Goal: Task Accomplishment & Management: Complete application form

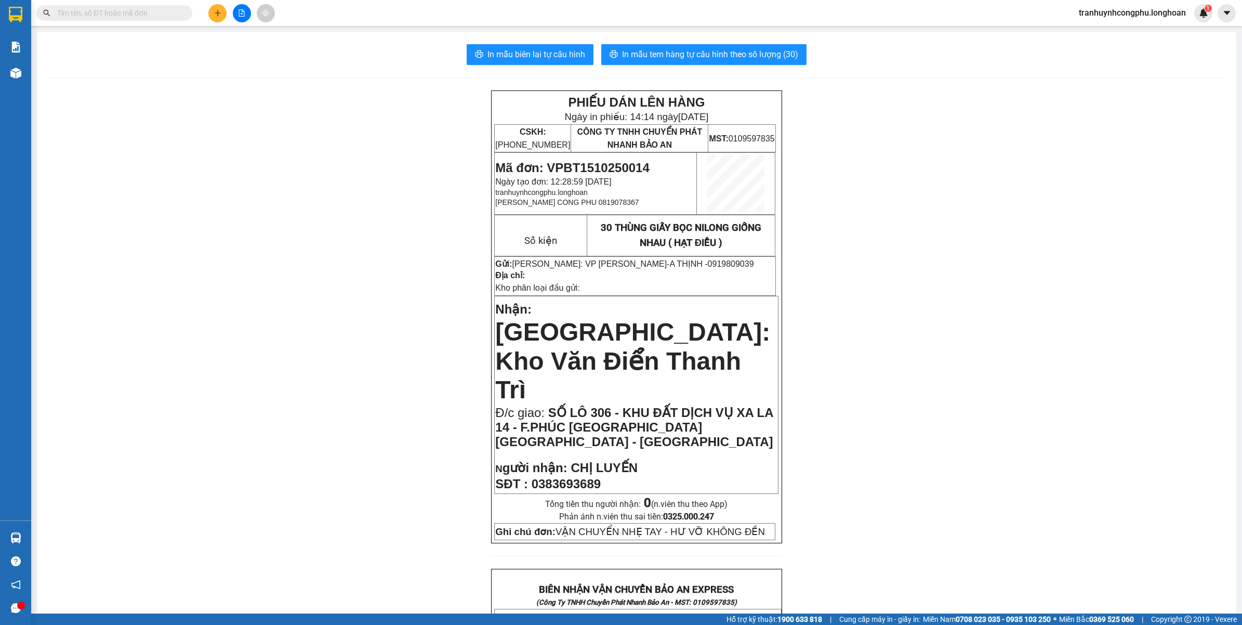
drag, startPoint x: 303, startPoint y: 205, endPoint x: 230, endPoint y: 95, distance: 132.3
click at [302, 206] on div "PHIẾU DÁN LÊN HÀNG Ngày in phiếu: 14:14 ngày 15-10-2025 CSKH: 1900.06.88.33 CÔN…" at bounding box center [636, 633] width 1175 height 1087
drag, startPoint x: 212, startPoint y: 182, endPoint x: 211, endPoint y: 187, distance: 5.3
click at [211, 187] on div "PHIẾU DÁN LÊN HÀNG Ngày in phiếu: 14:14 ngày 15-10-2025 CSKH: 1900.06.88.33 CÔN…" at bounding box center [636, 633] width 1175 height 1087
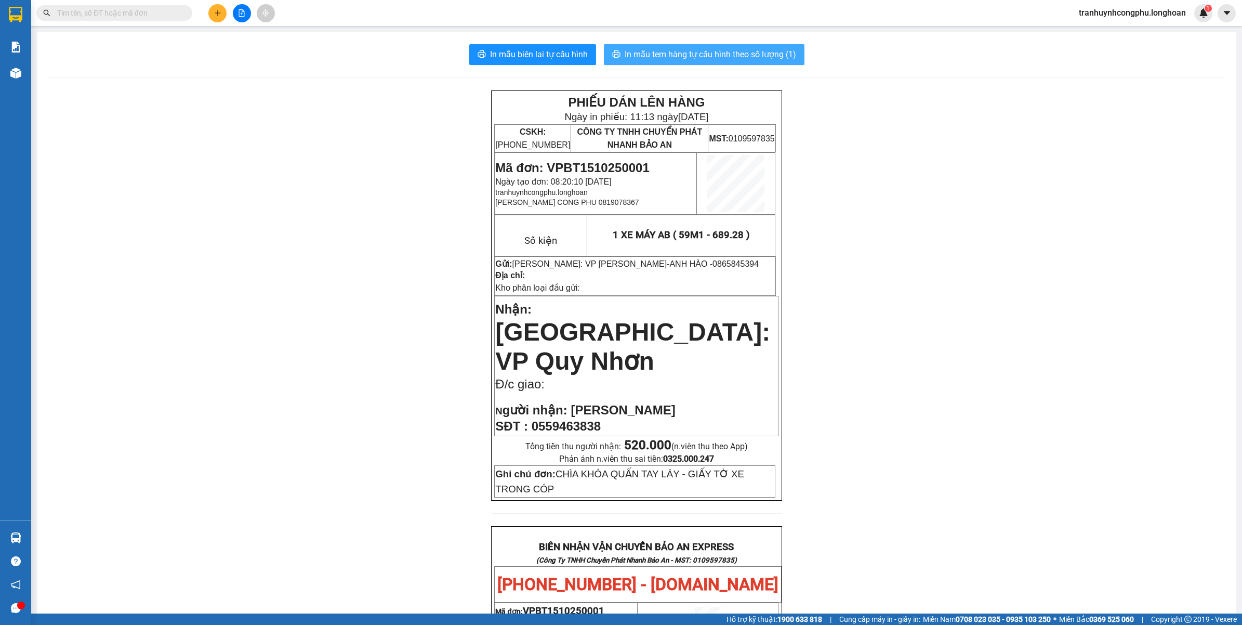
click at [776, 56] on span "In mẫu tem hàng tự cấu hình theo số lượng (1)" at bounding box center [711, 54] width 172 height 13
click at [588, 159] on td "Mã đơn: VPBT1510250001 Ngày tạo đơn: 08:20:10 - 15/10/2025 tranhuynhcongphu.lon…" at bounding box center [596, 184] width 202 height 62
click at [590, 164] on span "Mã đơn: VPBT1510250001" at bounding box center [572, 168] width 154 height 14
copy span "VPBT1510250001"
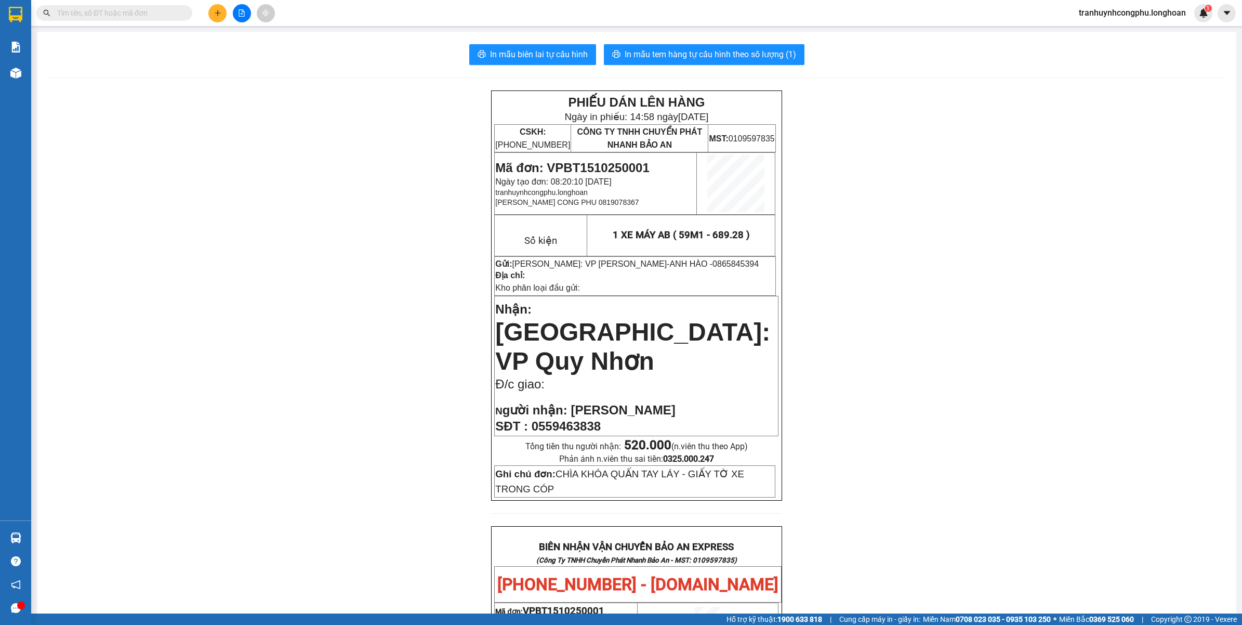
click at [138, 11] on input "text" at bounding box center [118, 12] width 123 height 11
paste input "VPBT1510250001"
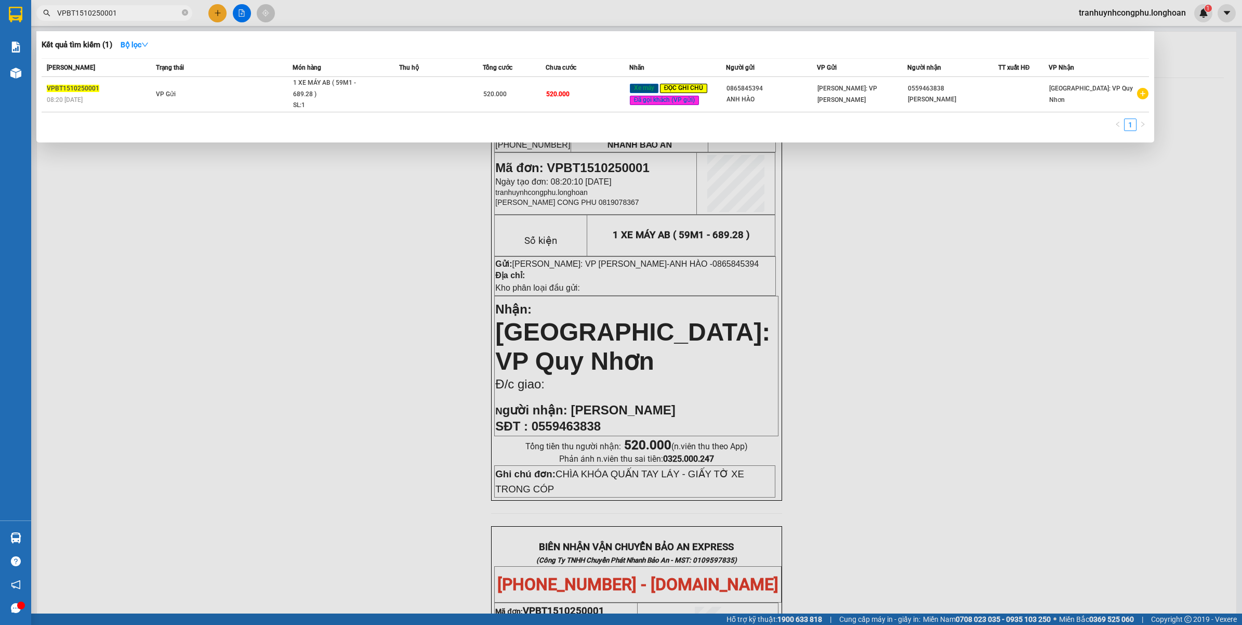
type input "VPBT1510250001"
click at [455, 463] on div at bounding box center [621, 312] width 1242 height 625
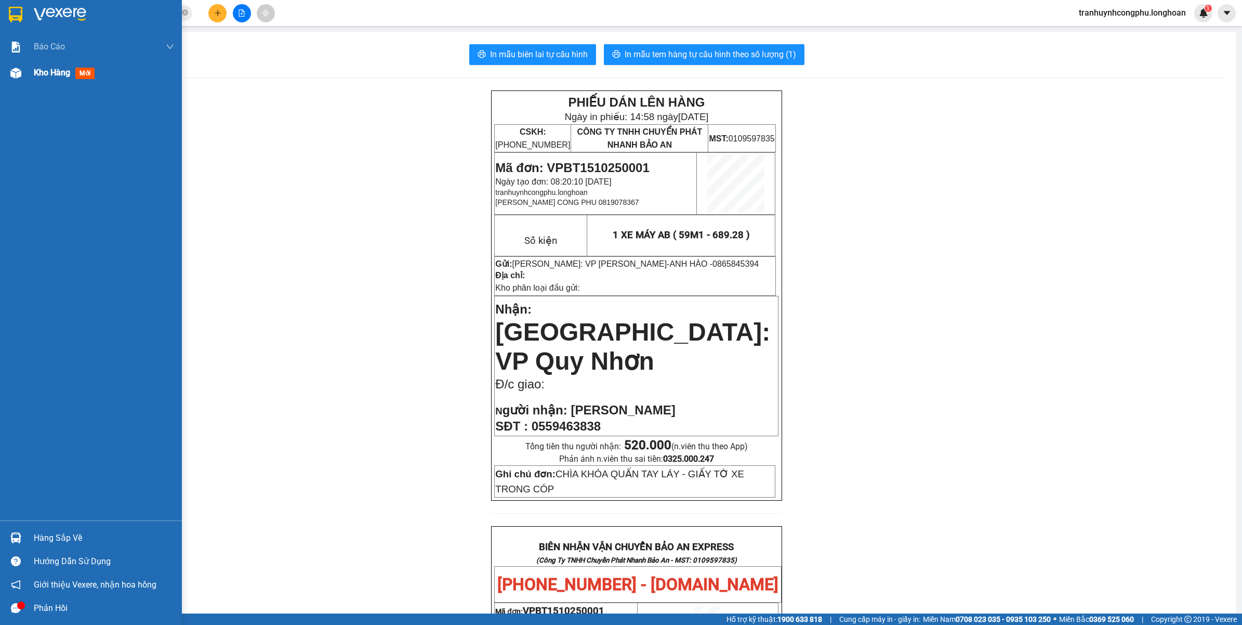
click at [16, 74] on img at bounding box center [15, 73] width 11 height 11
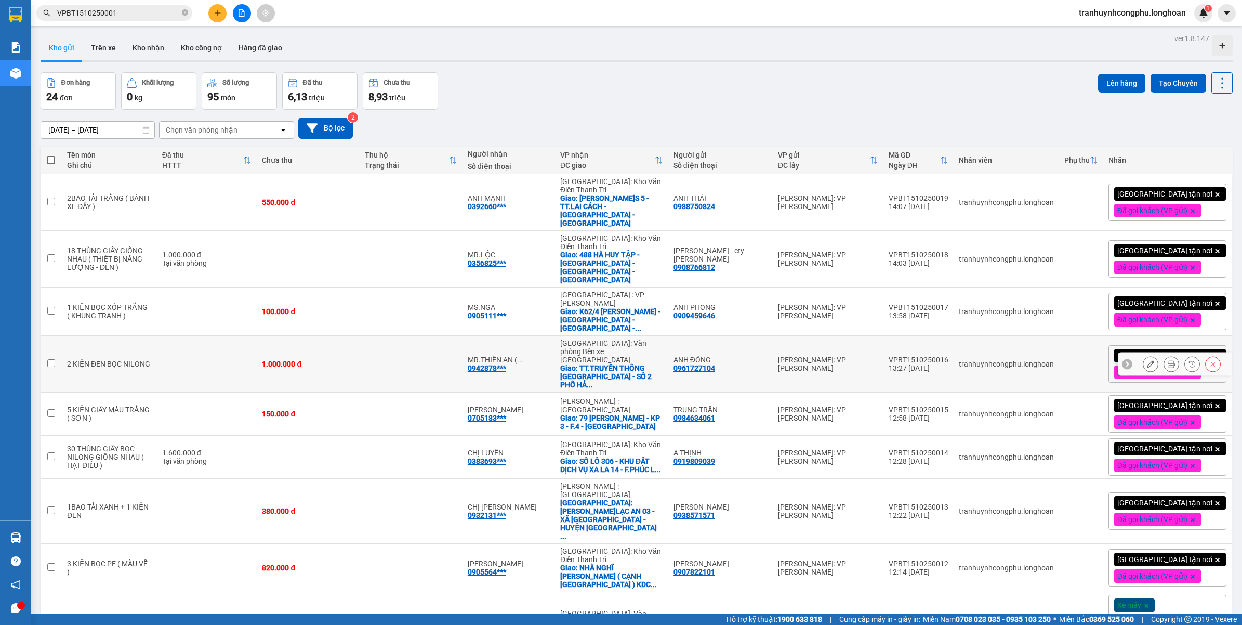
click at [217, 336] on td at bounding box center [207, 364] width 100 height 57
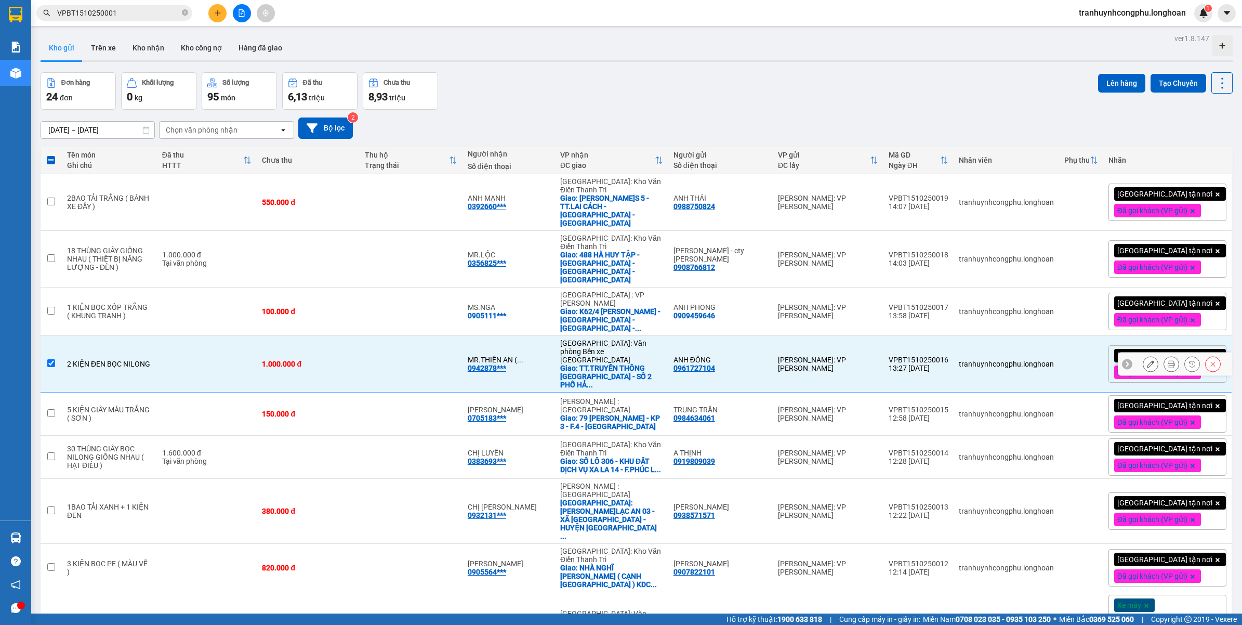
click at [204, 336] on td at bounding box center [207, 364] width 100 height 57
checkbox input "false"
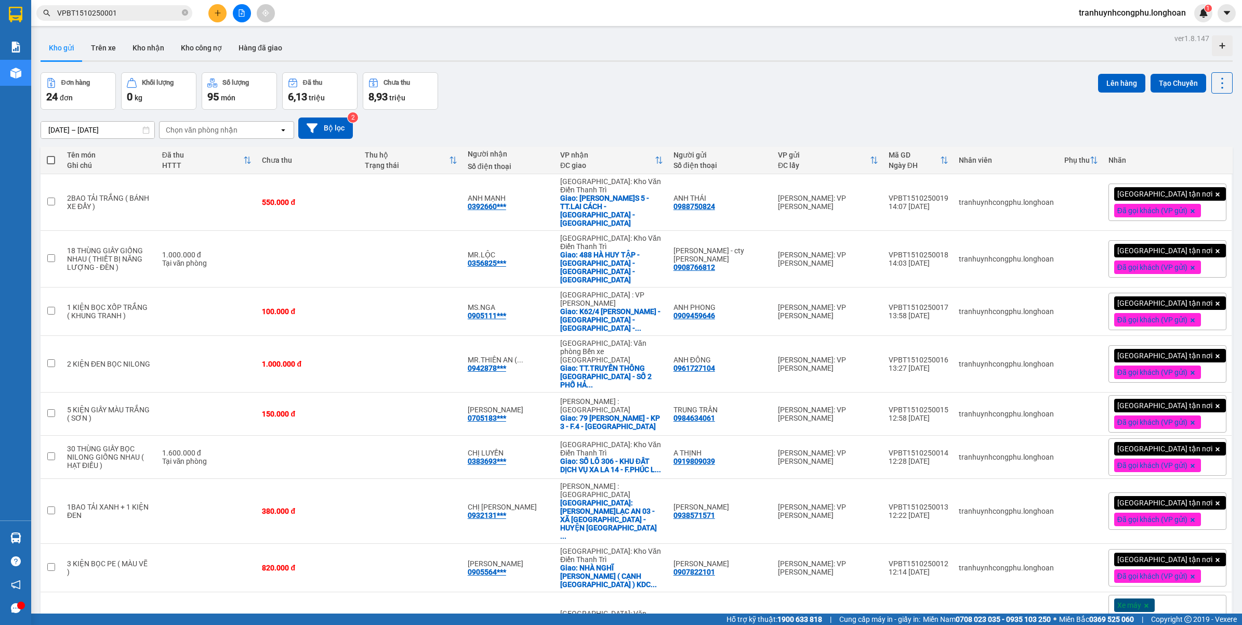
click at [565, 122] on div "[DATE] – [DATE] Press the down arrow key to interact with the calendar and sele…" at bounding box center [637, 127] width 1192 height 21
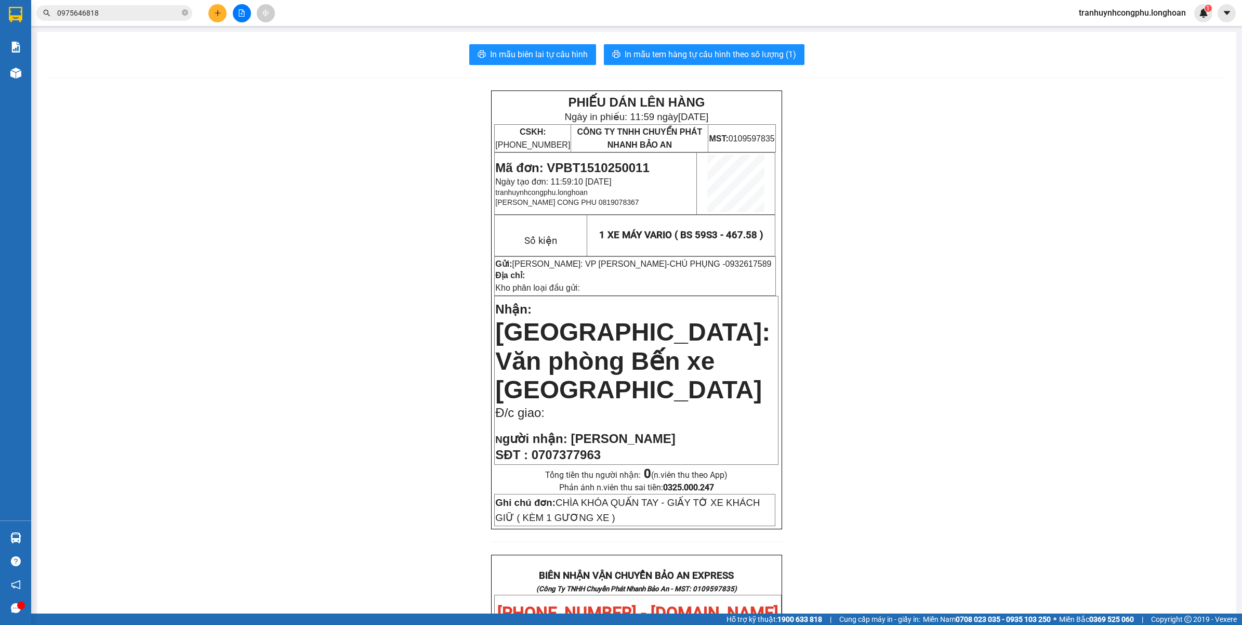
scroll to position [504, 0]
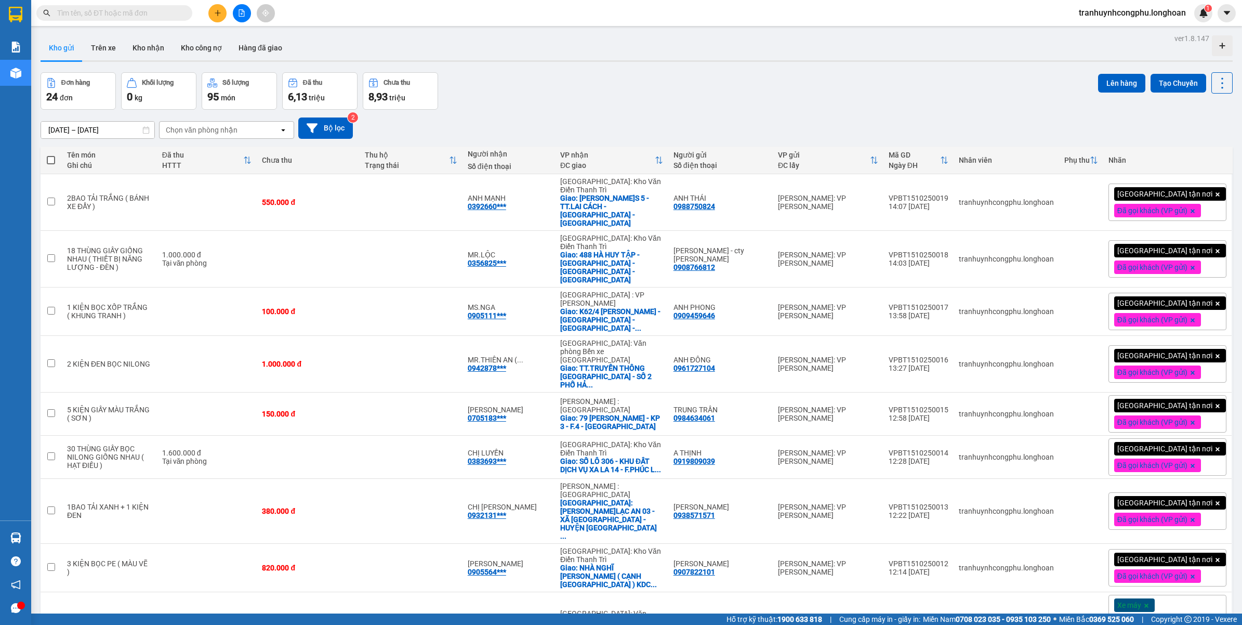
click at [674, 106] on div "Đơn hàng 24 đơn Khối lượng 0 kg Số lượng 95 món Đã thu 6,13 triệu Chưa thu 8,93…" at bounding box center [637, 90] width 1192 height 37
click at [1147, 360] on icon at bounding box center [1150, 363] width 7 height 7
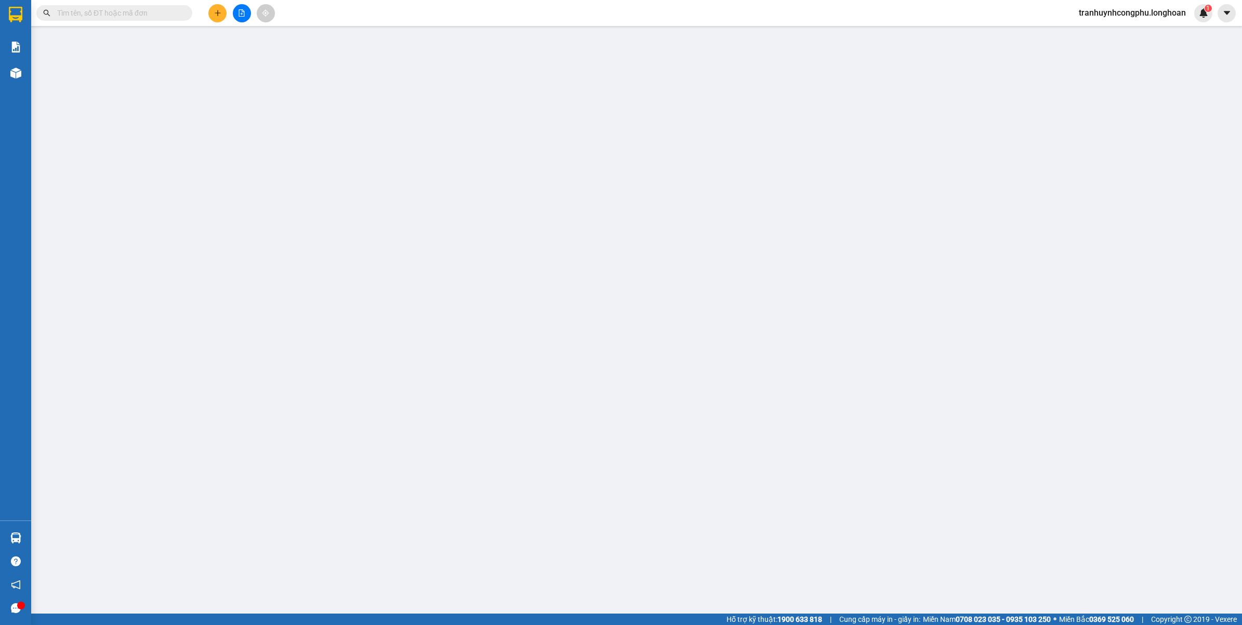
type input "0961727104"
type input "ANH ĐÔNG"
type input "0942878735"
type input "MR.THIÊN AN ( 0902590541/DUY )"
checkbox input "true"
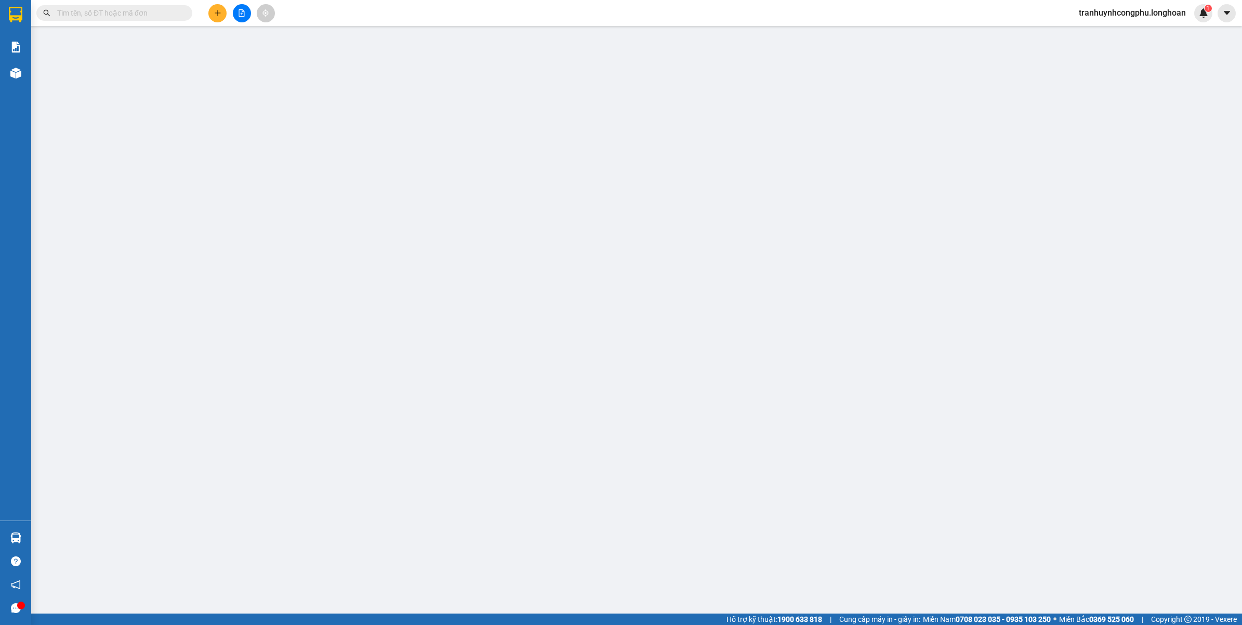
type input "TT.TRUYỀN THÔNG [GEOGRAPHIC_DATA] - SỐ 2 PHỐ [GEOGRAPHIC_DATA] - F.[GEOGRAPHIC_…"
type input "VẬN CHUYỂN NHẸ TAY - HƯ VỠ KHÔNG ĐỀN"
type input "0"
type input "1.000.000"
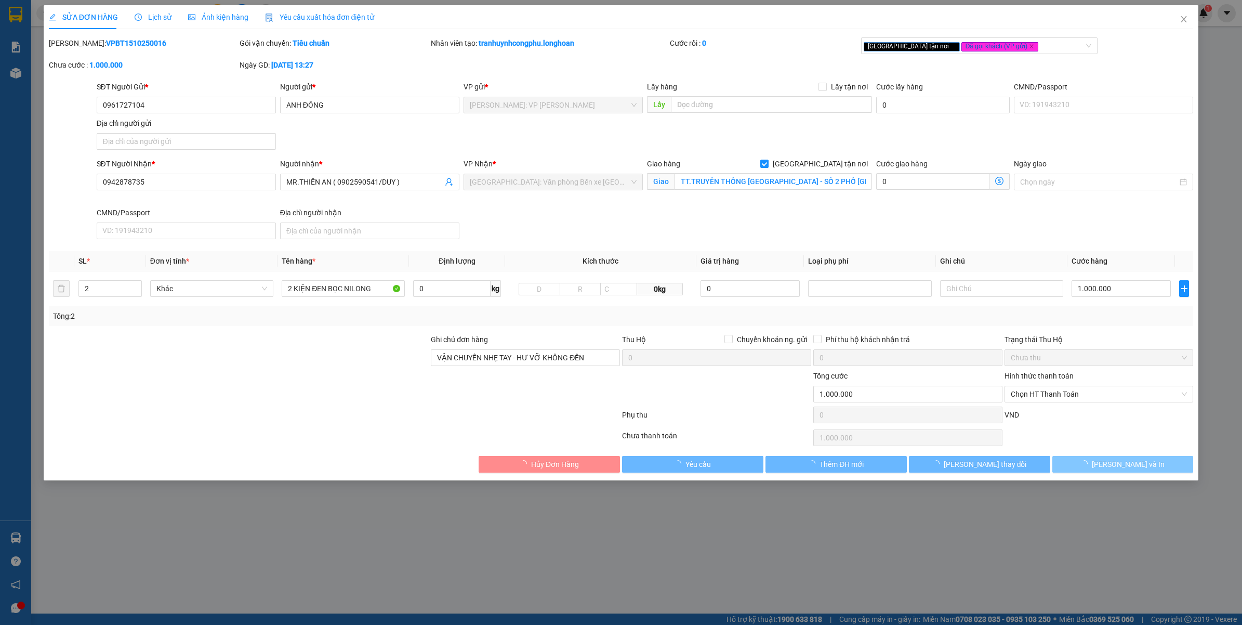
click at [1093, 466] on button "[PERSON_NAME] và In" at bounding box center [1123, 464] width 141 height 17
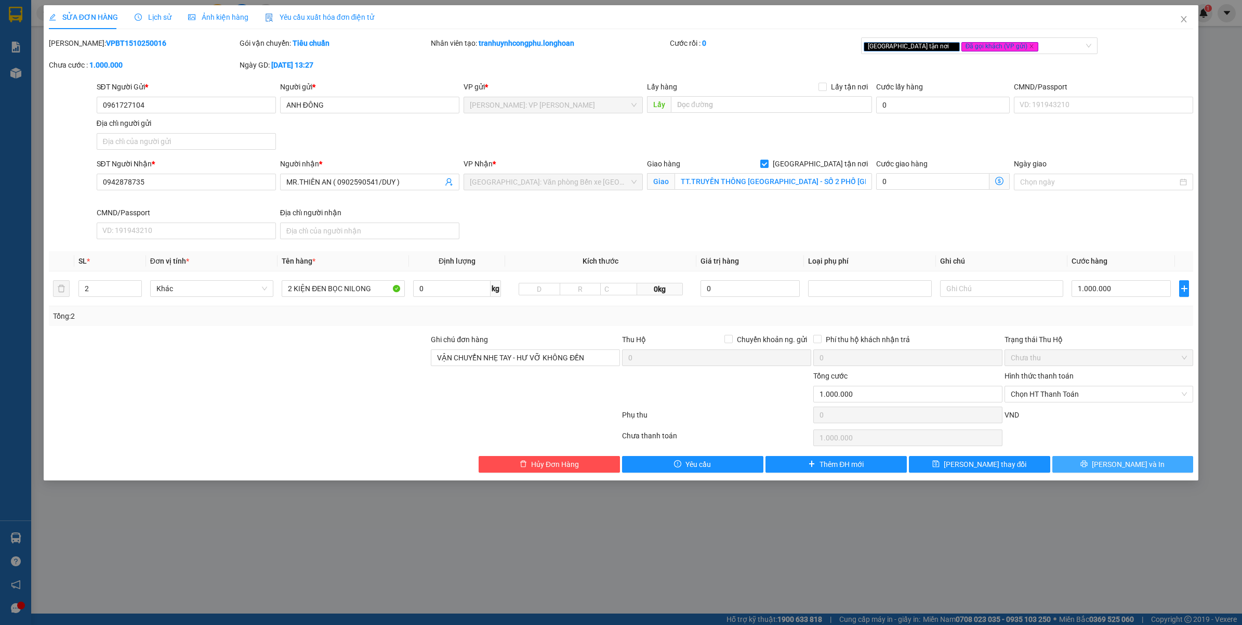
click at [1062, 463] on button "[PERSON_NAME] và In" at bounding box center [1123, 464] width 141 height 17
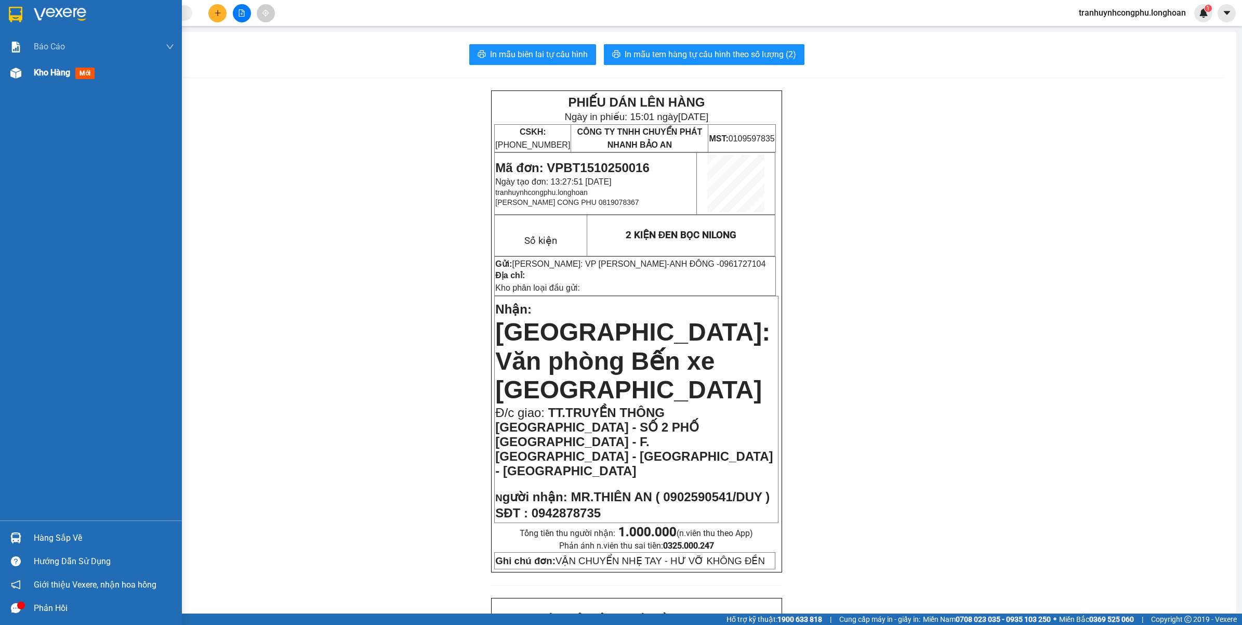
click at [55, 79] on div "Kho hàng mới" at bounding box center [66, 72] width 65 height 13
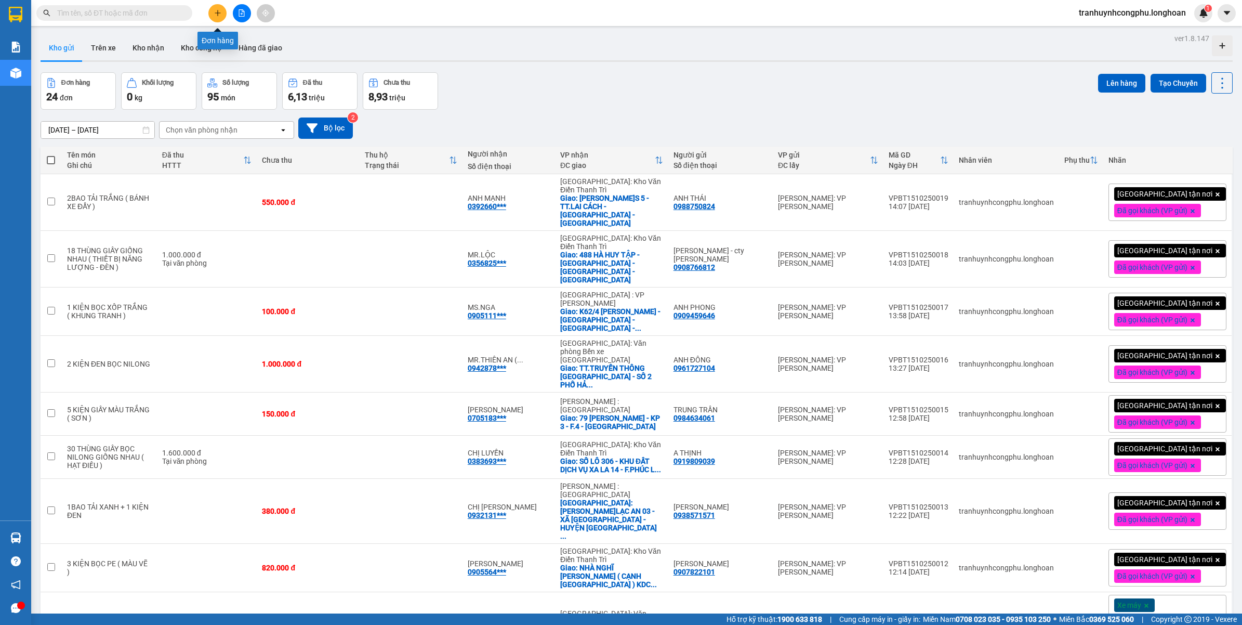
click at [220, 12] on icon "plus" at bounding box center [217, 12] width 7 height 7
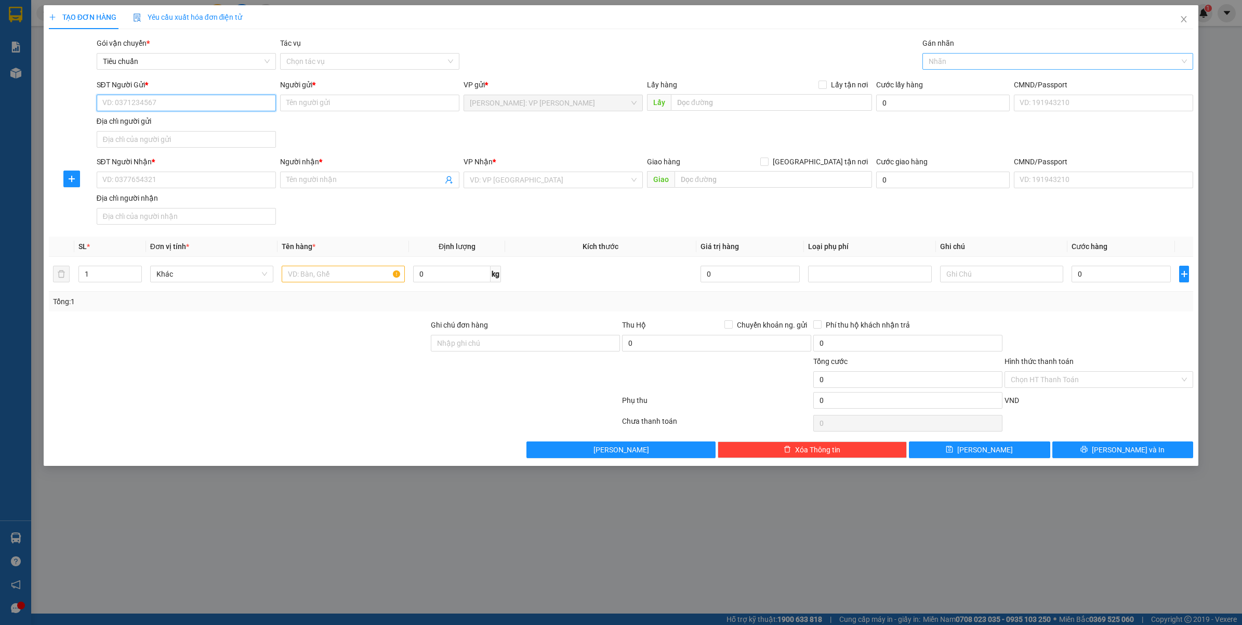
click at [937, 65] on div at bounding box center [1053, 61] width 256 height 12
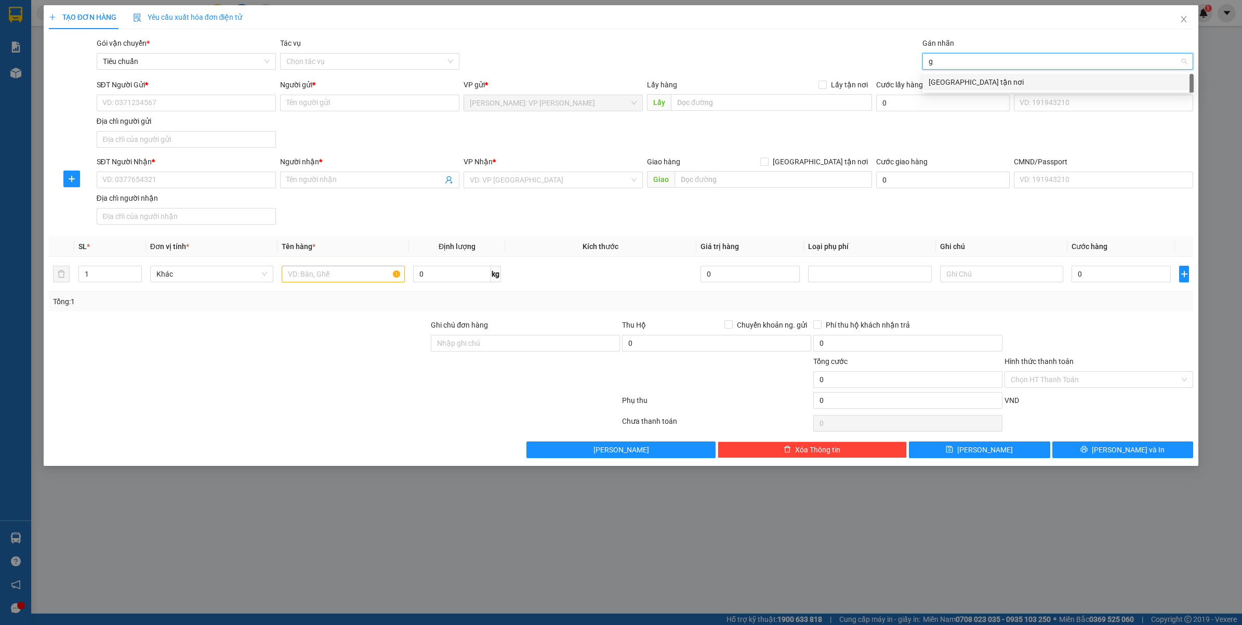
type input "gt"
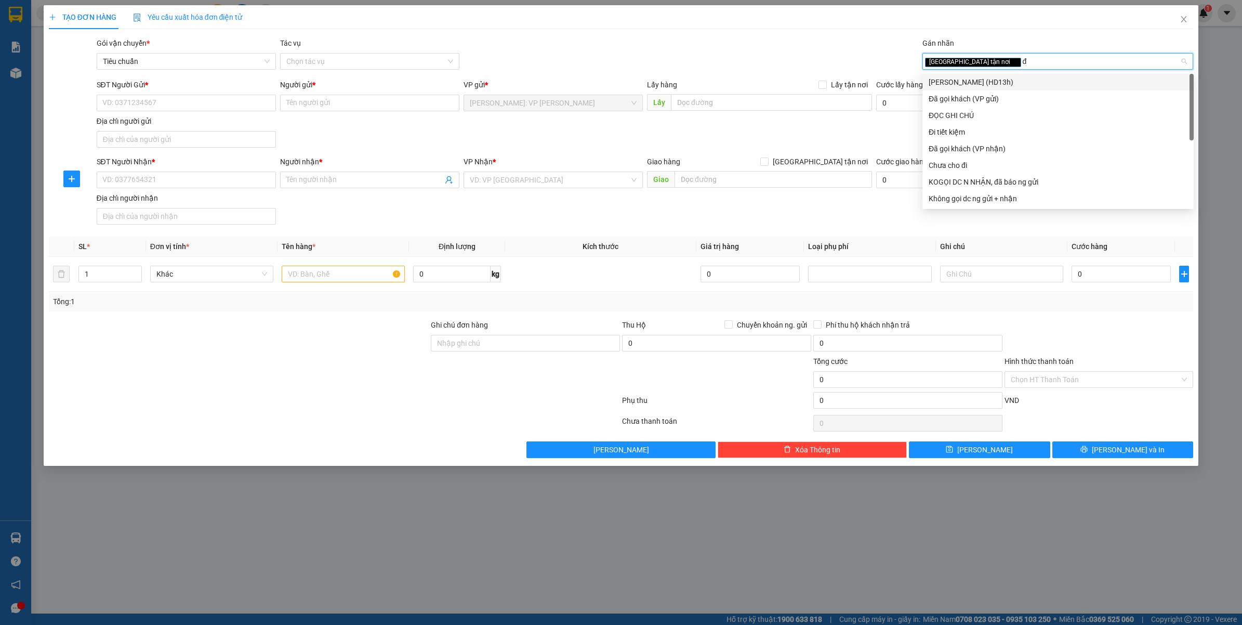
type input "đa"
click at [937, 82] on div "Đã gọi khách (VP gửi)" at bounding box center [1058, 81] width 259 height 11
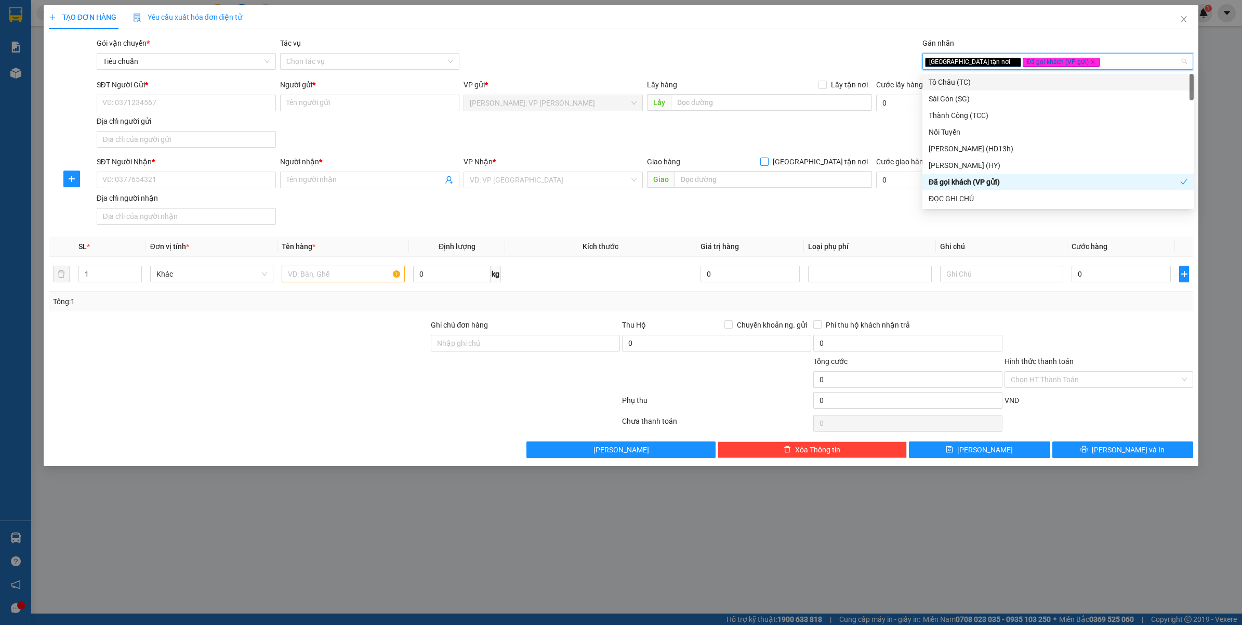
click at [859, 160] on span "Giao tận nơi" at bounding box center [820, 161] width 103 height 11
click at [768, 160] on input "Giao tận nơi" at bounding box center [763, 160] width 7 height 7
checkbox input "true"
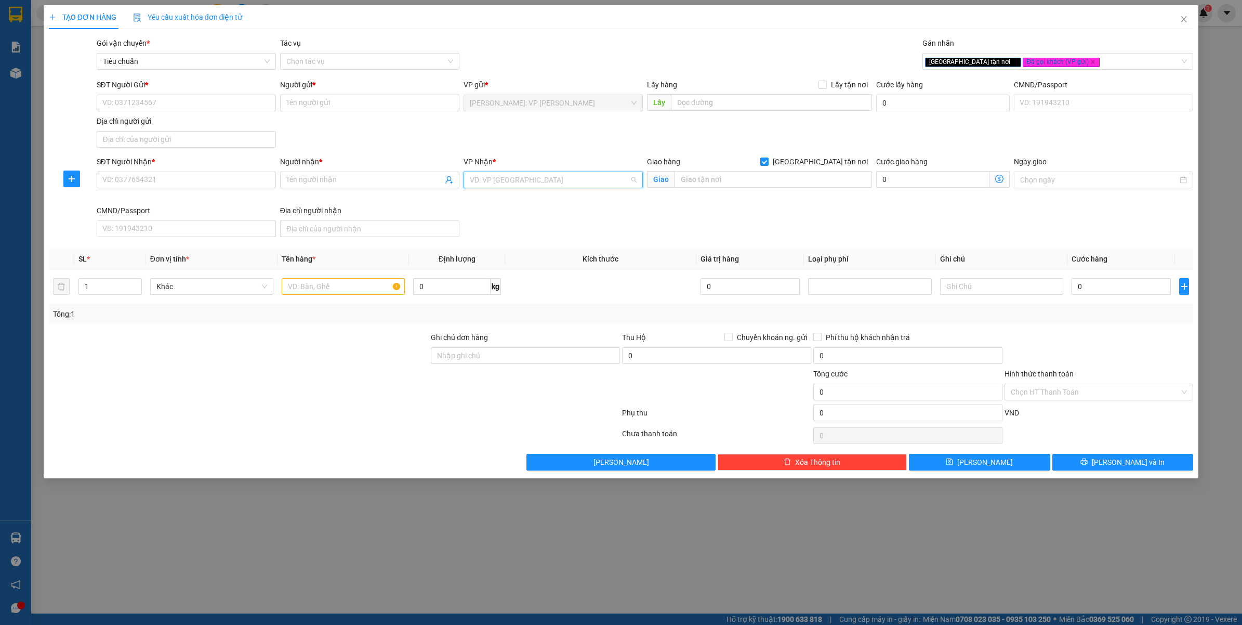
click at [585, 175] on input "search" at bounding box center [550, 180] width 160 height 16
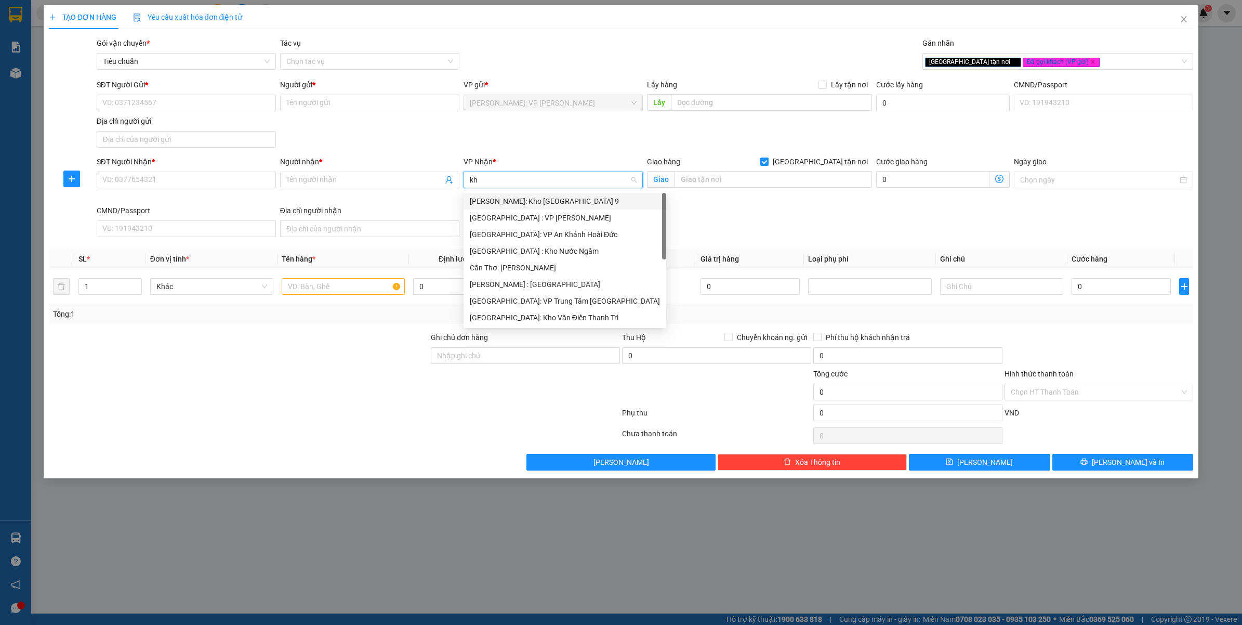
type input "kho"
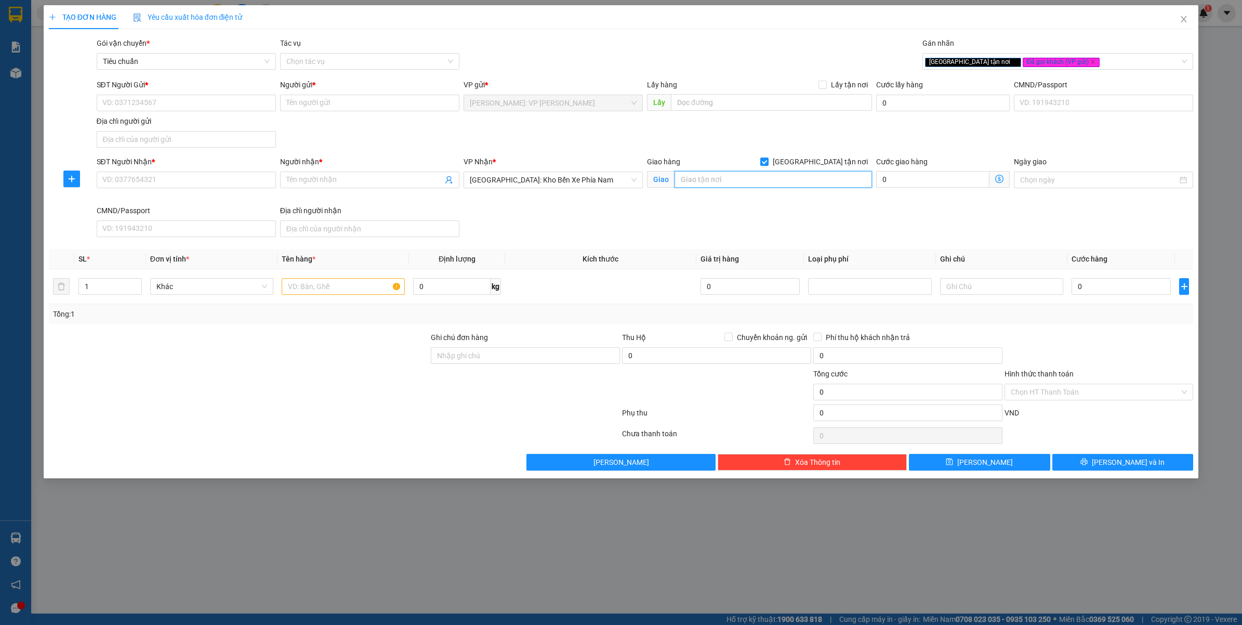
click at [762, 180] on input "text" at bounding box center [774, 179] width 198 height 17
type input "105 Đ.HOÀNG HOA THÁM - NHA TRANG - KHÁNH HÒA"
click at [174, 182] on input "SĐT Người Nhận *" at bounding box center [186, 180] width 179 height 17
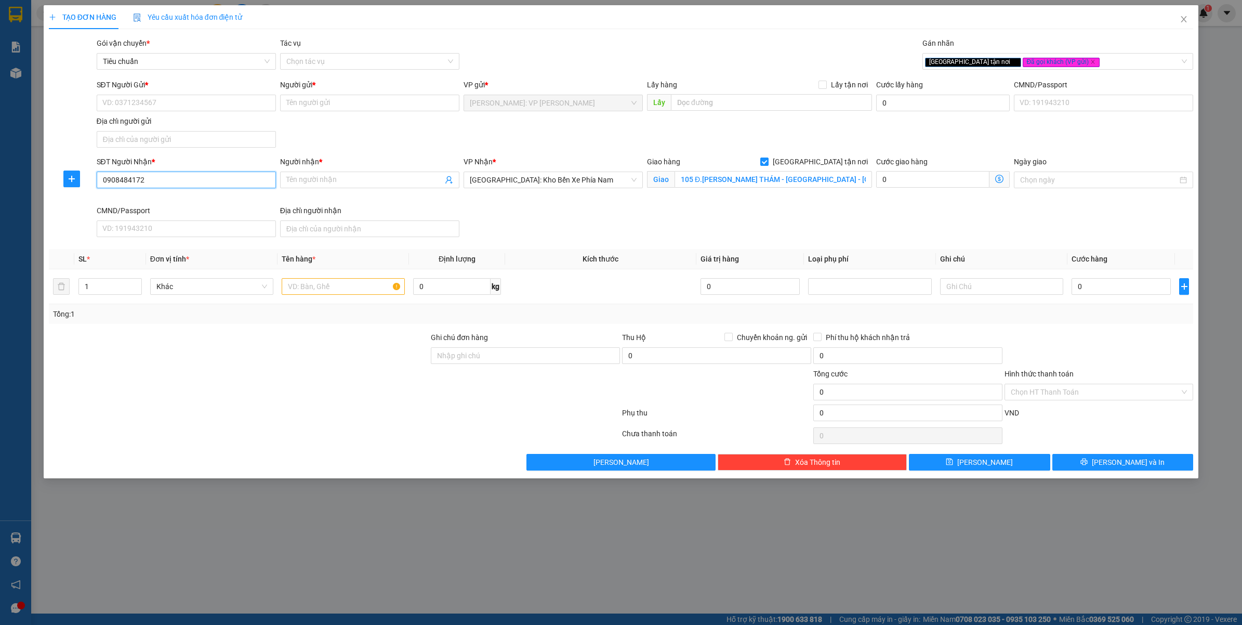
click at [174, 182] on input "0908484172" at bounding box center [186, 180] width 179 height 17
type input "0908484172"
click at [336, 188] on span at bounding box center [369, 180] width 179 height 17
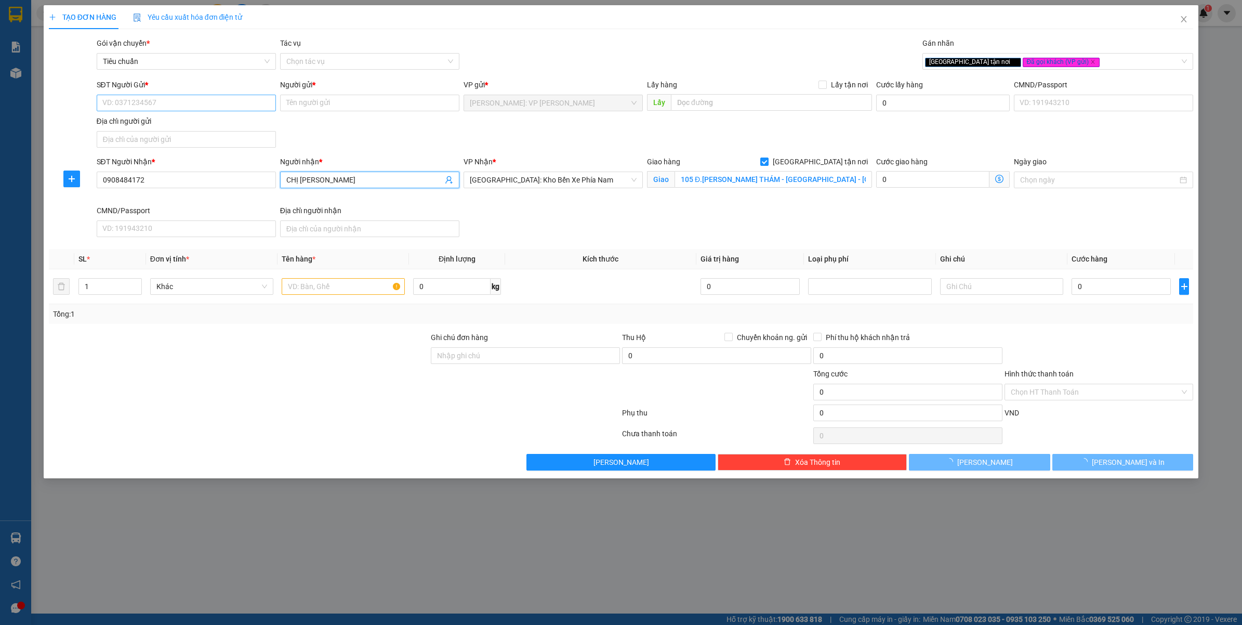
type input "CHỊ UYÊN"
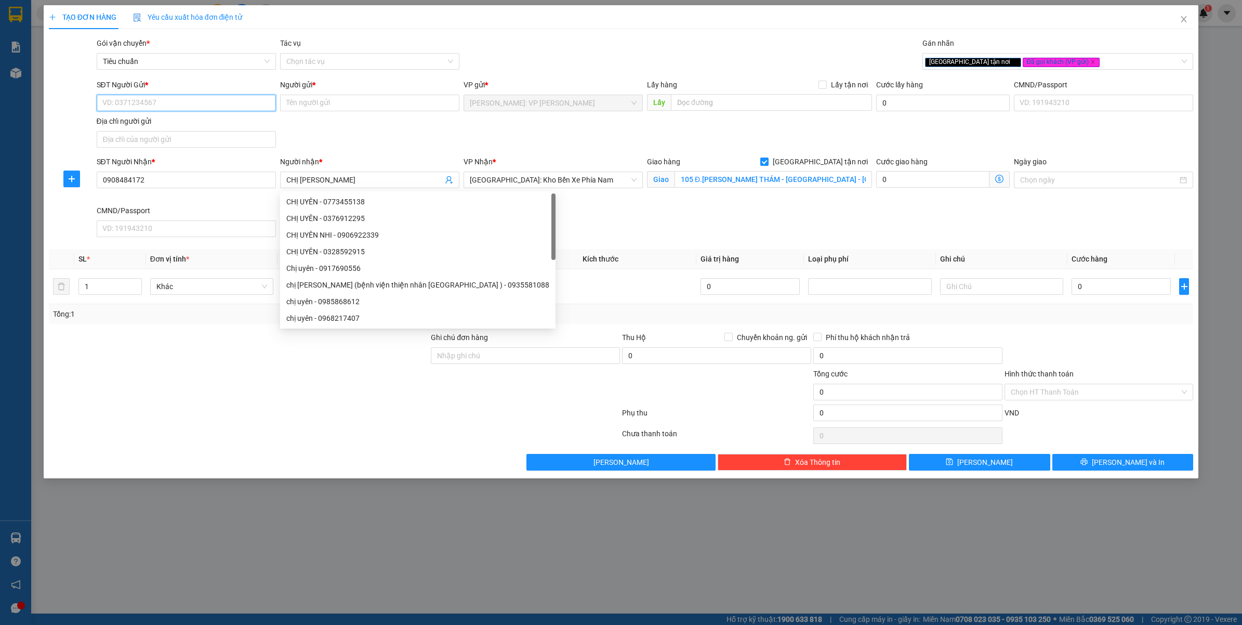
click at [192, 104] on input "SĐT Người Gửi *" at bounding box center [186, 103] width 179 height 17
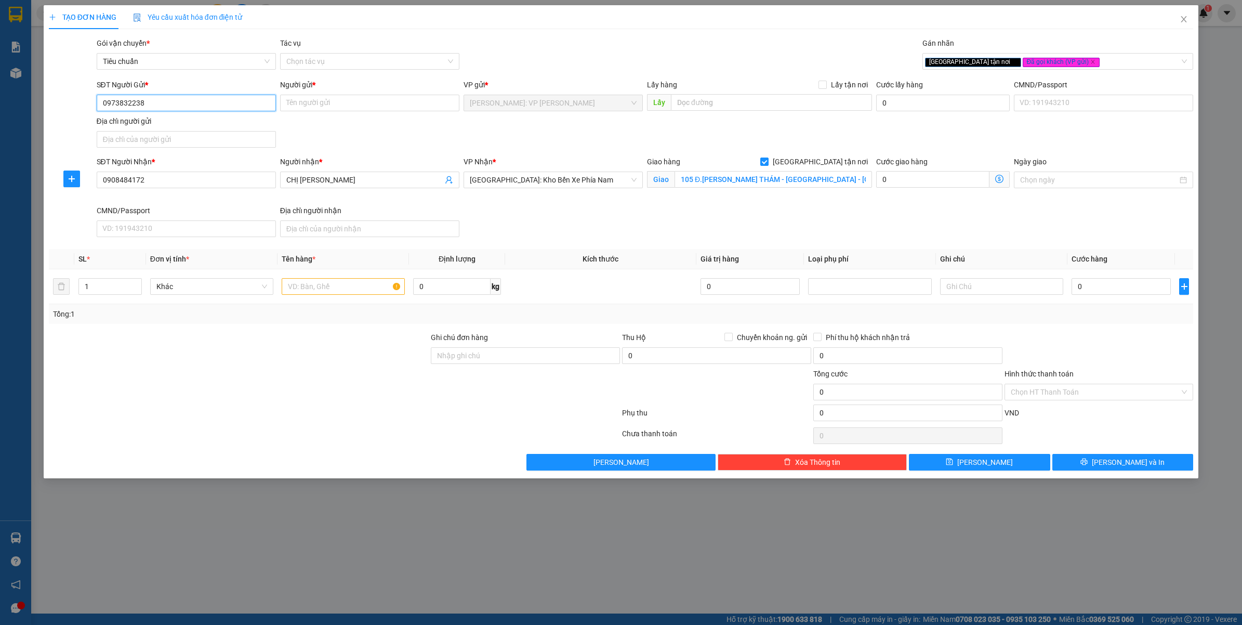
click at [185, 104] on input "0973832238" at bounding box center [186, 103] width 179 height 17
type input "0973832238"
click at [176, 106] on input "0973832238" at bounding box center [186, 103] width 179 height 17
click at [182, 120] on div "0973832238 - PHẠM DUY NGHĨA" at bounding box center [186, 124] width 167 height 11
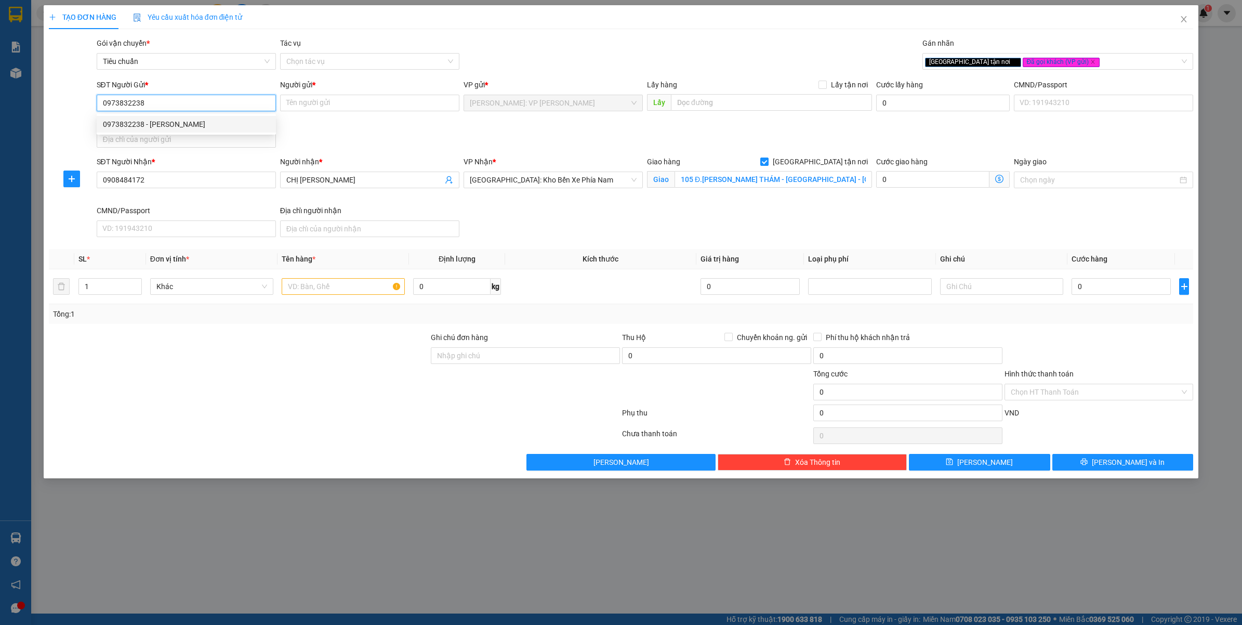
type input "PHẠM DUY NGHĨA"
click at [312, 293] on input "text" at bounding box center [343, 286] width 123 height 17
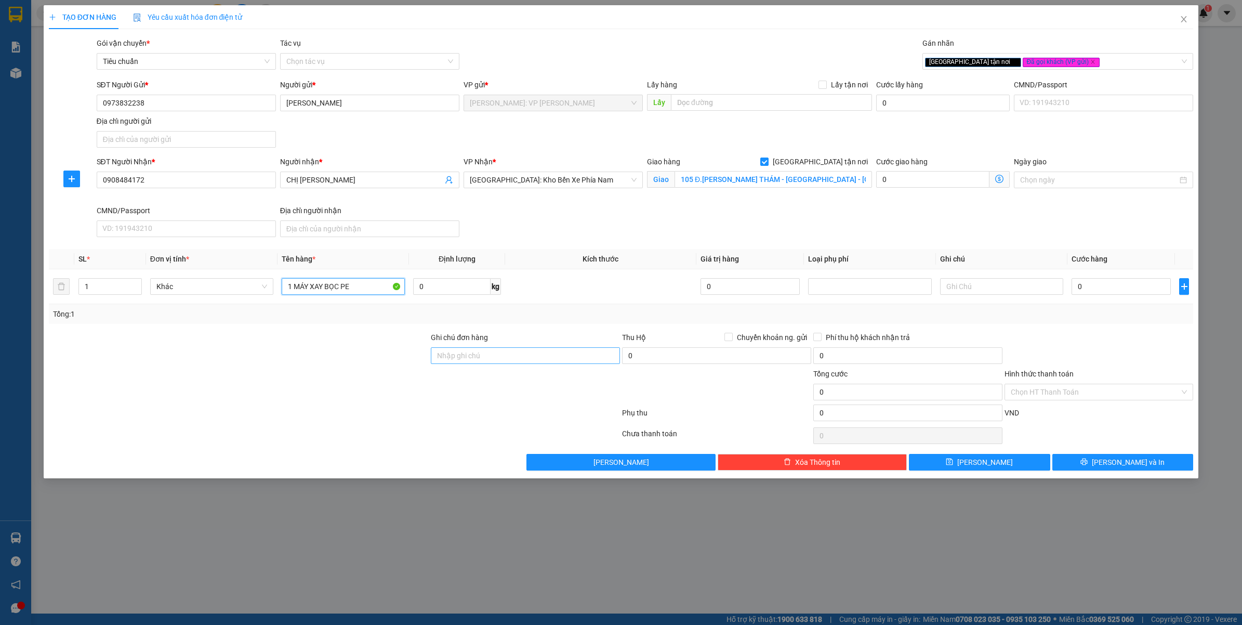
type input "1 MÁY XAY BỌC PE"
click at [487, 351] on input "Ghi chú đơn hàng" at bounding box center [525, 355] width 189 height 17
type input "VẬN CHUYỂN NHẸ TAY - HƯ VỠ KHÔNG ĐỀN"
click at [742, 338] on span "Chuyển khoản ng. gửi" at bounding box center [772, 337] width 78 height 11
click at [732, 338] on input "Chuyển khoản ng. gửi" at bounding box center [728, 336] width 7 height 7
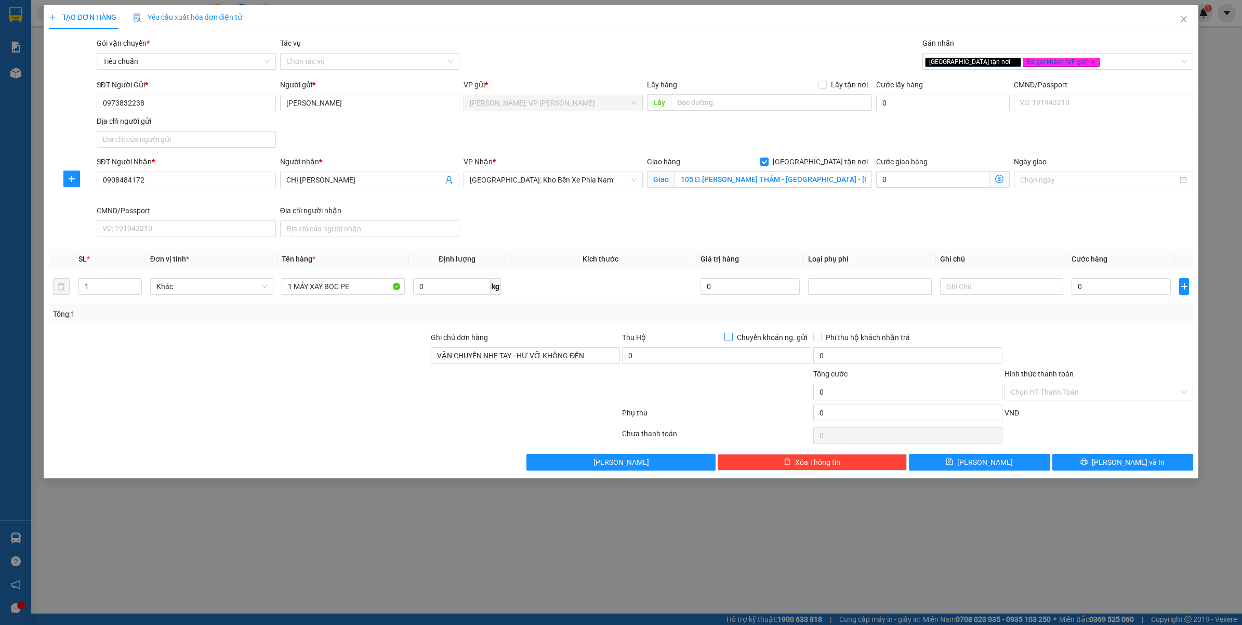
checkbox input "true"
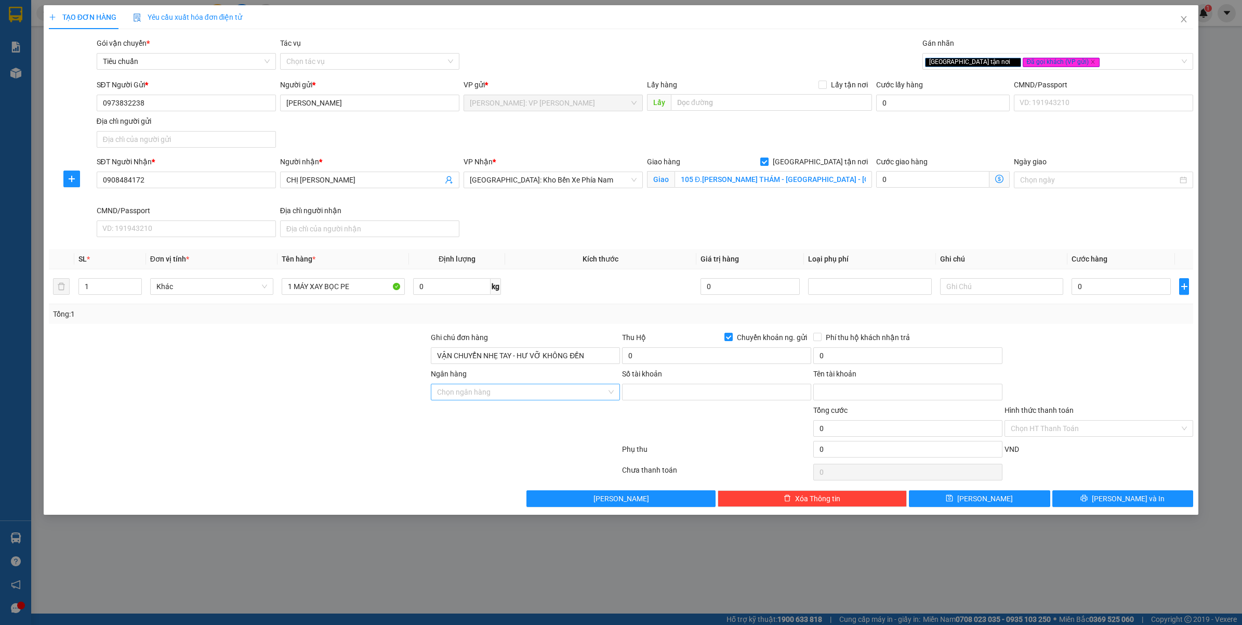
click at [495, 399] on input "Ngân hàng" at bounding box center [521, 392] width 169 height 16
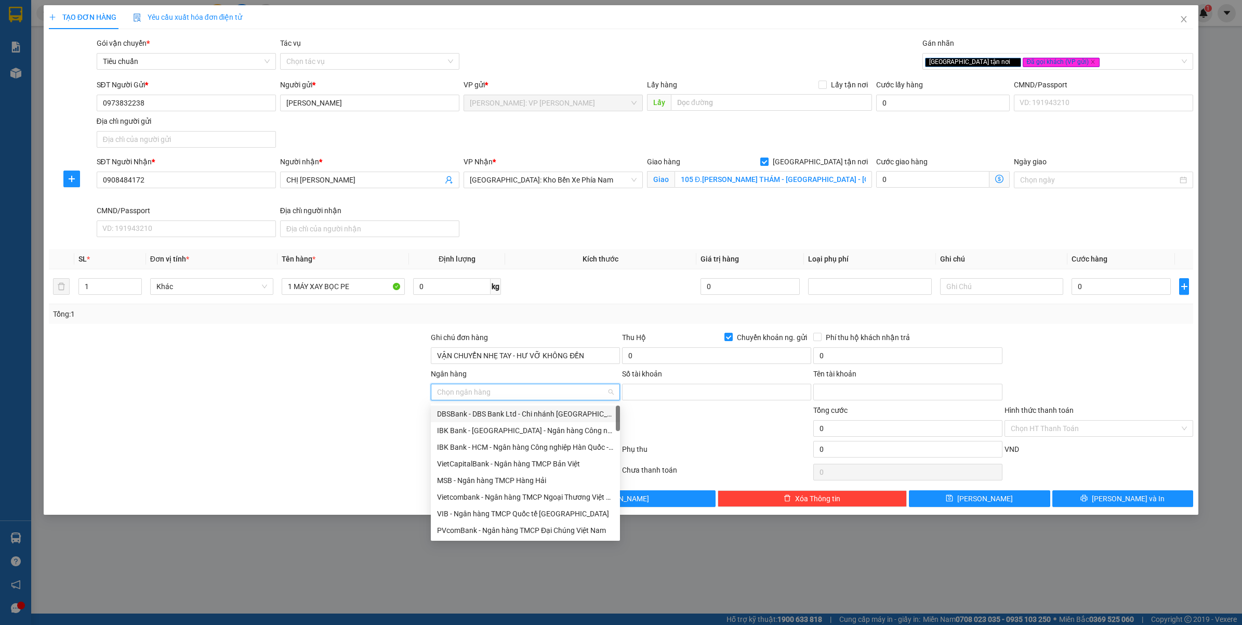
click at [139, 386] on div at bounding box center [239, 386] width 383 height 36
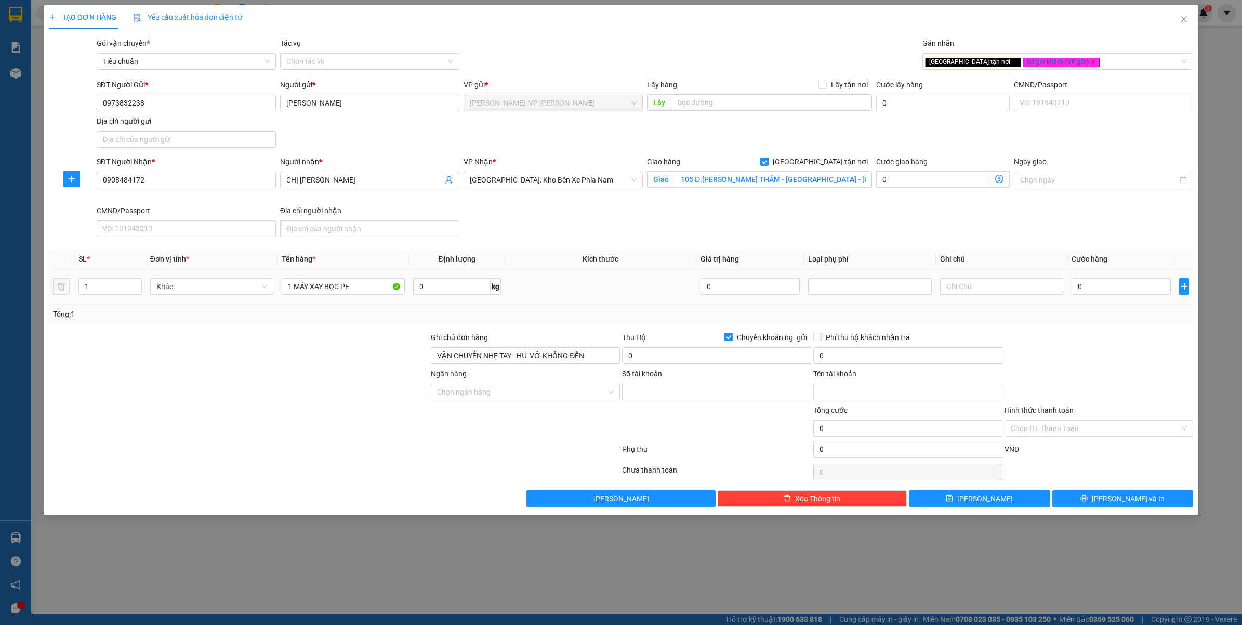
drag, startPoint x: 1128, startPoint y: 301, endPoint x: 1132, endPoint y: 297, distance: 5.5
click at [1128, 300] on td "0" at bounding box center [1122, 286] width 108 height 35
click at [1135, 290] on input "0" at bounding box center [1121, 286] width 99 height 17
type input "1"
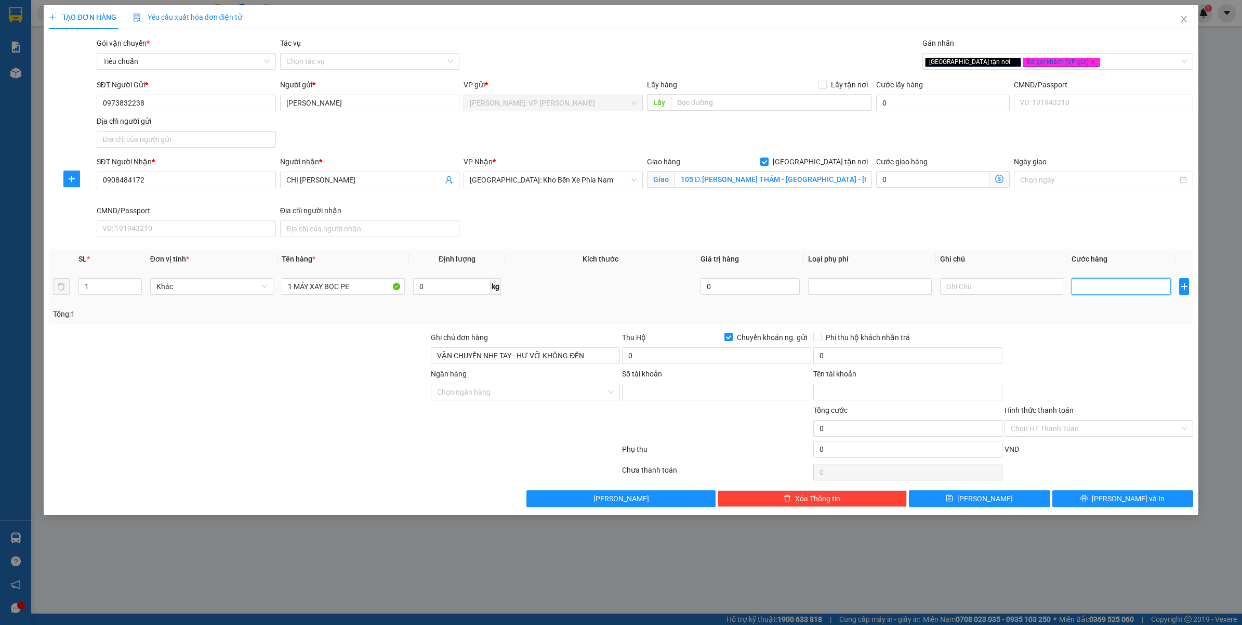
type input "1"
type input "13"
type input "130"
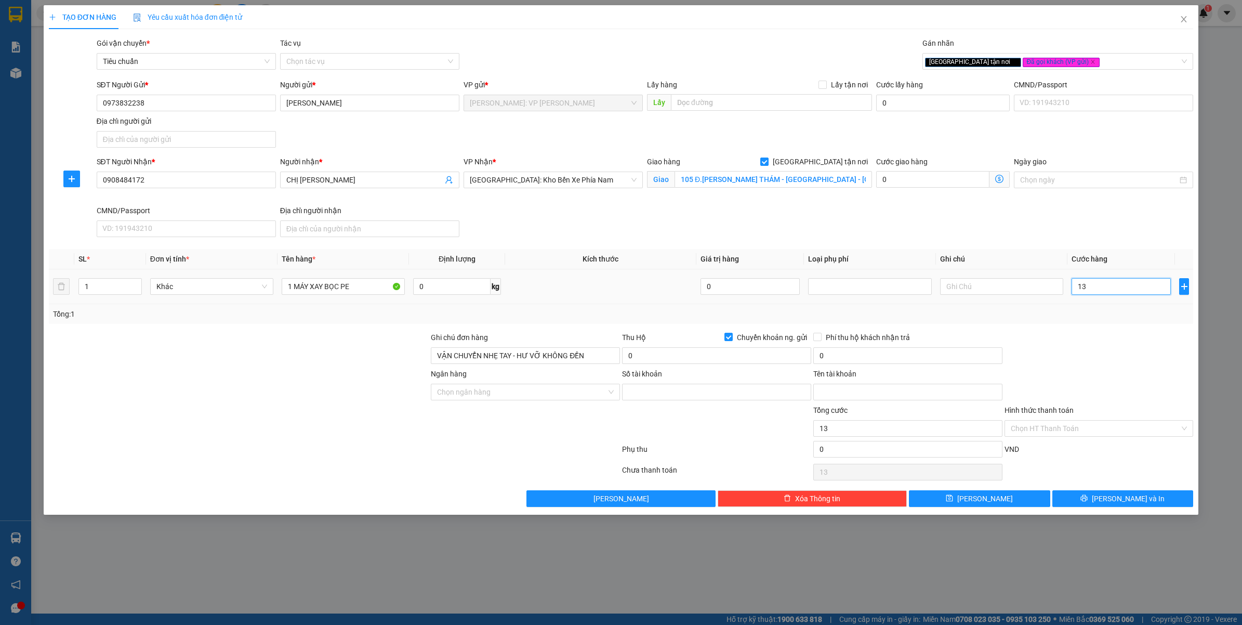
type input "130"
click at [1121, 359] on div at bounding box center [1099, 350] width 191 height 36
type input "130.000"
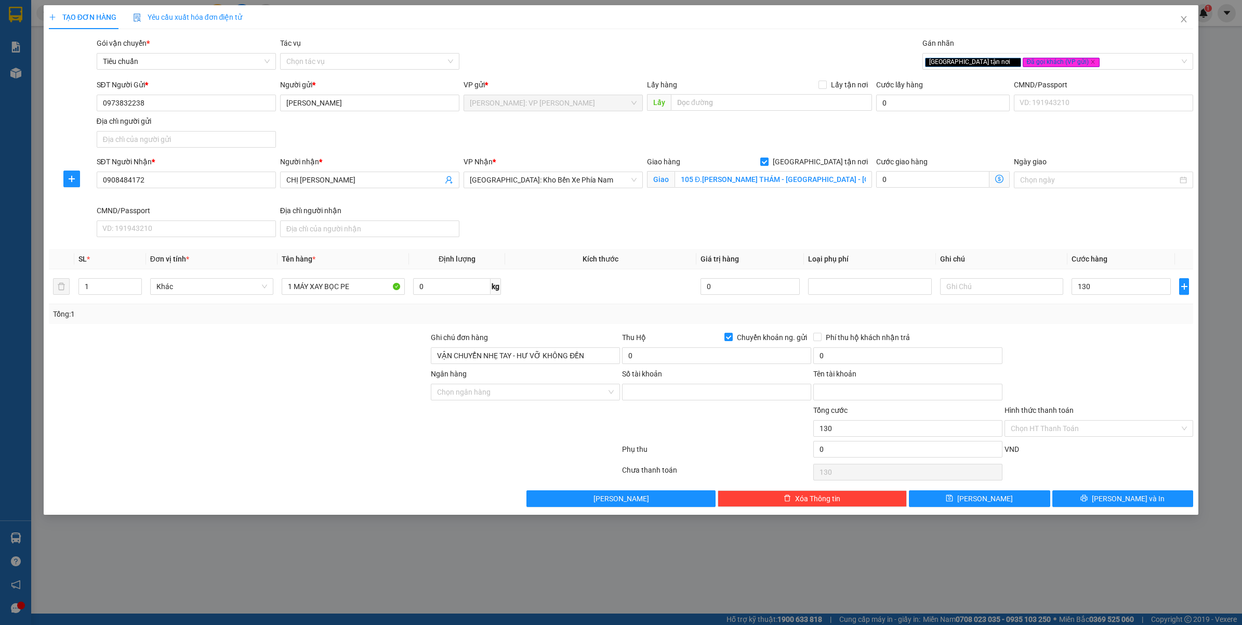
type input "130.000"
click at [526, 390] on input "Ngân hàng" at bounding box center [521, 392] width 169 height 16
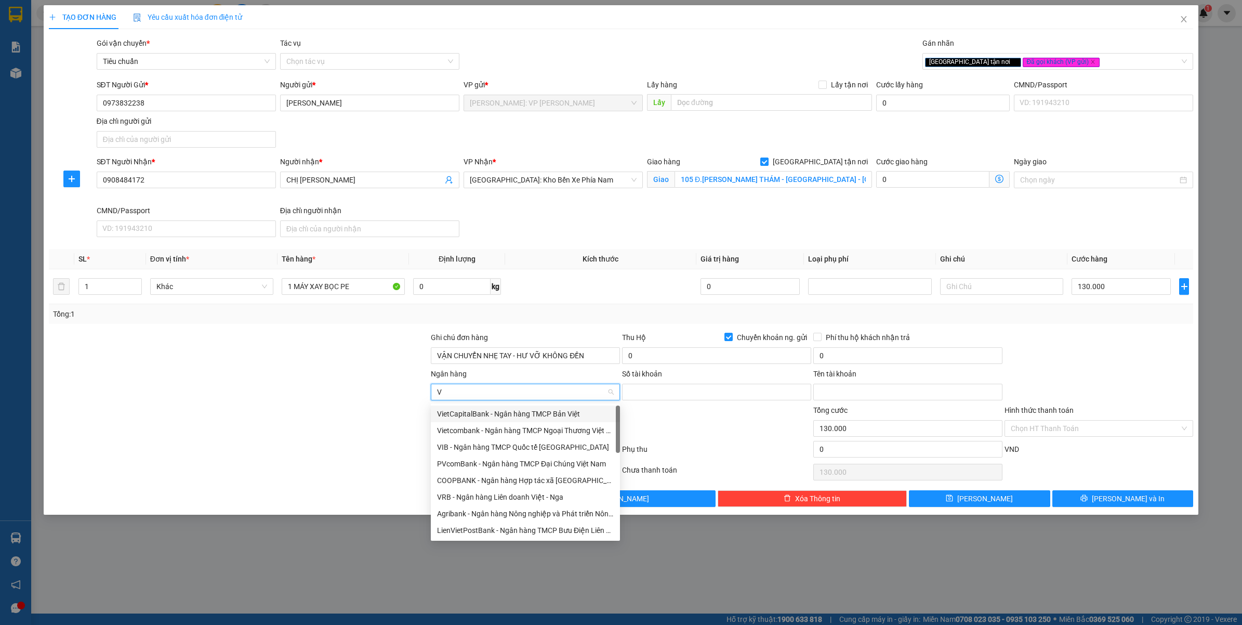
type input "VI"
click at [507, 435] on div "Vietcombank - Ngân hàng TMCP Ngoại Thương Việt Nam" at bounding box center [525, 430] width 177 height 11
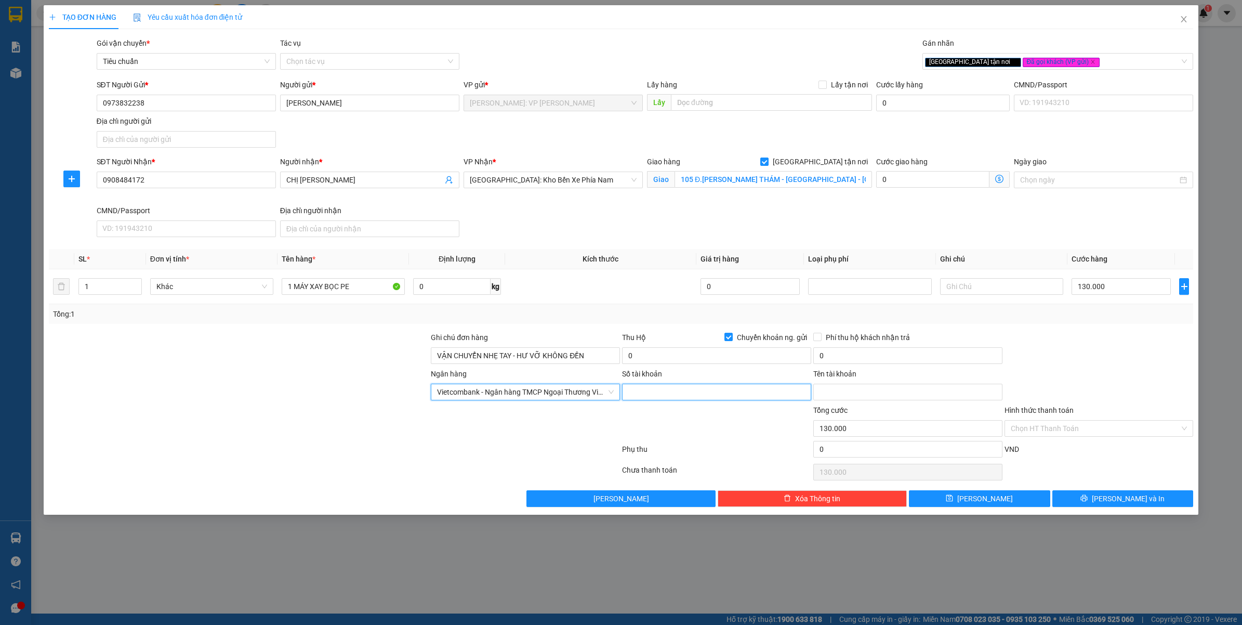
click at [664, 388] on input "Số tài khoản" at bounding box center [716, 392] width 189 height 17
type input "0121000711509"
click at [183, 117] on div "Địa chỉ người gửi" at bounding box center [186, 120] width 179 height 11
click at [183, 131] on input "Địa chỉ người gửi" at bounding box center [186, 139] width 179 height 17
click at [191, 107] on input "0973832238" at bounding box center [186, 103] width 179 height 17
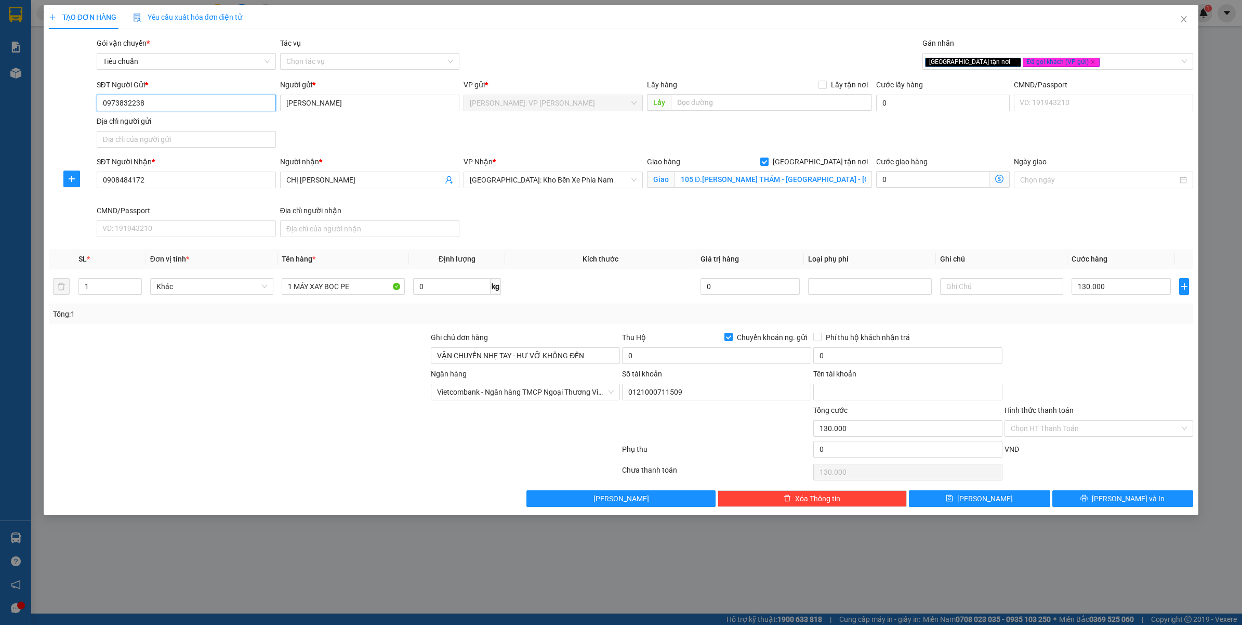
click at [191, 107] on input "0973832238" at bounding box center [186, 103] width 179 height 17
click at [673, 383] on div "Số tài khoản" at bounding box center [716, 376] width 189 height 16
click at [672, 386] on input "0121000711509" at bounding box center [716, 392] width 189 height 17
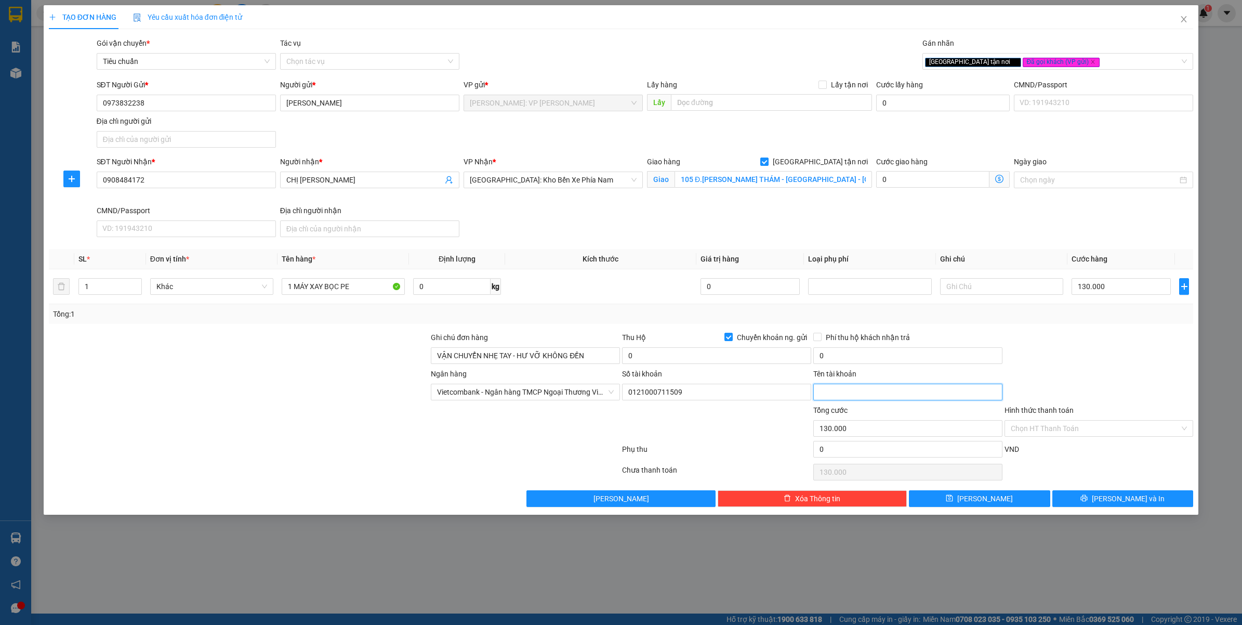
drag, startPoint x: 821, startPoint y: 393, endPoint x: 802, endPoint y: 392, distance: 19.8
click at [822, 393] on input "Tên tài khoản" at bounding box center [907, 392] width 189 height 17
click at [346, 97] on input "PHẠM DUY NGHĨA" at bounding box center [369, 103] width 179 height 17
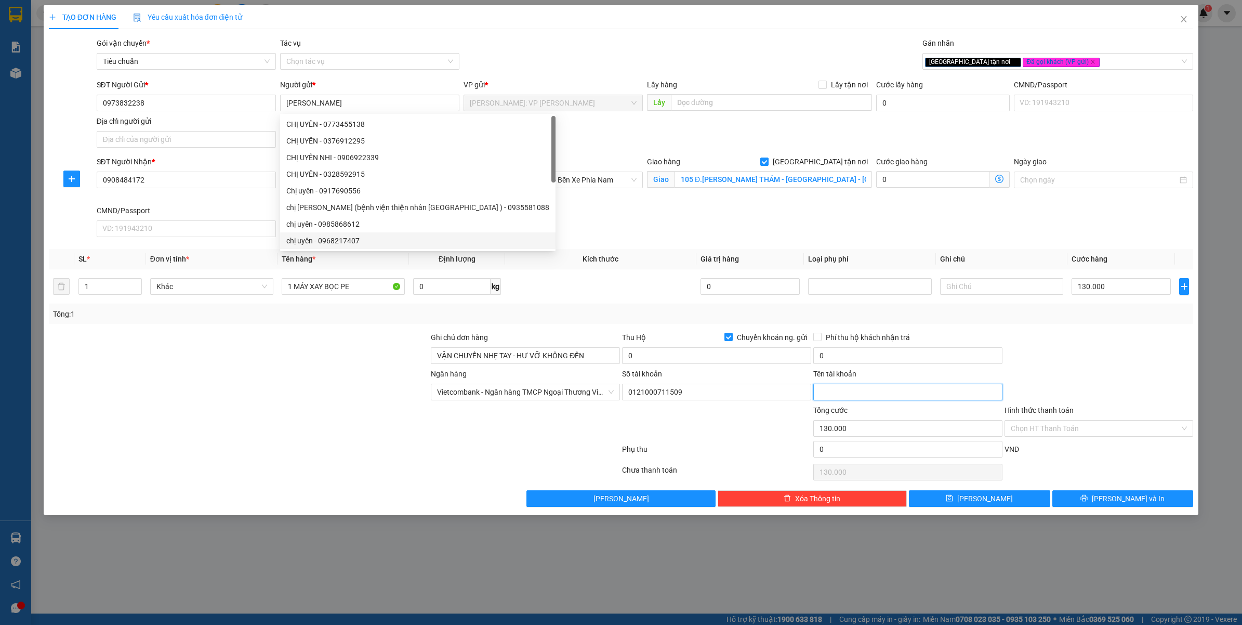
click at [889, 399] on input "Tên tài khoản" at bounding box center [907, 392] width 189 height 17
paste input "PHẠM DUY NGHĨA"
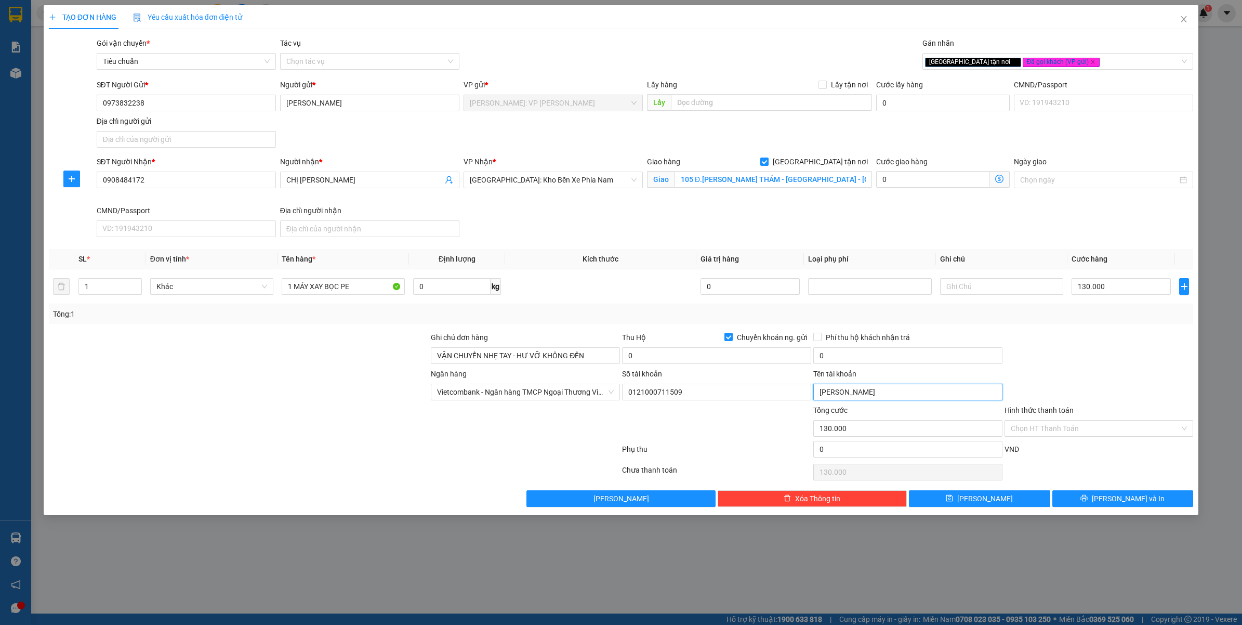
type input "PHẠM DUY NGHĨA"
click at [616, 458] on div at bounding box center [334, 451] width 573 height 21
click at [661, 357] on input "0" at bounding box center [716, 355] width 189 height 17
click at [697, 329] on div "Transit Pickup Surcharge Ids Transit Deliver Surcharge Ids Transit Deliver Surc…" at bounding box center [621, 271] width 1145 height 469
type input "3.300.000"
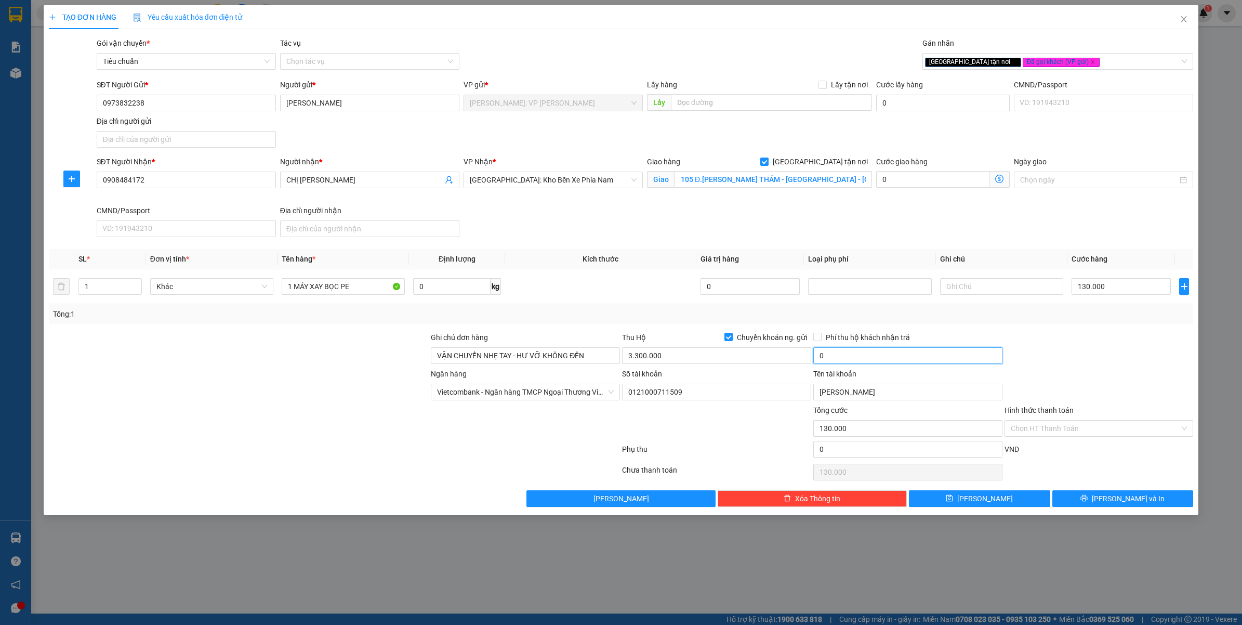
click at [841, 360] on input "0" at bounding box center [907, 355] width 189 height 17
click at [1081, 337] on div at bounding box center [1099, 350] width 191 height 36
type input "20.000"
click at [1079, 506] on button "Lưu và In" at bounding box center [1123, 498] width 141 height 17
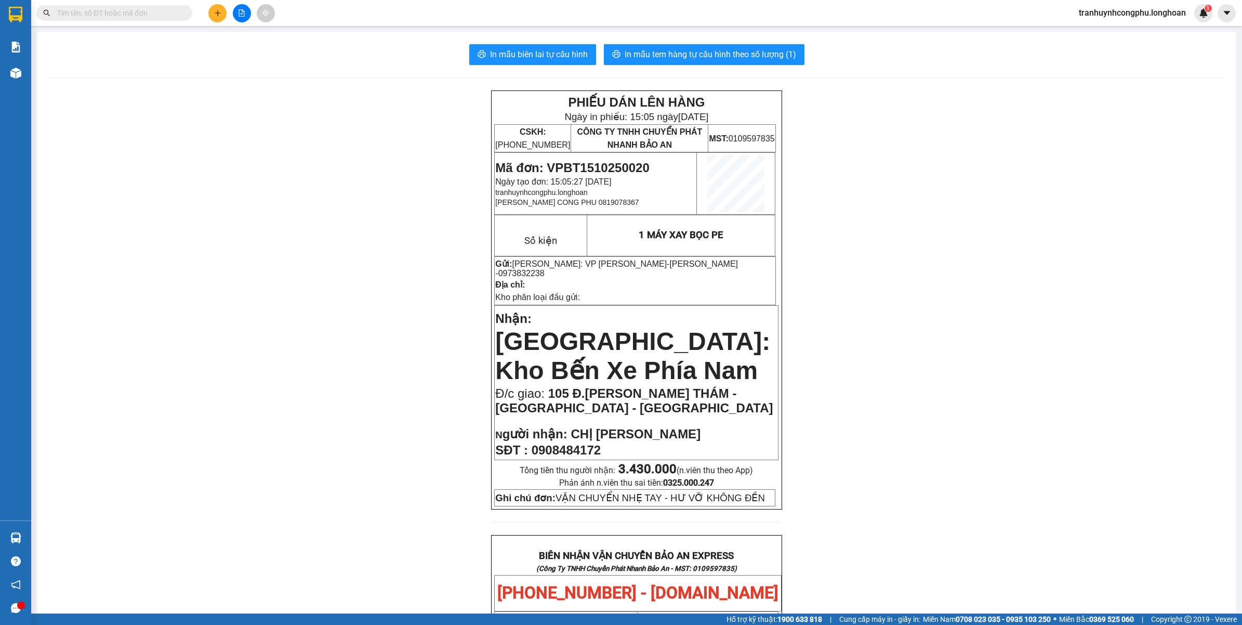
click at [1028, 438] on div "PHIẾU DÁN LÊN HÀNG Ngày in phiếu: 15:05 ngày 15-10-2025 CSKH: 1900.06.88.33 CÔN…" at bounding box center [636, 631] width 1175 height 1083
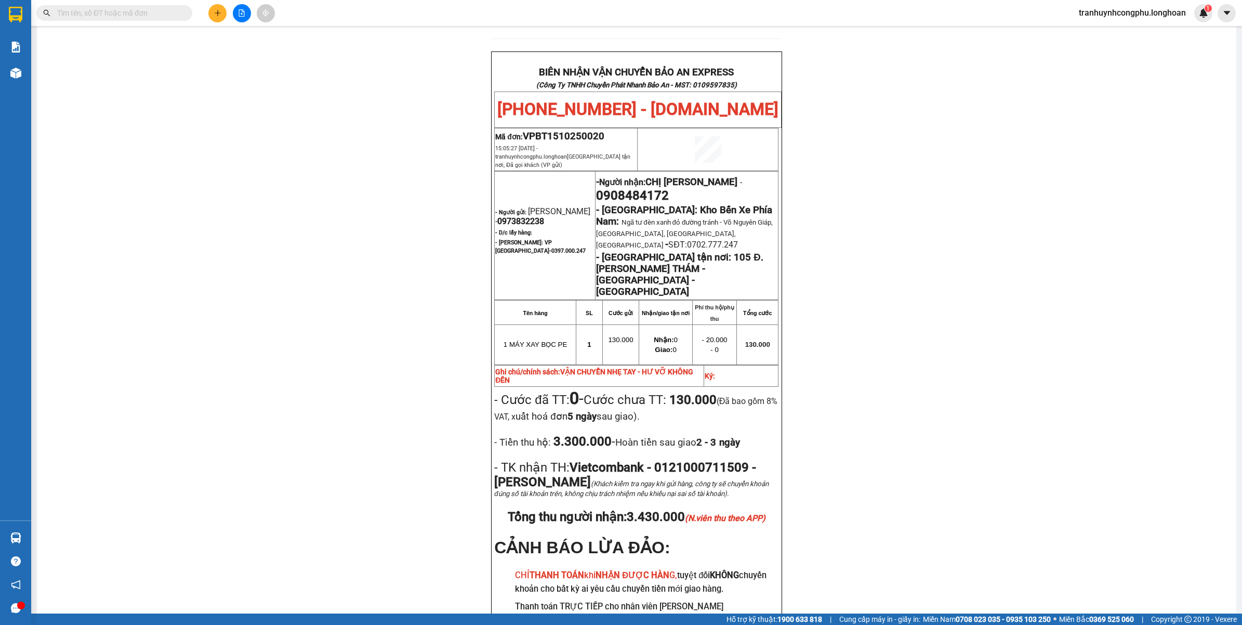
scroll to position [479, 0]
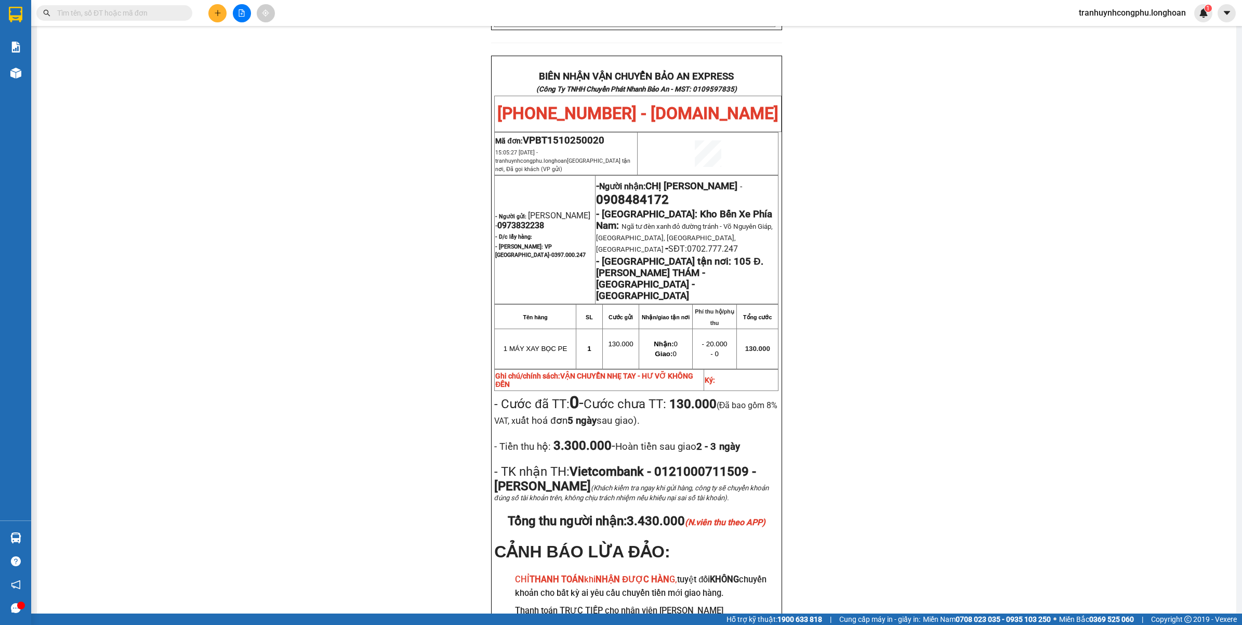
click at [916, 438] on div "PHIẾU DÁN LÊN HÀNG Ngày in phiếu: 15:05 ngày 15-10-2025 CSKH: 1900.06.88.33 CÔN…" at bounding box center [636, 152] width 1175 height 1083
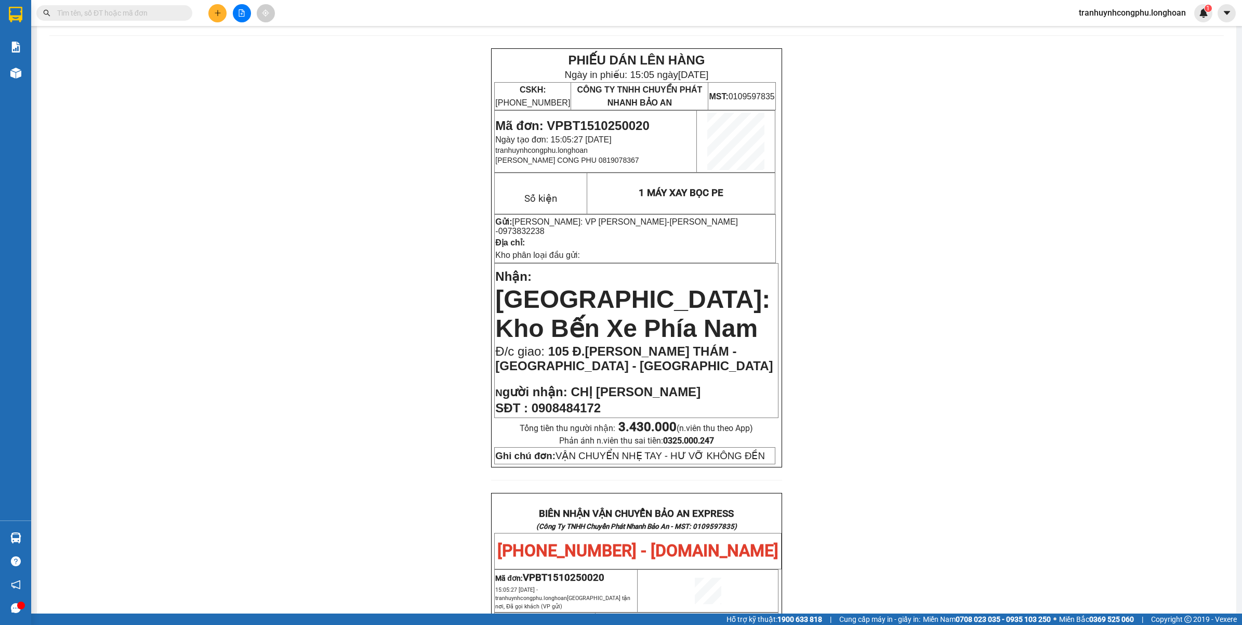
scroll to position [0, 0]
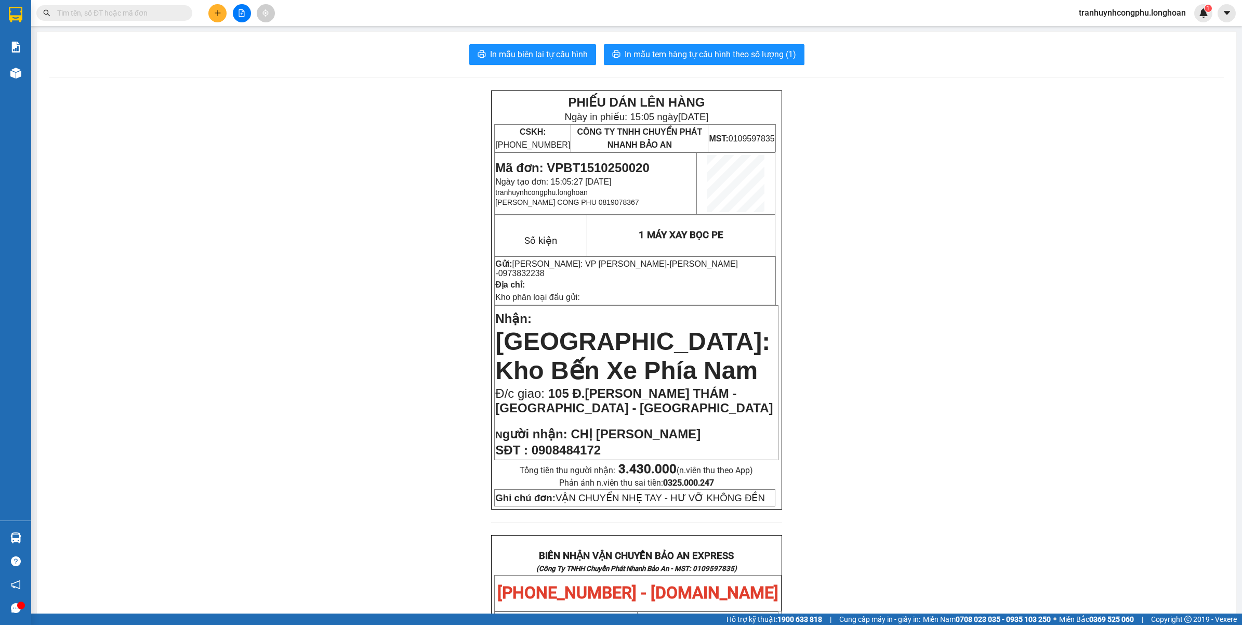
click at [611, 167] on span "Mã đơn: VPBT1510250020" at bounding box center [572, 168] width 154 height 14
copy span "VPBT1510250020"
click at [329, 290] on div "PHIẾU DÁN LÊN HÀNG Ngày in phiếu: 15:05 ngày 15-10-2025 CSKH: 1900.06.88.33 CÔN…" at bounding box center [636, 631] width 1175 height 1083
click at [581, 386] on span "105 Đ.HOÀNG HOA THÁM - NHA TRANG - KHÁNH HÒA" at bounding box center [634, 400] width 278 height 29
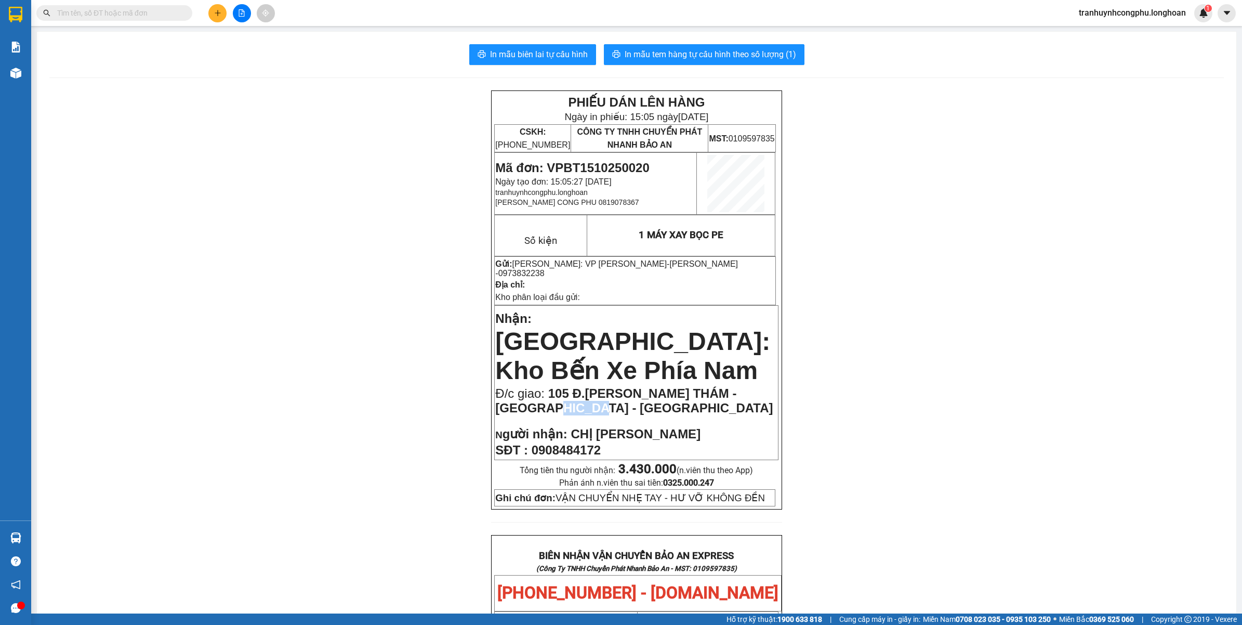
click at [581, 386] on span "105 Đ.HOÀNG HOA THÁM - NHA TRANG - KHÁNH HÒA" at bounding box center [634, 400] width 278 height 29
copy td "Đ/c giao: 105 Đ.HOÀNG HOA THÁM - NHA TRANG - KHÁNH HÒA"
click at [836, 371] on div "PHIẾU DÁN LÊN HÀNG Ngày in phiếu: 15:05 ngày 15-10-2025 CSKH: 1900.06.88.33 CÔN…" at bounding box center [636, 631] width 1175 height 1083
click at [700, 49] on span "In mẫu tem hàng tự cấu hình theo số lượng (1)" at bounding box center [711, 54] width 172 height 13
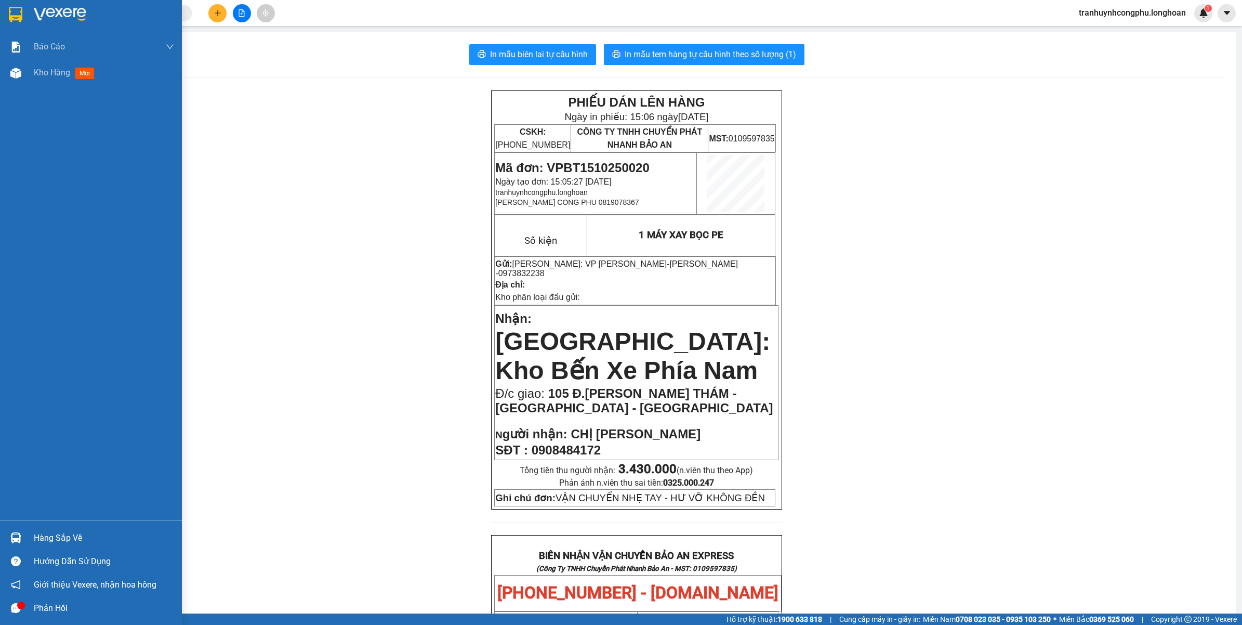
click at [4, 87] on div "Báo cáo 1. Báo cáo nộp tiền các vp 3. Doanh Thu theo VP Gửi (mới) 9. Thống kê đ…" at bounding box center [91, 277] width 182 height 487
click at [14, 68] on img at bounding box center [15, 73] width 11 height 11
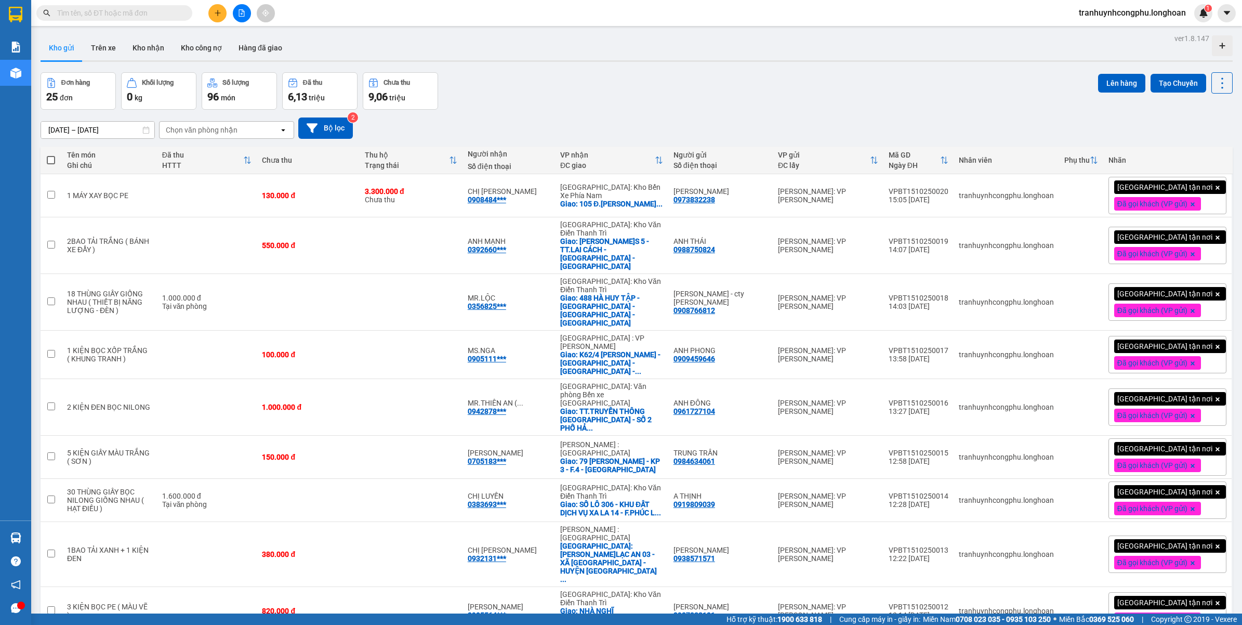
click at [567, 120] on div "[DATE] – [DATE] Press the down arrow key to interact with the calendar and sele…" at bounding box center [637, 127] width 1192 height 21
click at [217, 14] on icon "plus" at bounding box center [217, 12] width 7 height 7
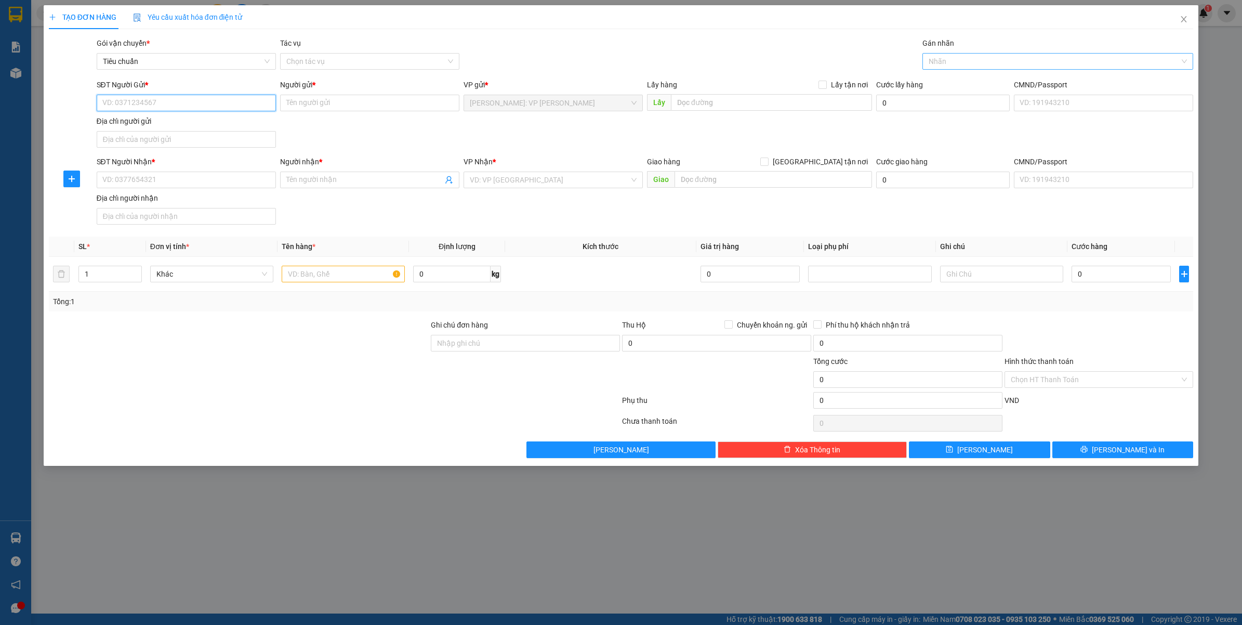
click at [997, 59] on div at bounding box center [1053, 61] width 256 height 12
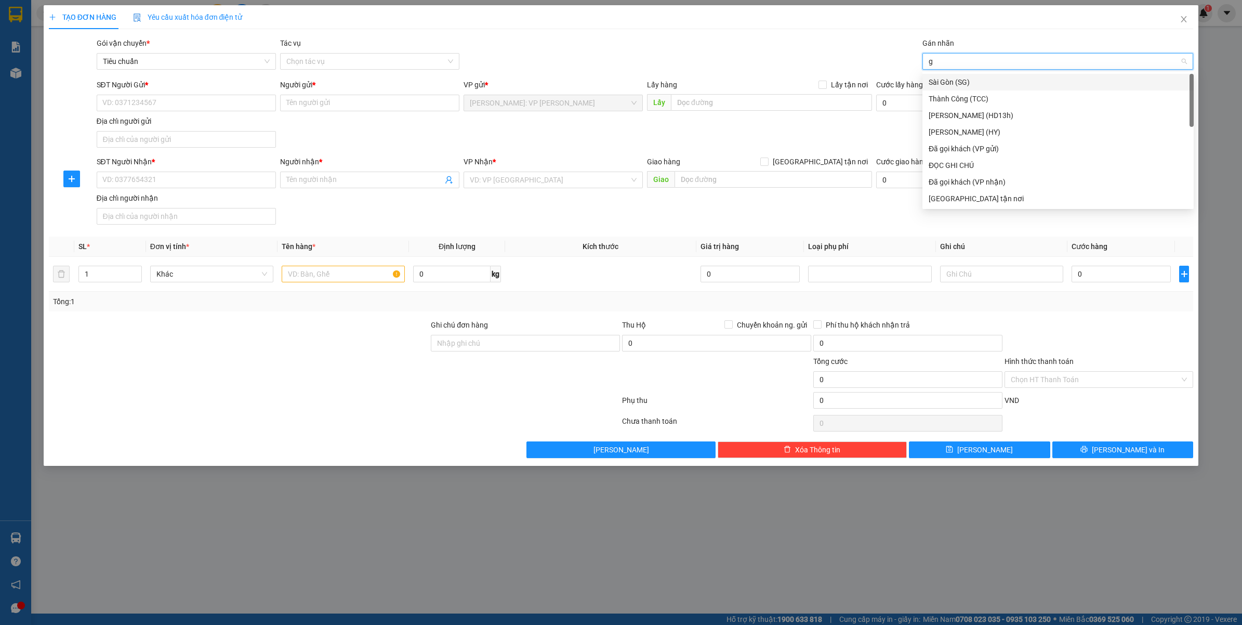
type input "gt"
type input "đa"
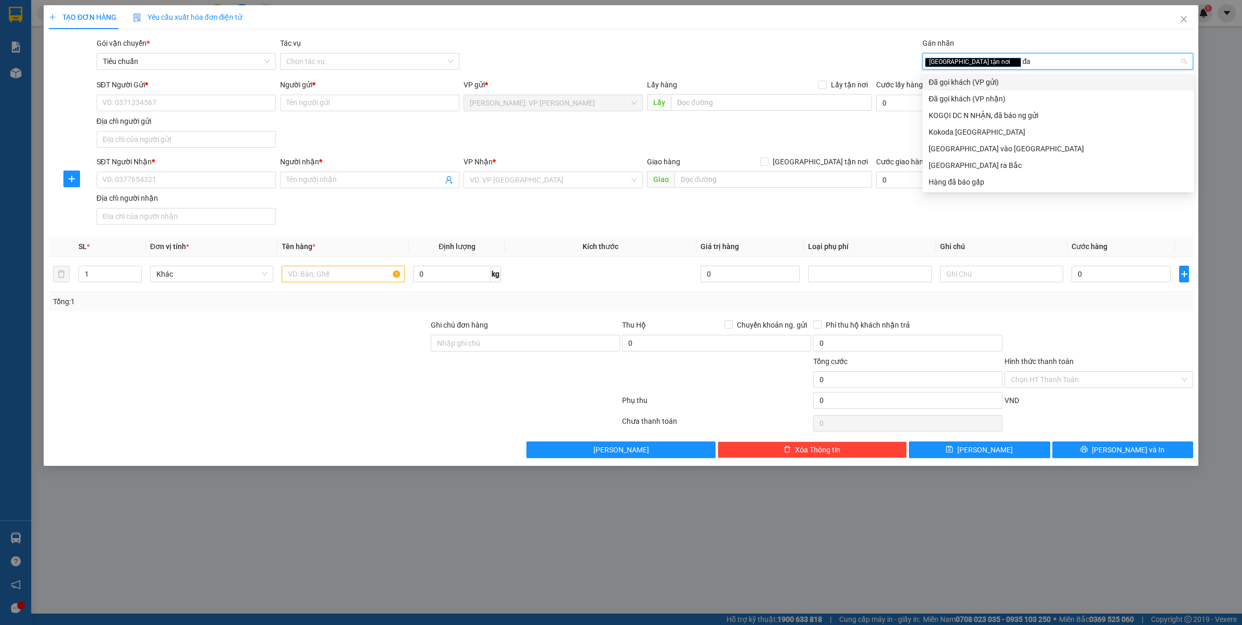
click at [955, 79] on div "Đã gọi khách (VP gửi)" at bounding box center [1058, 81] width 259 height 11
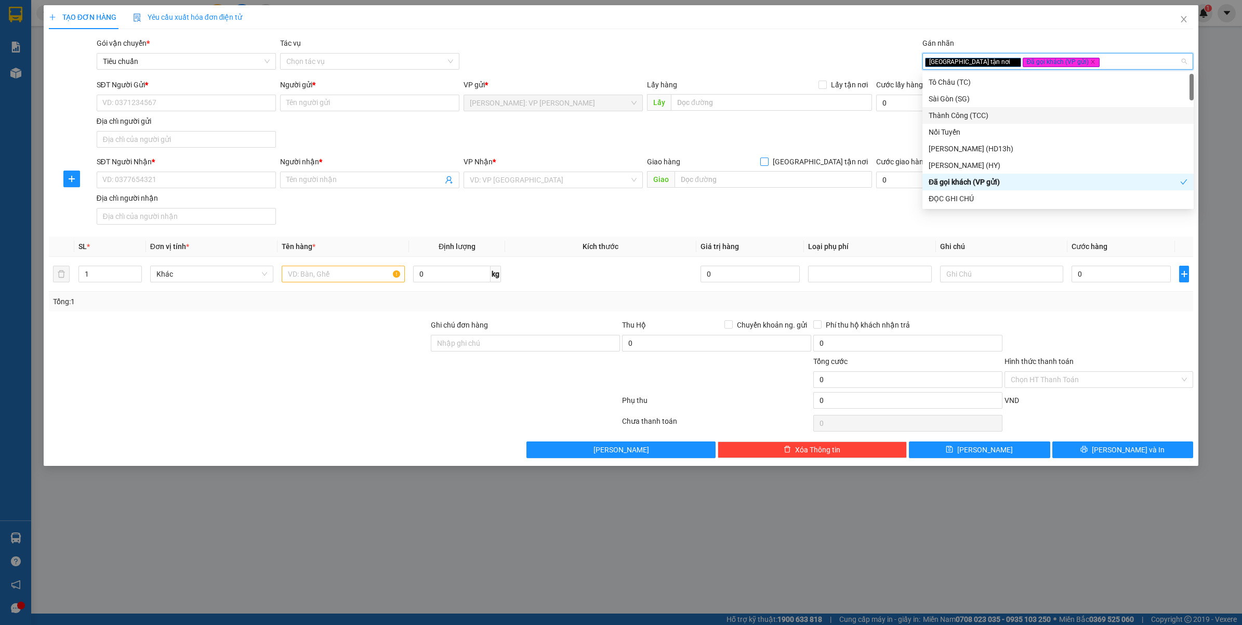
click at [851, 166] on span "[GEOGRAPHIC_DATA] tận nơi" at bounding box center [820, 161] width 103 height 11
click at [768, 165] on input "[GEOGRAPHIC_DATA] tận nơi" at bounding box center [763, 160] width 7 height 7
checkbox input "true"
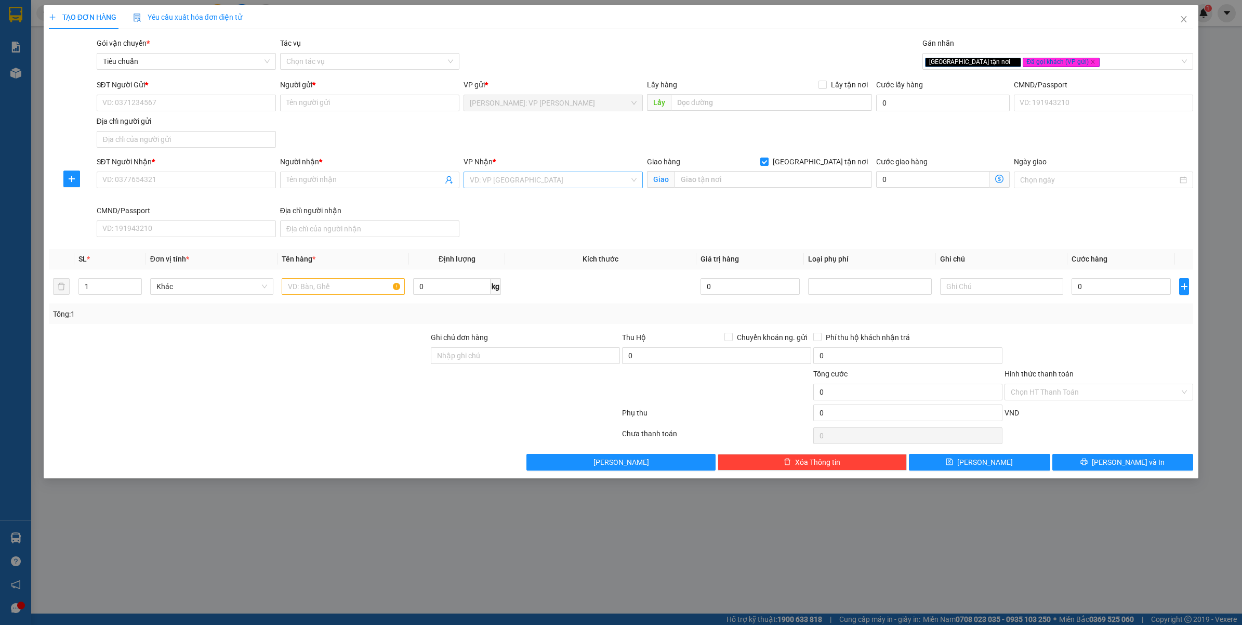
click at [585, 173] on input "search" at bounding box center [550, 180] width 160 height 16
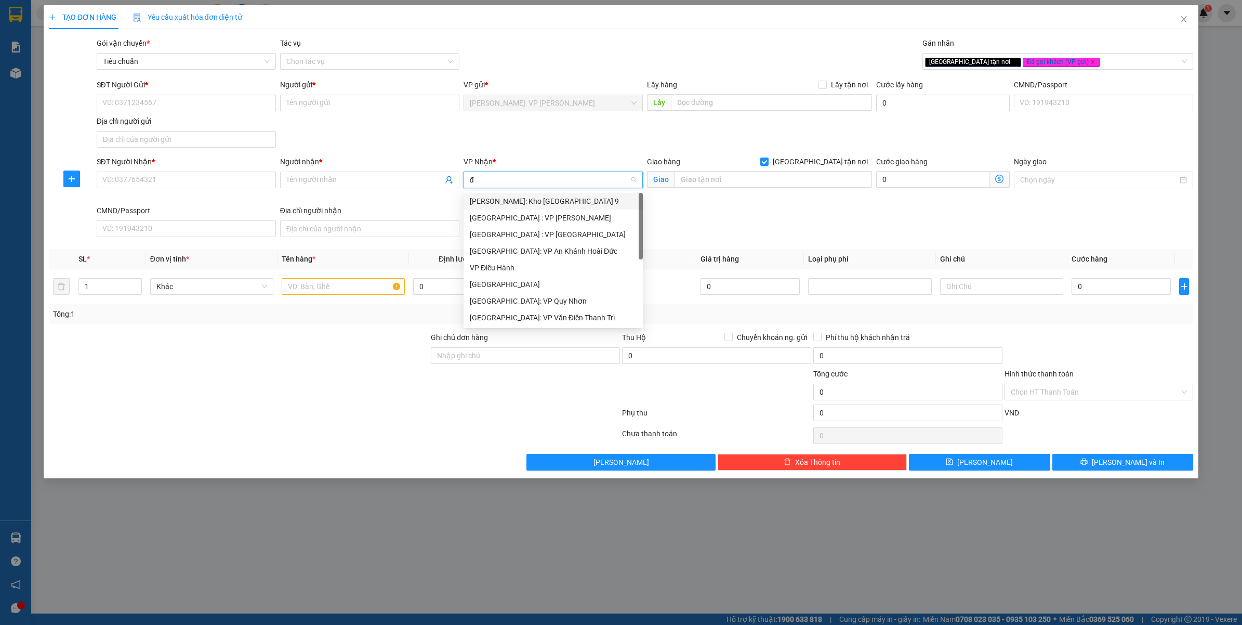
type input "đa"
click at [564, 201] on div "[GEOGRAPHIC_DATA] : VP [PERSON_NAME]" at bounding box center [565, 200] width 191 height 11
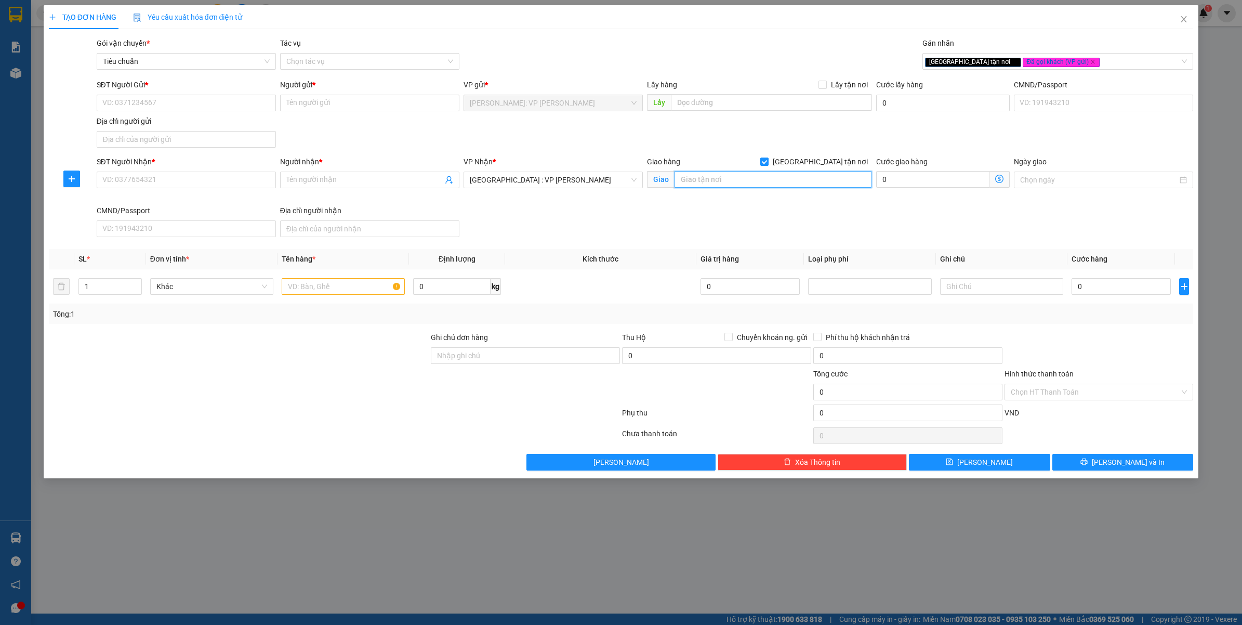
click at [727, 183] on input "text" at bounding box center [774, 179] width 198 height 17
paste input "KHU DU LỊCH XUÂN THIỀU - NGUYỄN TẤT THÀNH - HÒA HIỆP NAM - LIÊN CHIỂU - ĐÀ NẴNG"
type input "KHU DU LỊCH XUÂN THIỀU - NGUYỄN TẤT THÀNH - HÒA HIỆP NAM - LIÊN CHIỂU - ĐÀ NẴNG"
click at [700, 221] on div "SĐT Người Nhận * VD: 0377654321 Người nhận * Tên người nhận VP Nhận * Đà Nẵng :…" at bounding box center [645, 198] width 1101 height 85
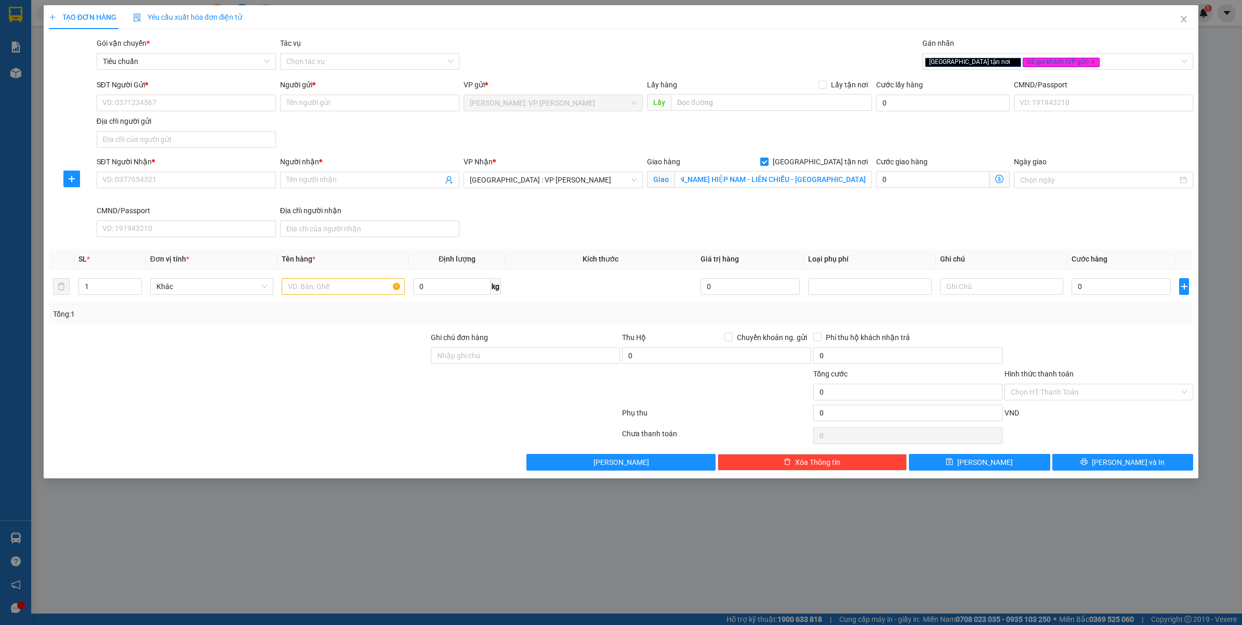
scroll to position [0, 0]
click at [742, 186] on input "KHU DU LỊCH XUÂN THIỀU - NGUYỄN TẤT THÀNH - HÒA HIỆP NAM - LIÊN CHIỂU - ĐÀ NẴNG" at bounding box center [774, 179] width 198 height 17
click at [199, 178] on input "SĐT Người Nhận *" at bounding box center [186, 180] width 179 height 17
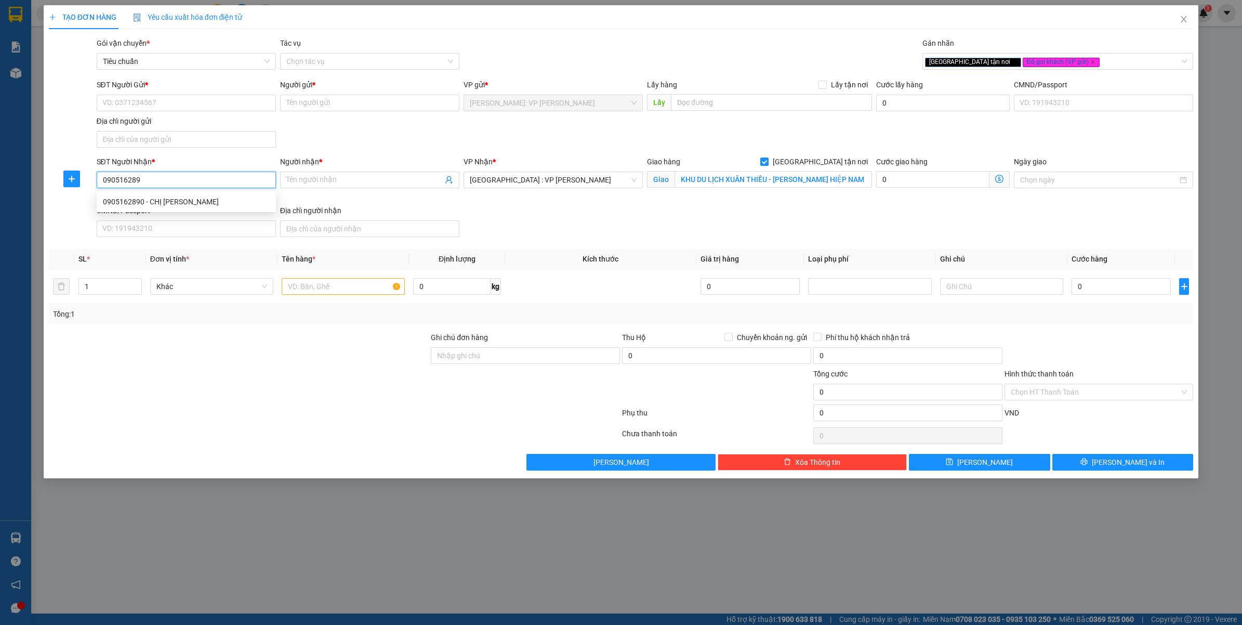
type input "0905162890"
click at [203, 198] on div "0905162890 - CHỊ TIẾN" at bounding box center [186, 201] width 167 height 11
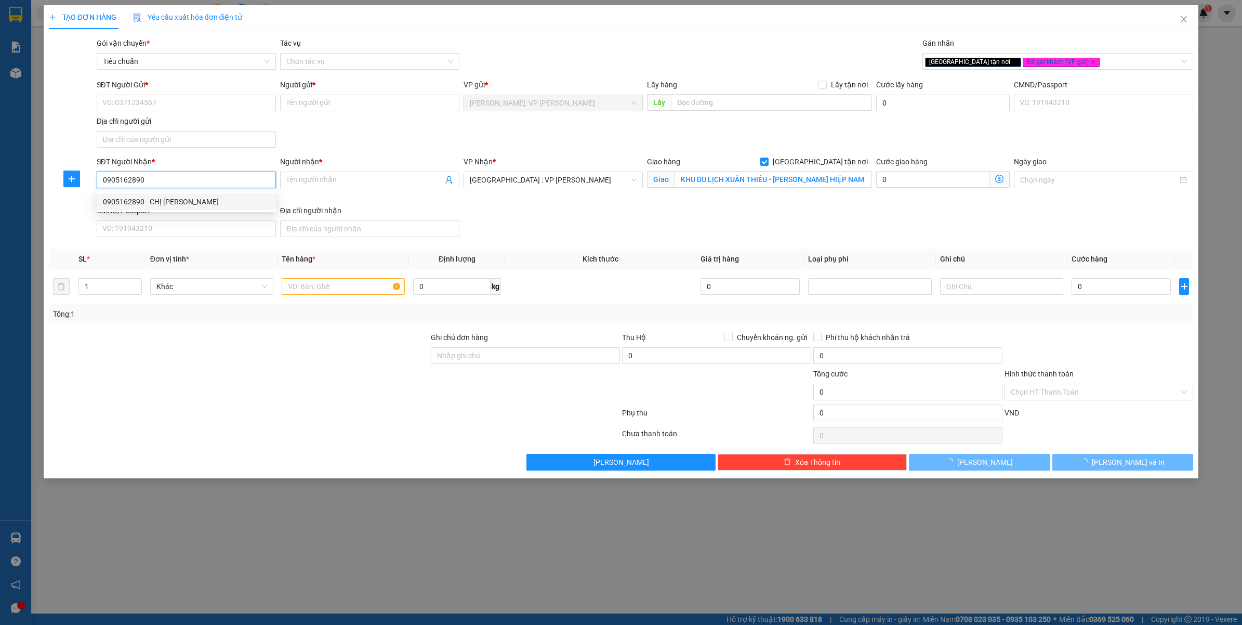
type input "CHỊ TIẾN"
type input "mikazuki đà nẵng khu du lịch xuân thiều nguyễn tất thành hòa hiệp nam liên chiể…"
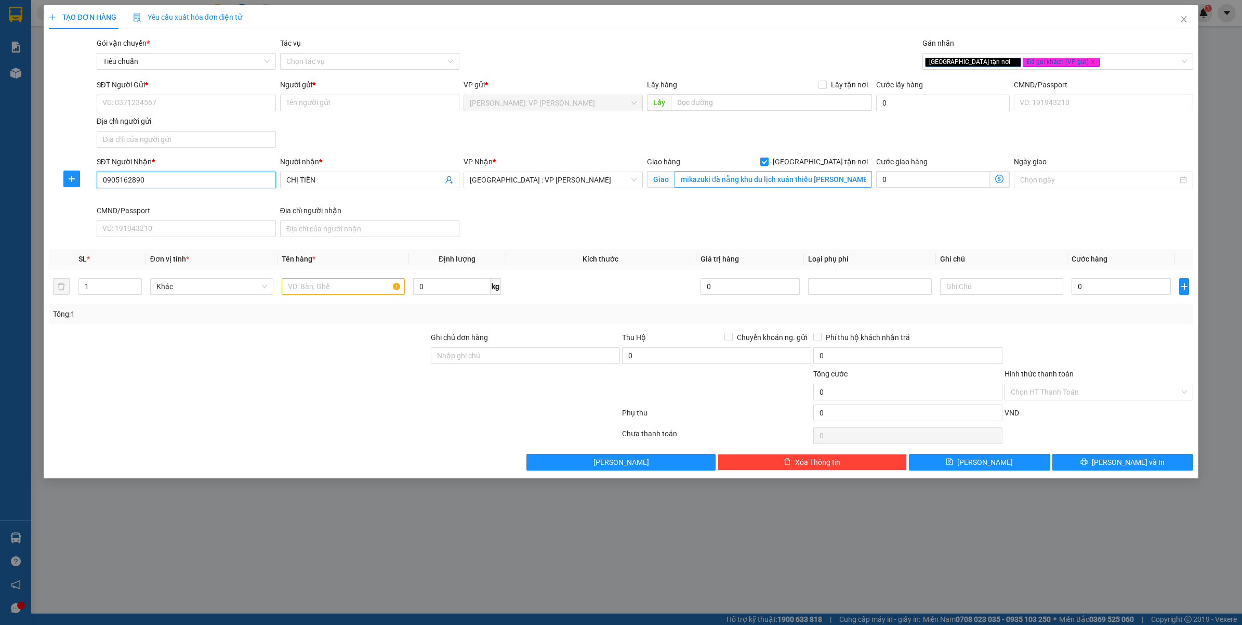
type input "0905162890"
click at [754, 182] on input "mikazuki đà nẵng khu du lịch xuân thiều nguyễn tất thành hòa hiệp nam liên chiể…" at bounding box center [774, 179] width 198 height 17
click at [759, 178] on input "mikazuki đà nẵng khu du lịch xuân thiều nguyễn tất thành hòa hiệp nam liên chiể…" at bounding box center [774, 179] width 198 height 17
type input "mikazuki đà nẵng khu du lịch xuân thiều nguyễn tất thànhhòa hiệp nam liên chiểu…"
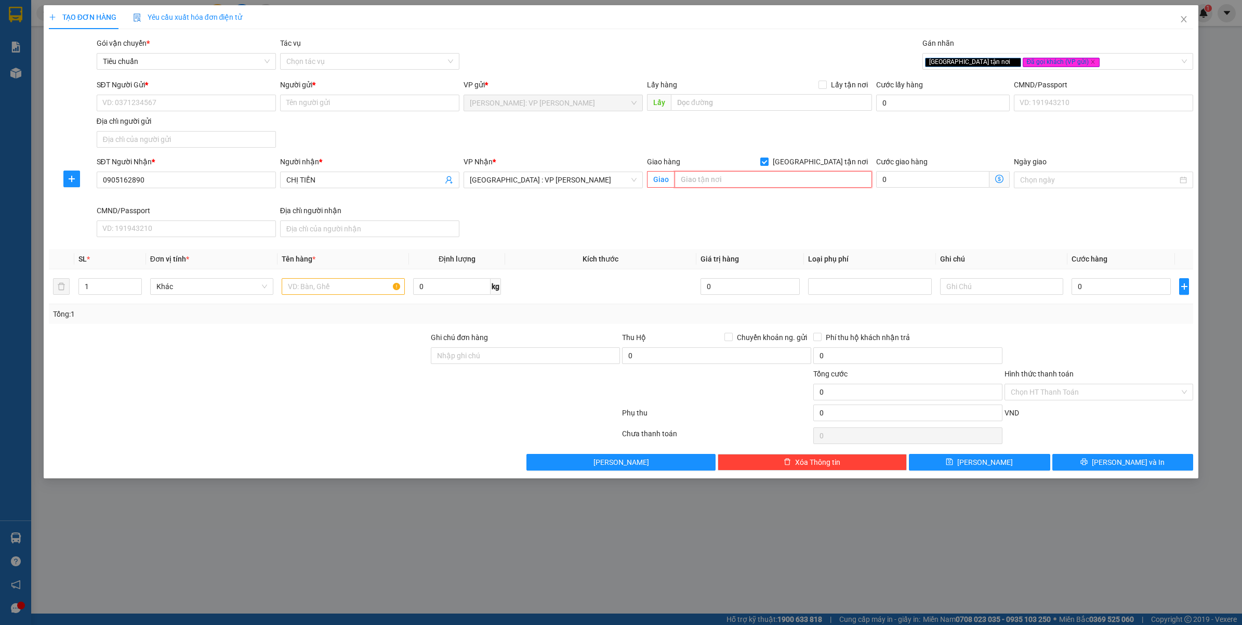
click at [759, 178] on input "text" at bounding box center [774, 179] width 198 height 17
paste input "KHU DU LỊCH XUÂN THIỀU - NGUYỄN TẤT THÀNH - HÒA HIỆP NAM - LIÊN CHIỂU - ĐÀ NẴNG"
type input "KHU DU LỊCH XUÂN THIỀU - NGUYỄN TẤT THÀNH - HÒA HIỆP NAM - LIÊN CHIỂU - ĐÀ NẴNG"
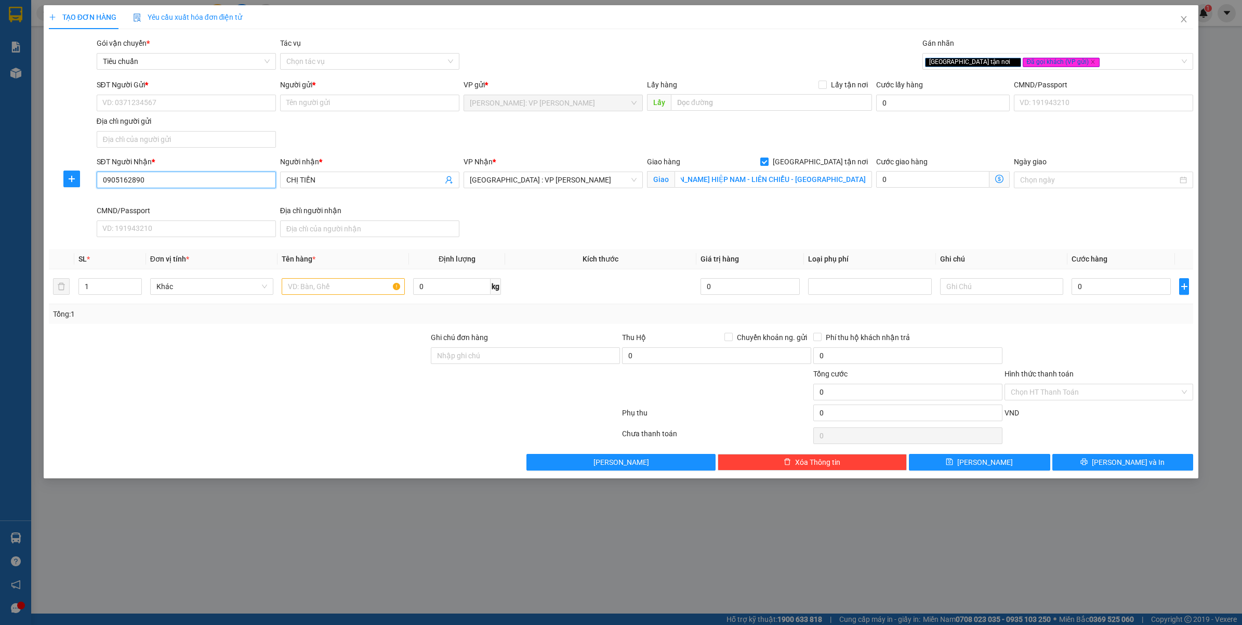
click at [212, 186] on input "0905162890" at bounding box center [186, 180] width 179 height 17
click at [152, 108] on input "SĐT Người Gửi *" at bounding box center [186, 103] width 179 height 17
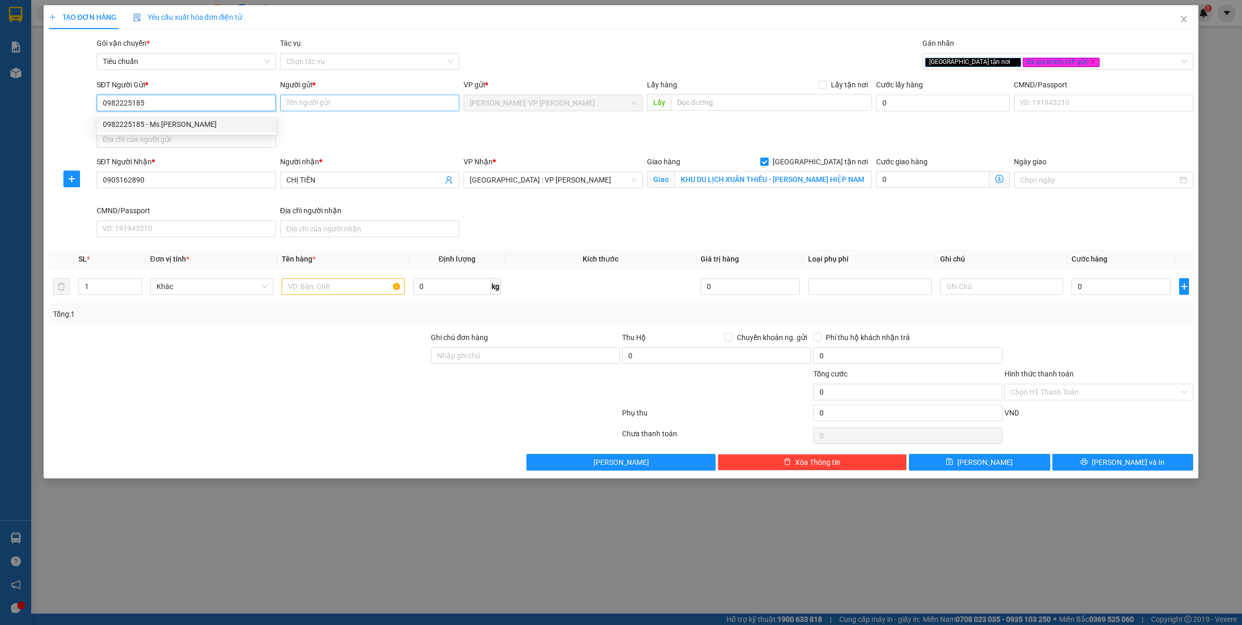
type input "0982225185"
click at [407, 108] on input "Người gửi *" at bounding box center [369, 103] width 179 height 17
type input "m"
type input "MS.LÀNH"
click at [532, 69] on div "Gói vận chuyển * Tiêu chuẩn Tác vụ Chọn tác vụ Gán nhãn Giao tận nơi Đã gọi k…" at bounding box center [645, 55] width 1101 height 36
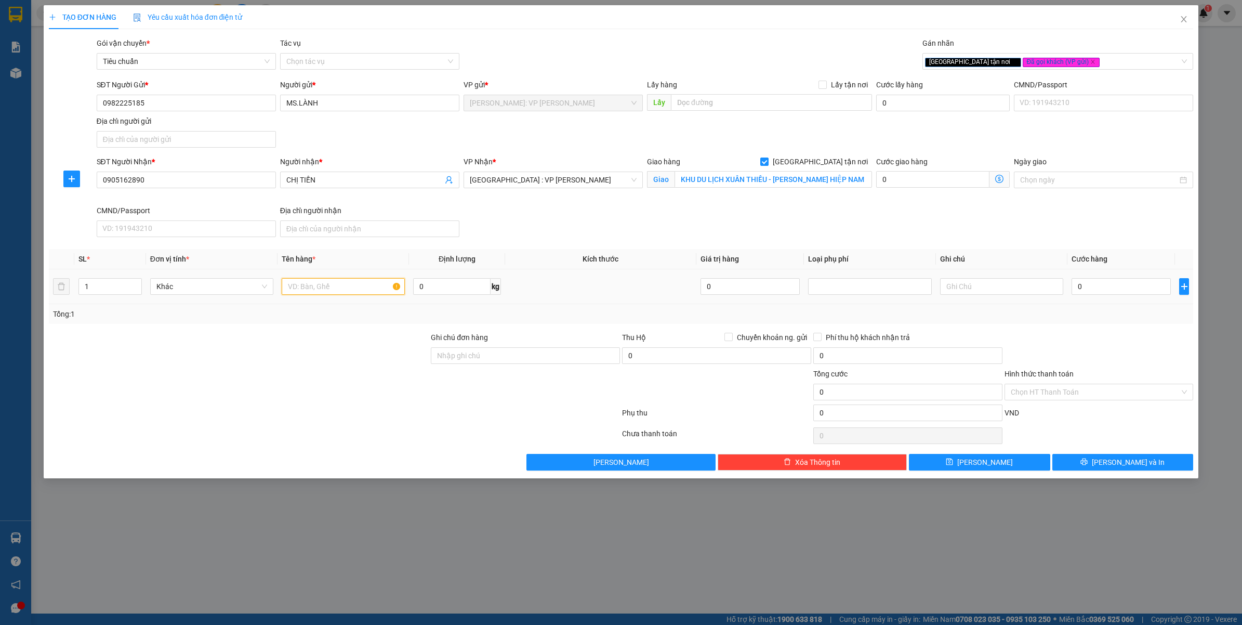
click at [321, 289] on input "text" at bounding box center [343, 286] width 123 height 17
type input "1 THÙNG GIẤY BỌC PE"
click at [482, 362] on input "Ghi chú đơn hàng" at bounding box center [525, 355] width 189 height 17
type input "VẬN CHUYỂN NHẸ TAY - HƯ VỠ KHÔNG ĐỀN"
click at [307, 442] on div at bounding box center [334, 435] width 573 height 21
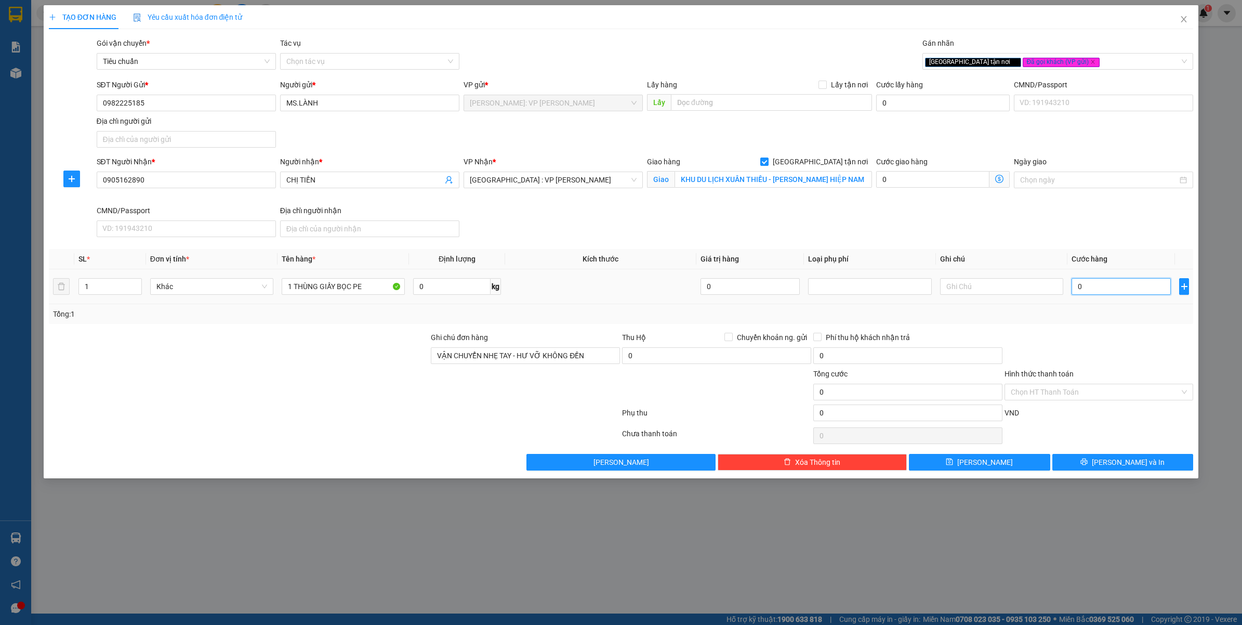
click at [1100, 287] on input "0" at bounding box center [1121, 286] width 99 height 17
type input "1"
type input "18"
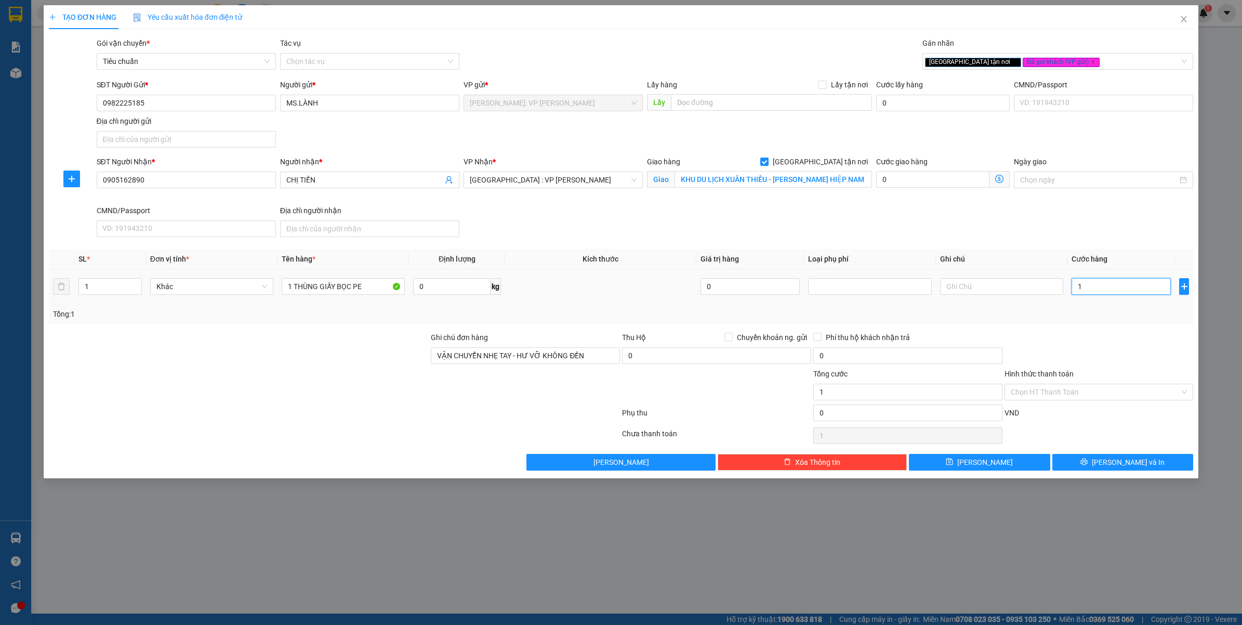
type input "18"
type input "180"
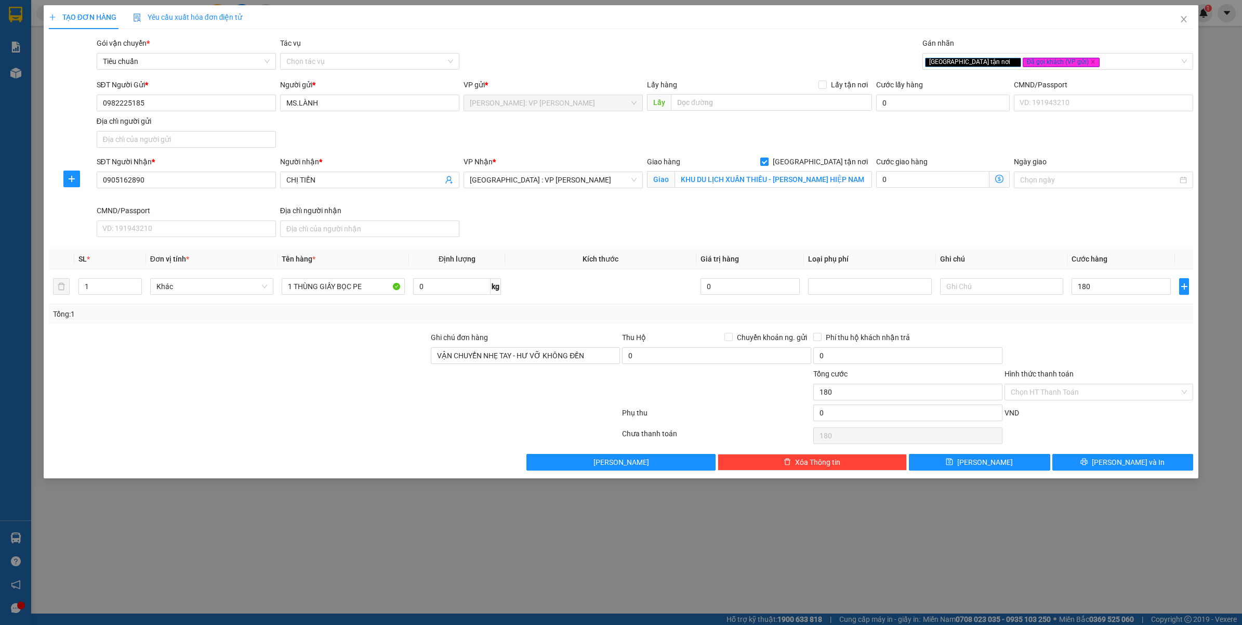
click at [1112, 320] on div "Tổng: 1" at bounding box center [621, 313] width 1137 height 11
type input "180.000"
click at [1100, 472] on div "TẠO ĐƠN HÀNG Yêu cầu xuất hóa đơn điện tử Transit Pickup Surcharge Ids Transit …" at bounding box center [621, 241] width 1155 height 473
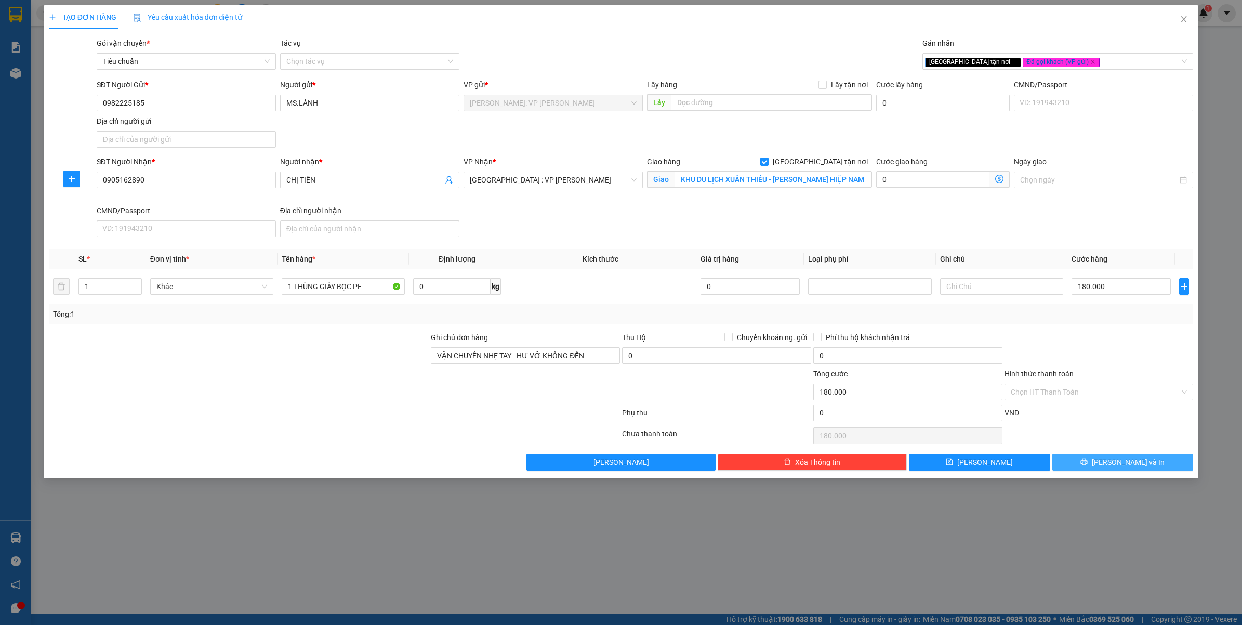
click at [1088, 465] on icon "printer" at bounding box center [1084, 461] width 7 height 7
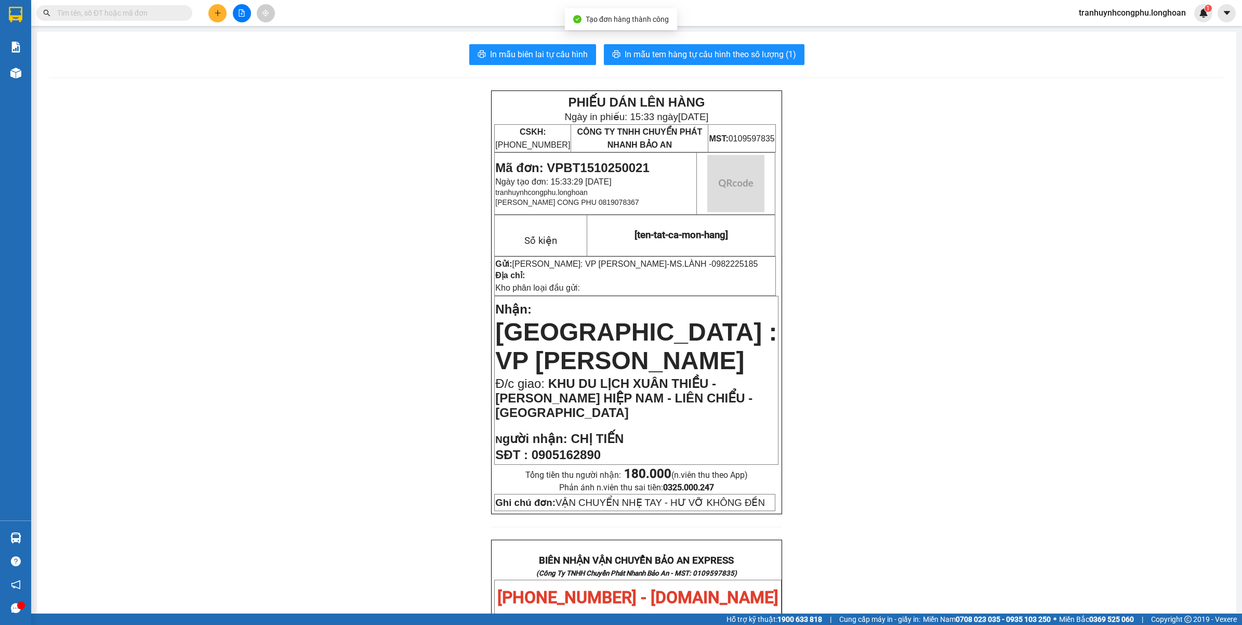
click at [955, 310] on div "PHIẾU DÁN LÊN HÀNG Ngày in phiếu: 15:33 ngày 15-10-2025 CSKH: 1900.06.88.33 CÔN…" at bounding box center [636, 613] width 1175 height 1047
click at [1023, 373] on div "PHIẾU DÁN LÊN HÀNG Ngày in phiếu: 15:33 ngày 15-10-2025 CSKH: 1900.06.88.33 CÔN…" at bounding box center [636, 613] width 1175 height 1047
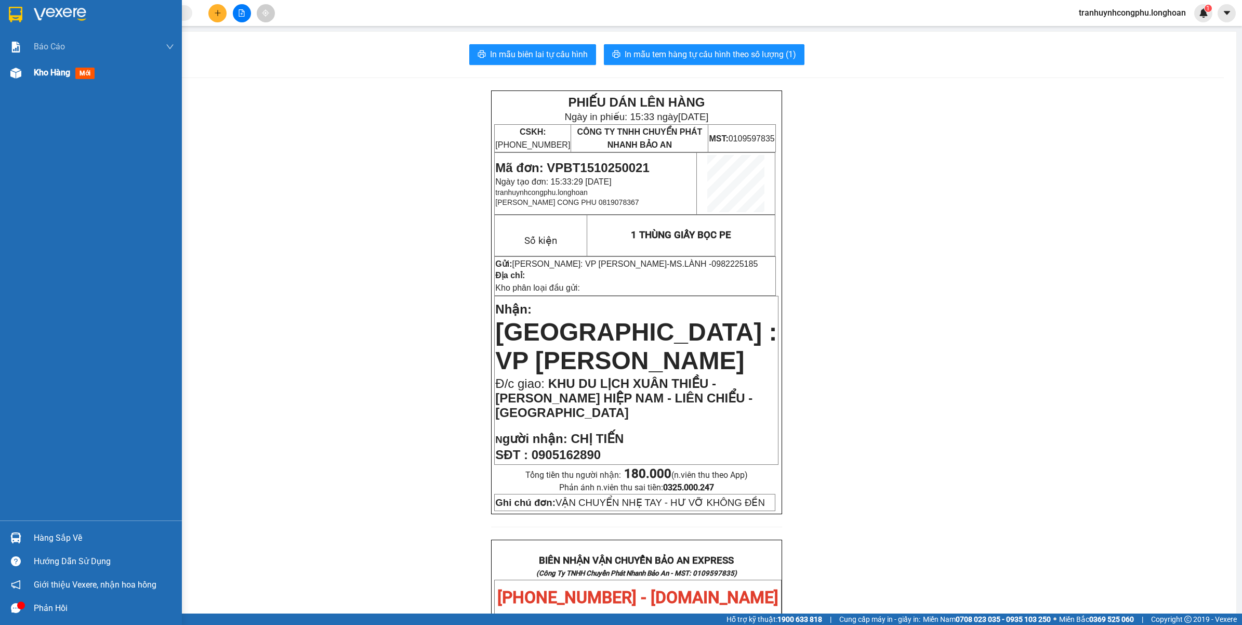
click at [6, 74] on div "Kho hàng mới" at bounding box center [91, 73] width 182 height 26
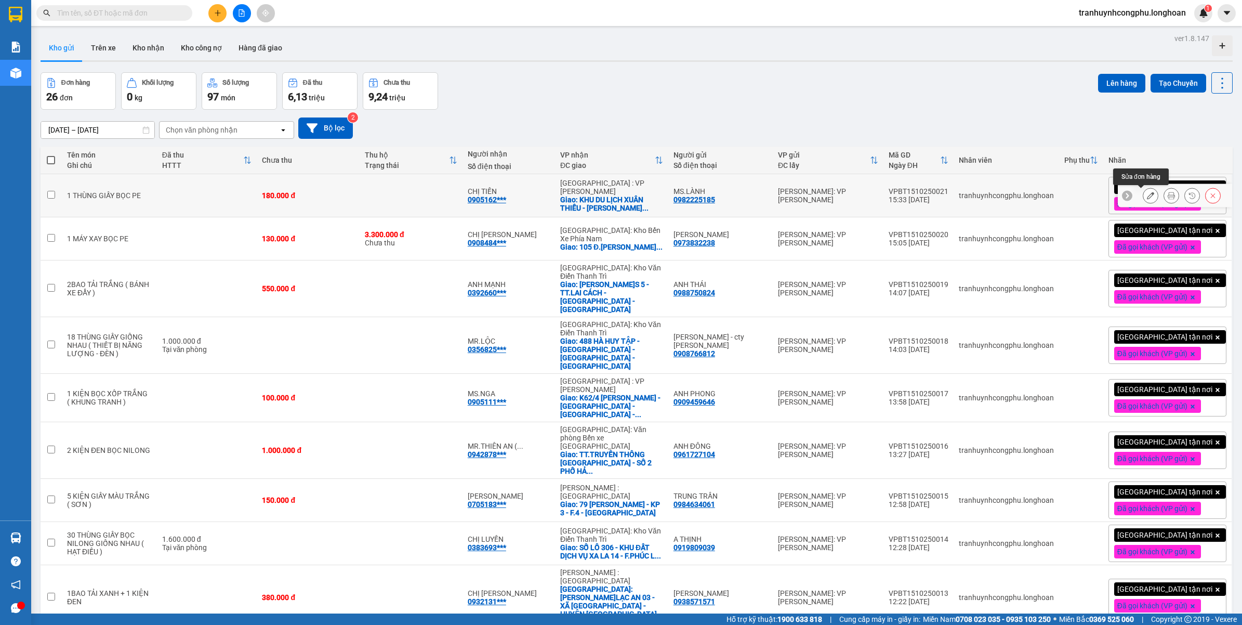
click at [1147, 198] on icon at bounding box center [1150, 195] width 7 height 7
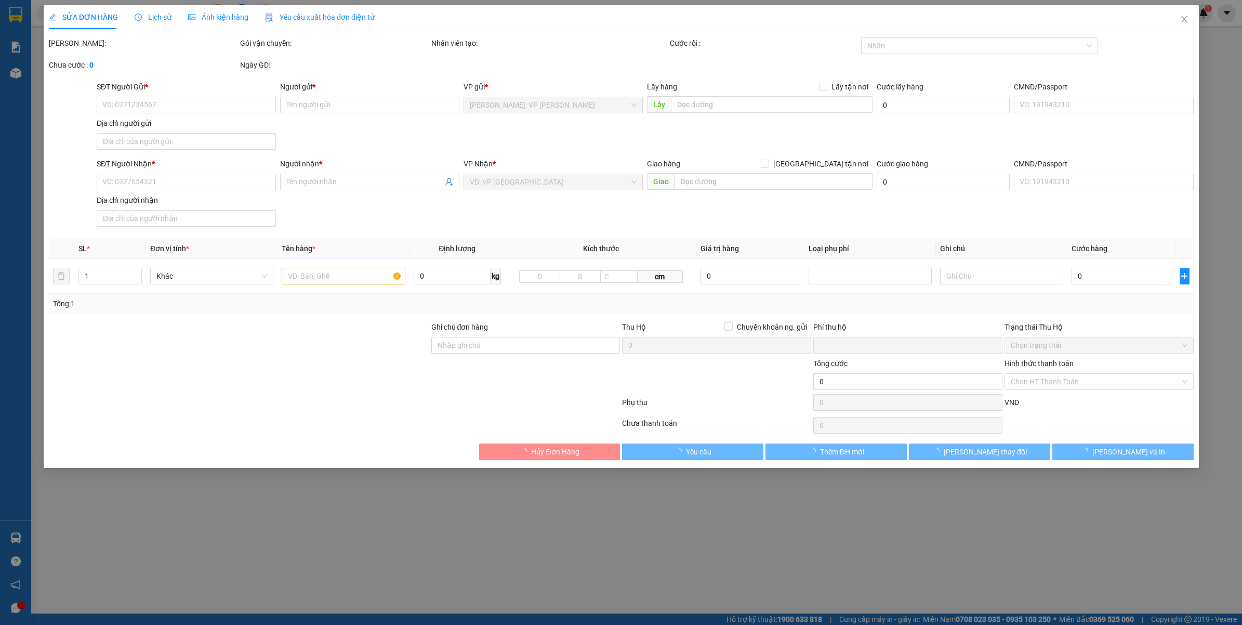
type input "0982225185"
type input "MS.LÀNH"
type input "0905162890"
type input "CHỊ TIẾN"
checkbox input "true"
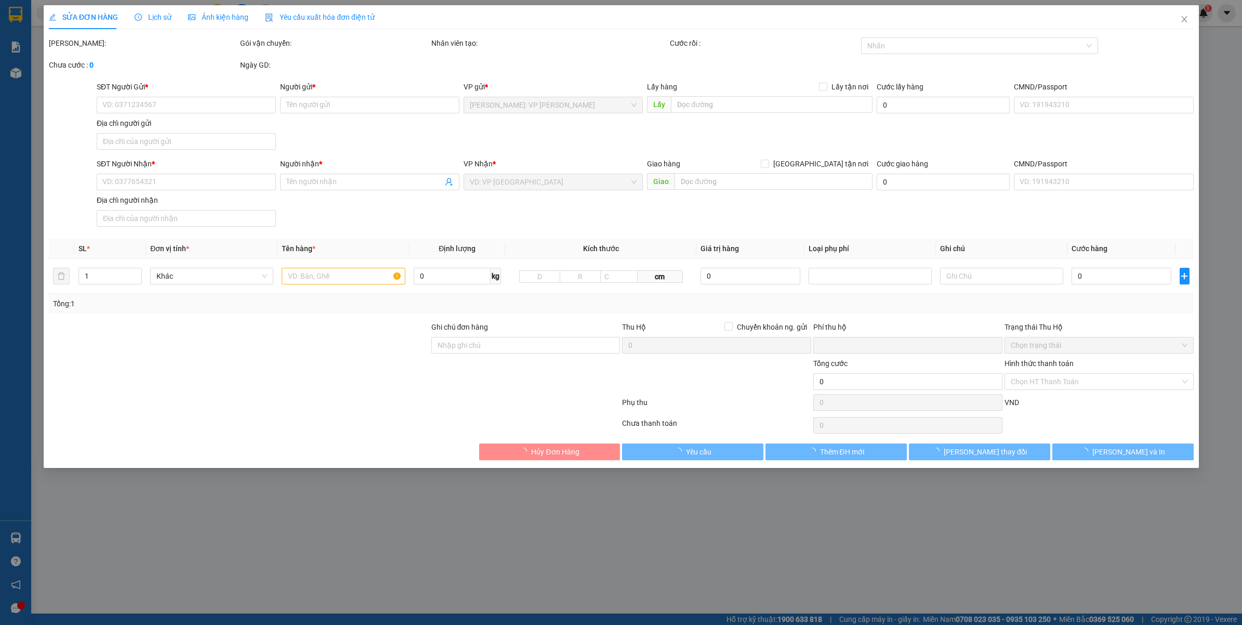
type input "KHU DU LỊCH XUÂN THIỀU - NGUYỄN TẤT THÀNH - HÒA HIỆP NAM - LIÊN CHIỂU - ĐÀ NẴNG"
type input "VẬN CHUYỂN NHẸ TAY - HƯ VỠ KHÔNG ĐỀN"
type input "0"
type input "180.000"
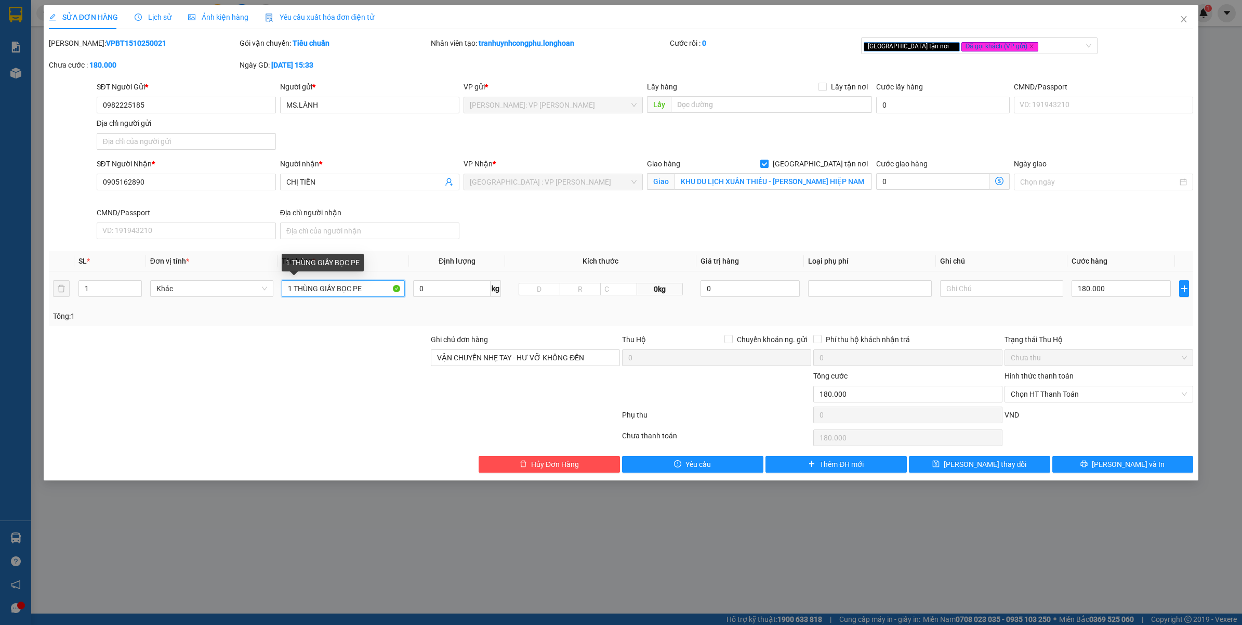
click at [372, 294] on input "1 THÙNG GIẤY BỌC PE" at bounding box center [343, 288] width 123 height 17
type input "1 THÙNG GIẤY BỌC PE ( MÓC ÁO, KHUÔN LÀM BÁNH )"
click at [277, 342] on div at bounding box center [239, 352] width 383 height 36
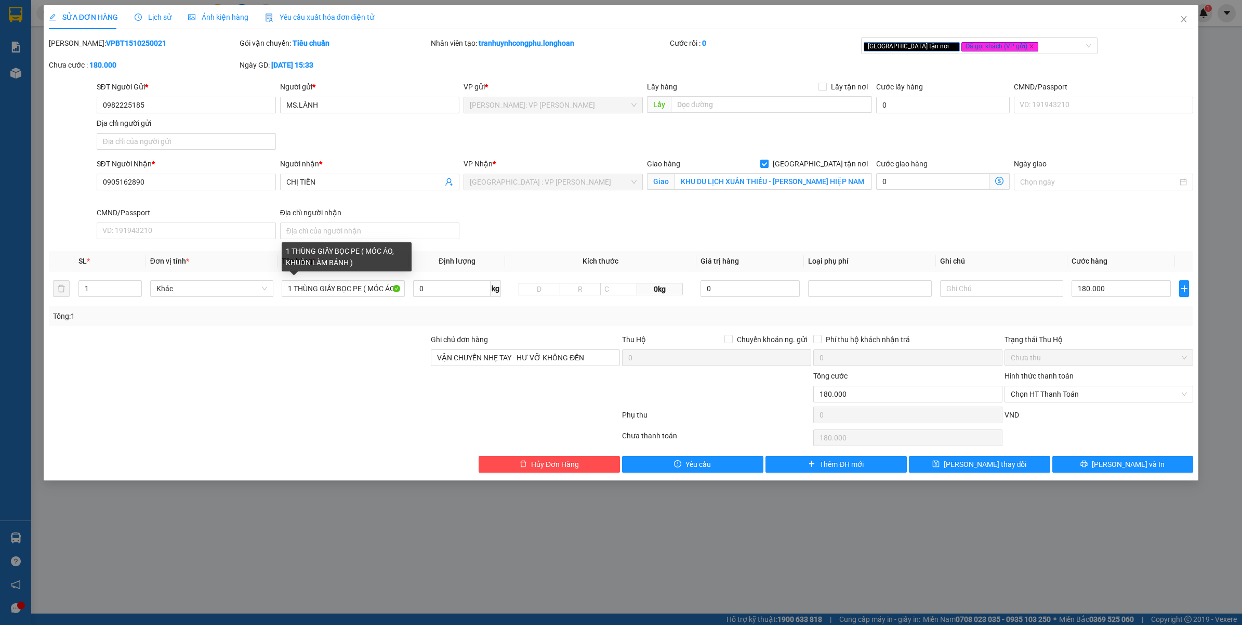
click at [299, 372] on div at bounding box center [239, 388] width 383 height 36
click at [334, 584] on div "SỬA ĐƠN HÀNG Lịch sử Ảnh kiện hàng Yêu cầu xuất hóa đơn điện tử Total Paid Fee …" at bounding box center [621, 312] width 1242 height 625
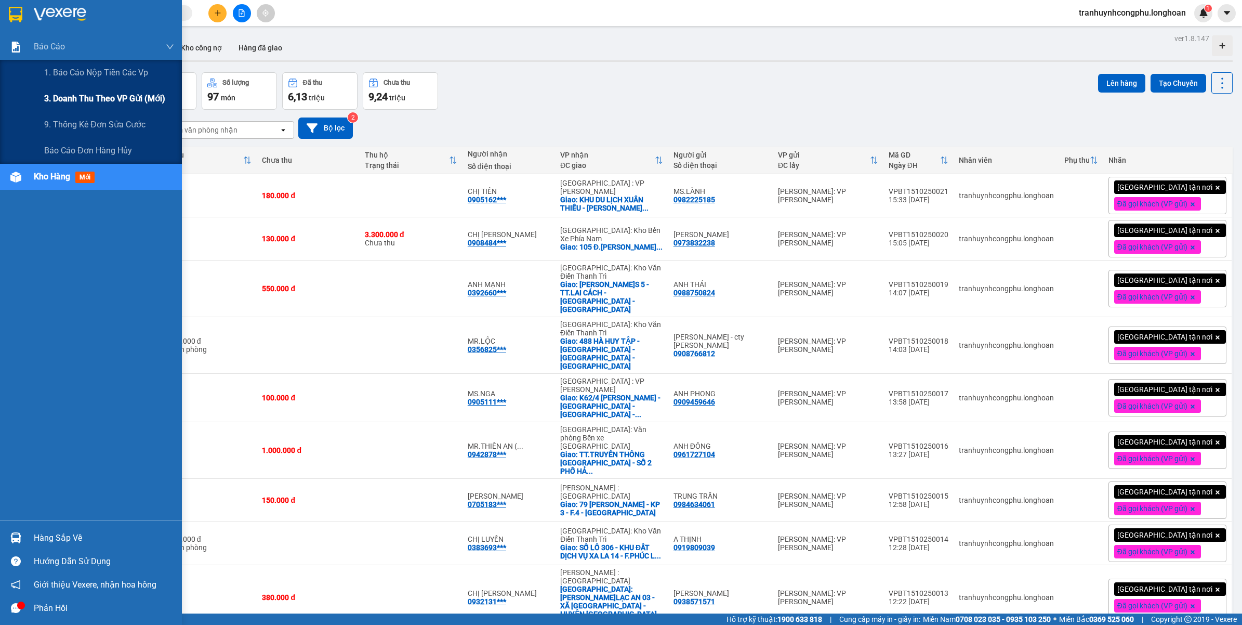
click at [69, 100] on span "3. Doanh Thu theo VP Gửi (mới)" at bounding box center [104, 98] width 121 height 13
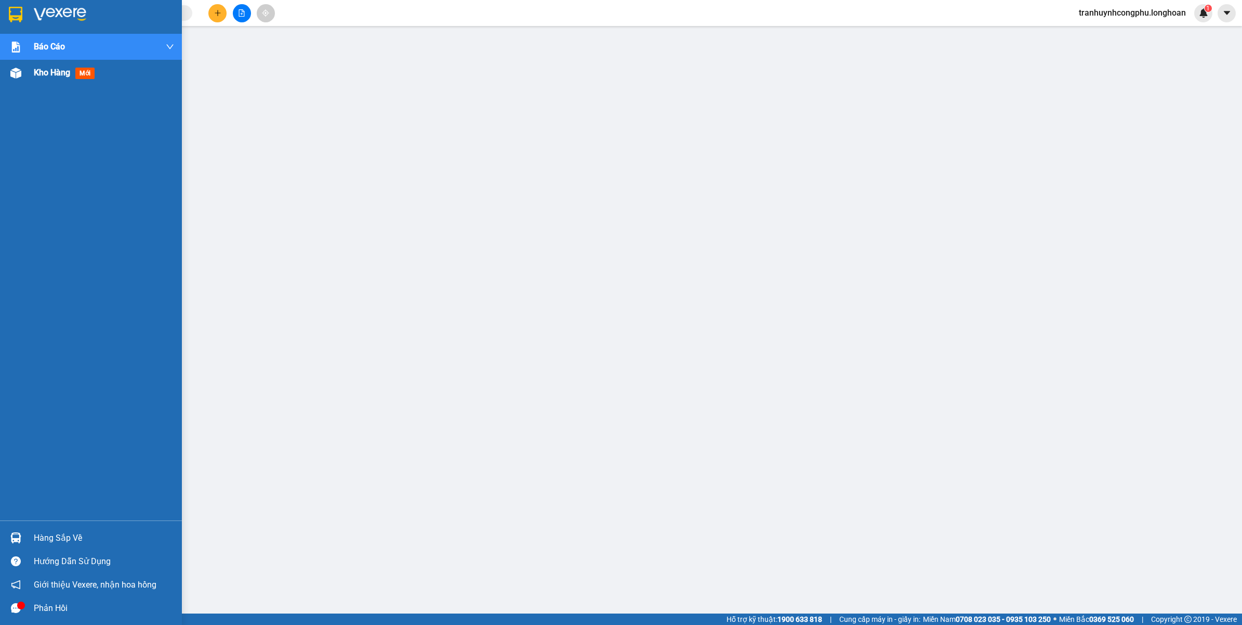
click at [12, 68] on img at bounding box center [15, 73] width 11 height 11
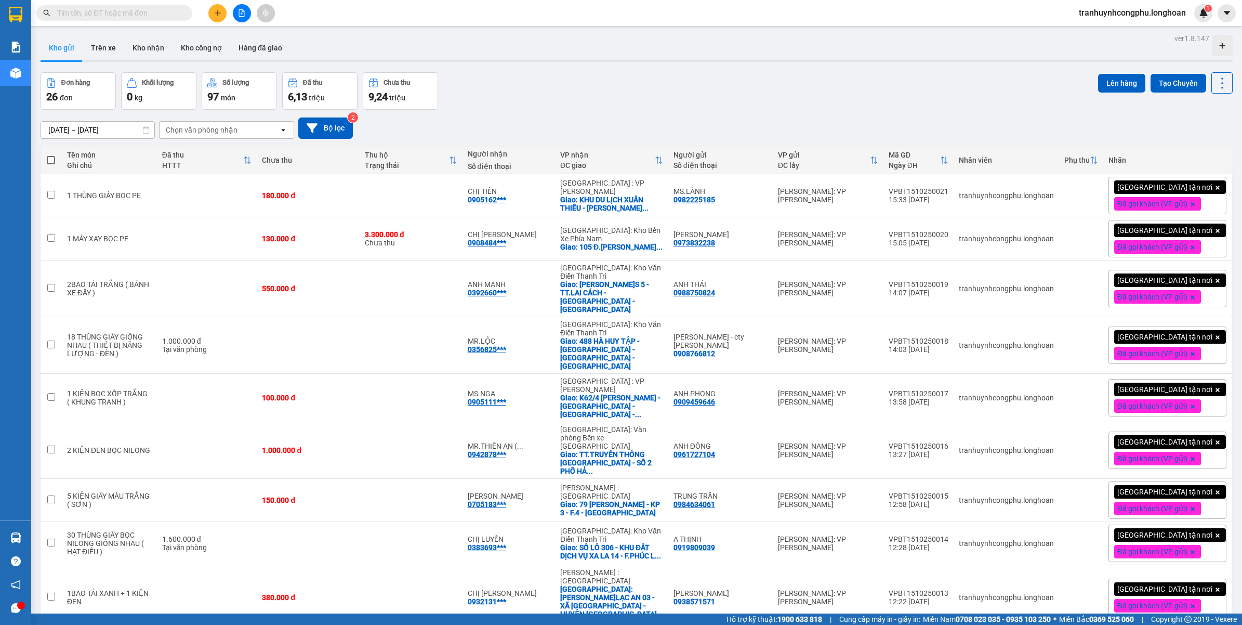
click at [495, 116] on div "16/09/2025 – 15/10/2025 Press the down arrow key to interact with the calendar …" at bounding box center [637, 128] width 1192 height 37
click at [220, 14] on icon "plus" at bounding box center [217, 12] width 7 height 7
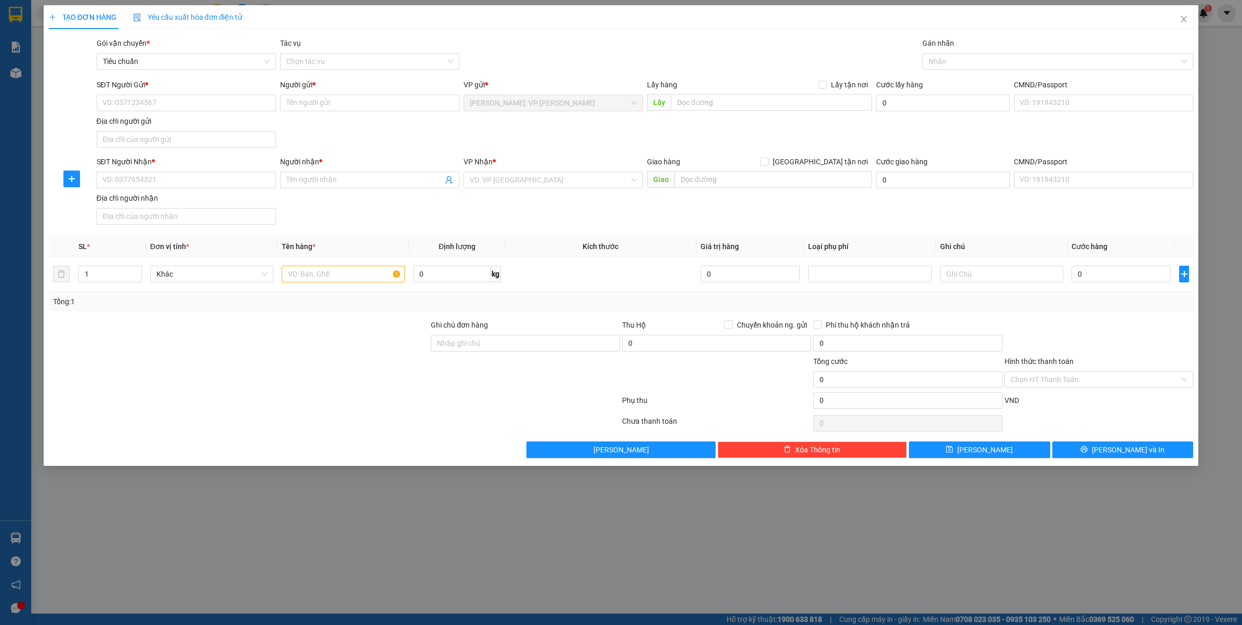
click at [965, 73] on div "Gán nhãn Nhãn" at bounding box center [1058, 55] width 271 height 36
click at [969, 69] on div "Nhãn" at bounding box center [1058, 61] width 271 height 17
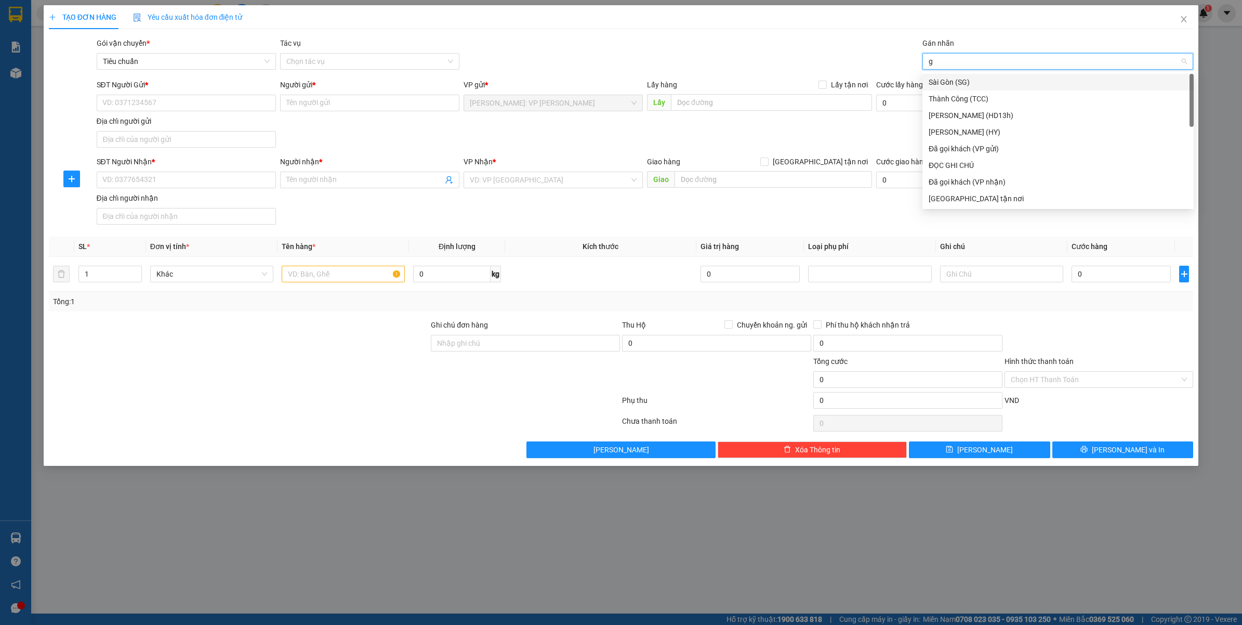
type input "gt"
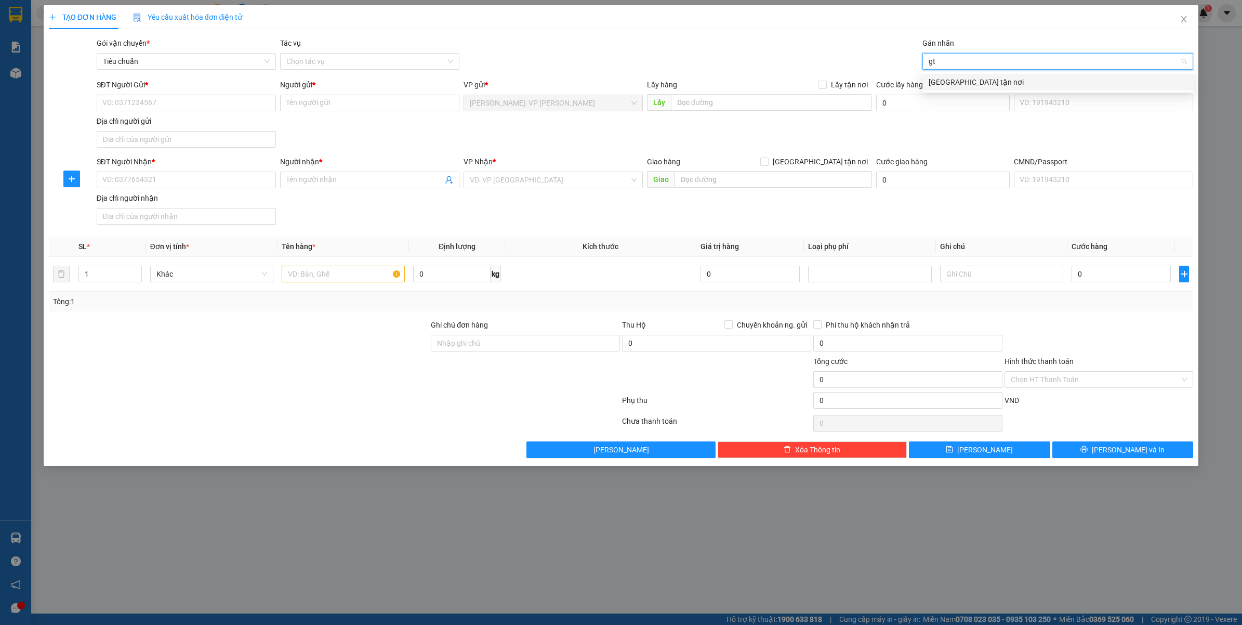
click at [950, 85] on div "[GEOGRAPHIC_DATA] tận nơi" at bounding box center [1058, 81] width 259 height 11
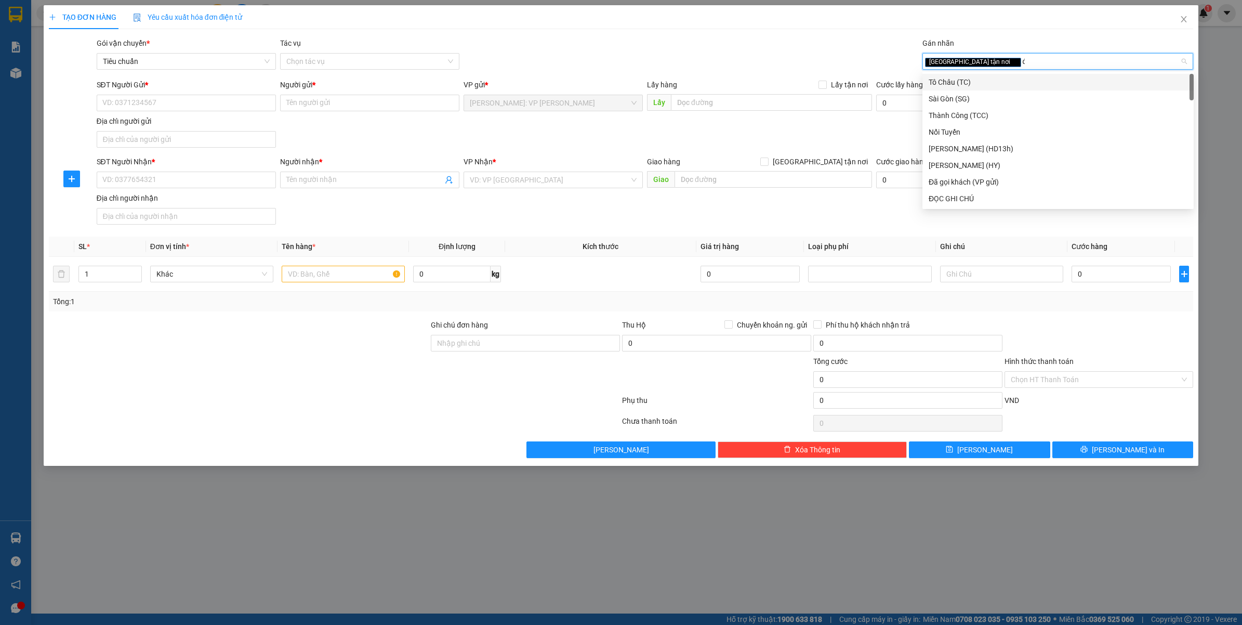
type input "đa"
click at [954, 84] on div "Đã gọi khách (VP gửi)" at bounding box center [1058, 81] width 259 height 11
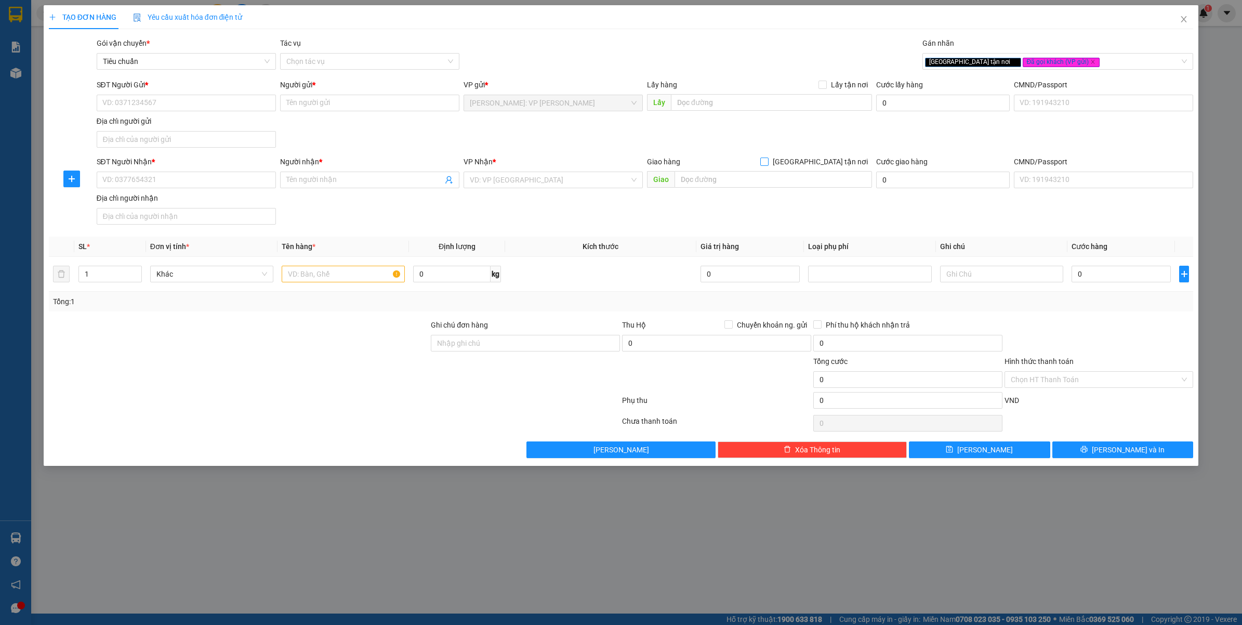
click at [843, 167] on span "[GEOGRAPHIC_DATA] tận nơi" at bounding box center [820, 161] width 103 height 11
click at [768, 165] on input "[GEOGRAPHIC_DATA] tận nơi" at bounding box center [763, 160] width 7 height 7
checkbox input "true"
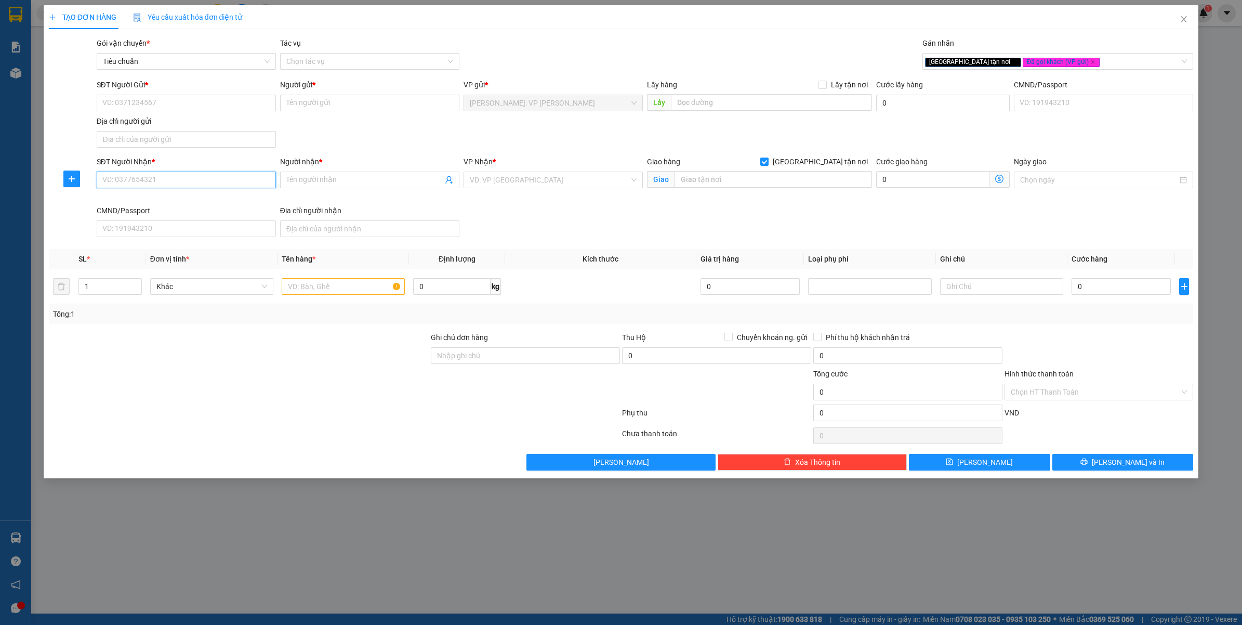
click at [177, 178] on input "SĐT Người Nhận *" at bounding box center [186, 180] width 179 height 17
click at [186, 178] on input "0962628968" at bounding box center [186, 180] width 179 height 17
type input "0962628968"
click at [308, 190] on div "Người nhận * Tên người nhận" at bounding box center [369, 174] width 179 height 36
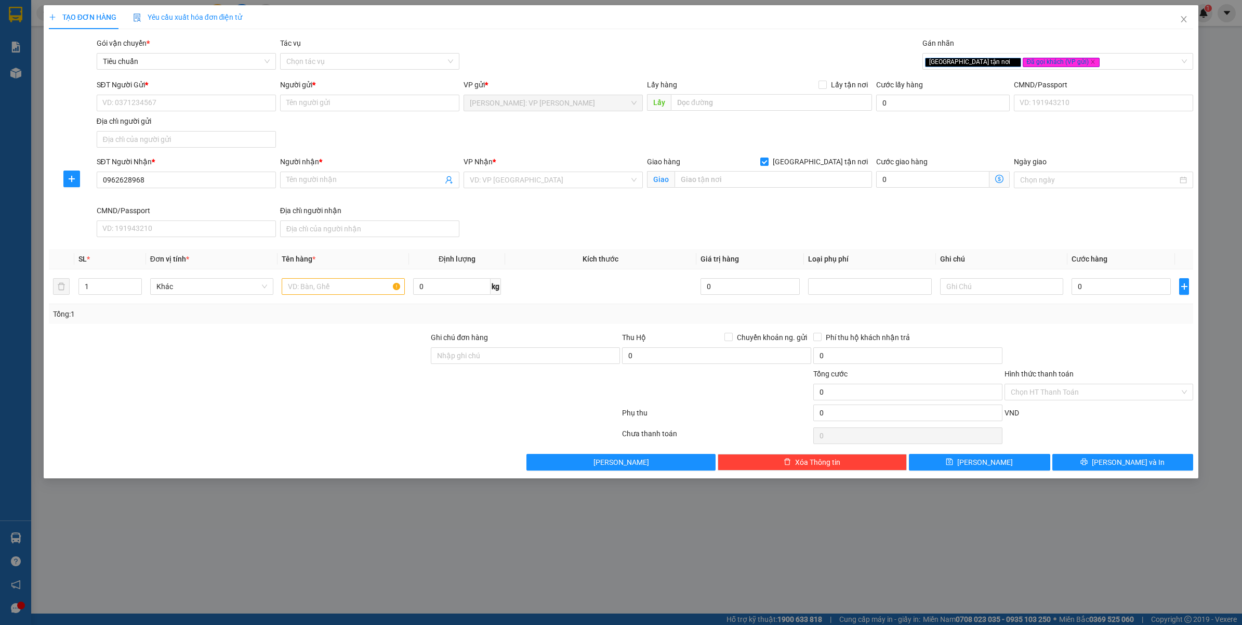
click at [314, 189] on div "Người nhận * Tên người nhận" at bounding box center [369, 174] width 179 height 36
click at [322, 186] on input "Người nhận *" at bounding box center [364, 179] width 156 height 11
type input "t"
type input "THIÊN TUYẾN"
click at [489, 175] on input "search" at bounding box center [550, 180] width 160 height 16
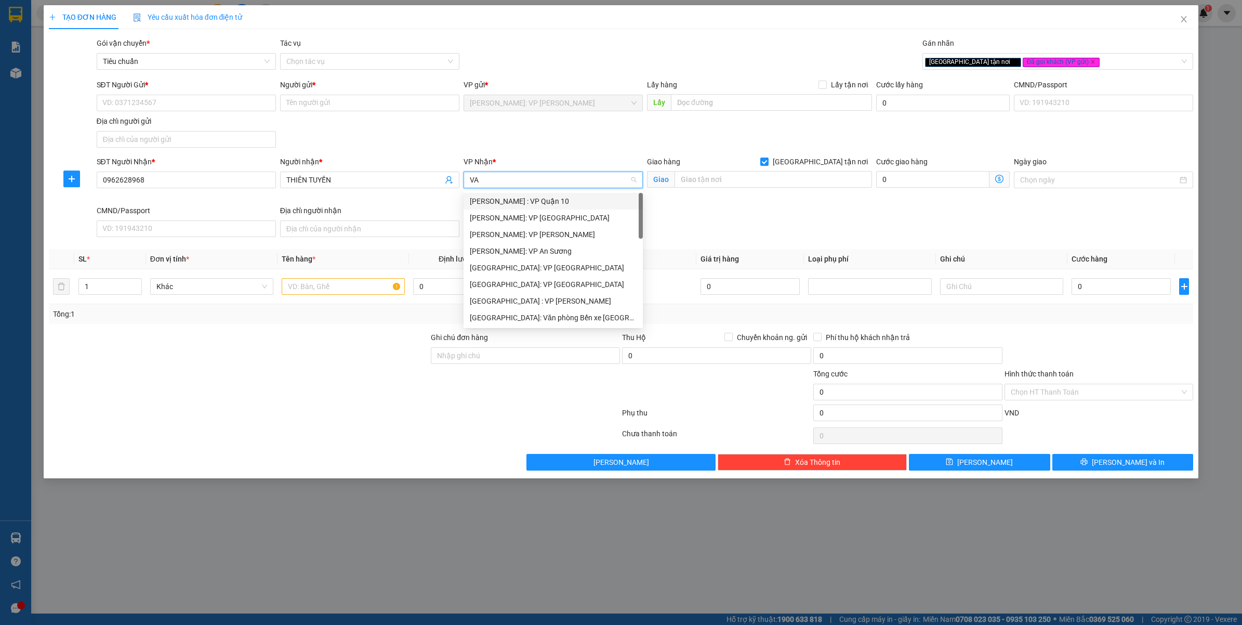
type input "VĂ"
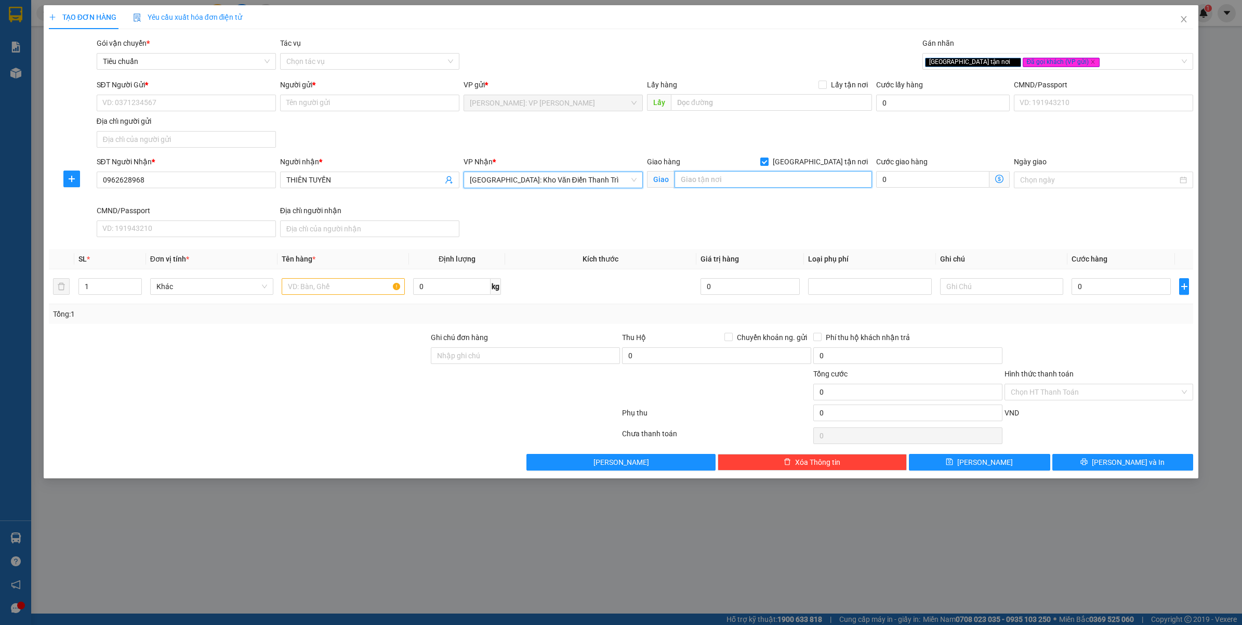
click at [730, 177] on input "text" at bounding box center [774, 179] width 198 height 17
type input "S.N 7 - TT.11 - KĐT FOVESA - XUÂN PHƯƠNG - NAM TỪ LIÊM - HÀ NỘI"
click at [518, 216] on div "SĐT Người Nhận * 0962628968 Người nhận * THIÊN TUYẾN VP Nhận * Hà Nội: Kho Văn …" at bounding box center [645, 198] width 1101 height 85
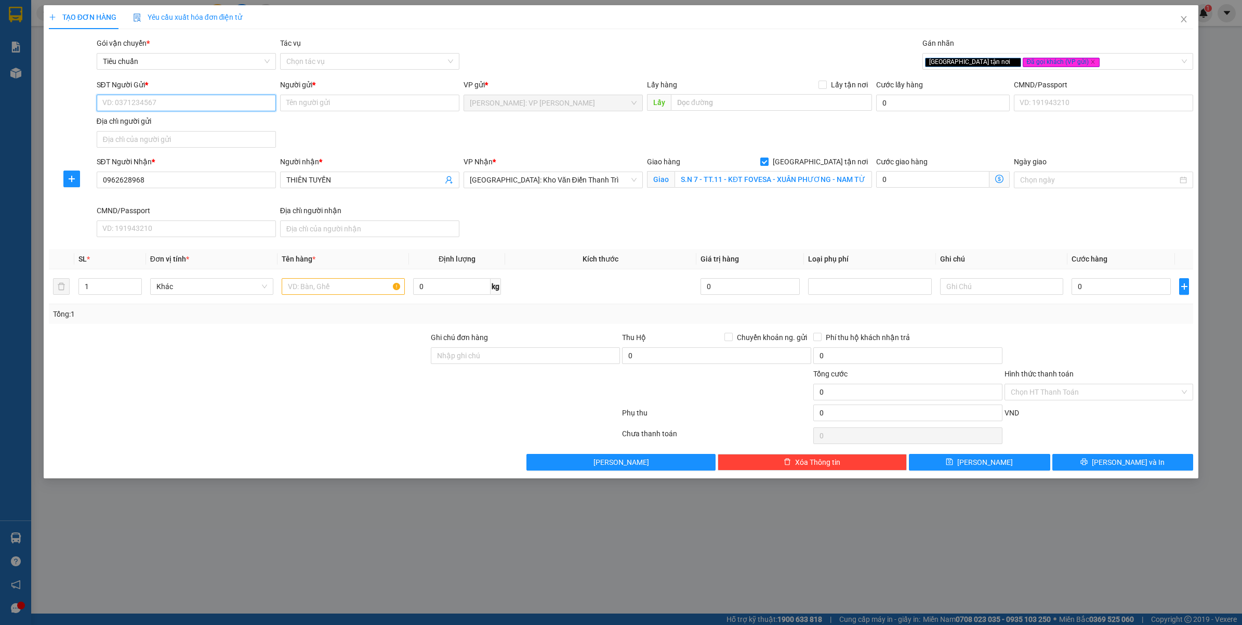
click at [190, 101] on input "SĐT Người Gửi *" at bounding box center [186, 103] width 179 height 17
click at [191, 120] on div "0903996500 - TRẦN THỊ THU HIỀN" at bounding box center [186, 124] width 167 height 11
type input "0903996500"
type input "TRẦN THỊ THU HIỀN"
click at [313, 286] on input "text" at bounding box center [343, 286] width 123 height 17
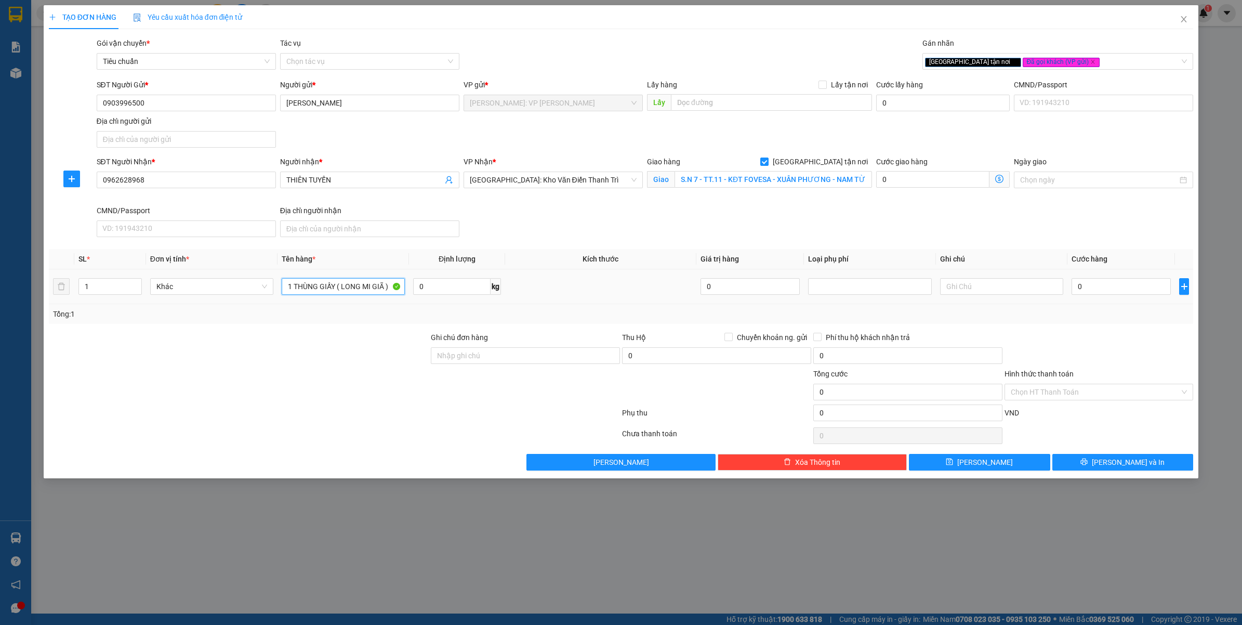
type input "1 THÙNG GIẤY ( LONG MI GIÃ )"
click at [271, 427] on div at bounding box center [334, 435] width 573 height 21
click at [451, 350] on input "Ghi chú đơn hàng" at bounding box center [525, 355] width 189 height 17
type input "VẬN CHUYỂN NHẸ TAY - HƯ VỠ KHÔNG ĐỀN"
click at [382, 408] on div at bounding box center [334, 414] width 573 height 21
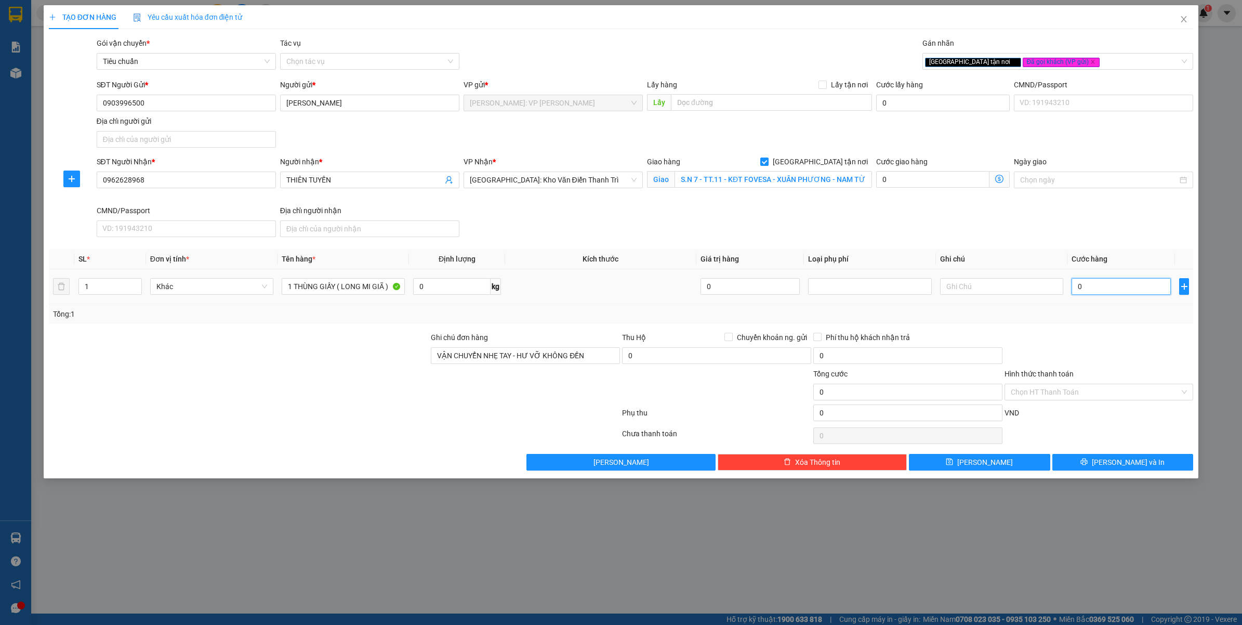
click at [1113, 292] on input "0" at bounding box center [1121, 286] width 99 height 17
type input "1"
type input "10"
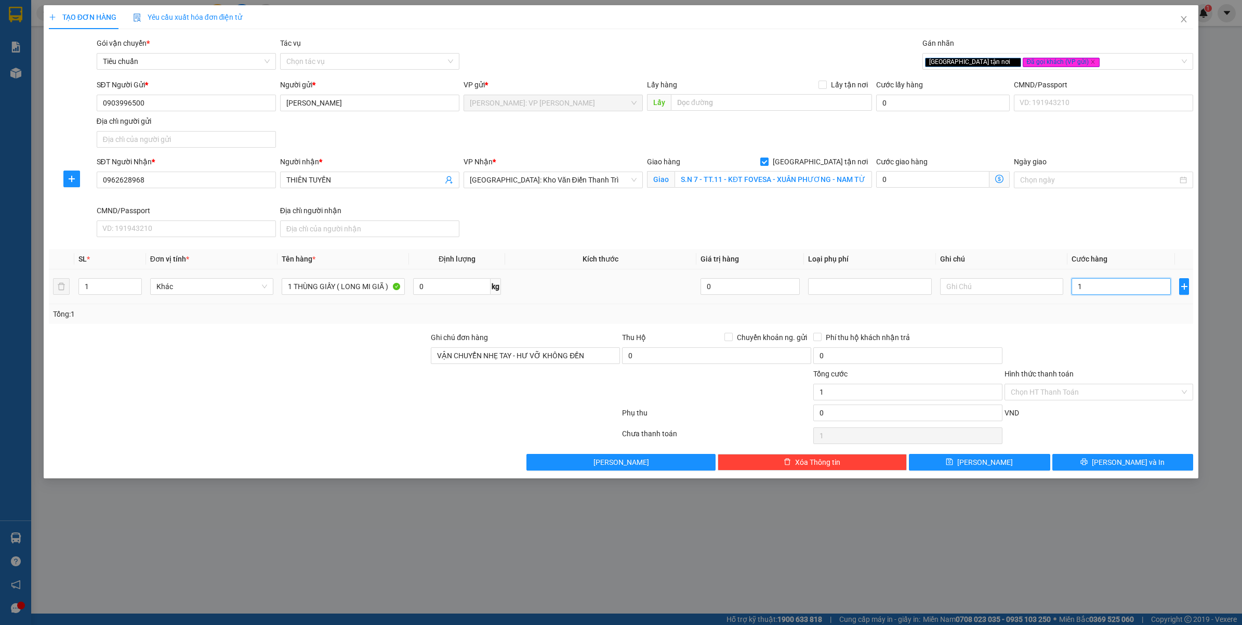
type input "10"
type input "100"
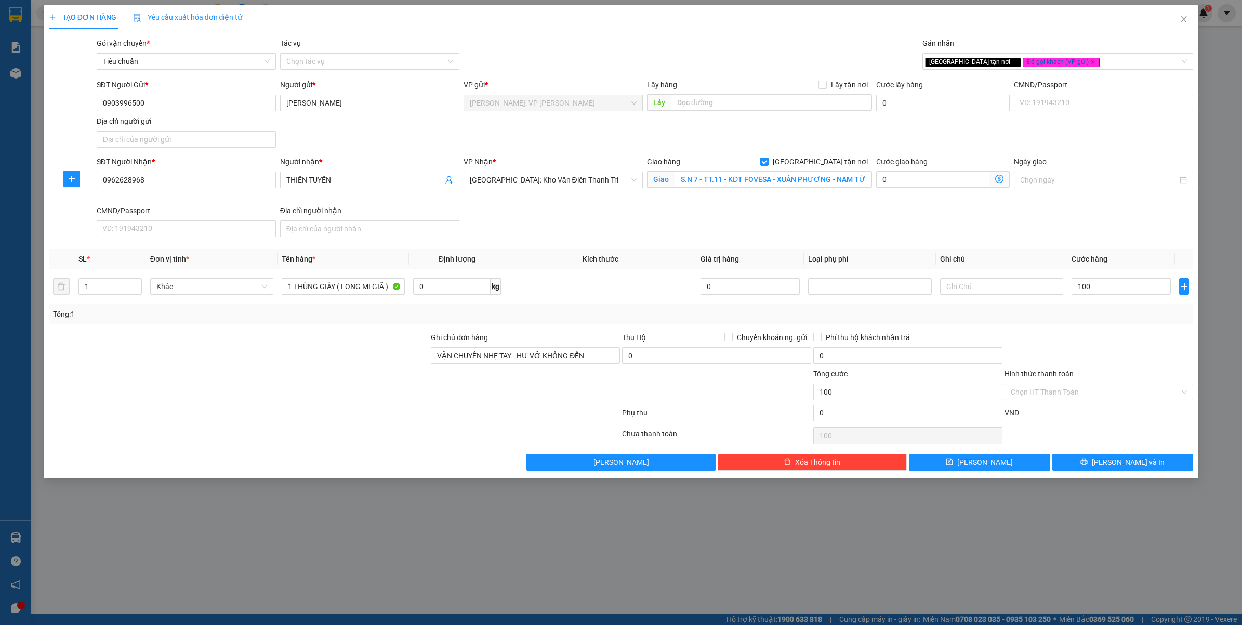
click at [1116, 325] on div "Transit Pickup Surcharge Ids Transit Deliver Surcharge Ids Transit Deliver Surc…" at bounding box center [621, 253] width 1145 height 433
type input "100.000"
click at [1100, 466] on button "Lưu và In" at bounding box center [1123, 462] width 141 height 17
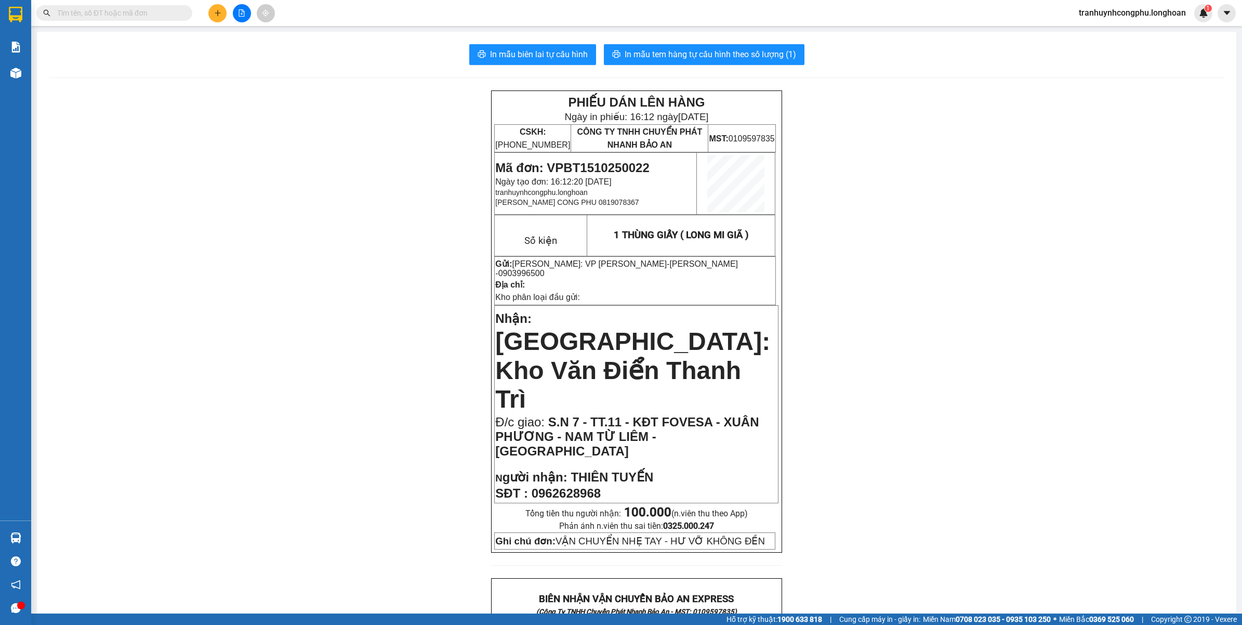
click at [545, 269] on span "0903996500" at bounding box center [521, 273] width 46 height 9
copy span "0903996500"
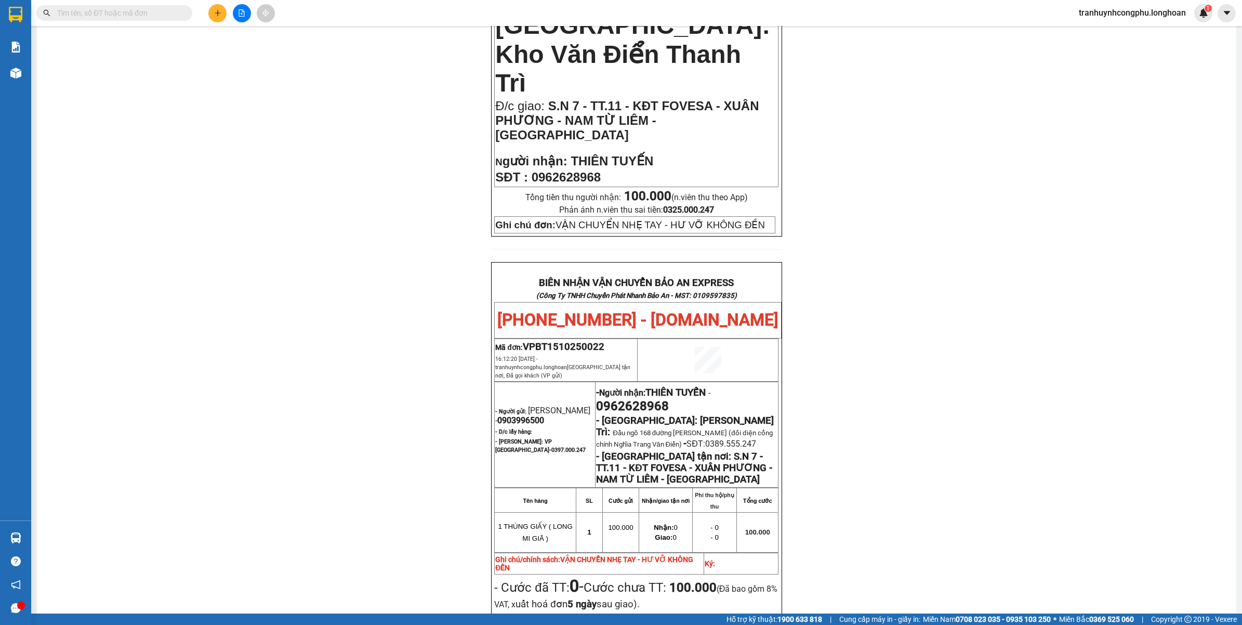
scroll to position [455, 0]
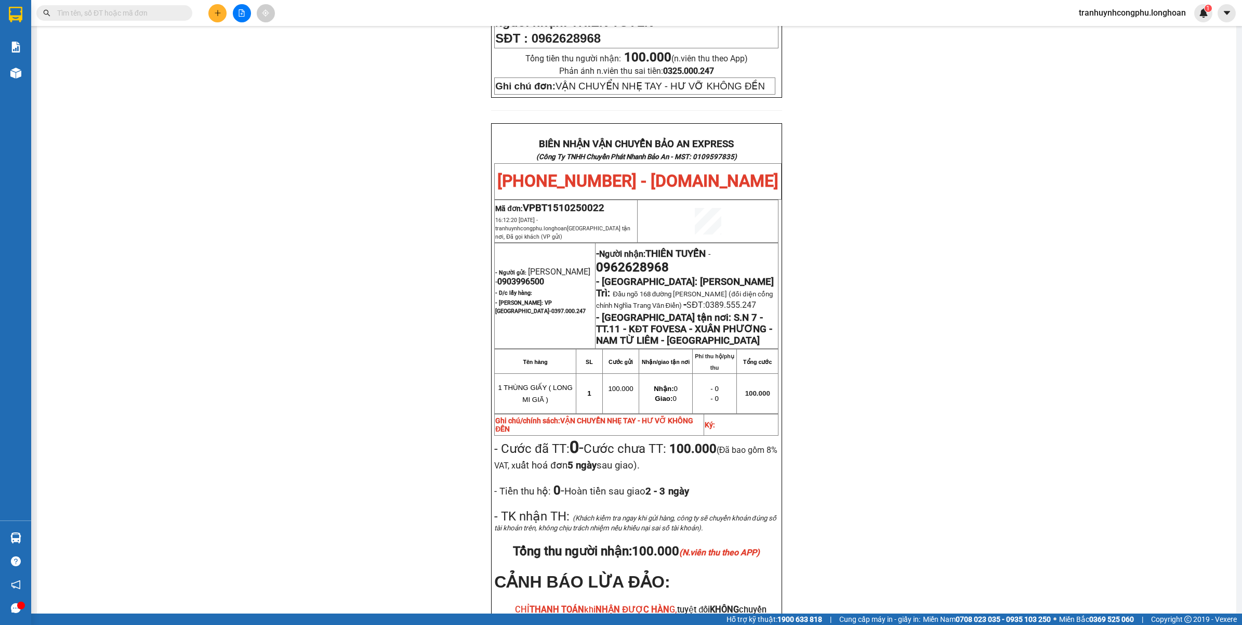
click at [534, 373] on td "1 THÙNG GIẤY ( LONG MI GIÃ )" at bounding box center [536, 393] width 82 height 40
click at [528, 384] on span "1 THÙNG GIẤY ( LONG MI GIÃ )" at bounding box center [535, 394] width 74 height 20
copy tr "1 THÙNG GIẤY ( LONG MI GIÃ )"
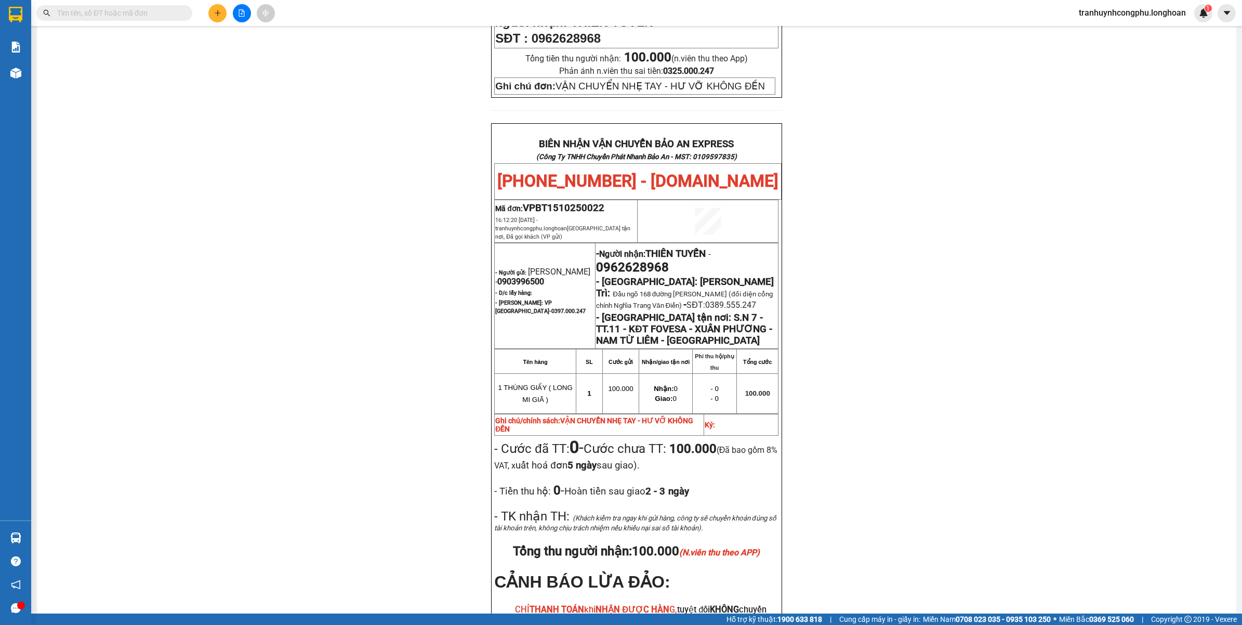
click at [282, 321] on div "PHIẾU DÁN LÊN HÀNG Ngày in phiếu: 16:12 ngày 15-10-2025 CSKH: 1900.06.88.33 CÔN…" at bounding box center [636, 180] width 1175 height 1088
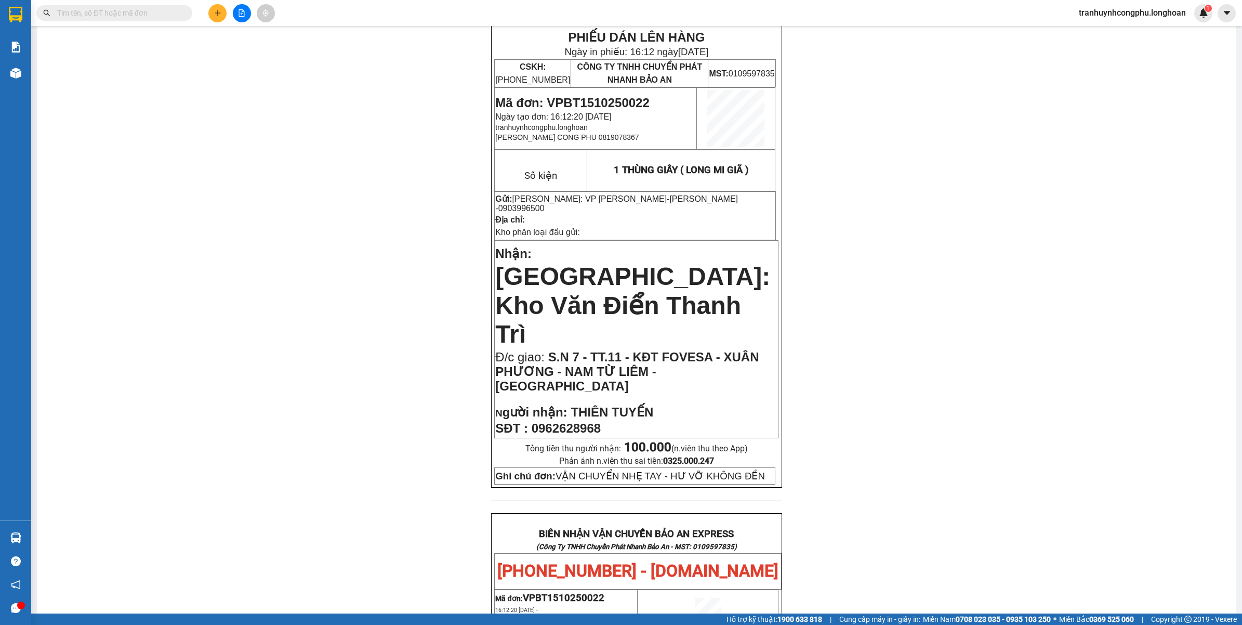
scroll to position [0, 0]
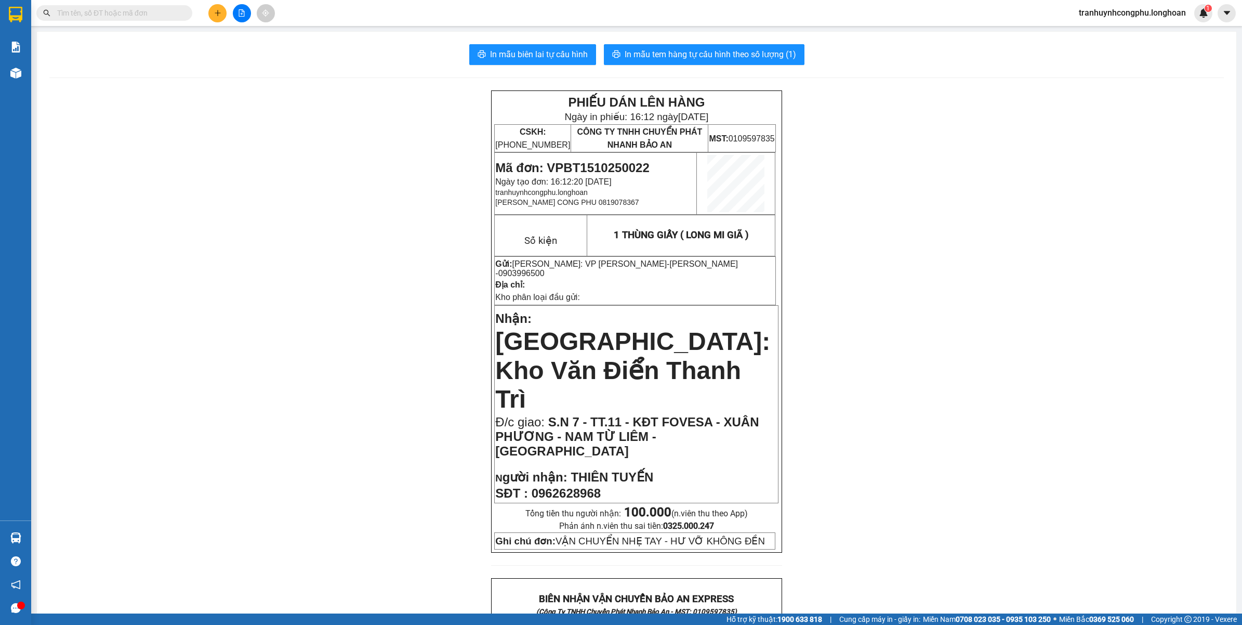
click at [545, 269] on span "0903996500" at bounding box center [521, 273] width 46 height 9
copy span "0903996500"
click at [208, 203] on div "PHIẾU DÁN LÊN HÀNG Ngày in phiếu: 16:12 ngày 15-10-2025 CSKH: 1900.06.88.33 CÔN…" at bounding box center [636, 634] width 1175 height 1088
click at [295, 276] on div "PHIẾU DÁN LÊN HÀNG Ngày in phiếu: 16:12 ngày 15-10-2025 CSKH: 1900.06.88.33 CÔN…" at bounding box center [636, 634] width 1175 height 1088
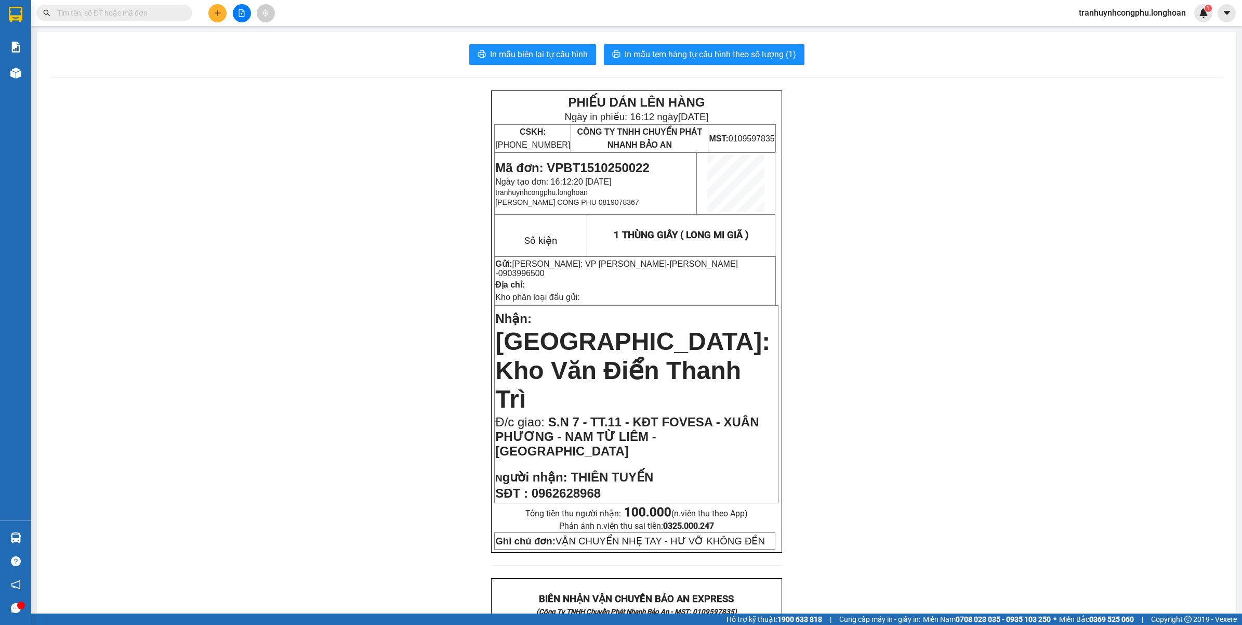
click at [248, 285] on div "PHIẾU DÁN LÊN HÀNG Ngày in phiếu: 16:12 ngày 15-10-2025 CSKH: 1900.06.88.33 CÔN…" at bounding box center [636, 634] width 1175 height 1088
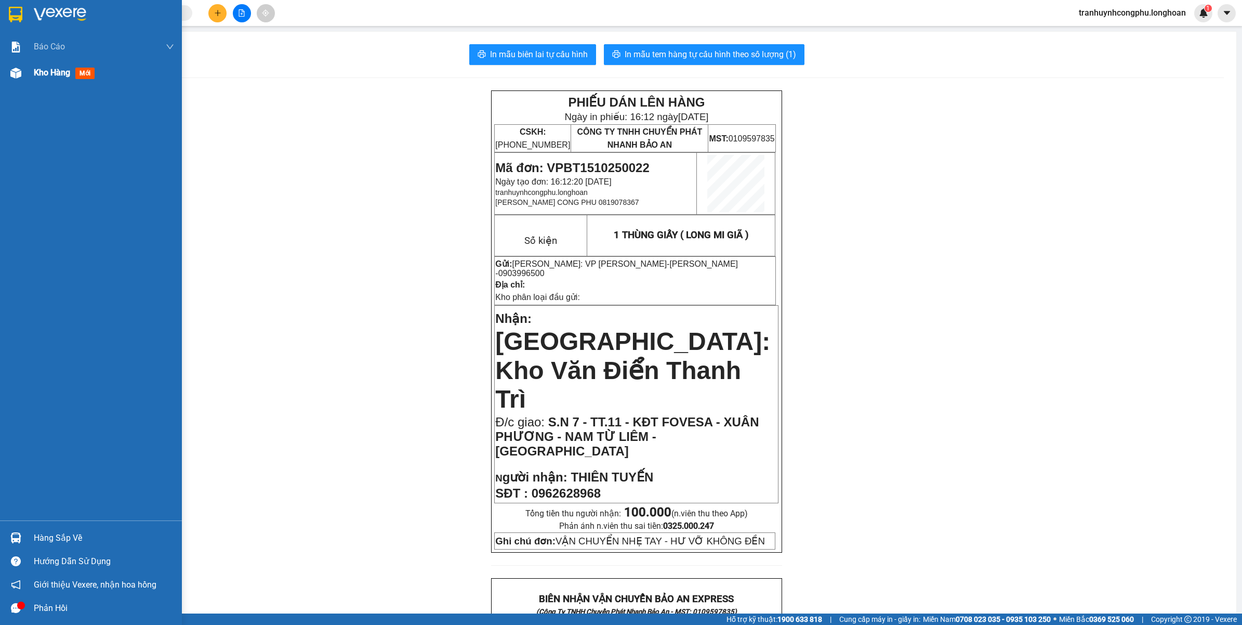
click at [16, 71] on img at bounding box center [15, 73] width 11 height 11
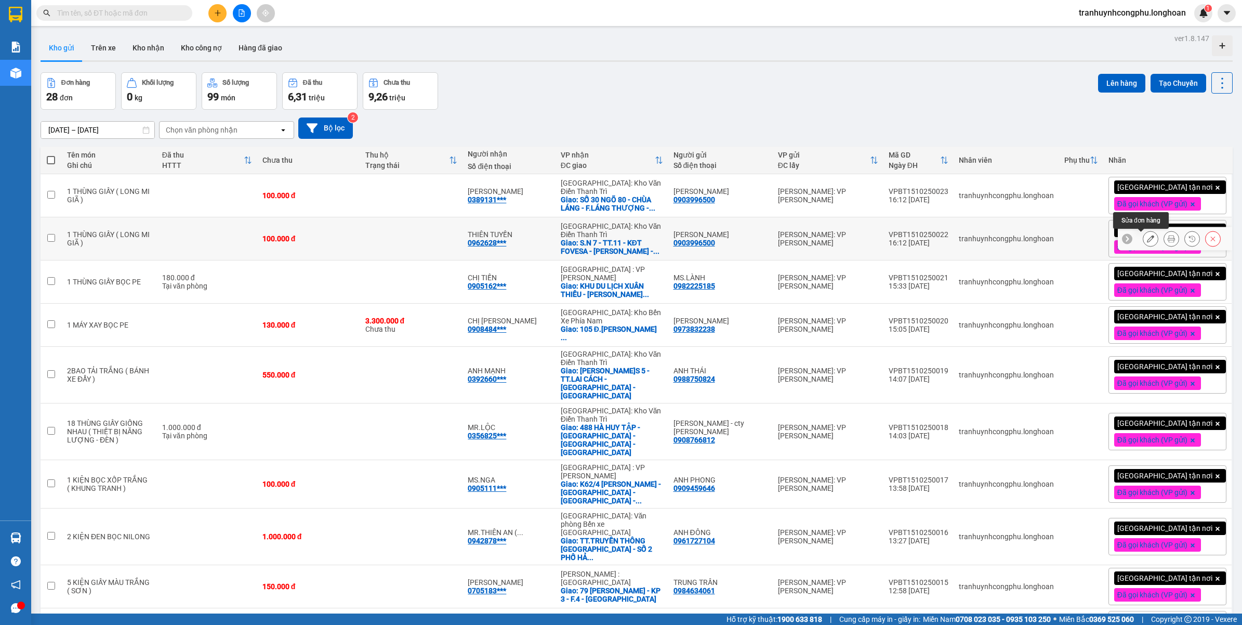
click at [1147, 243] on button at bounding box center [1151, 239] width 15 height 18
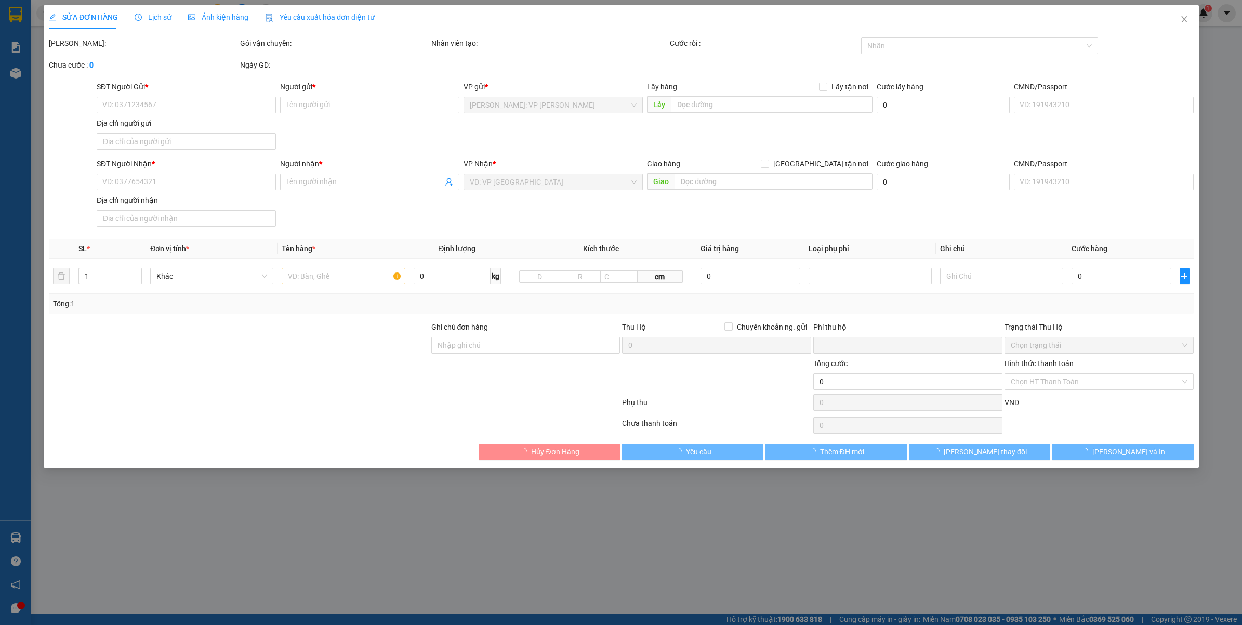
type input "0903996500"
type input "TRẦN THỊ THU HIỀN"
type input "0962628968"
type input "THIÊN TUYẾN"
checkbox input "true"
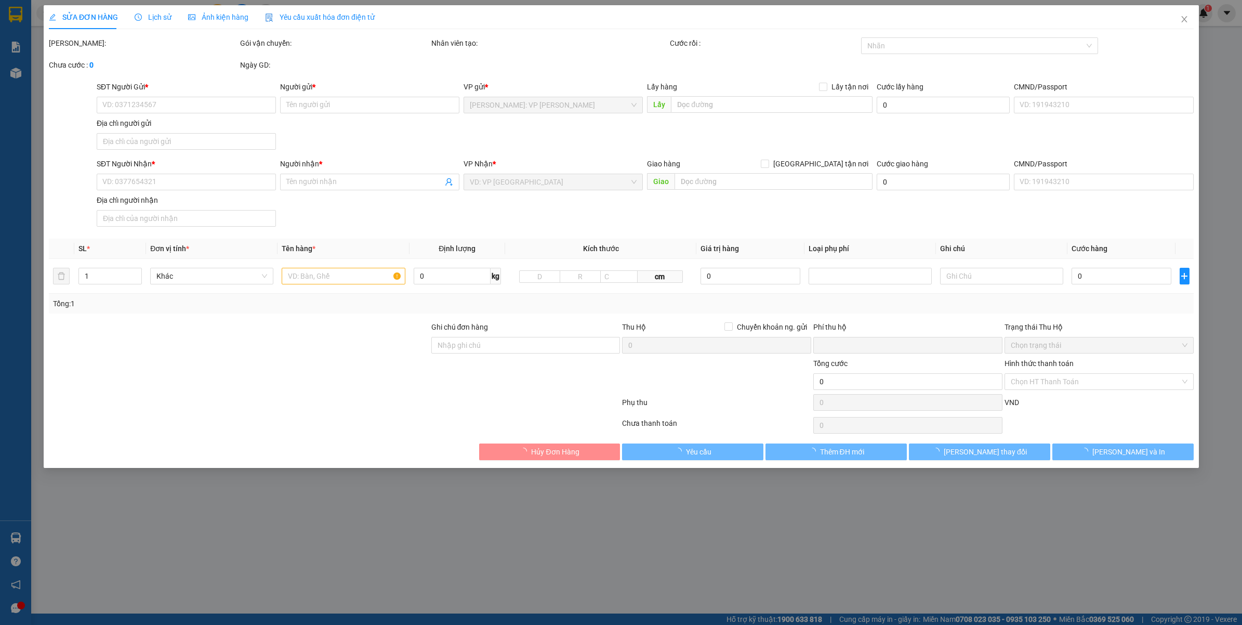
type input "S.N 7 - TT.11 - KĐT FOVESA - XUÂN PHƯƠNG - NAM TỪ LIÊM - HÀ NỘI"
type input "VẬN CHUYỂN NHẸ TAY - HƯ VỠ KHÔNG ĐỀN"
type input "0"
type input "100.000"
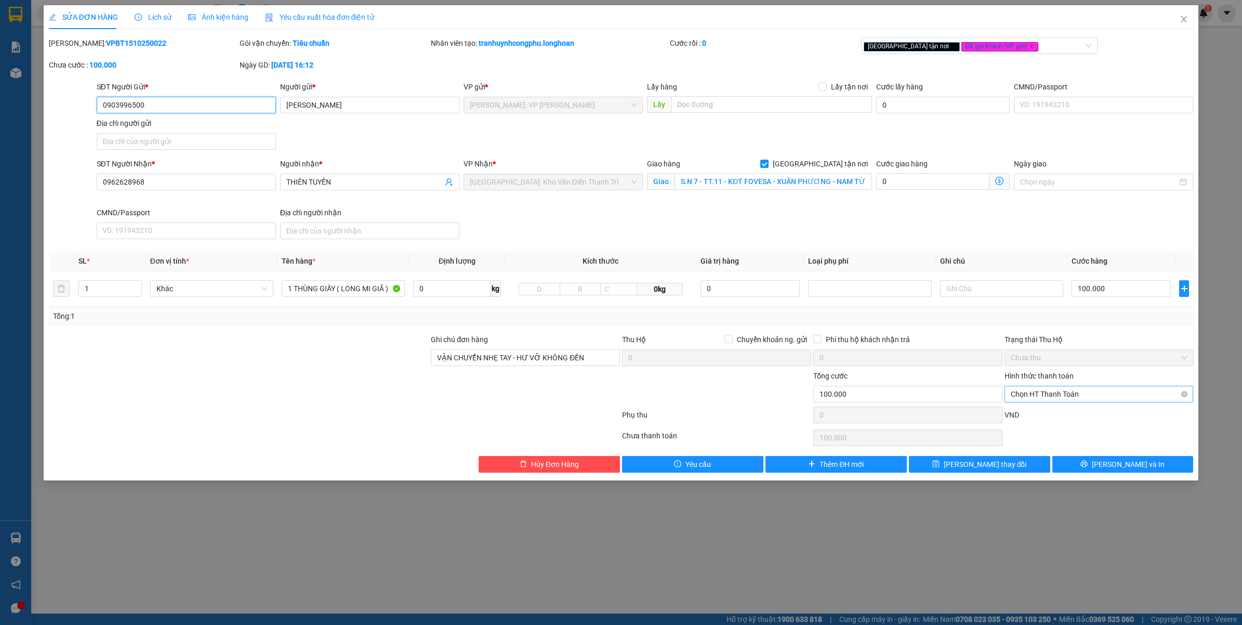
click at [1040, 399] on span "Chọn HT Thanh Toán" at bounding box center [1099, 394] width 177 height 16
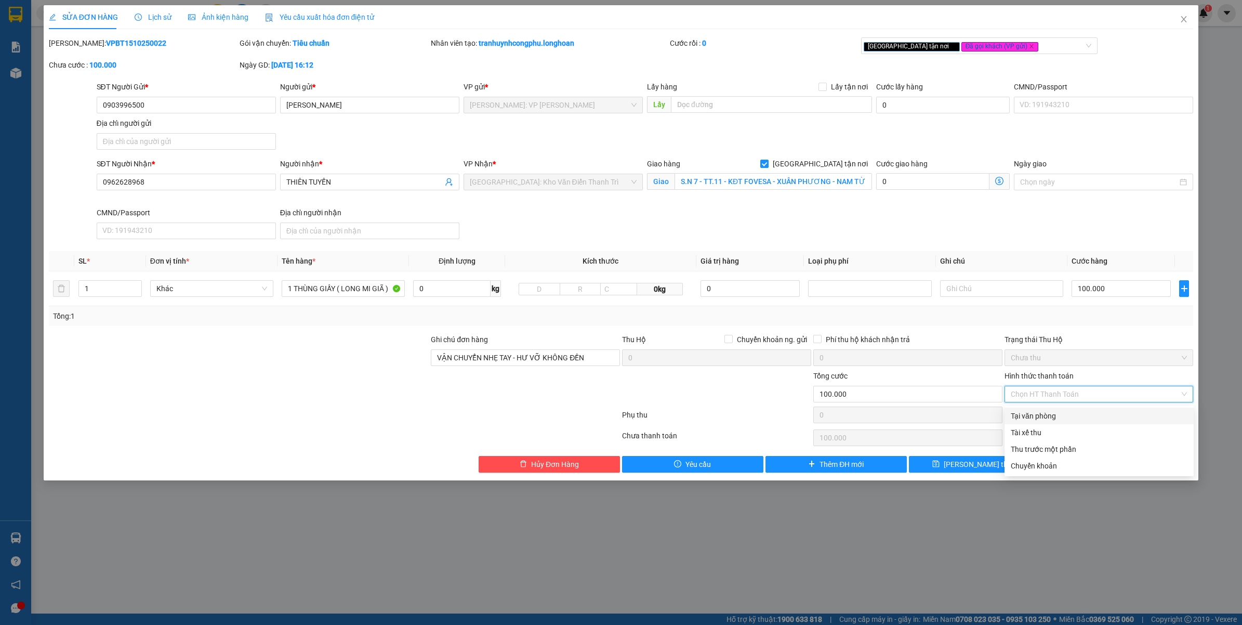
click at [1041, 411] on div "Tại văn phòng" at bounding box center [1099, 415] width 177 height 11
type input "0"
click at [1108, 461] on button "Lưu và In" at bounding box center [1123, 464] width 141 height 17
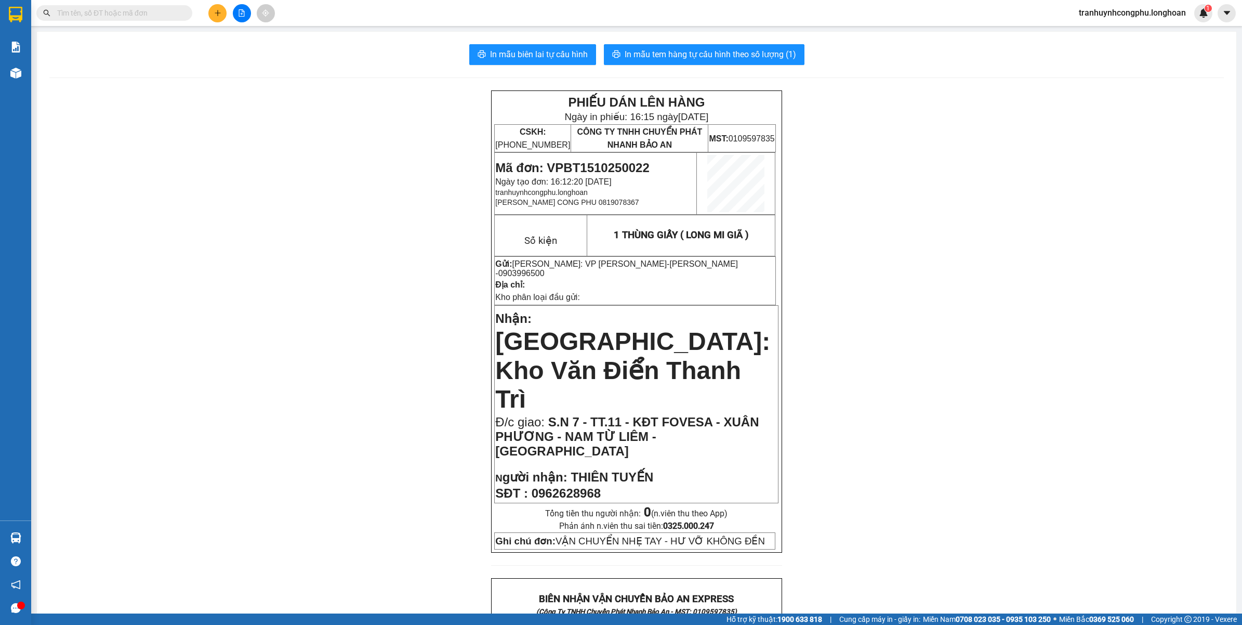
click at [275, 339] on div "PHIẾU DÁN LÊN HÀNG Ngày in phiếu: 16:15 ngày 15-10-2025 CSKH: 1900.06.88.33 CÔN…" at bounding box center [636, 634] width 1175 height 1088
click at [336, 409] on div "PHIẾU DÁN LÊN HÀNG Ngày in phiếu: 16:15 ngày 15-10-2025 CSKH: 1900.06.88.33 CÔN…" at bounding box center [636, 634] width 1175 height 1088
click at [568, 486] on span "0962628968" at bounding box center [566, 493] width 69 height 14
copy span "0962628968"
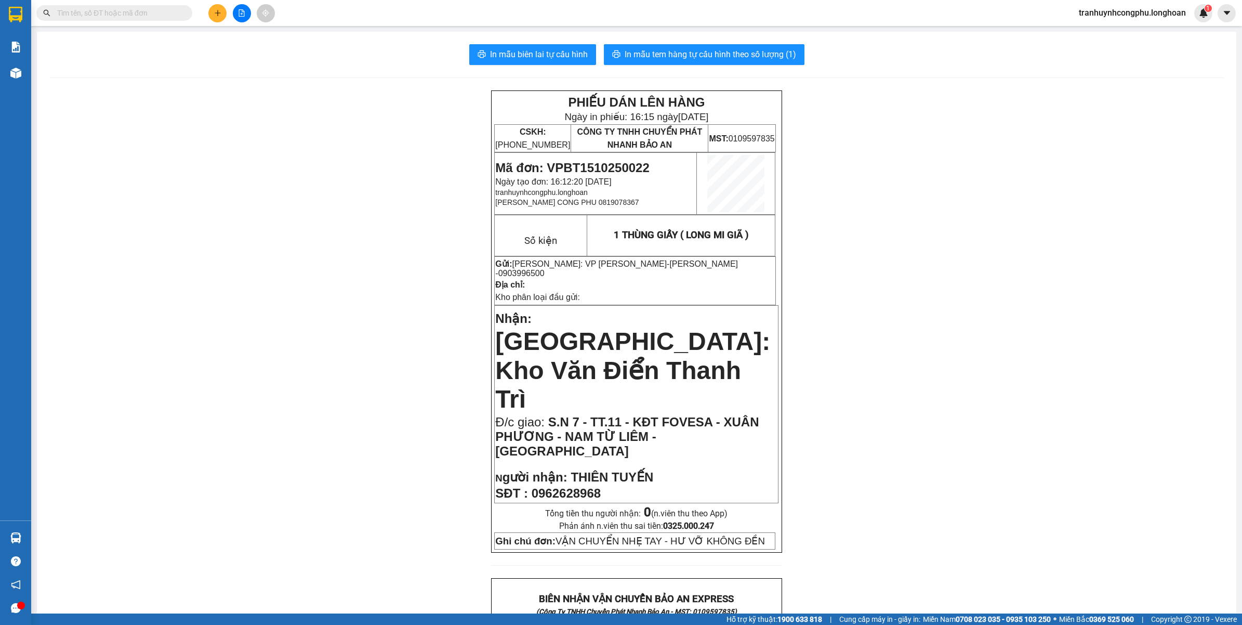
drag, startPoint x: 377, startPoint y: 374, endPoint x: 516, endPoint y: 256, distance: 182.9
click at [386, 360] on div "PHIẾU DÁN LÊN HÀNG Ngày in phiếu: 16:15 ngày 15-10-2025 CSKH: 1900.06.88.33 CÔN…" at bounding box center [636, 634] width 1175 height 1088
click at [741, 56] on span "In mẫu tem hàng tự cấu hình theo số lượng (1)" at bounding box center [711, 54] width 172 height 13
click at [260, 320] on div "PHIẾU DÁN LÊN HÀNG Ngày in phiếu: 16:16 ngày 15-10-2025 CSKH: 1900.06.88.33 CÔN…" at bounding box center [636, 634] width 1175 height 1088
click at [611, 164] on span "Mã đơn: VPBT1510250022" at bounding box center [572, 168] width 154 height 14
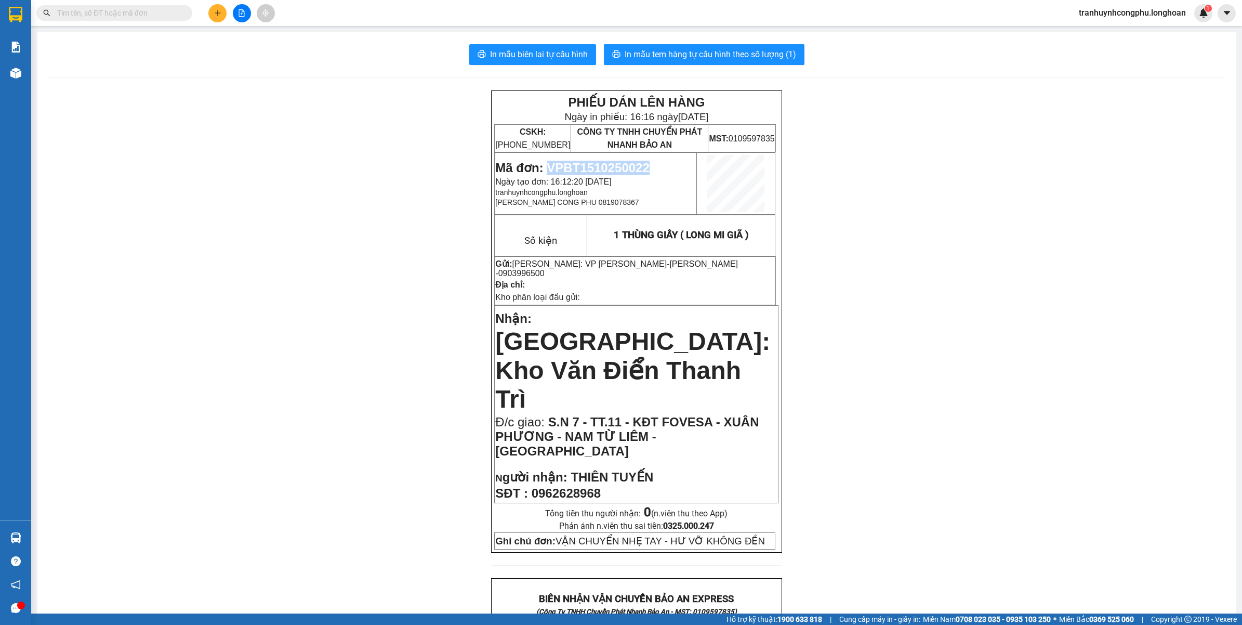
click at [611, 164] on span "Mã đơn: VPBT1510250022" at bounding box center [572, 168] width 154 height 14
copy span "VPBT1510250022"
click at [182, 143] on div "PHIẾU DÁN LÊN HÀNG Ngày in phiếu: 16:16 ngày 15-10-2025 CSKH: 1900.06.88.33 CÔN…" at bounding box center [636, 634] width 1175 height 1088
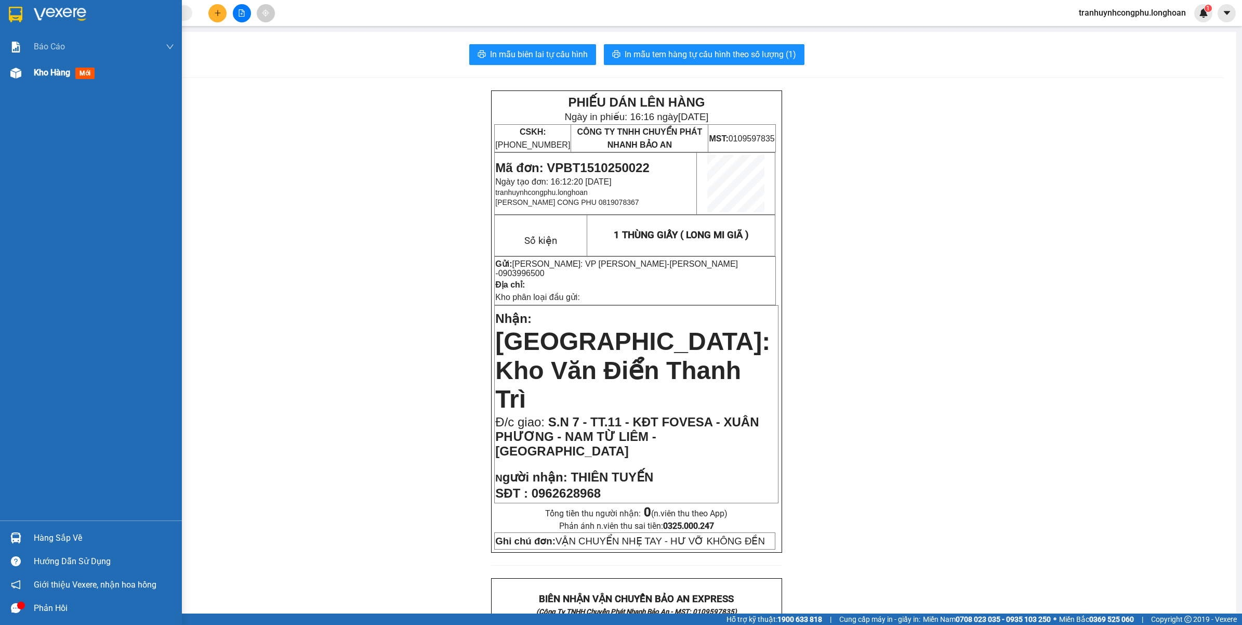
click at [26, 74] on div "Kho hàng mới" at bounding box center [91, 73] width 182 height 26
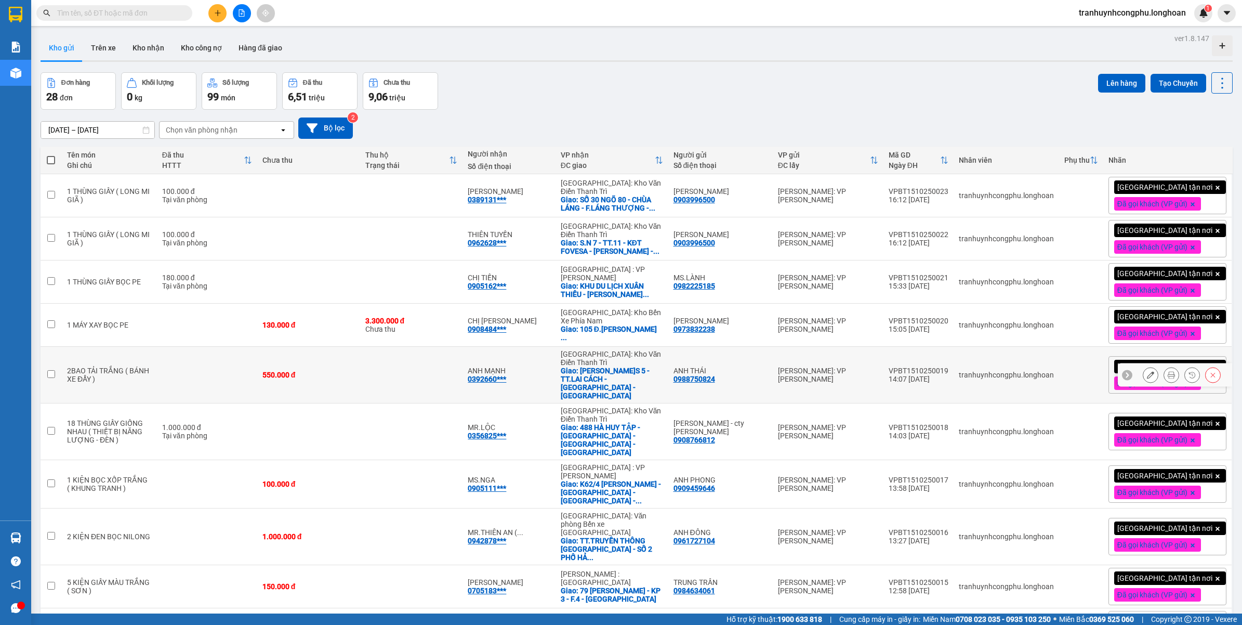
click at [219, 386] on td at bounding box center [207, 375] width 100 height 57
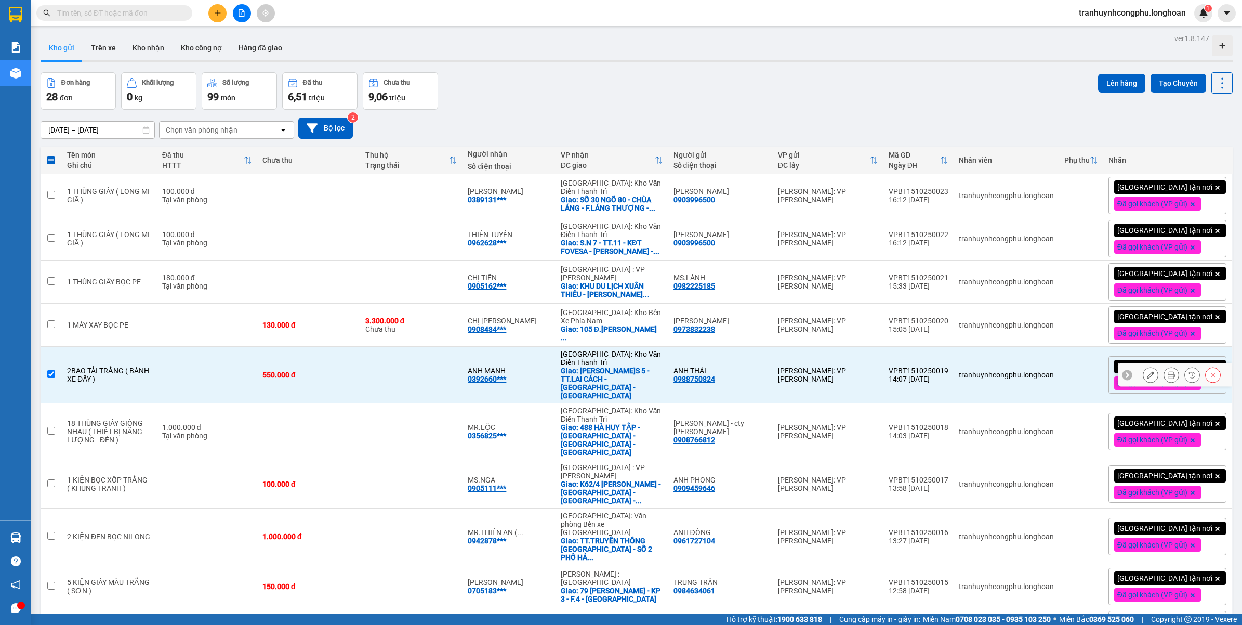
click at [185, 373] on td at bounding box center [207, 375] width 100 height 57
checkbox input "false"
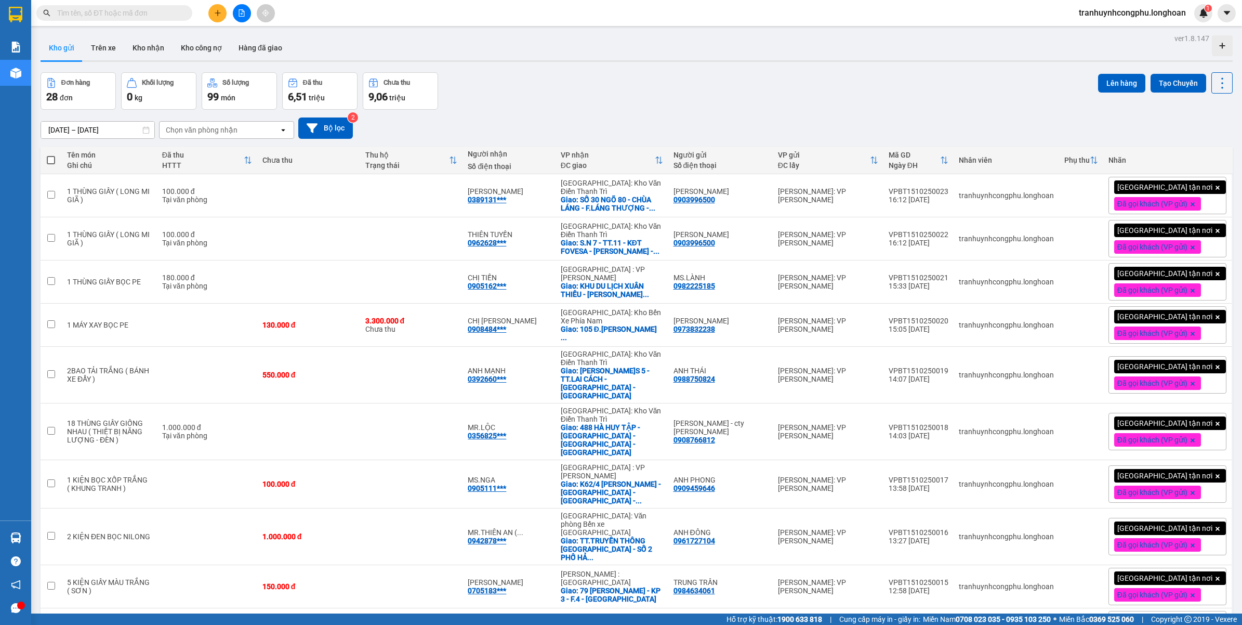
click at [621, 113] on div "16/09/2025 – 15/10/2025 Press the down arrow key to interact with the calendar …" at bounding box center [637, 128] width 1192 height 37
click at [561, 127] on div "16/09/2025 – 15/10/2025 Press the down arrow key to interact with the calendar …" at bounding box center [637, 127] width 1192 height 21
click at [221, 17] on button at bounding box center [217, 13] width 18 height 18
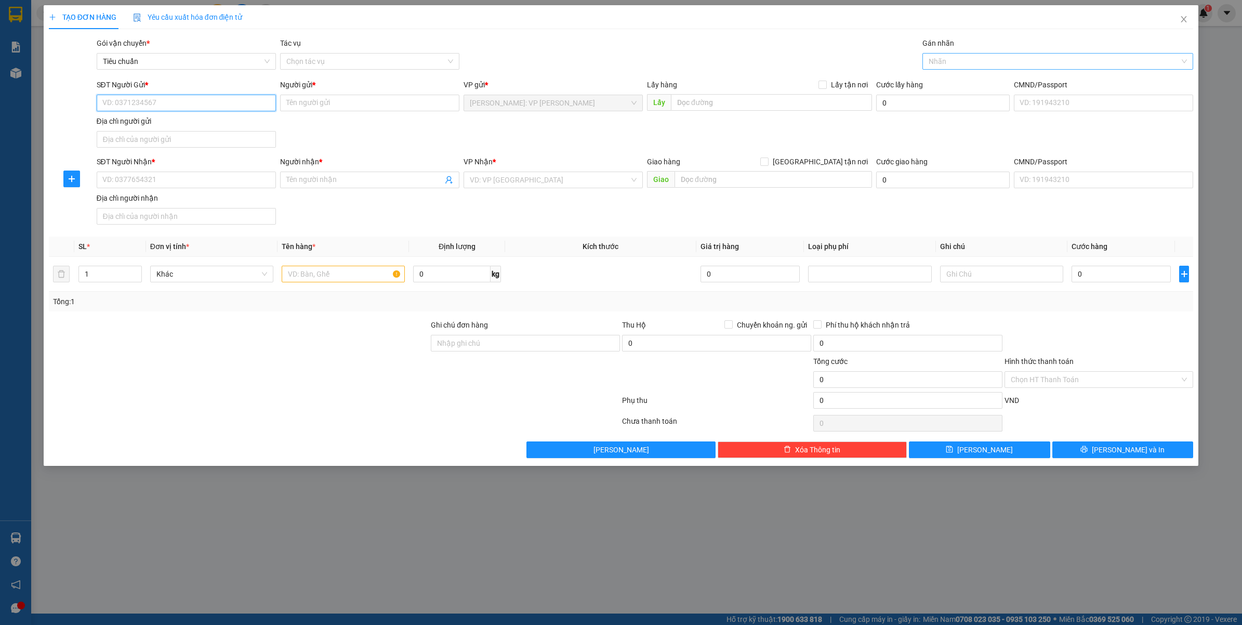
click at [960, 55] on div at bounding box center [1053, 61] width 256 height 12
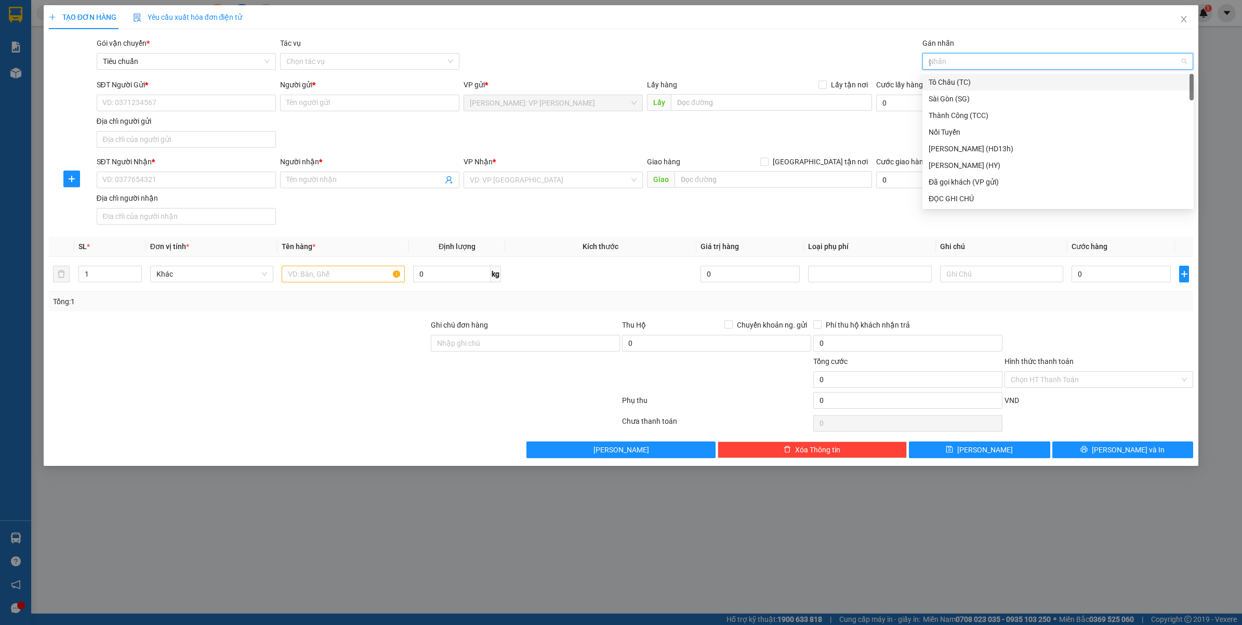
type input "gt"
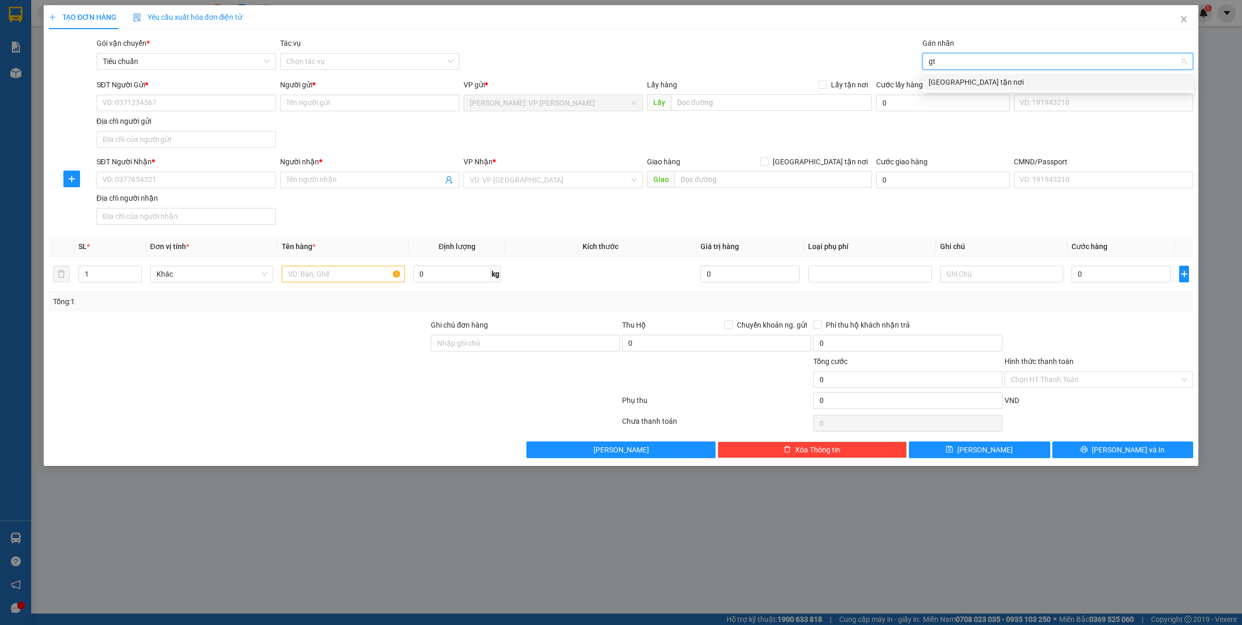
click at [939, 84] on div "[GEOGRAPHIC_DATA] tận nơi" at bounding box center [1058, 81] width 259 height 11
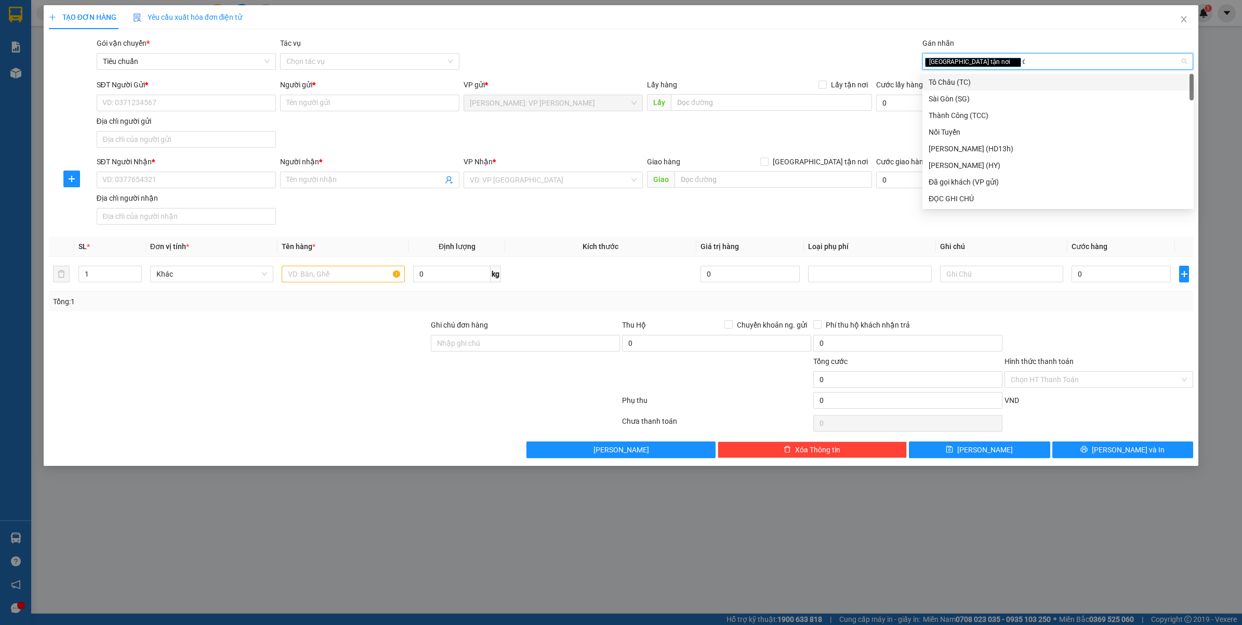
type input "đa"
click at [951, 78] on div "Đã gọi khách (VP gửi)" at bounding box center [1058, 81] width 259 height 11
drag, startPoint x: 853, startPoint y: 160, endPoint x: 729, endPoint y: 182, distance: 126.1
click at [850, 160] on span "[GEOGRAPHIC_DATA] tận nơi" at bounding box center [820, 161] width 103 height 11
click at [768, 160] on input "[GEOGRAPHIC_DATA] tận nơi" at bounding box center [763, 160] width 7 height 7
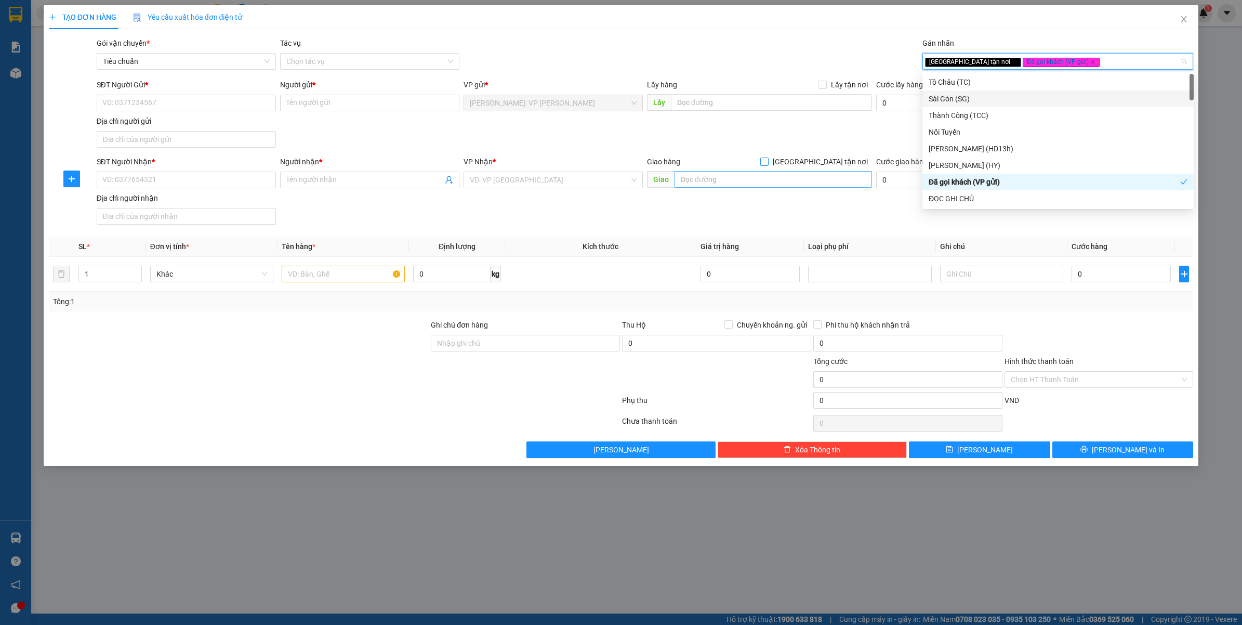
checkbox input "true"
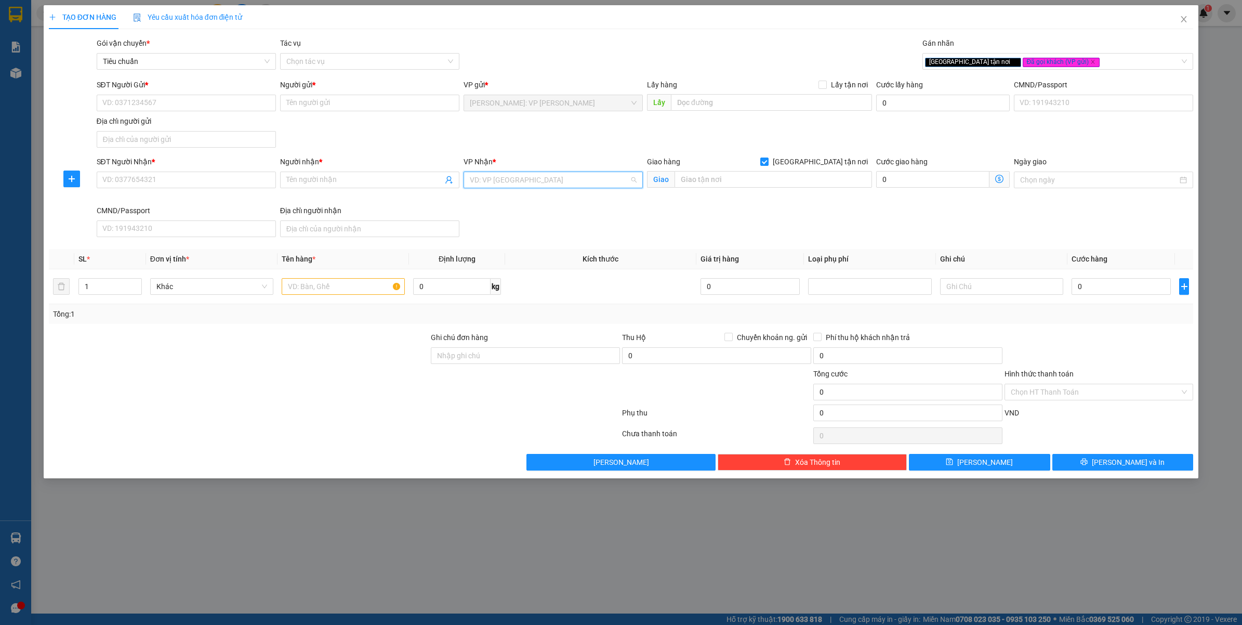
click at [571, 183] on input "search" at bounding box center [550, 180] width 160 height 16
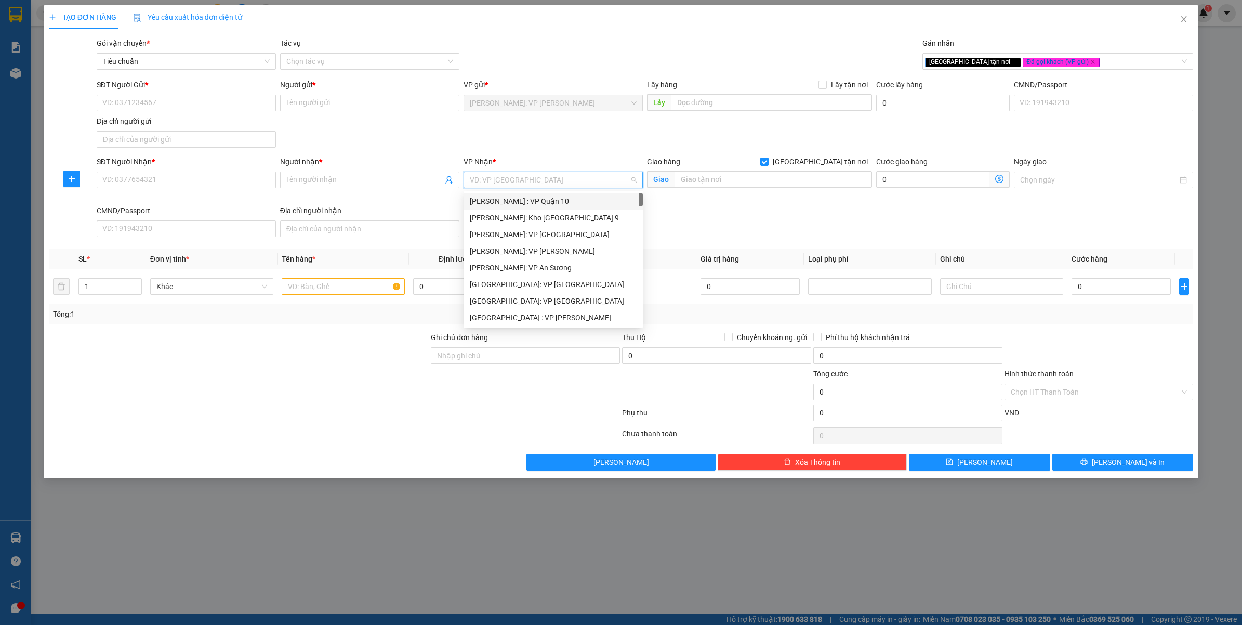
type input "b"
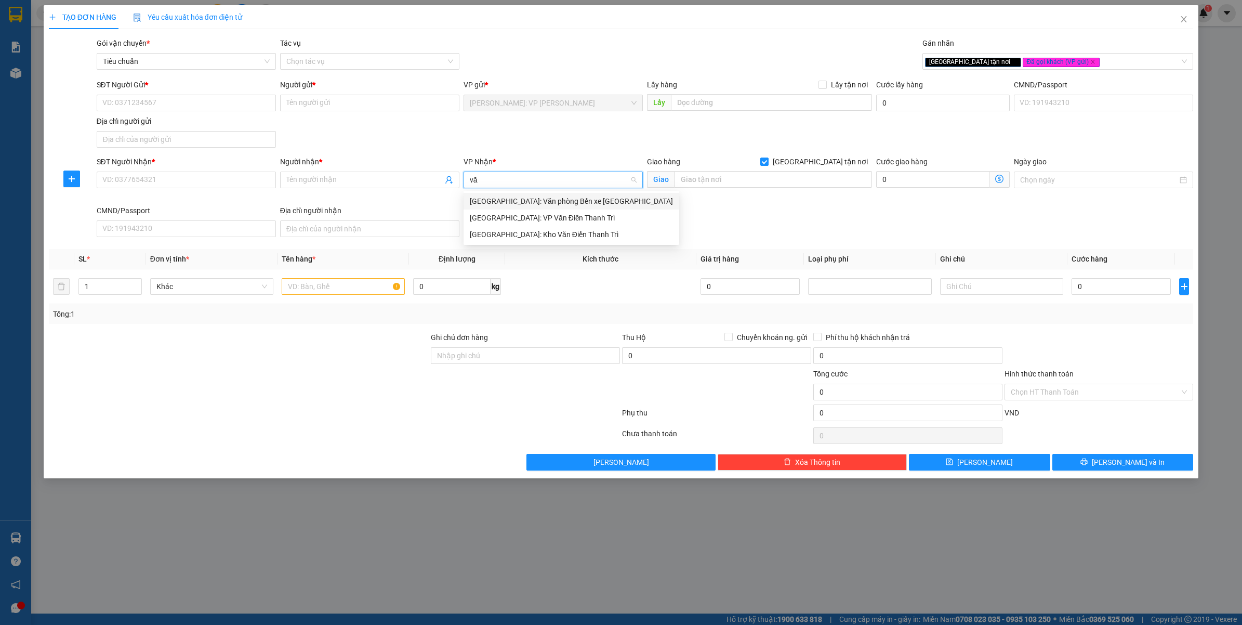
type input "văn"
click at [538, 238] on div "[GEOGRAPHIC_DATA]: Kho Văn Điển Thanh Trì" at bounding box center [571, 234] width 203 height 11
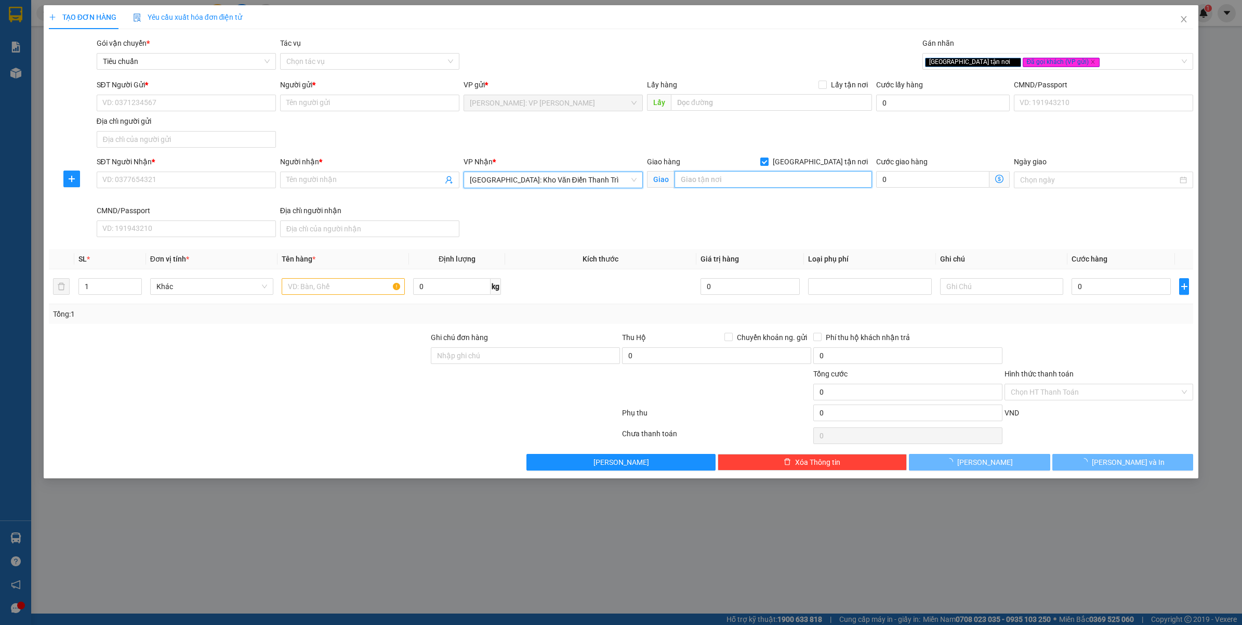
click at [747, 188] on input "text" at bounding box center [774, 179] width 198 height 17
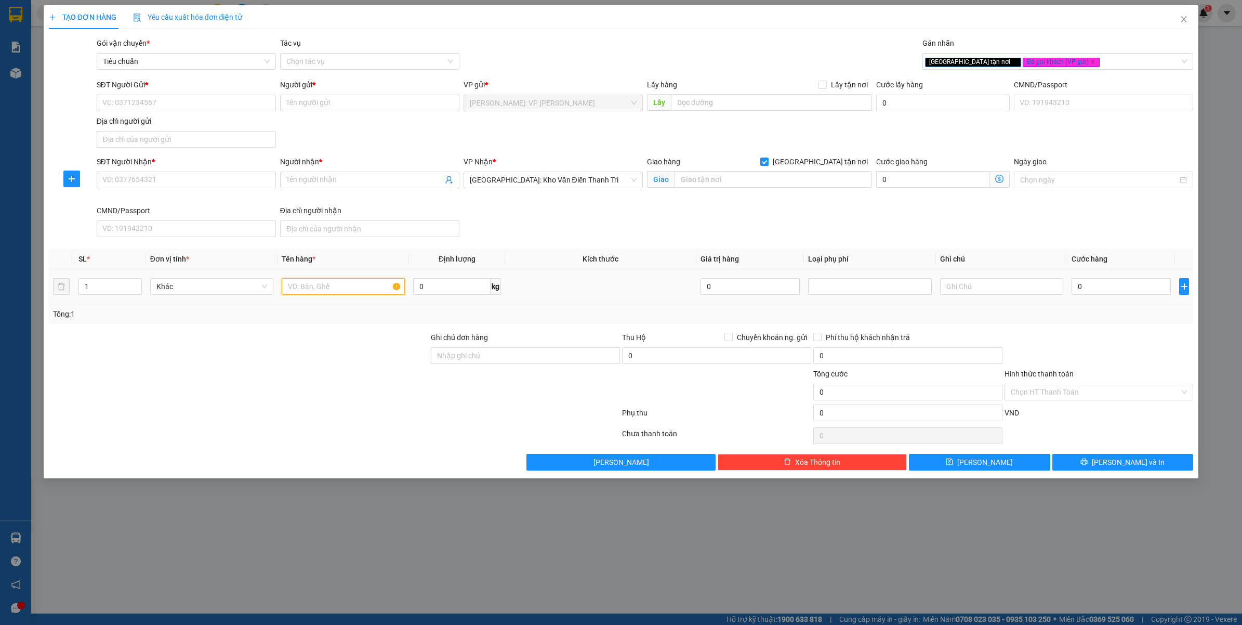
click at [321, 292] on input "text" at bounding box center [343, 286] width 123 height 17
type input "1 THÙNG INOX"
click at [752, 185] on input "text" at bounding box center [774, 179] width 198 height 17
type input "TÒA N04-BT - Đ.PHỐ THÀNH THÁI - DỊCH VỌNG - CẦU GIẤY - HÀ NỘI"
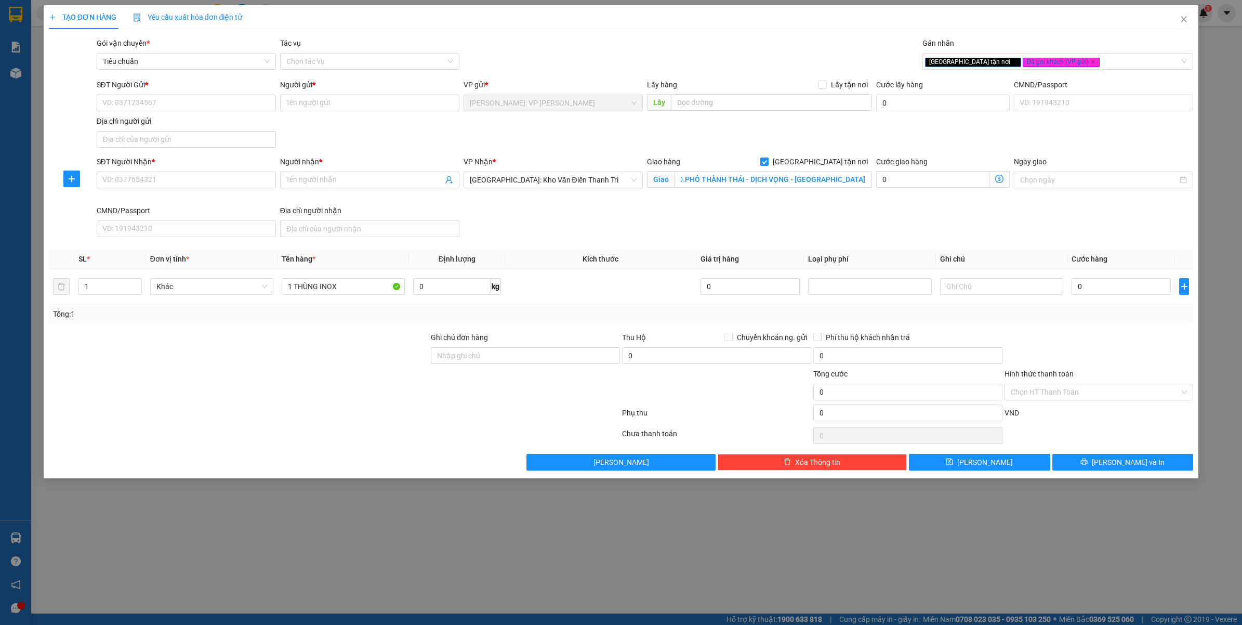
click at [746, 198] on div "Giao hàng Giao tận nơi Giao TÒA N04-BT - Đ.PHỐ THÀNH THÁI - DỊCH VỌNG - CẦU GIẤ…" at bounding box center [759, 180] width 229 height 49
click at [749, 182] on input "TÒA N04-BT - Đ.PHỐ THÀNH THÁI - DỊCH VỌNG - CẦU GIẤY - HÀ NỘI" at bounding box center [774, 179] width 198 height 17
click at [357, 284] on input "1 THÙNG INOX" at bounding box center [343, 286] width 123 height 17
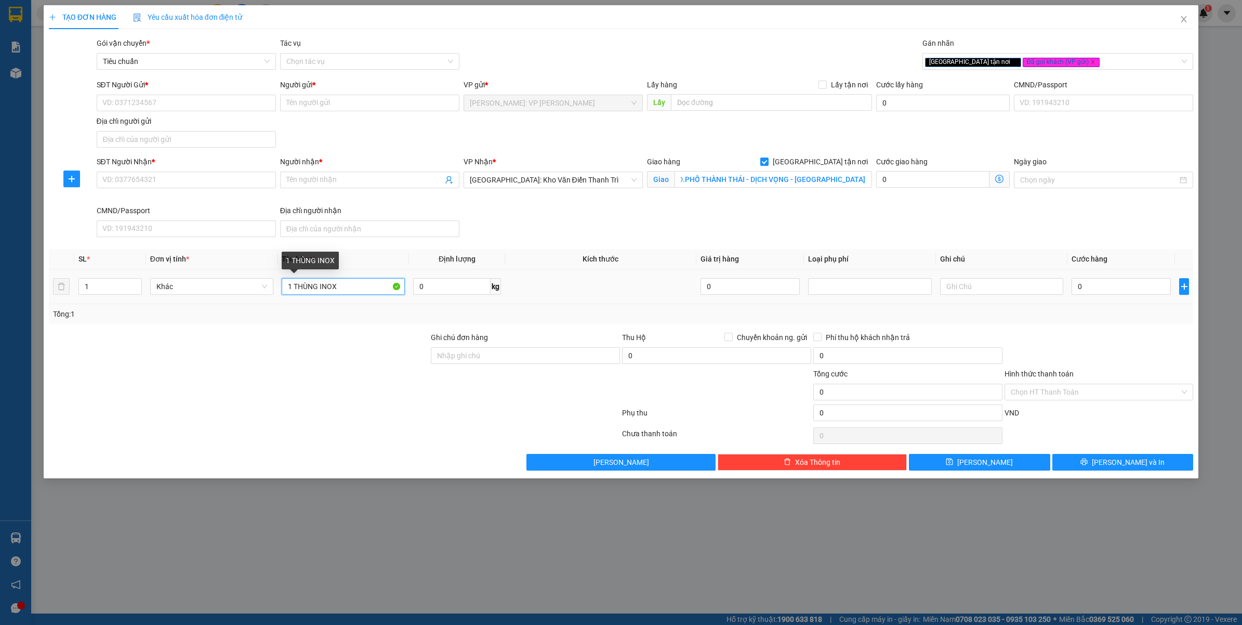
scroll to position [0, 0]
type input "1 THÙNG INOX BỌC PE"
click at [483, 353] on input "Ghi chú đơn hàng" at bounding box center [525, 355] width 189 height 17
type input "VẬN CHUYỂN NHẸ TAY - HƯ VỠ KHÔNG ĐỀN"
click at [333, 409] on div at bounding box center [334, 414] width 573 height 21
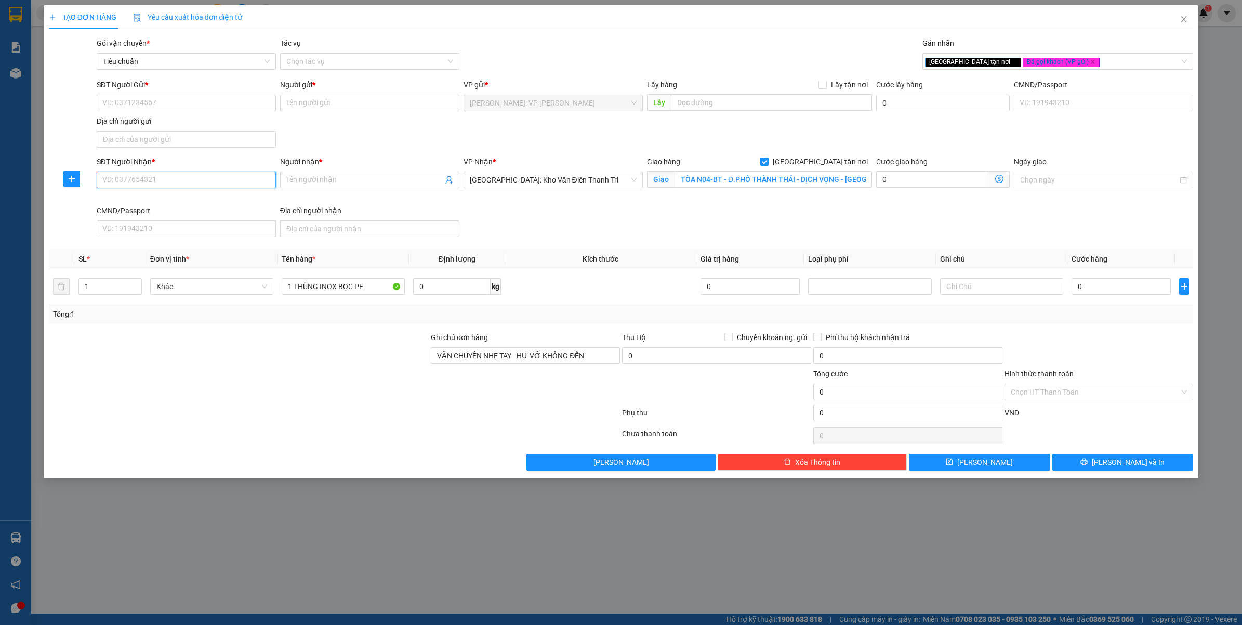
click at [144, 181] on input "SĐT Người Nhận *" at bounding box center [186, 180] width 179 height 17
click at [141, 182] on input "0915398886" at bounding box center [186, 180] width 179 height 17
type input "0915398886"
click at [356, 182] on input "Người nhận *" at bounding box center [364, 179] width 156 height 11
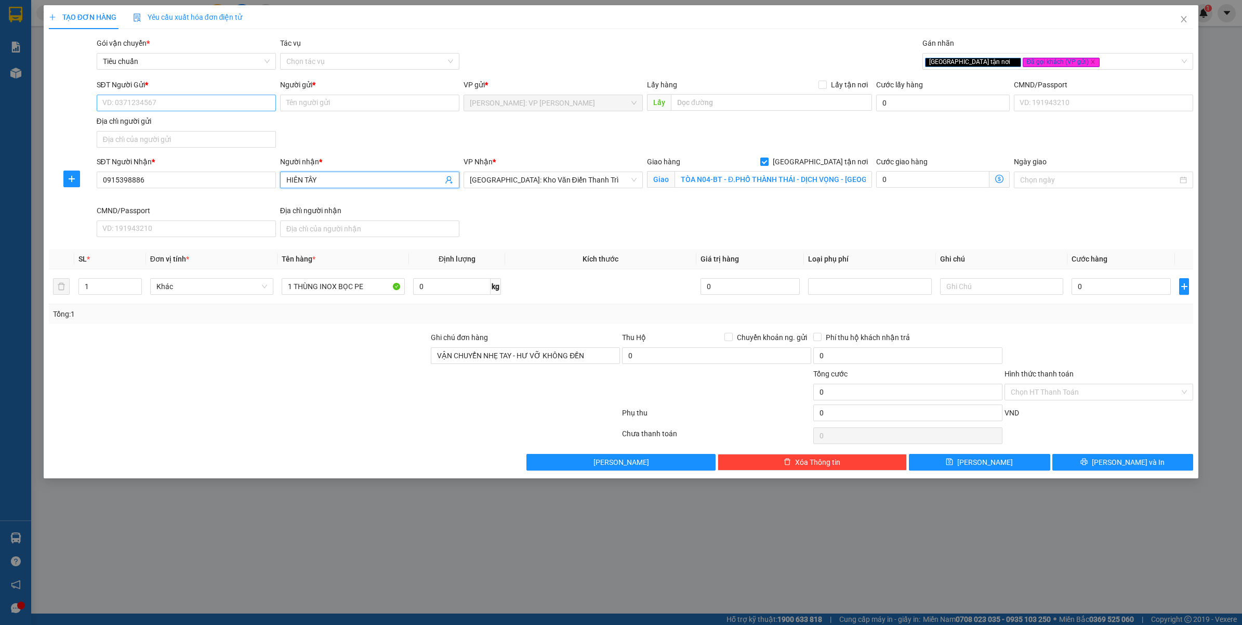
type input "HIÊN TÂY"
click at [215, 108] on input "SĐT Người Gửi *" at bounding box center [186, 103] width 179 height 17
click at [180, 125] on div "0797001071 - Trang Đài" at bounding box center [186, 124] width 167 height 11
type input "0797001071"
type input "Trang Đài"
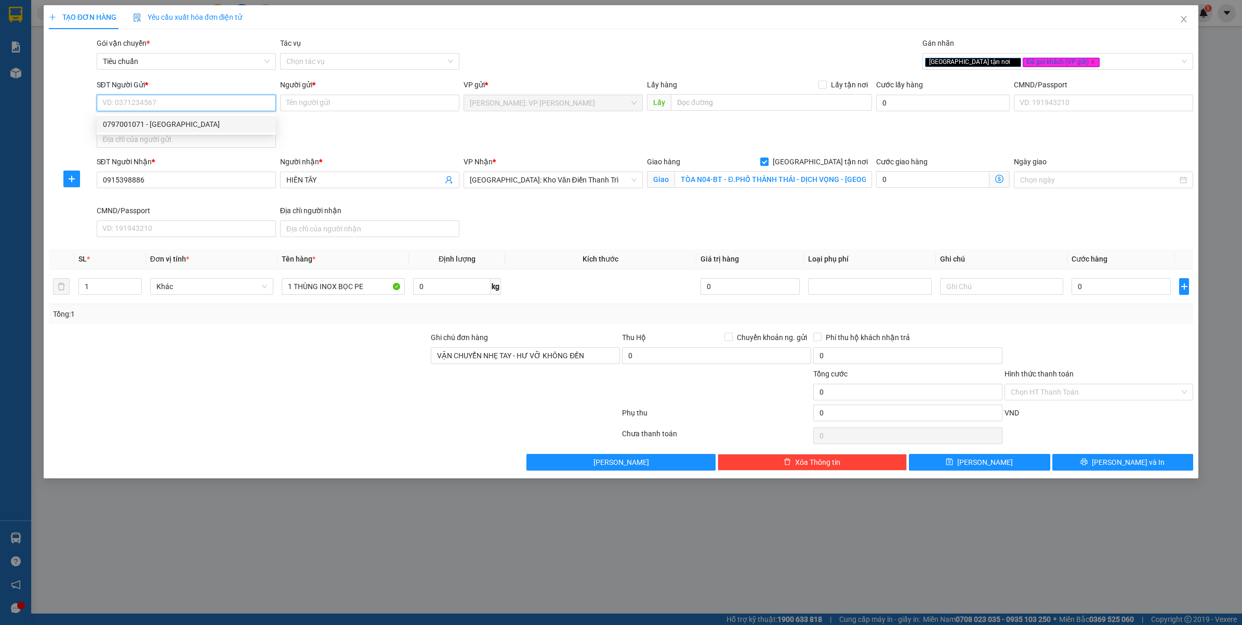
checkbox input "true"
type input "25A Nguyễn Bỉnh Khiêm P.Bến Nghé Q1"
type input "65.000"
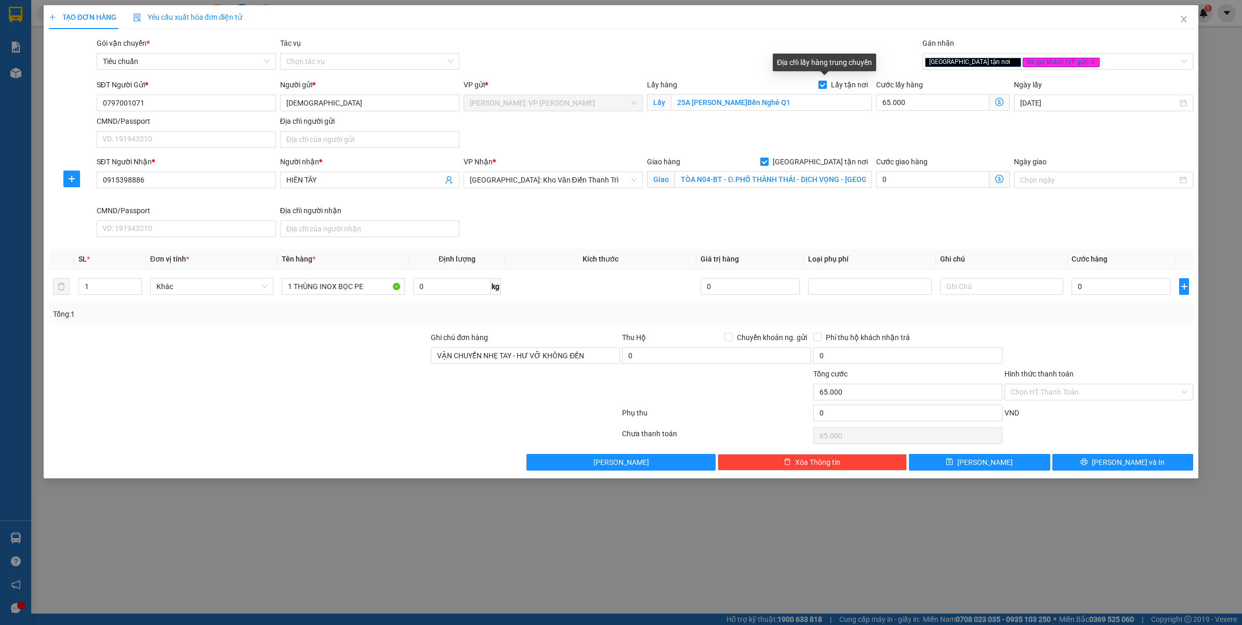
click at [848, 87] on span "Lấy tận nơi" at bounding box center [849, 84] width 45 height 11
click at [826, 87] on input "Lấy tận nơi" at bounding box center [822, 84] width 7 height 7
checkbox input "false"
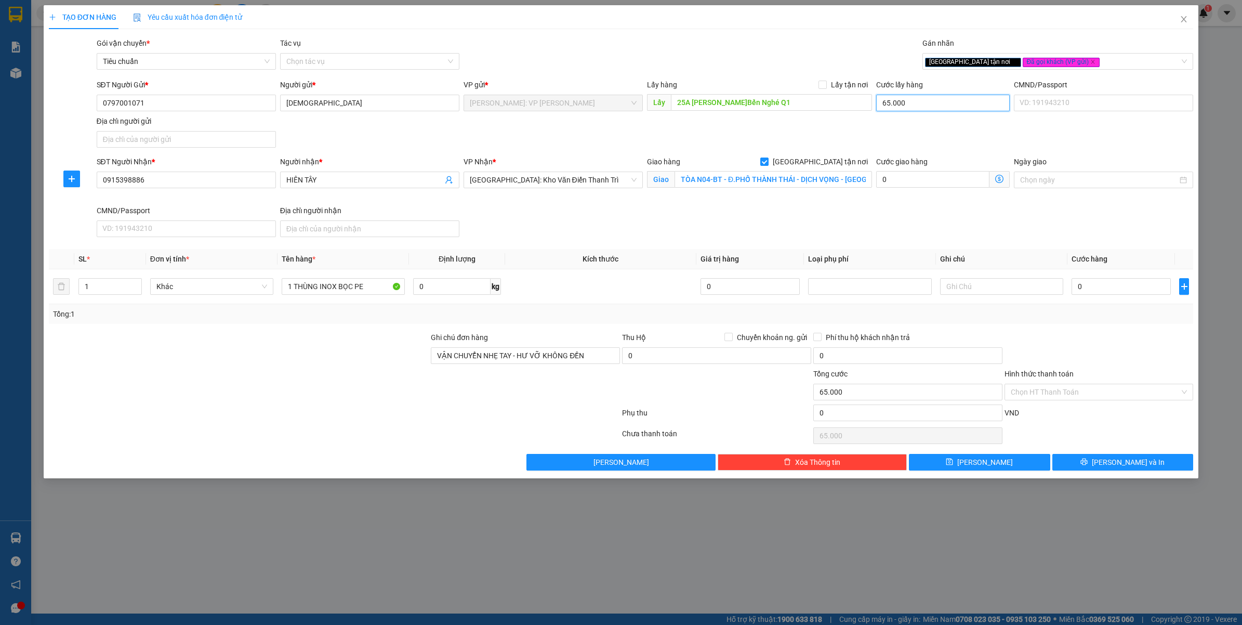
click at [925, 108] on input "65.000" at bounding box center [943, 103] width 134 height 17
type input "0"
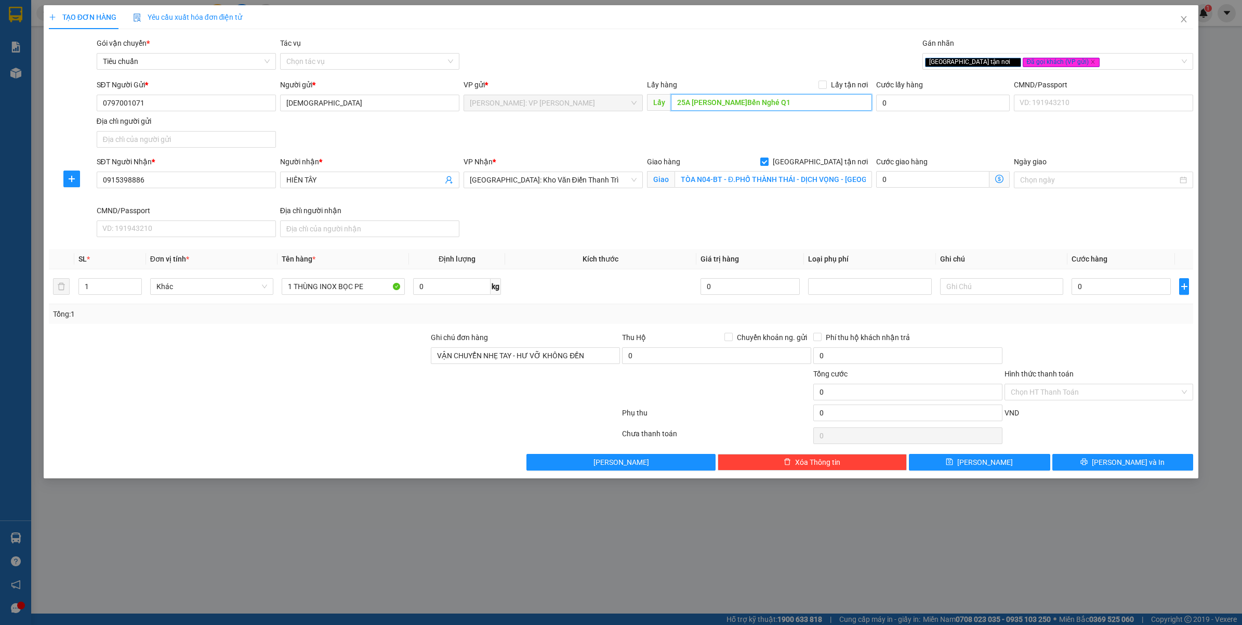
click at [789, 104] on input "25A Nguyễn Bỉnh Khiêm P.Bến Nghé Q1" at bounding box center [771, 102] width 201 height 17
click at [939, 100] on input "0" at bounding box center [943, 103] width 134 height 17
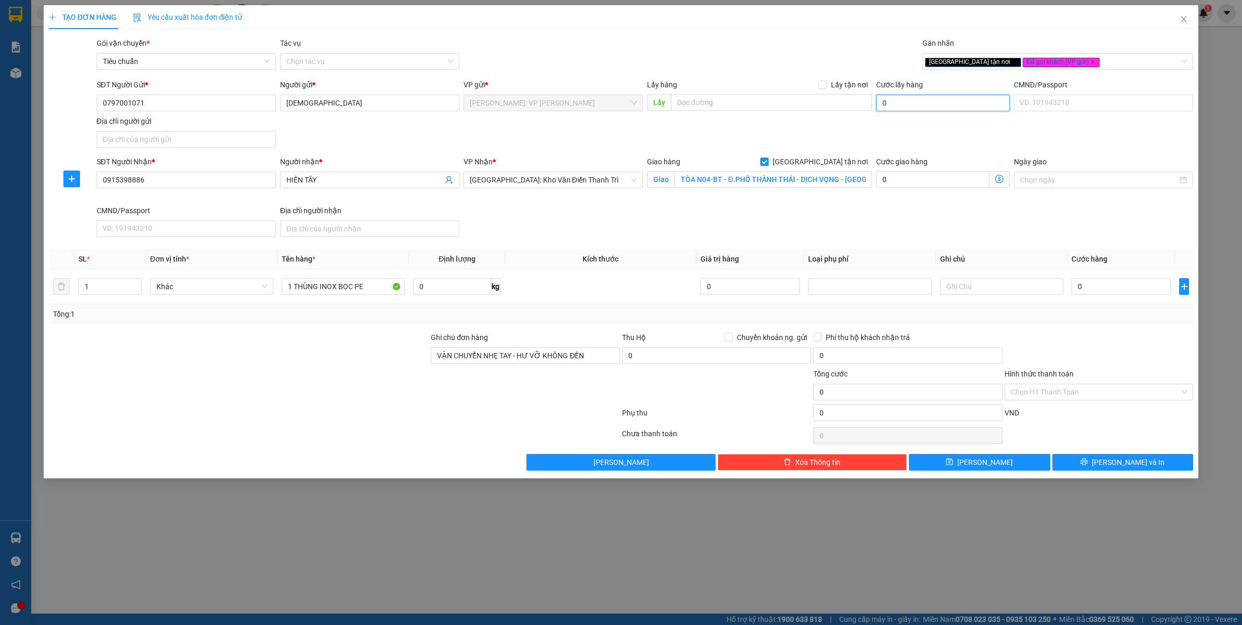
click at [886, 108] on input "0" at bounding box center [943, 103] width 134 height 17
type input "0"
click at [378, 102] on input "Trang Đài" at bounding box center [369, 103] width 179 height 17
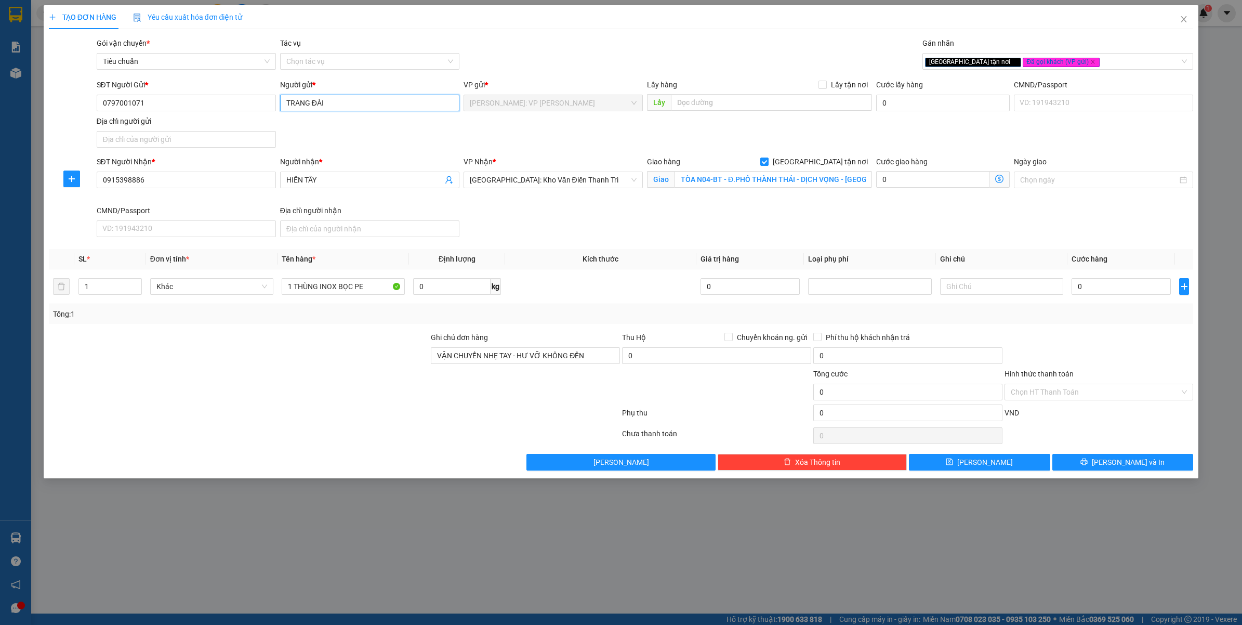
type input "TRANG ĐÀI"
click at [381, 130] on div "TRANG ĐÀI - 0938903867" at bounding box center [369, 124] width 179 height 17
type input "0938903867"
type input "TRANG ĐÀI"
click at [193, 102] on input "0938903867" at bounding box center [186, 103] width 179 height 17
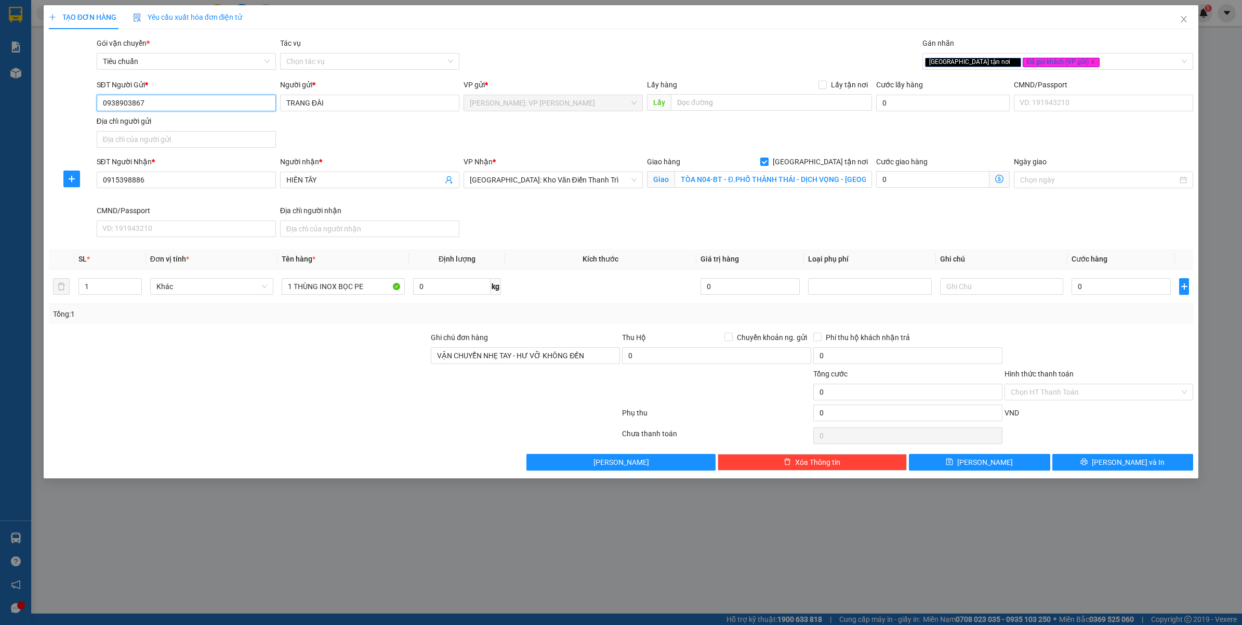
click at [193, 102] on input "0938903867" at bounding box center [186, 103] width 179 height 17
click at [336, 99] on input "TRANG ĐÀI" at bounding box center [369, 103] width 179 height 17
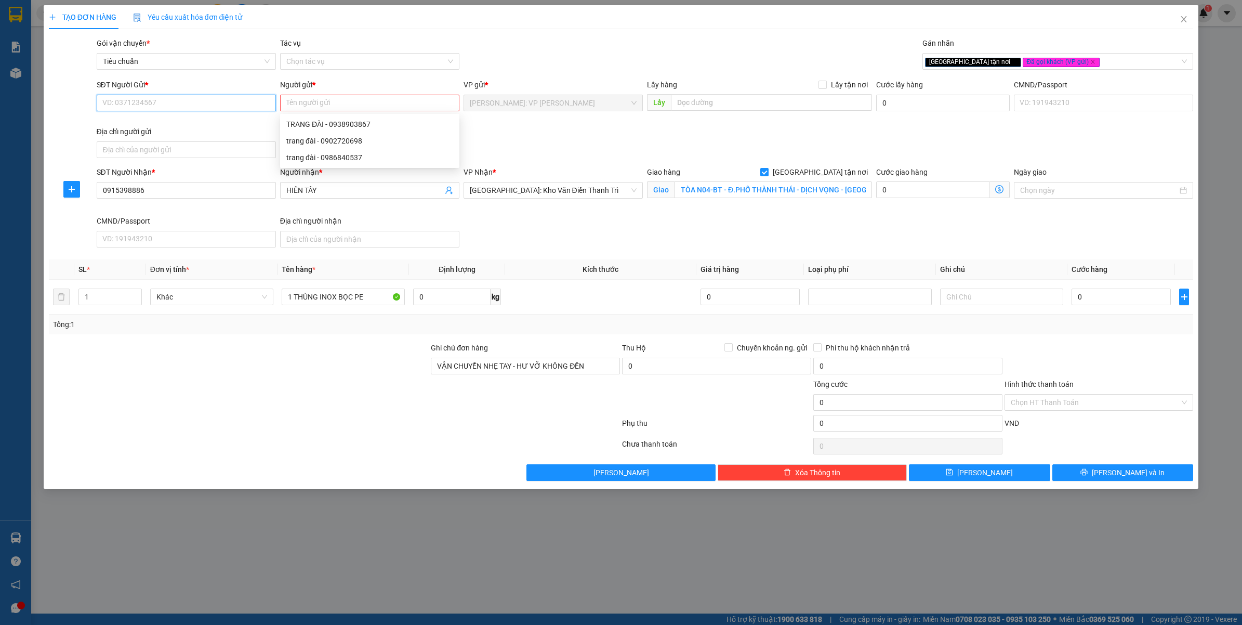
click at [198, 104] on input "SĐT Người Gửi *" at bounding box center [186, 103] width 179 height 17
click at [198, 104] on input "0797001071" at bounding box center [186, 103] width 179 height 17
type input "0797001071"
click at [333, 100] on input "Người gửi *" at bounding box center [369, 103] width 179 height 17
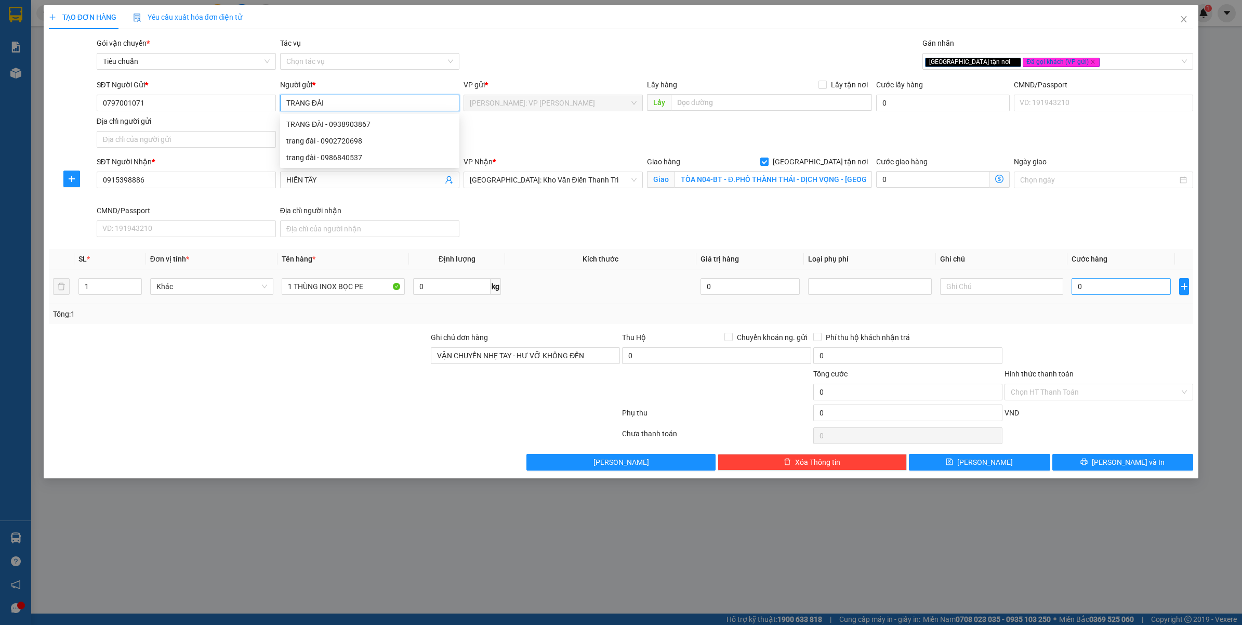
type input "TRANG ĐÀI"
click at [1107, 292] on input "0" at bounding box center [1121, 286] width 99 height 17
type input "1"
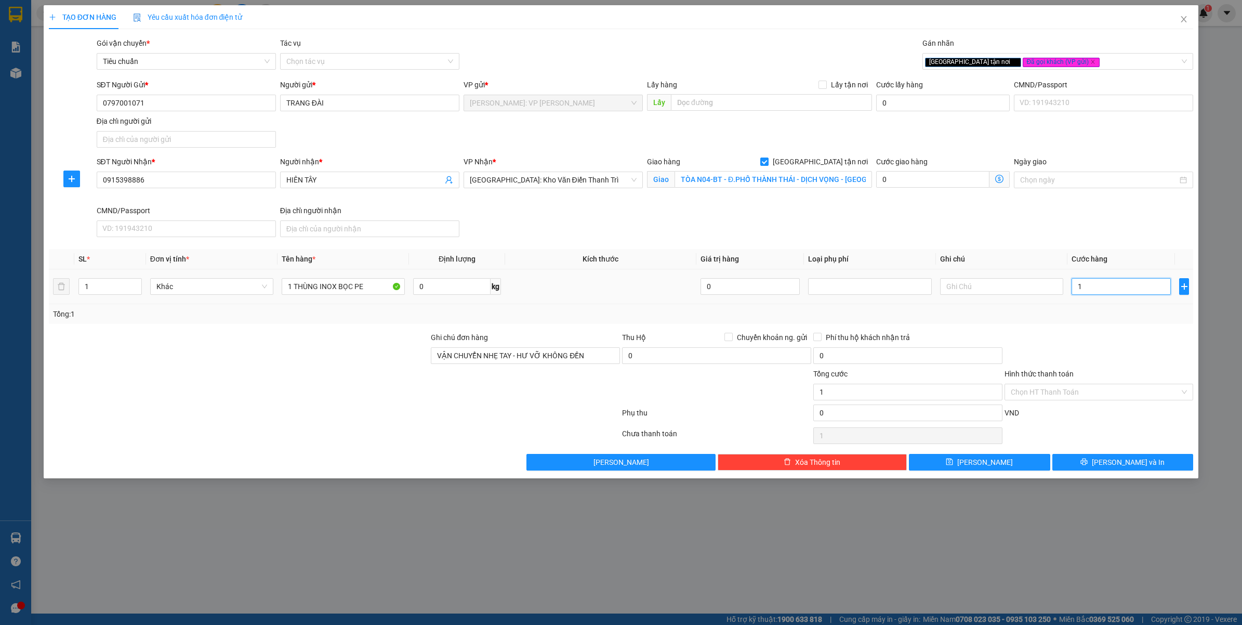
type input "10"
type input "100"
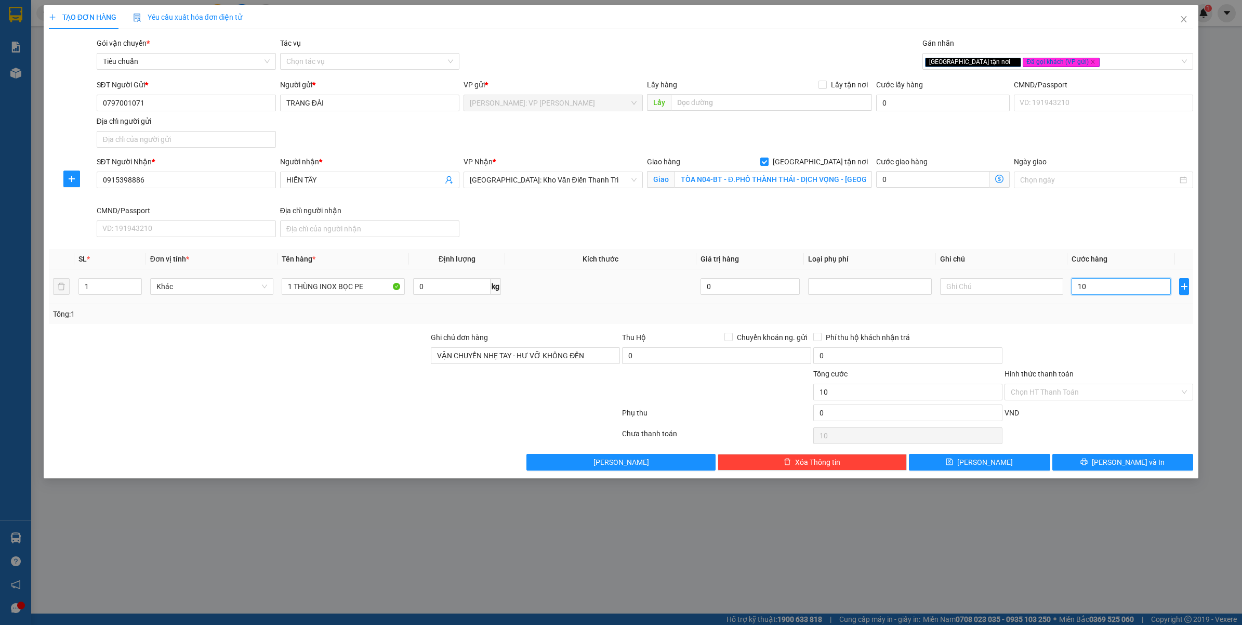
type input "100"
click at [1107, 346] on div at bounding box center [1099, 350] width 191 height 36
type input "100.000"
click at [1028, 386] on input "Hình thức thanh toán" at bounding box center [1095, 392] width 169 height 16
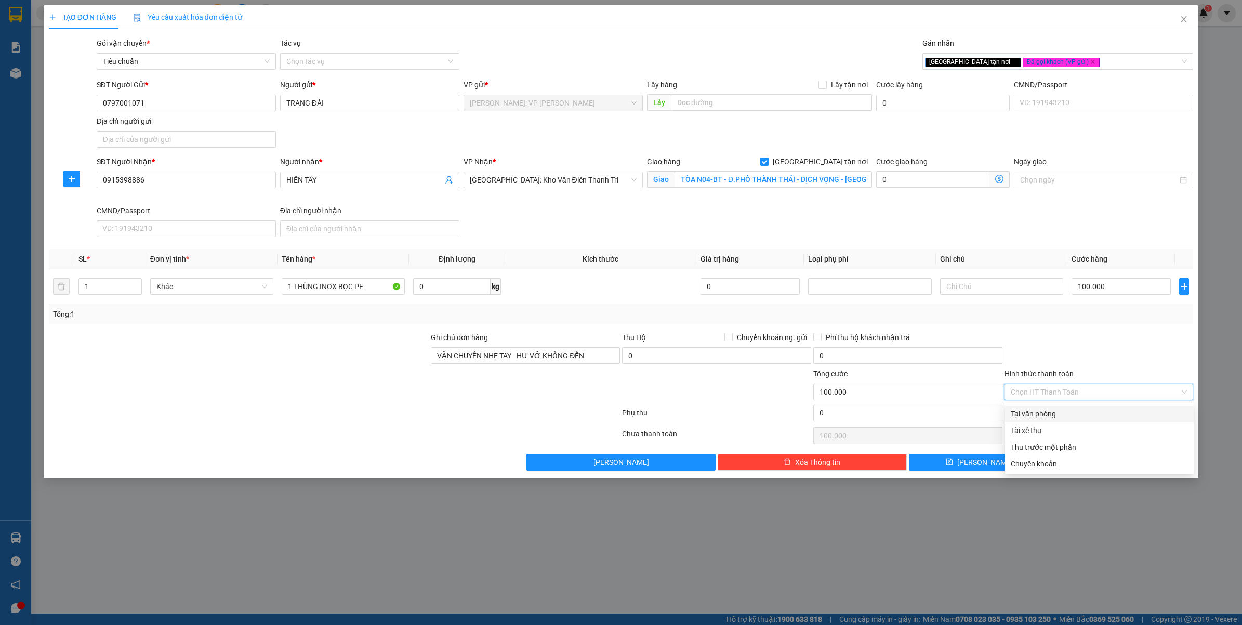
click at [1038, 414] on div "Tại văn phòng" at bounding box center [1099, 413] width 177 height 11
type input "0"
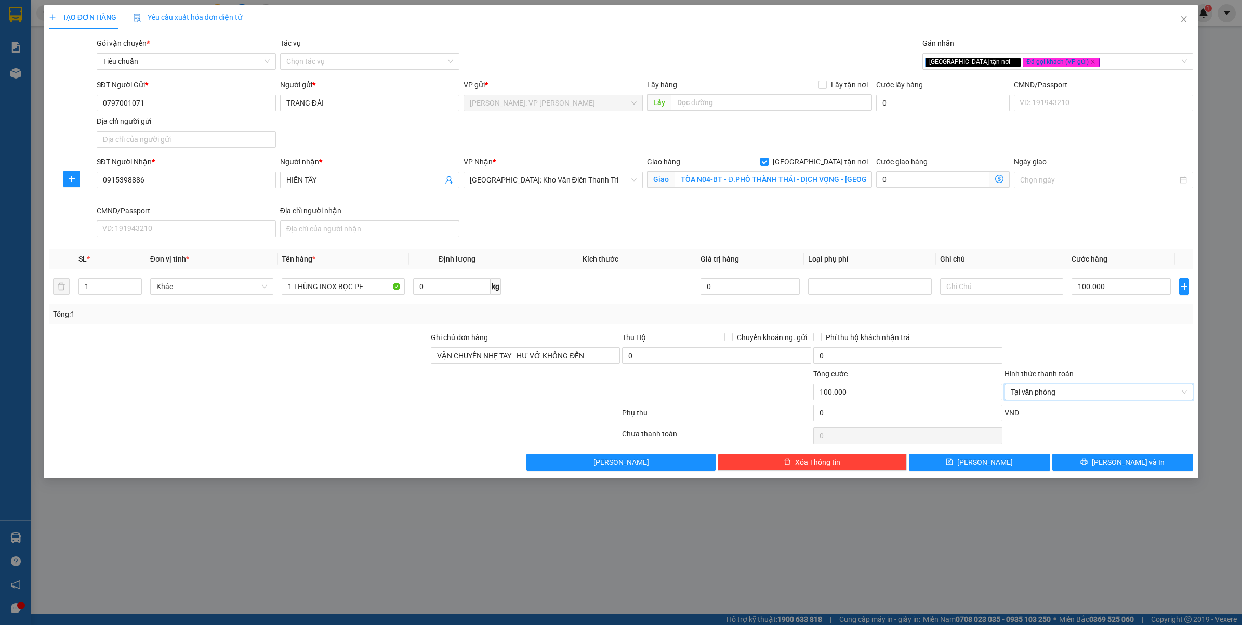
click at [1079, 313] on div "Tổng: 1" at bounding box center [621, 313] width 1137 height 11
click at [1088, 464] on icon "printer" at bounding box center [1084, 461] width 7 height 7
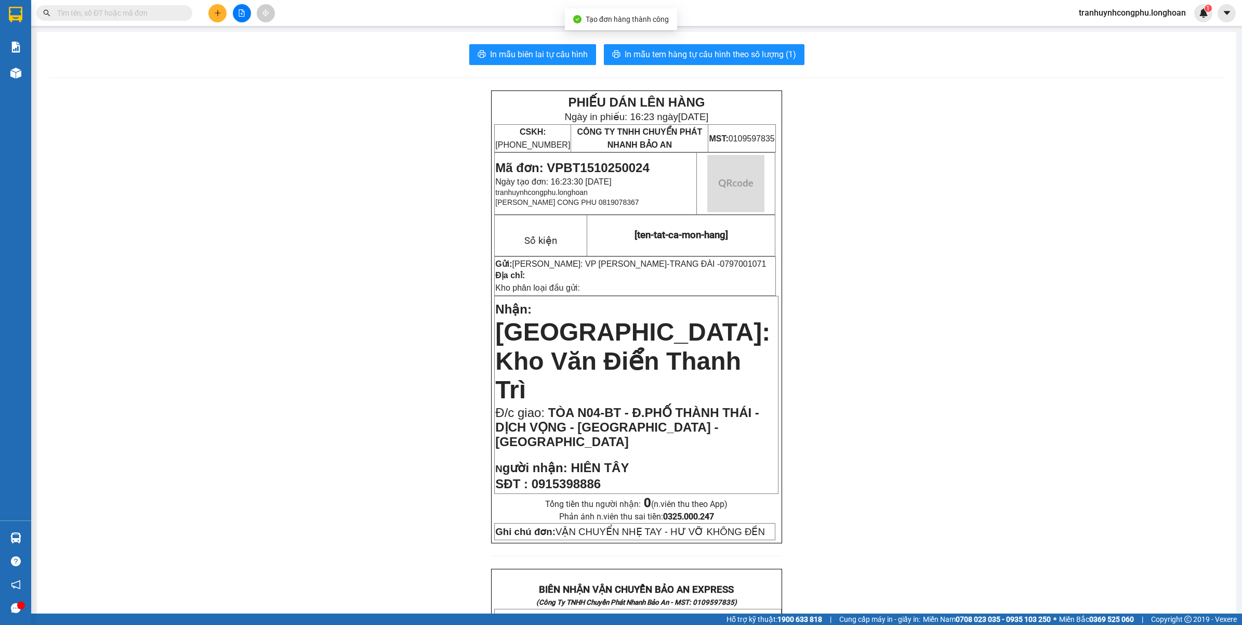
click at [1007, 271] on div "PHIẾU DÁN LÊN HÀNG Ngày in phiếu: 16:23 ngày 15-10-2025 CSKH: 1900.06.88.33 CÔN…" at bounding box center [636, 628] width 1175 height 1076
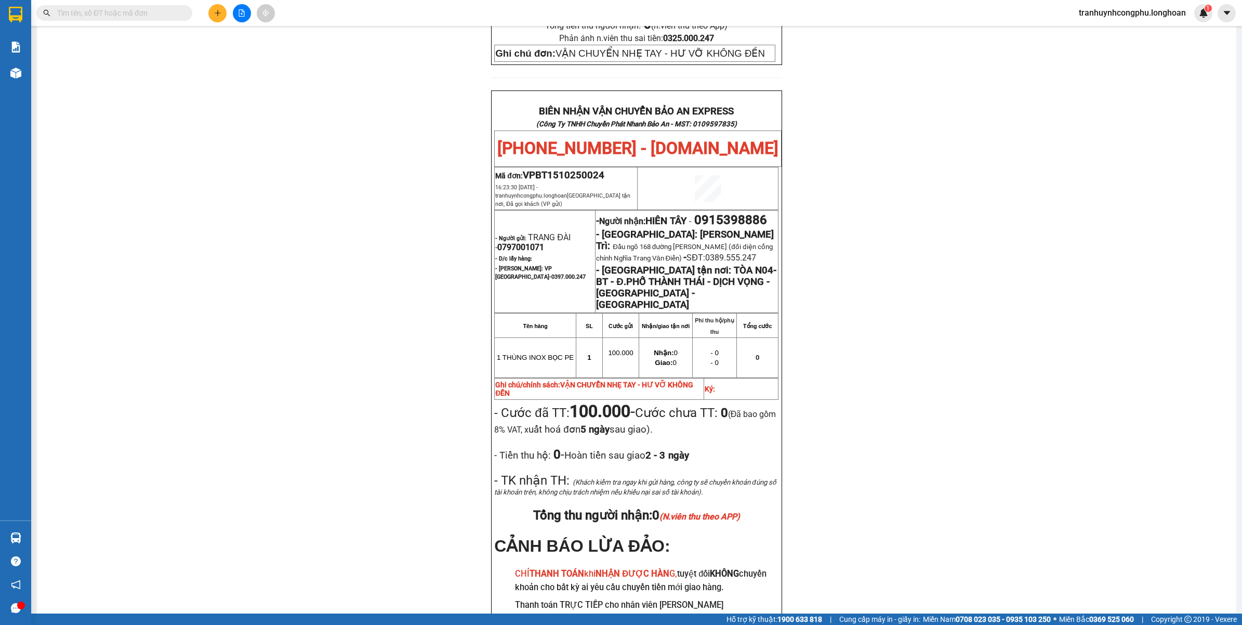
scroll to position [479, 0]
click at [233, 398] on div "PHIẾU DÁN LÊN HÀNG Ngày in phiếu: 16:23 ngày 15-10-2025 CSKH: 1900.06.88.33 CÔN…" at bounding box center [636, 149] width 1175 height 1076
drag, startPoint x: 590, startPoint y: 123, endPoint x: 595, endPoint y: 117, distance: 7.4
click at [591, 168] on span "VPBT1510250024" at bounding box center [564, 173] width 82 height 11
click at [595, 168] on span "VPBT1510250024" at bounding box center [564, 173] width 82 height 11
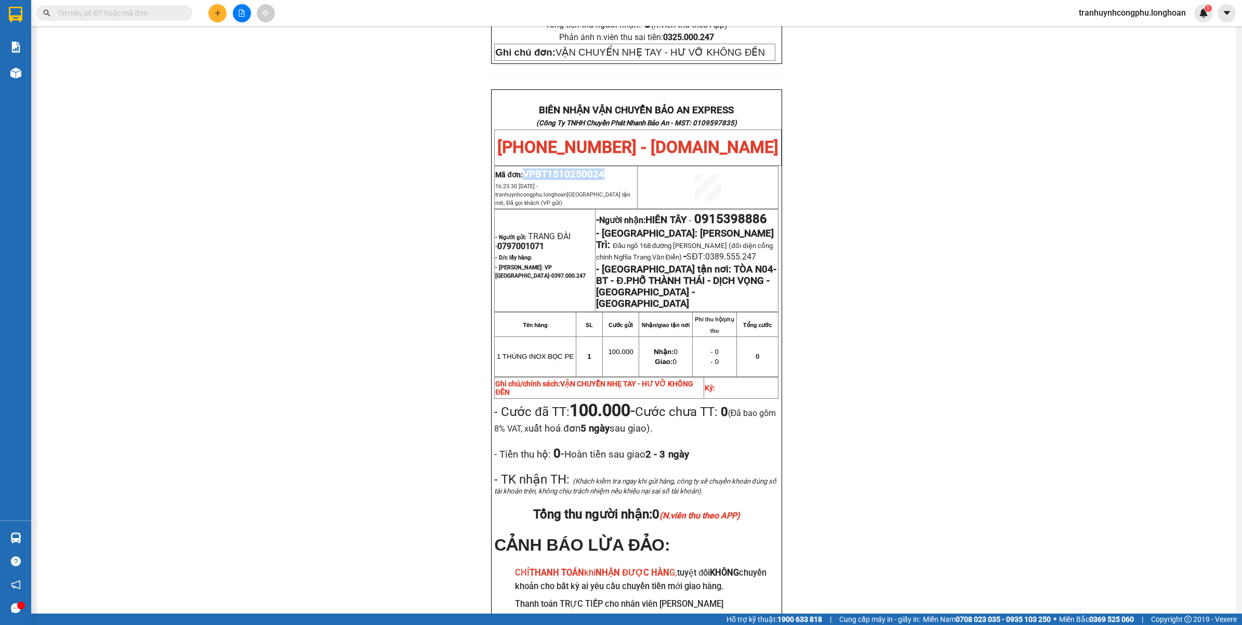
click at [595, 168] on span "VPBT1510250024" at bounding box center [564, 173] width 82 height 11
copy span "VPBT1510250024"
click at [352, 331] on div "PHIẾU DÁN LÊN HÀNG Ngày in phiếu: 16:23 ngày 15-10-2025 CSKH: 1900.06.88.33 CÔN…" at bounding box center [636, 149] width 1175 height 1076
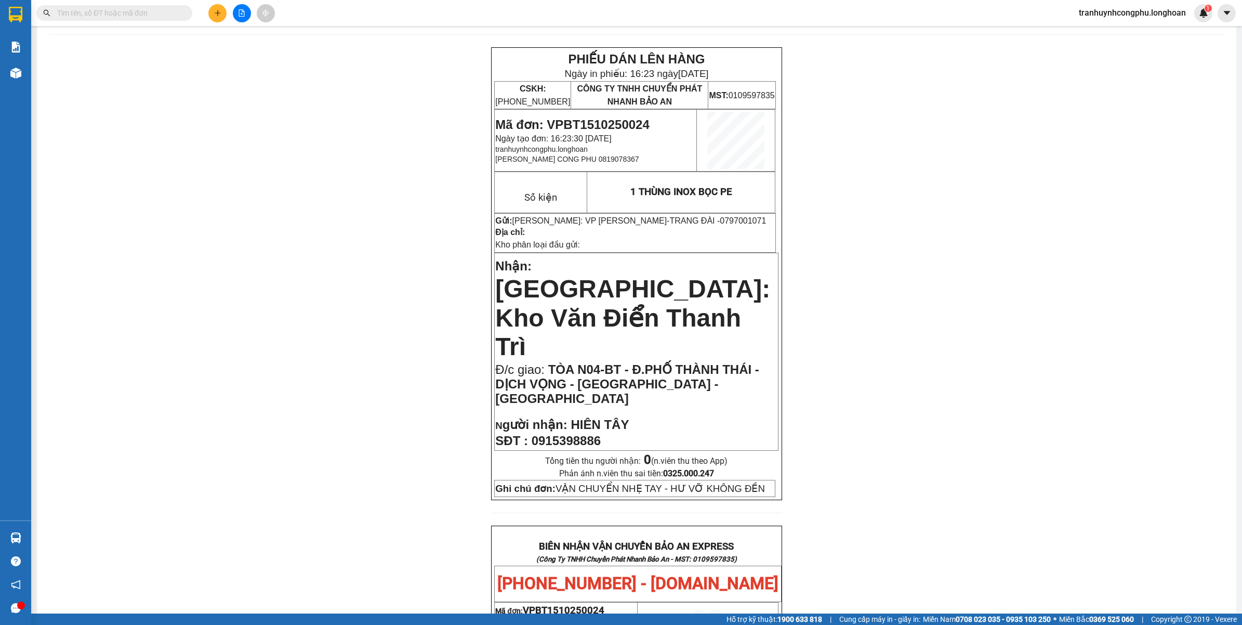
scroll to position [0, 0]
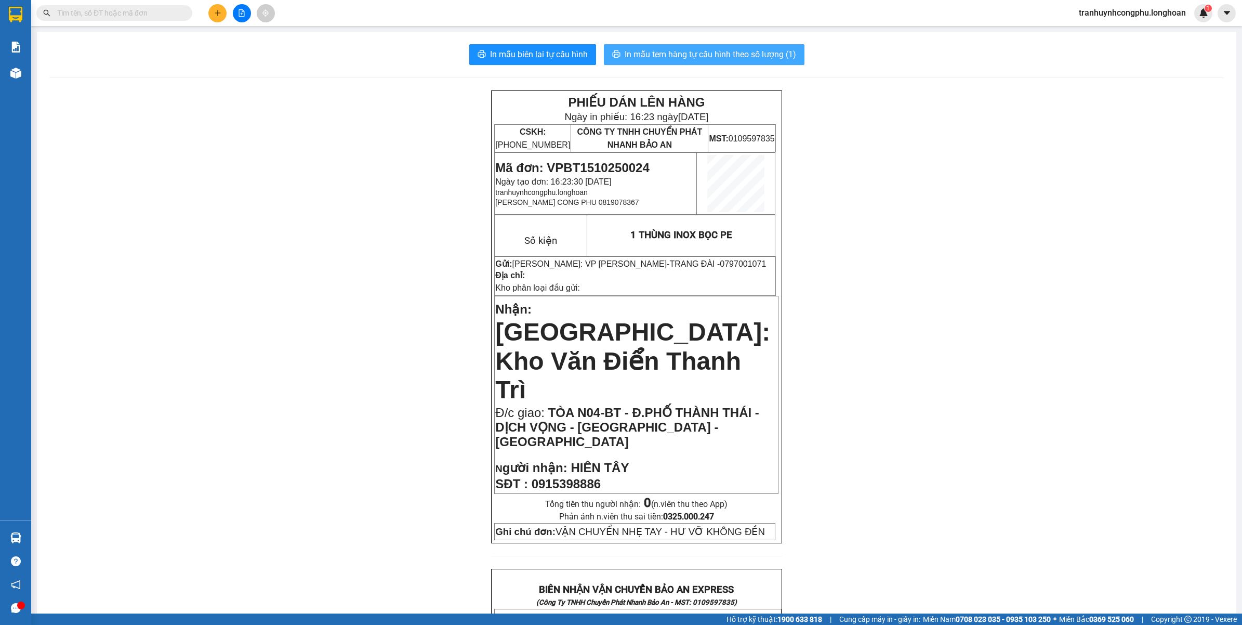
click at [741, 57] on span "In mẫu tem hàng tự cấu hình theo số lượng (1)" at bounding box center [711, 54] width 172 height 13
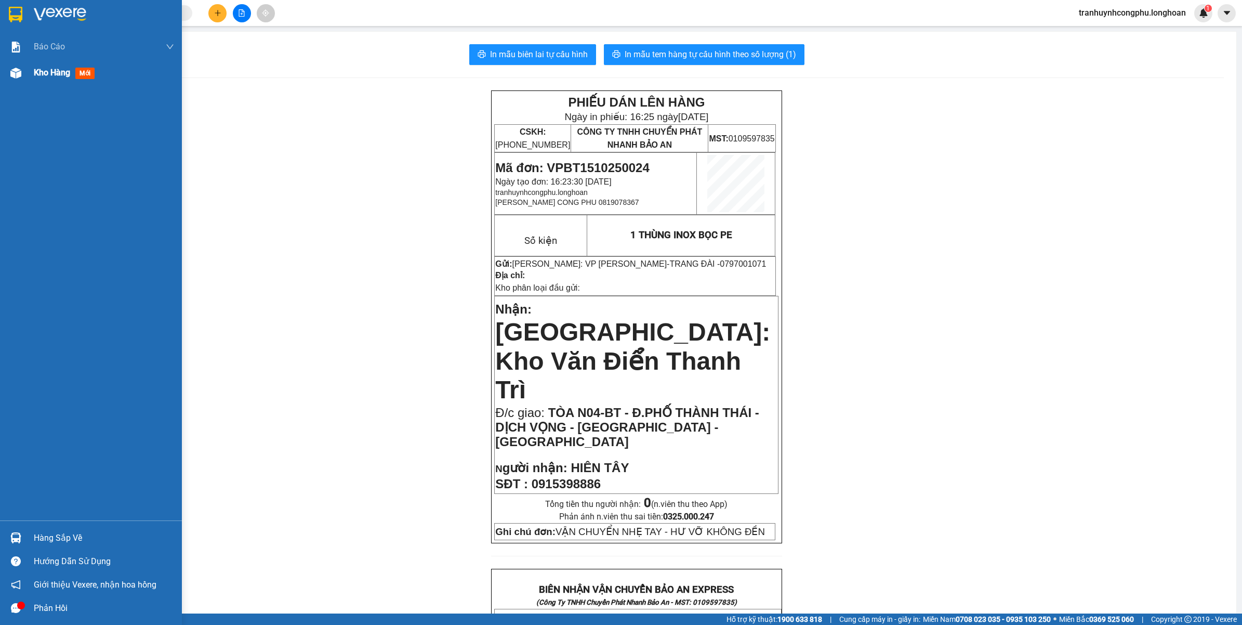
click at [18, 77] on img at bounding box center [15, 73] width 11 height 11
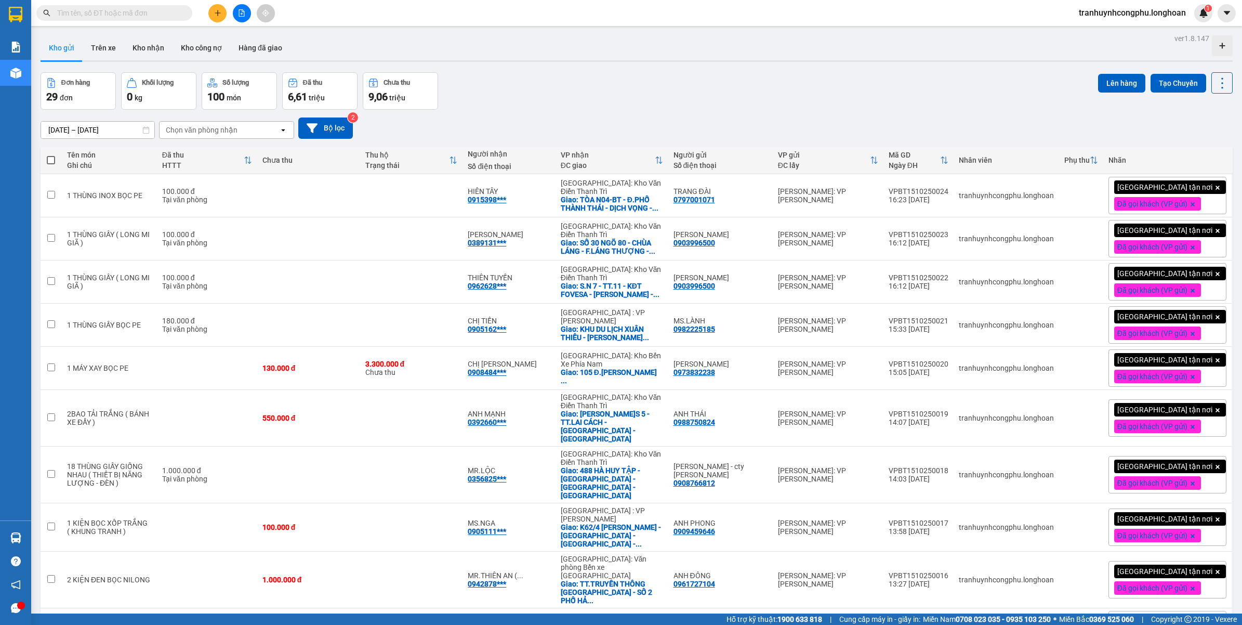
click at [567, 87] on div "Đơn hàng 29 đơn Khối lượng 0 kg Số lượng 100 món Đã thu 6,61 triệu Chưa thu 9,0…" at bounding box center [637, 90] width 1192 height 37
click at [217, 14] on icon "plus" at bounding box center [217, 12] width 7 height 7
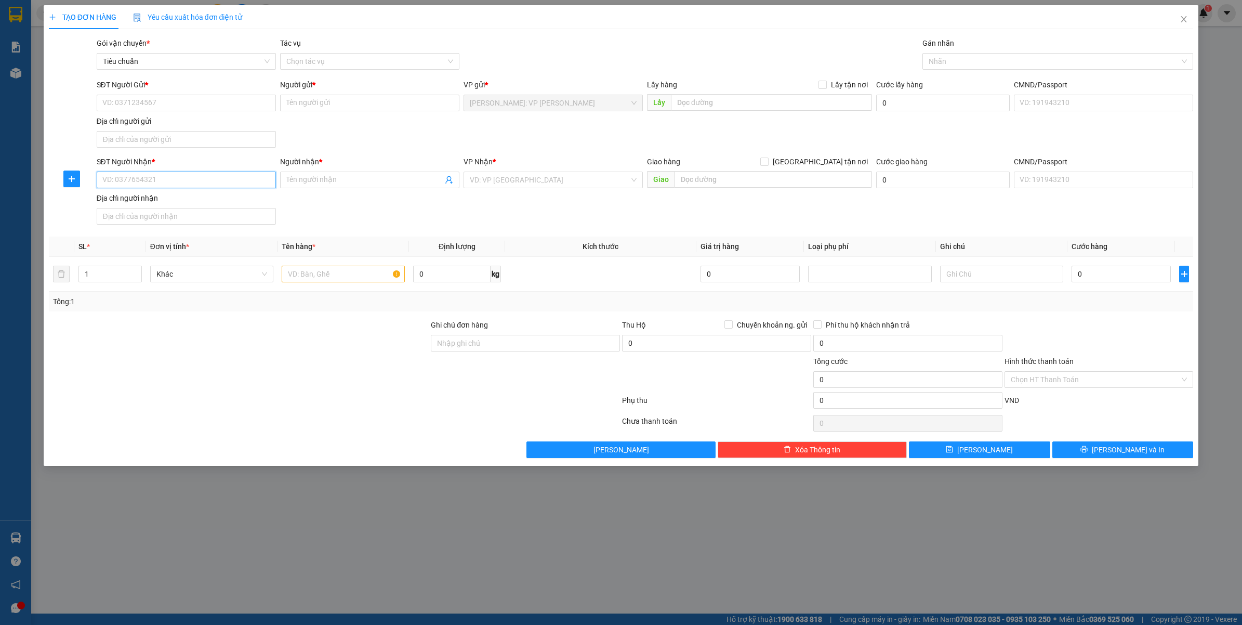
click at [182, 185] on input "SĐT Người Nhận *" at bounding box center [186, 180] width 179 height 17
click at [173, 182] on input "0367124707" at bounding box center [186, 180] width 179 height 17
type input "0367124707"
click at [141, 110] on input "SĐT Người Gửi *" at bounding box center [186, 103] width 179 height 17
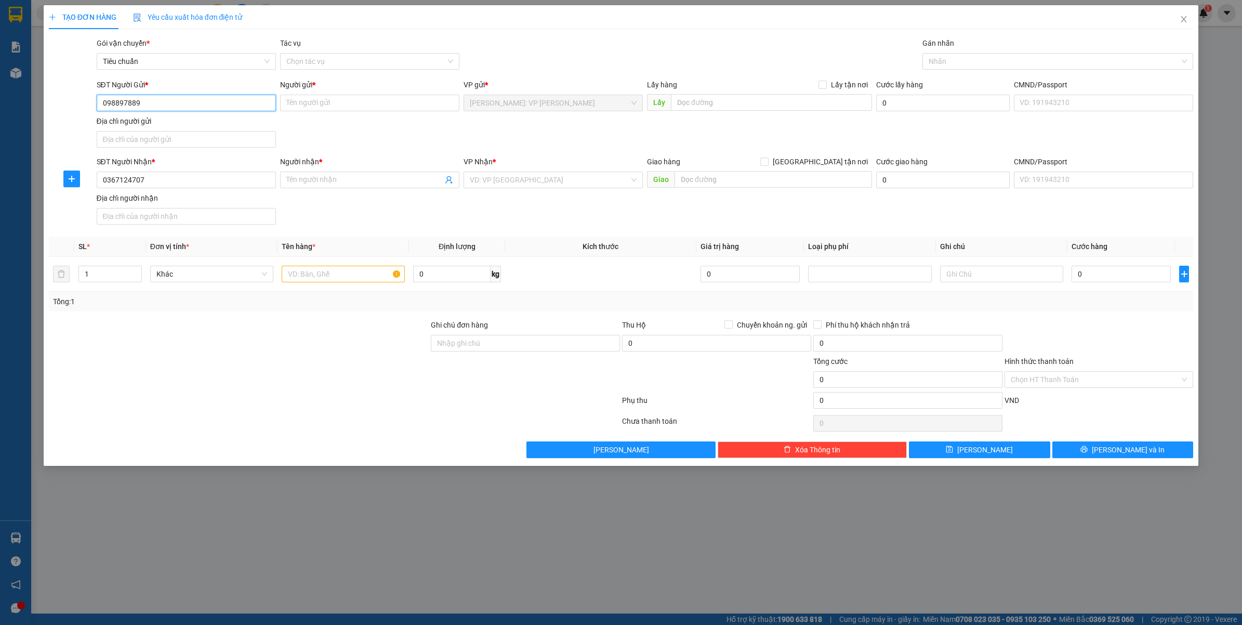
type input "0988978891"
click at [195, 126] on div "0988978891 - THÀNH CHUNG" at bounding box center [186, 124] width 167 height 11
type input "THÀNH CHUNG"
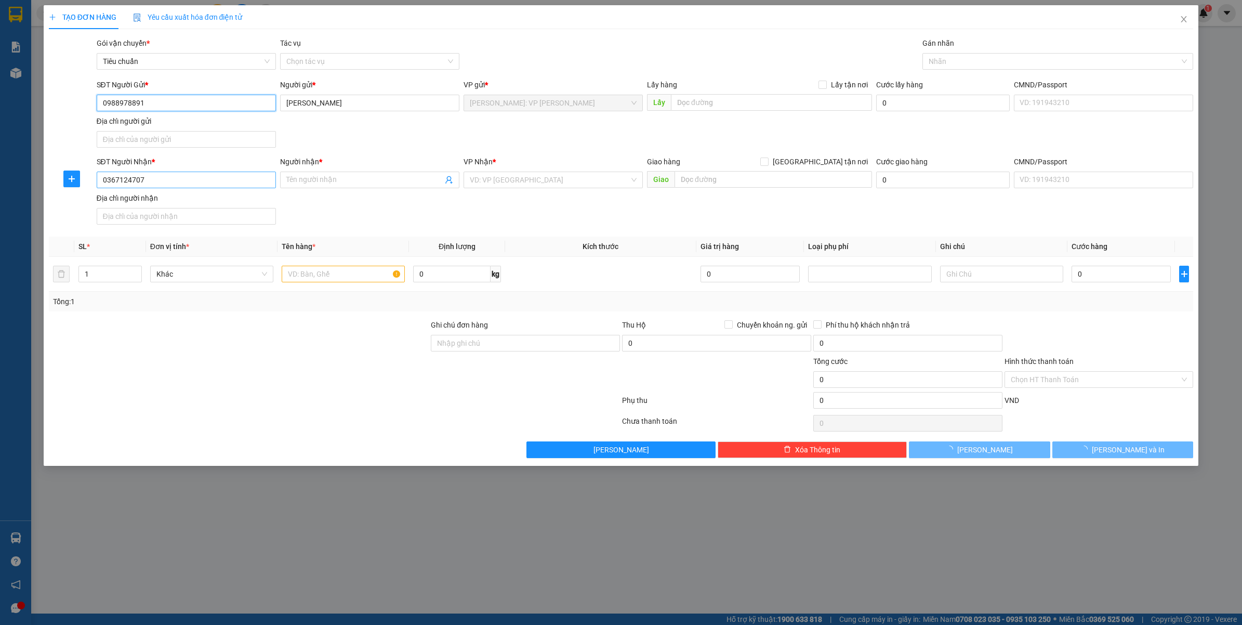
type input "0988978891"
click at [204, 186] on input "0367124707" at bounding box center [186, 180] width 179 height 17
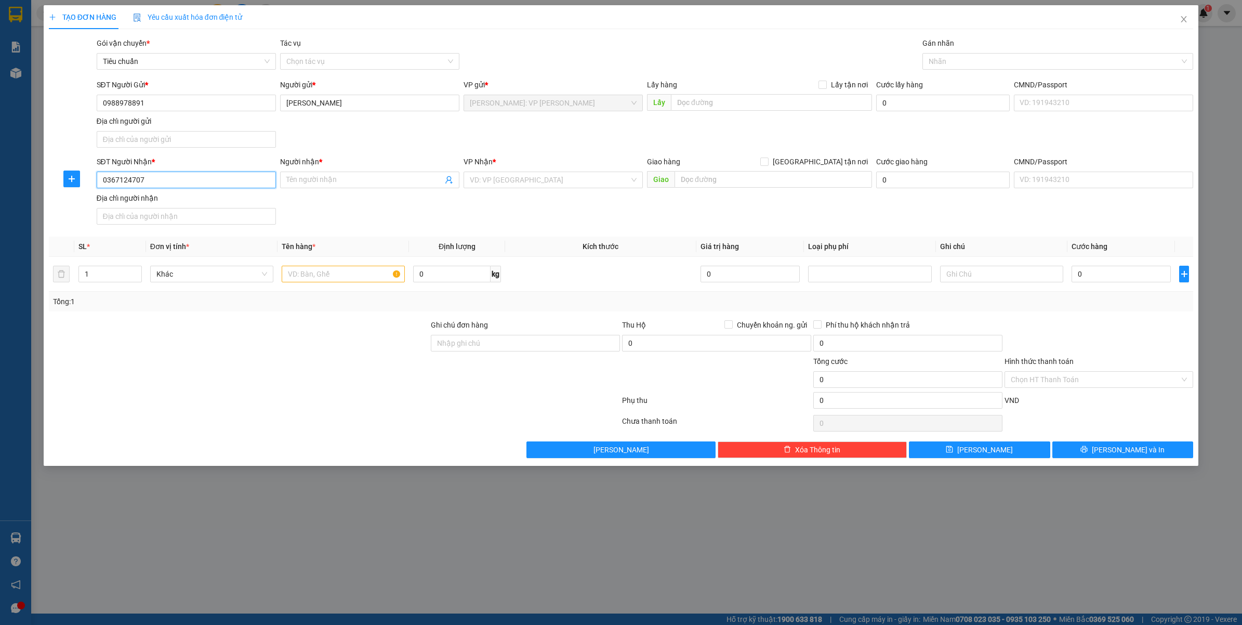
click at [204, 186] on input "0367124707" at bounding box center [186, 180] width 179 height 17
click at [217, 186] on input "SĐT Người Nhận *" at bounding box center [186, 180] width 179 height 17
paste input "0367124707"
type input "0367124707"
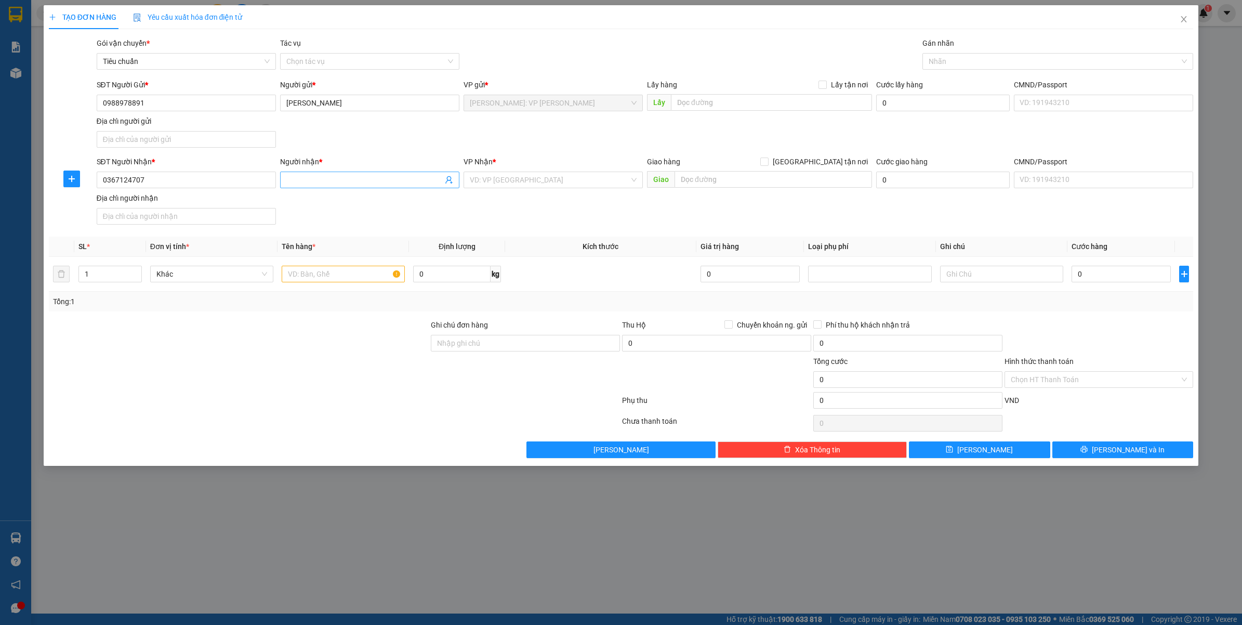
click at [331, 180] on input "Người nhận *" at bounding box center [364, 179] width 156 height 11
type input "MR.HOÀNG"
drag, startPoint x: 392, startPoint y: 133, endPoint x: 300, endPoint y: 141, distance: 92.3
click at [390, 134] on div "SĐT Người Gửi * 0988978891 Người gửi * THÀNH CHUNG VP gửi * Hồ Chí Minh: VP Bìn…" at bounding box center [645, 115] width 1101 height 73
click at [224, 109] on input "0988978891" at bounding box center [186, 103] width 179 height 17
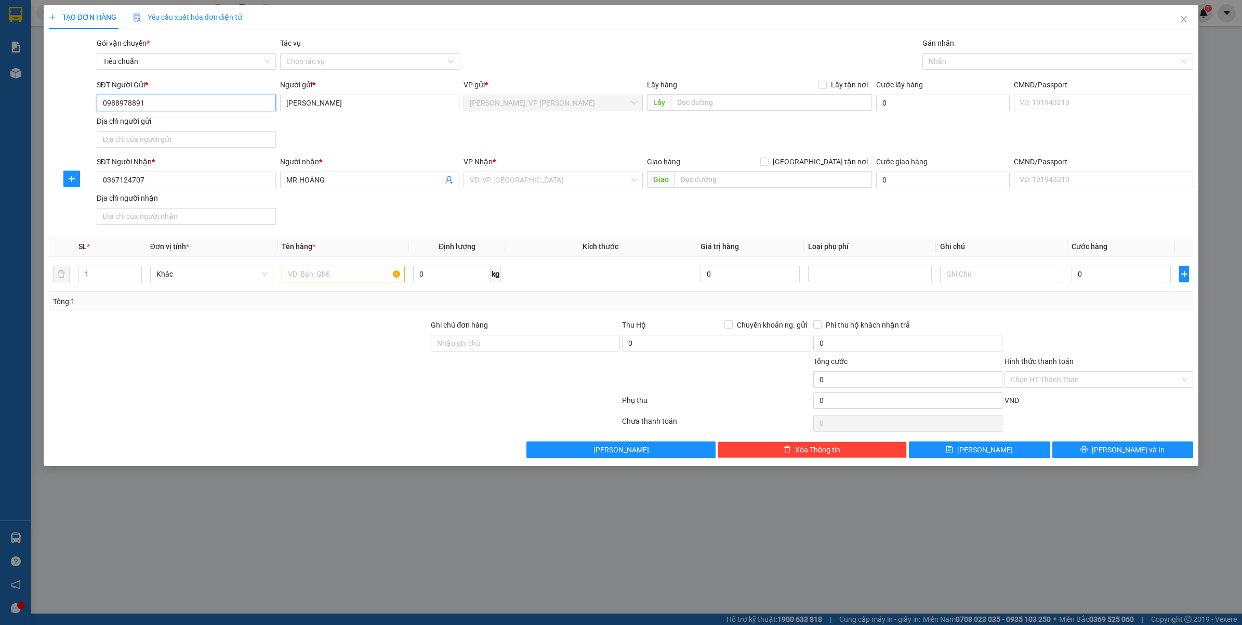
click at [224, 109] on input "0988978891" at bounding box center [186, 103] width 179 height 17
click at [220, 182] on input "0367124707" at bounding box center [186, 180] width 179 height 17
click at [222, 182] on input "0367124707" at bounding box center [186, 180] width 179 height 17
click at [588, 188] on div "VP Nhận * VD: VP Sài Gòn" at bounding box center [553, 174] width 179 height 36
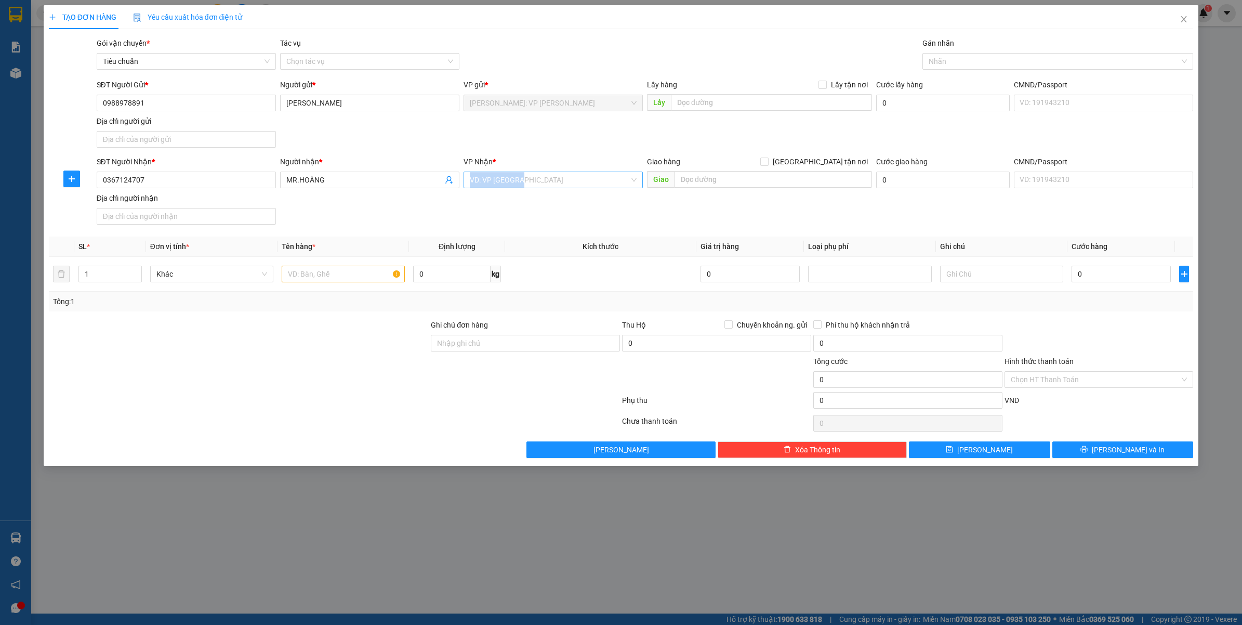
click at [588, 188] on input "search" at bounding box center [550, 180] width 160 height 16
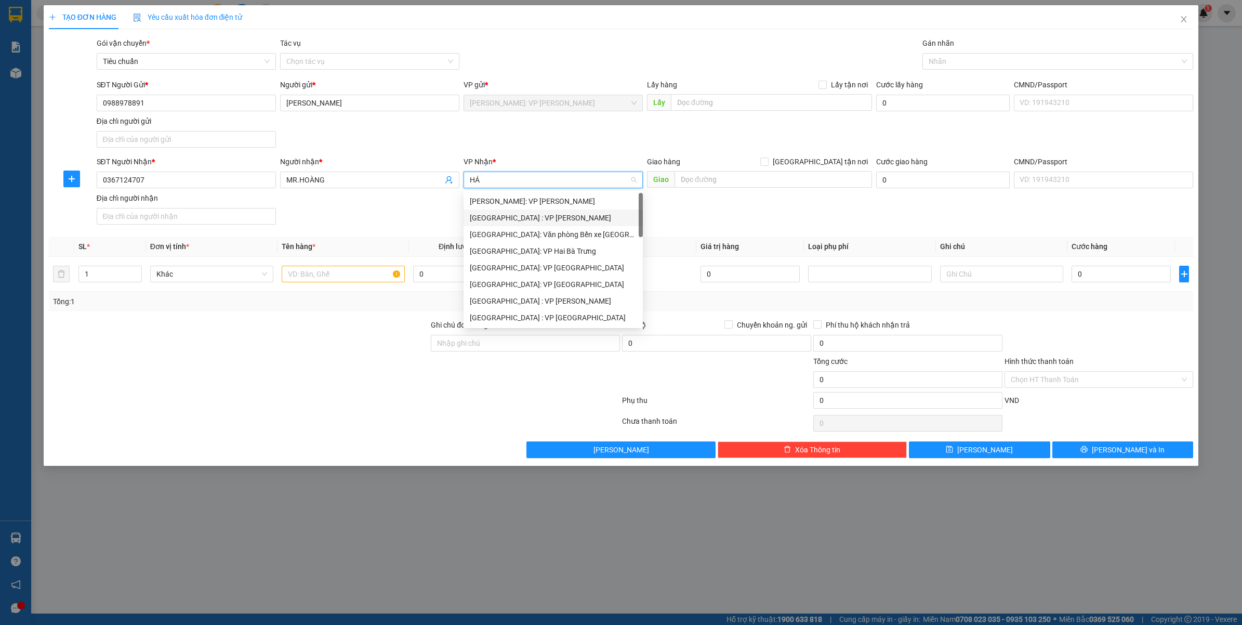
type input "HẢI"
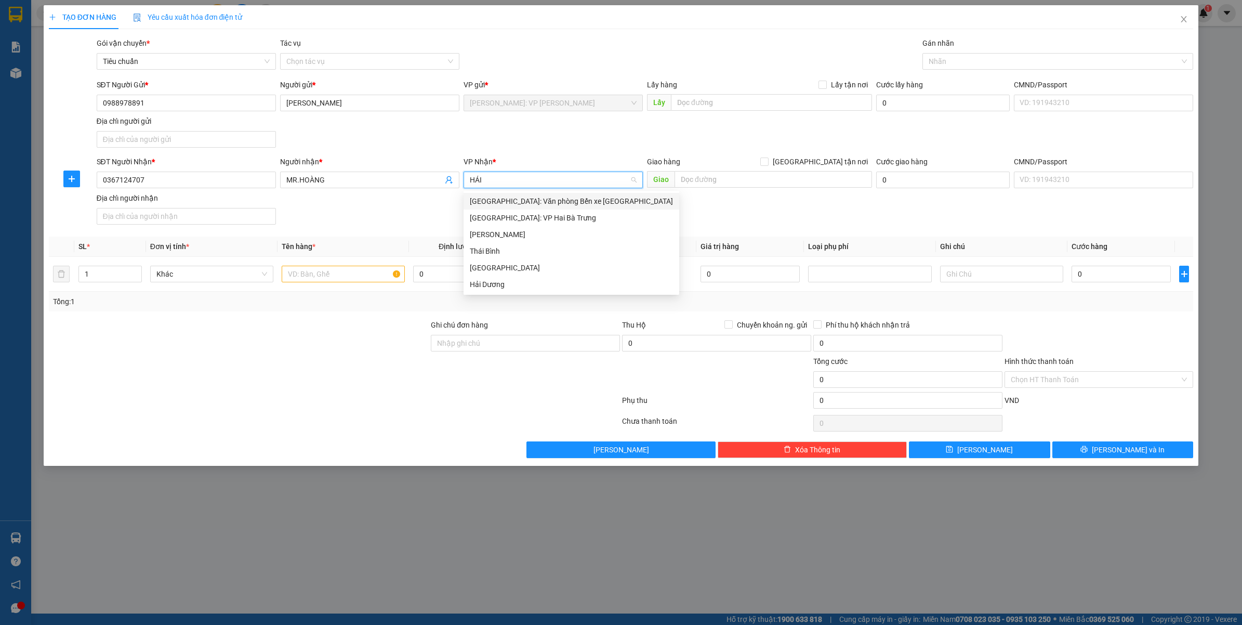
click at [561, 201] on div "[GEOGRAPHIC_DATA]: Văn phòng Bến xe [GEOGRAPHIC_DATA]" at bounding box center [571, 200] width 203 height 11
click at [960, 57] on div at bounding box center [1053, 61] width 256 height 12
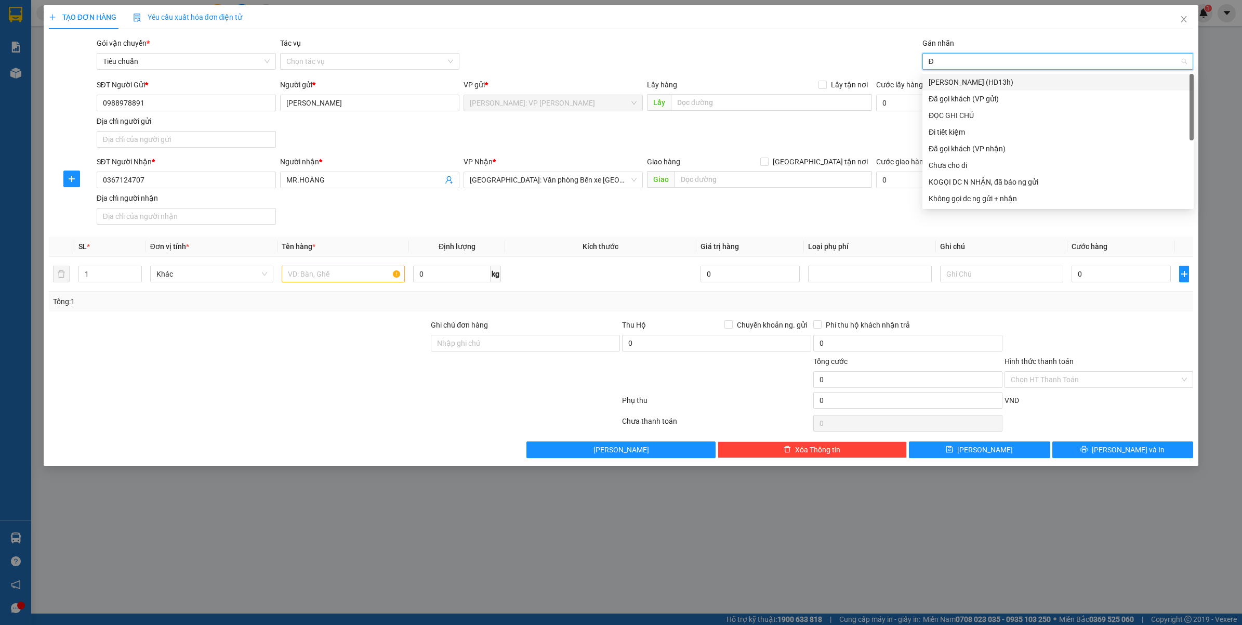
type input "ĐA"
click at [949, 81] on div "Đã gọi khách (VP gửi)" at bounding box center [1058, 81] width 259 height 11
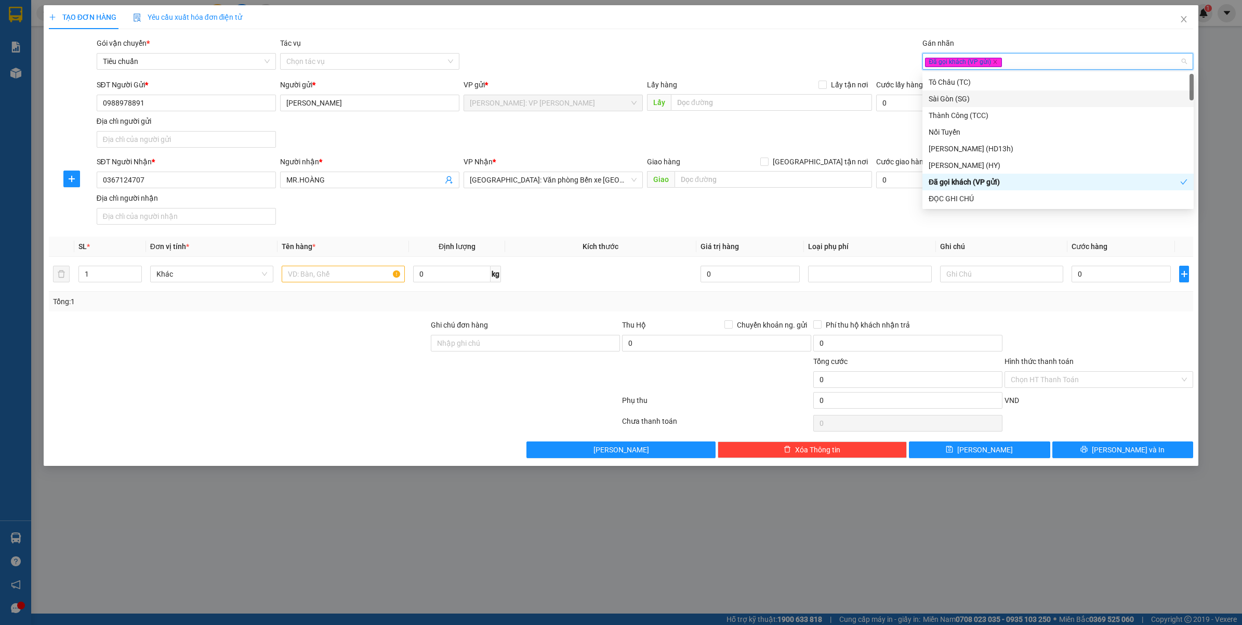
click at [770, 140] on div "SĐT Người Gửi * 0988978891 Người gửi * THÀNH CHUNG VP gửi * Hồ Chí Minh: VP Bìn…" at bounding box center [645, 115] width 1101 height 73
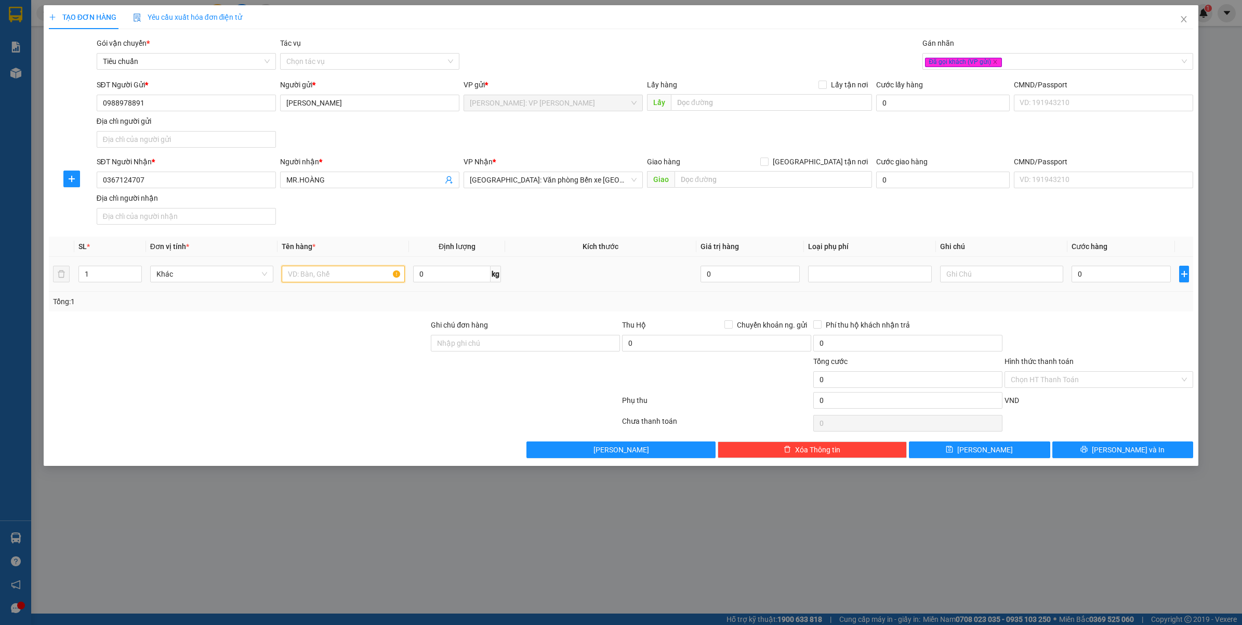
click at [352, 273] on input "text" at bounding box center [343, 274] width 123 height 17
type input "1 THÙNG GIẤY"
click at [329, 375] on div at bounding box center [239, 374] width 383 height 36
click at [1110, 272] on input "0" at bounding box center [1121, 274] width 99 height 17
type input "1"
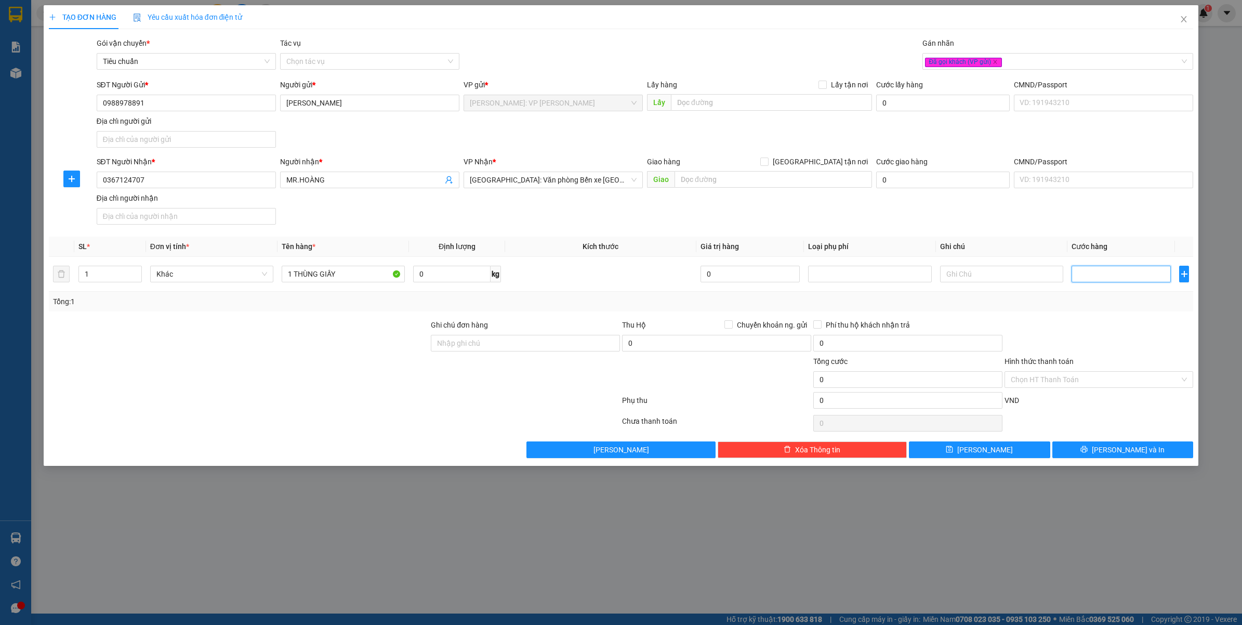
type input "1"
type input "15"
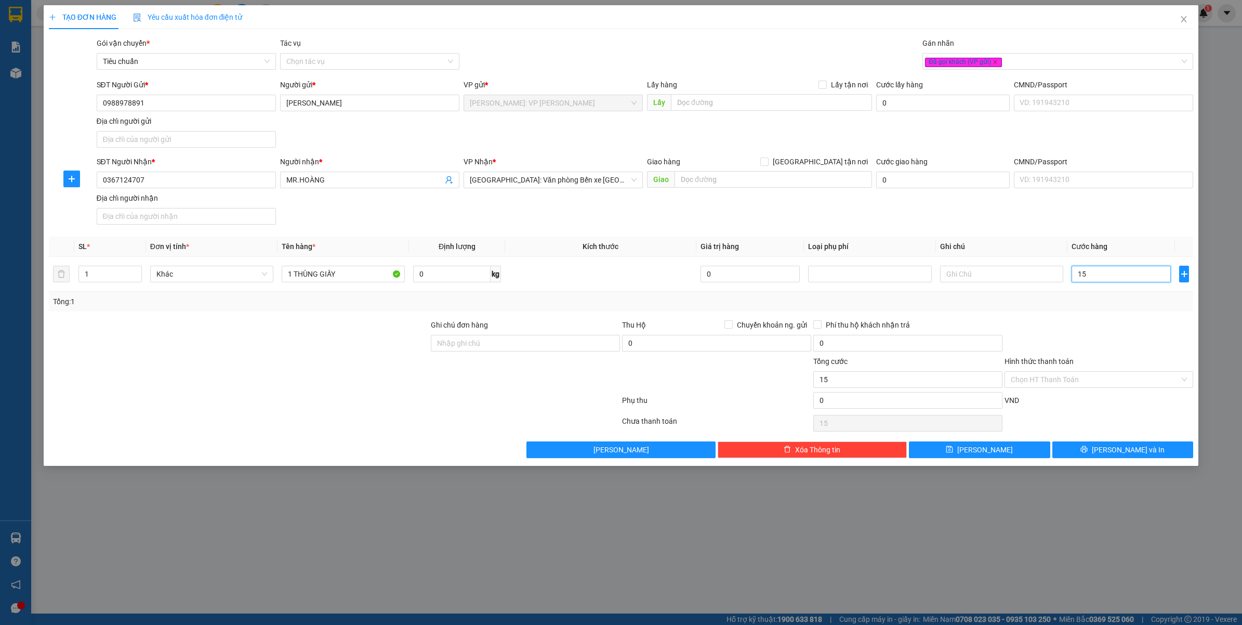
type input "150"
click at [1079, 336] on div at bounding box center [1099, 337] width 191 height 36
type input "150.000"
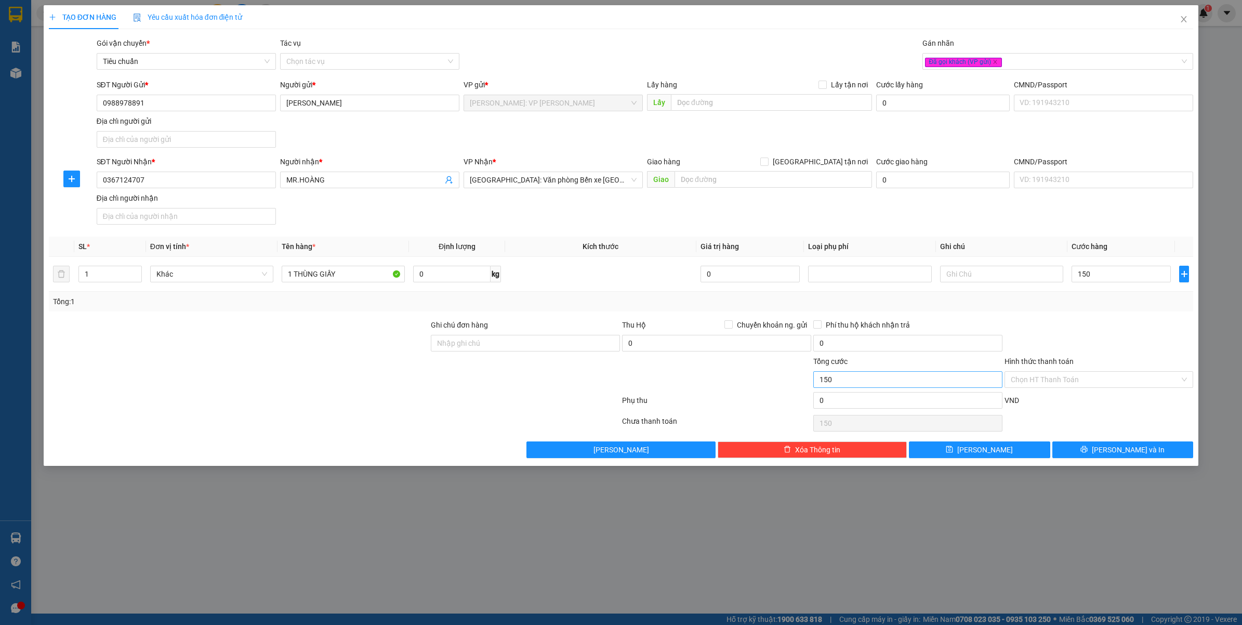
type input "150.000"
click at [522, 347] on input "Ghi chú đơn hàng" at bounding box center [525, 343] width 189 height 17
type input "VẬN CHUYỂN NHẸ TAY - HƯ VỠ KHÔNG ĐỀN"
click at [447, 402] on div at bounding box center [334, 402] width 573 height 21
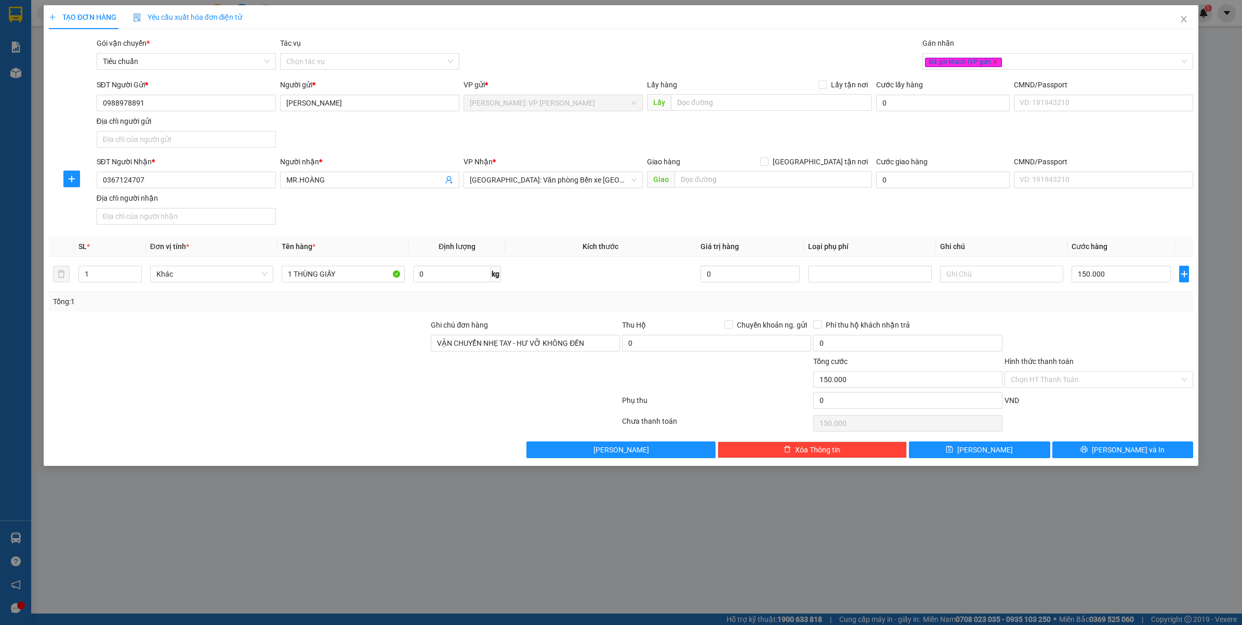
click at [494, 541] on div "TẠO ĐƠN HÀNG Yêu cầu xuất hóa đơn điện tử Transit Pickup Surcharge Ids Transit …" at bounding box center [621, 312] width 1242 height 625
click at [371, 271] on input "1 THÙNG GIẤY" at bounding box center [343, 274] width 123 height 17
type input "1 THÙNG GIẤY ( BỘT VI SINH )"
click at [362, 391] on div at bounding box center [239, 374] width 383 height 36
click at [1088, 453] on icon "printer" at bounding box center [1084, 449] width 7 height 7
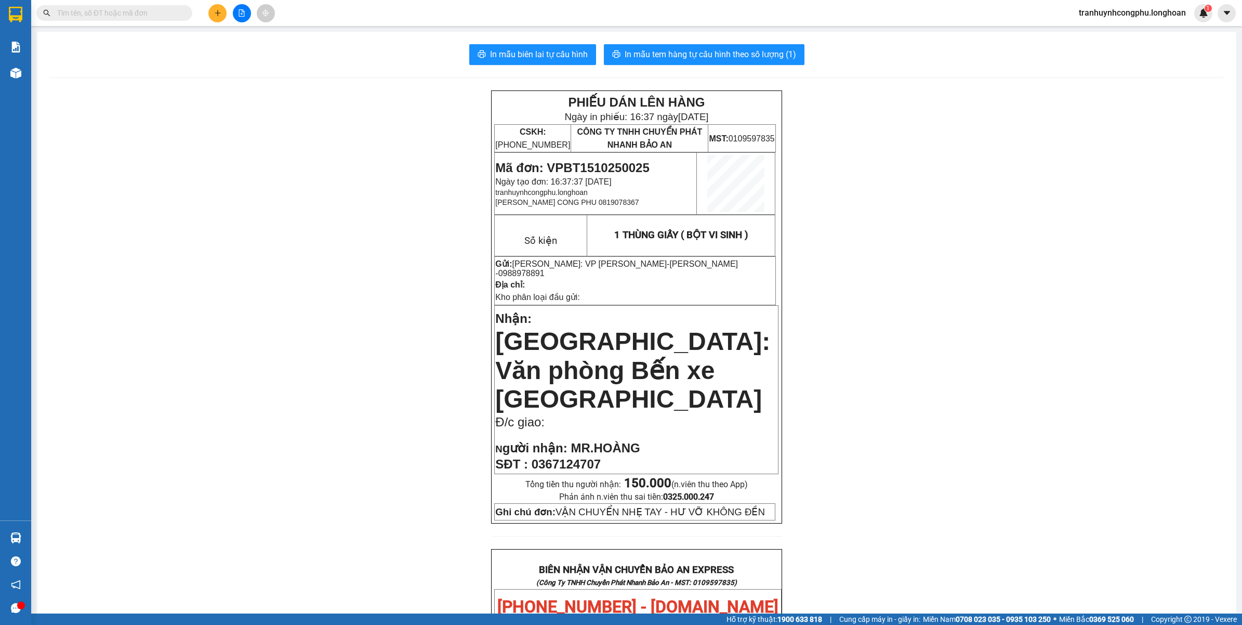
click at [395, 434] on div "PHIẾU DÁN LÊN HÀNG Ngày in phiếu: 16:37 ngày 15-10-2025 CSKH: 1900.06.88.33 CÔN…" at bounding box center [636, 602] width 1175 height 1025
click at [1085, 507] on div "PHIẾU DÁN LÊN HÀNG Ngày in phiếu: 16:37 ngày 15-10-2025 CSKH: 1900.06.88.33 CÔN…" at bounding box center [636, 602] width 1175 height 1025
click at [597, 161] on span "Mã đơn: VPBT1510250025" at bounding box center [572, 168] width 154 height 14
copy span "VPBT1510250025"
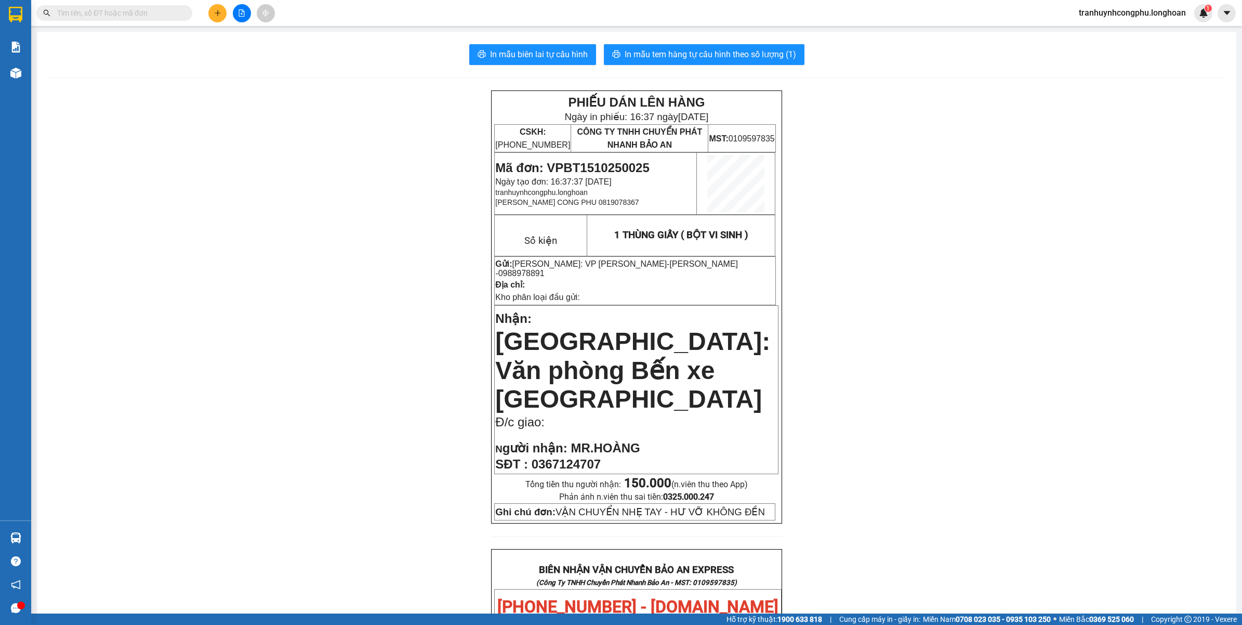
click at [200, 276] on div "PHIẾU DÁN LÊN HÀNG Ngày in phiếu: 16:37 ngày 15-10-2025 CSKH: 1900.06.88.33 CÔN…" at bounding box center [636, 602] width 1175 height 1025
click at [278, 468] on div "PHIẾU DÁN LÊN HÀNG Ngày in phiếu: 16:37 ngày 15-10-2025 CSKH: 1900.06.88.33 CÔN…" at bounding box center [636, 602] width 1175 height 1025
click at [623, 162] on span "Mã đơn: VPBT1510250025" at bounding box center [572, 168] width 154 height 14
click at [545, 269] on span "0988978891" at bounding box center [521, 273] width 46 height 9
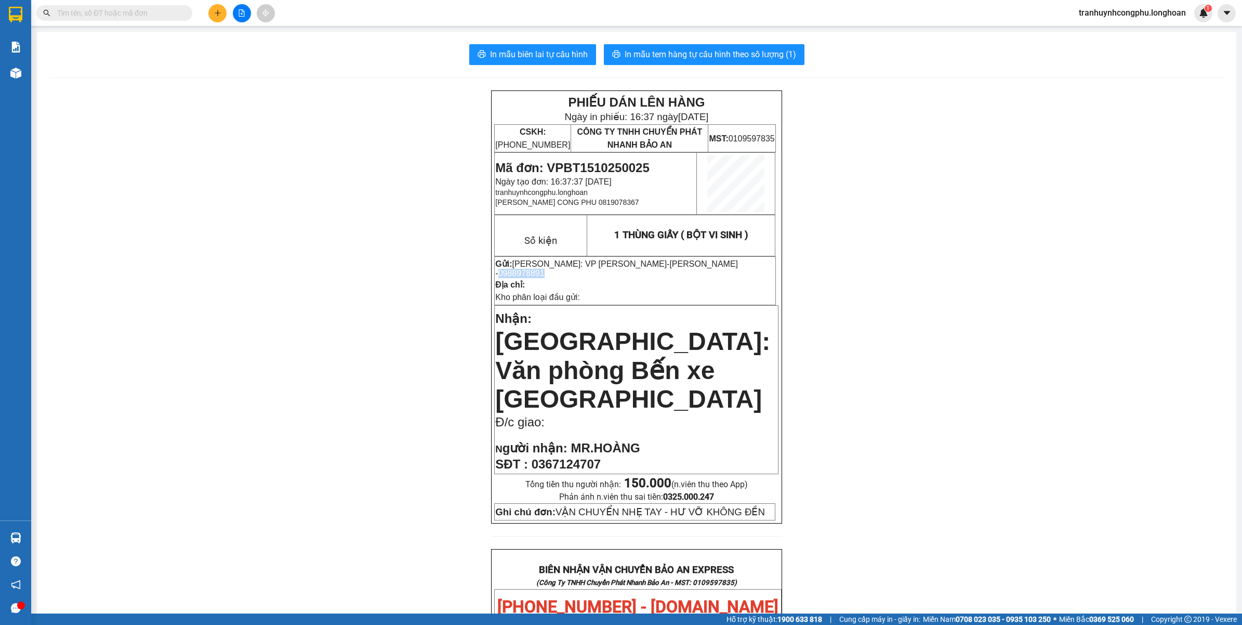
copy span "0988978891"
drag, startPoint x: 256, startPoint y: 388, endPoint x: 266, endPoint y: 395, distance: 12.0
click at [257, 389] on div "PHIẾU DÁN LÊN HÀNG Ngày in phiếu: 16:37 ngày 15-10-2025 CSKH: 1900.06.88.33 CÔN…" at bounding box center [636, 602] width 1175 height 1025
drag, startPoint x: 221, startPoint y: 298, endPoint x: 482, endPoint y: 235, distance: 268.4
click at [221, 298] on div "PHIẾU DÁN LÊN HÀNG Ngày in phiếu: 16:37 ngày 15-10-2025 CSKH: 1900.06.88.33 CÔN…" at bounding box center [636, 602] width 1175 height 1025
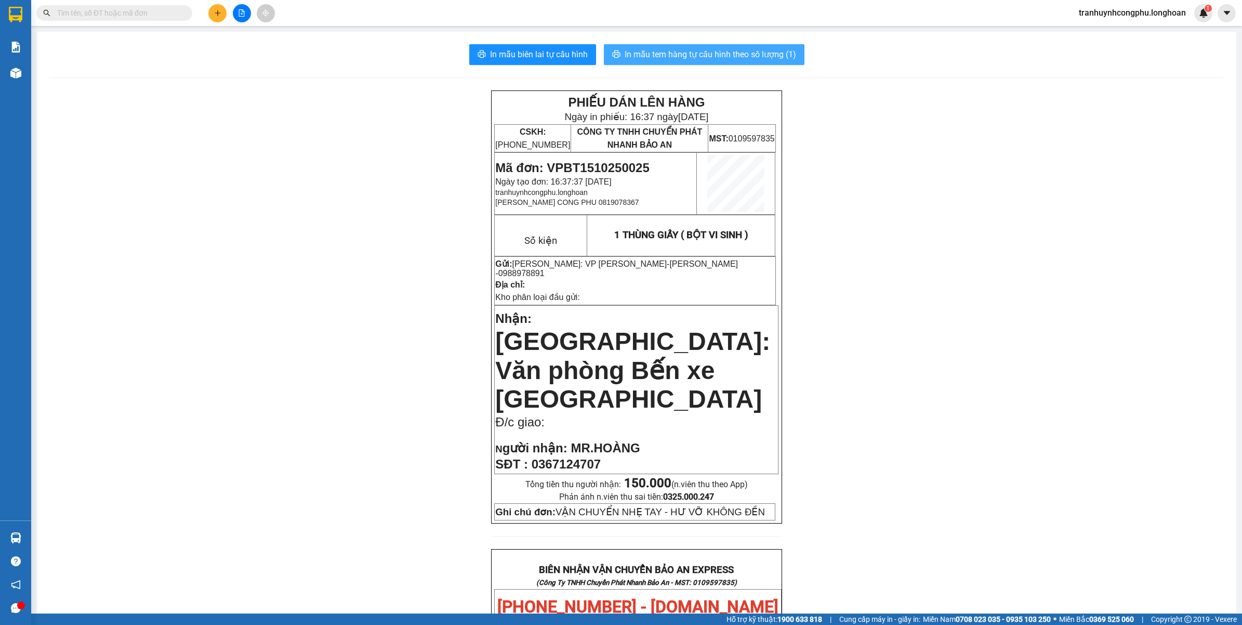
click at [681, 56] on span "In mẫu tem hàng tự cấu hình theo số lượng (1)" at bounding box center [711, 54] width 172 height 13
click at [373, 470] on div "PHIẾU DÁN LÊN HÀNG Ngày in phiếu: 17:05 ngày 15-10-2025 CSKH: 1900.06.88.33 CÔN…" at bounding box center [636, 602] width 1175 height 1025
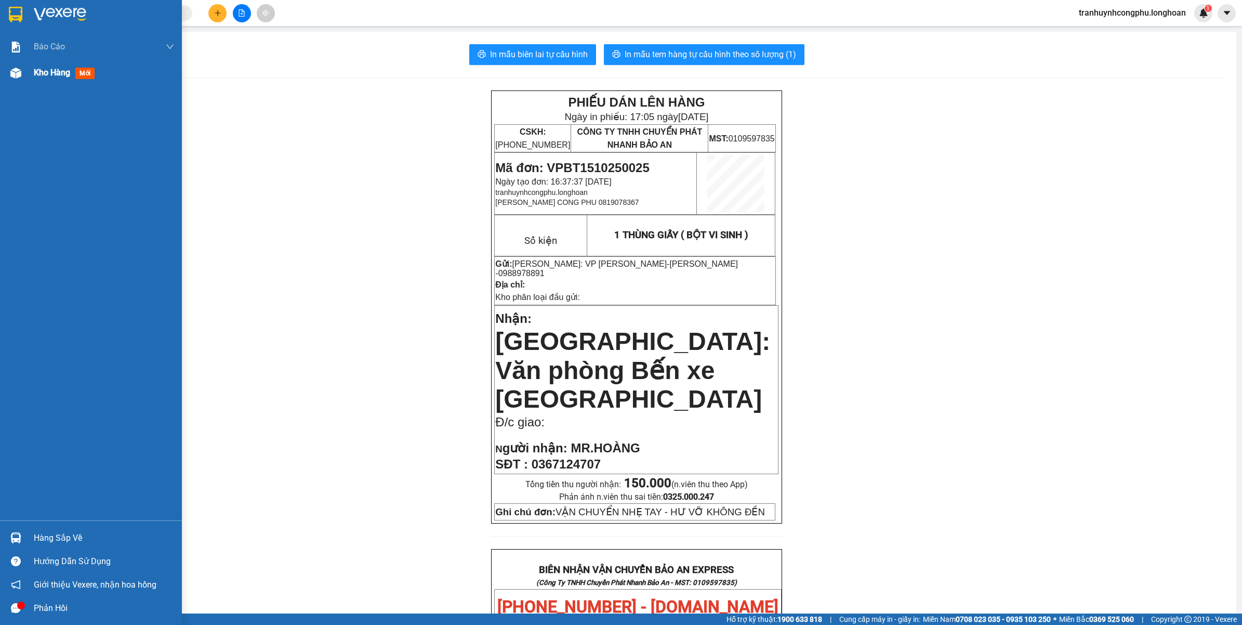
click at [13, 80] on div at bounding box center [16, 73] width 18 height 18
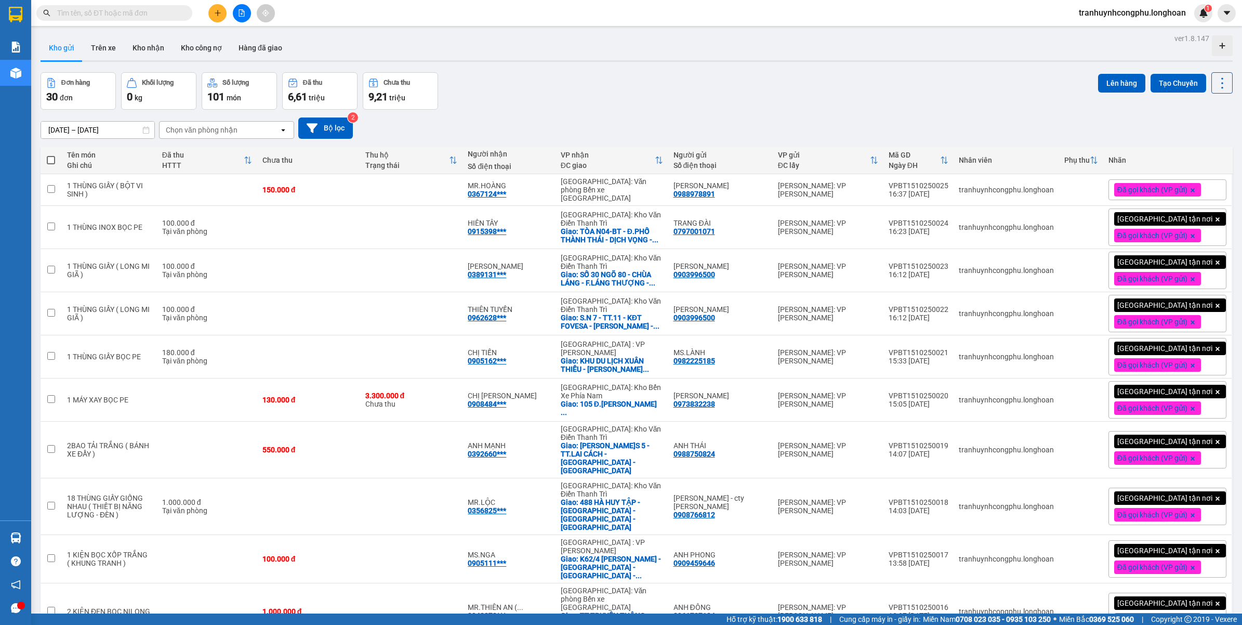
click at [211, 9] on button at bounding box center [217, 13] width 18 height 18
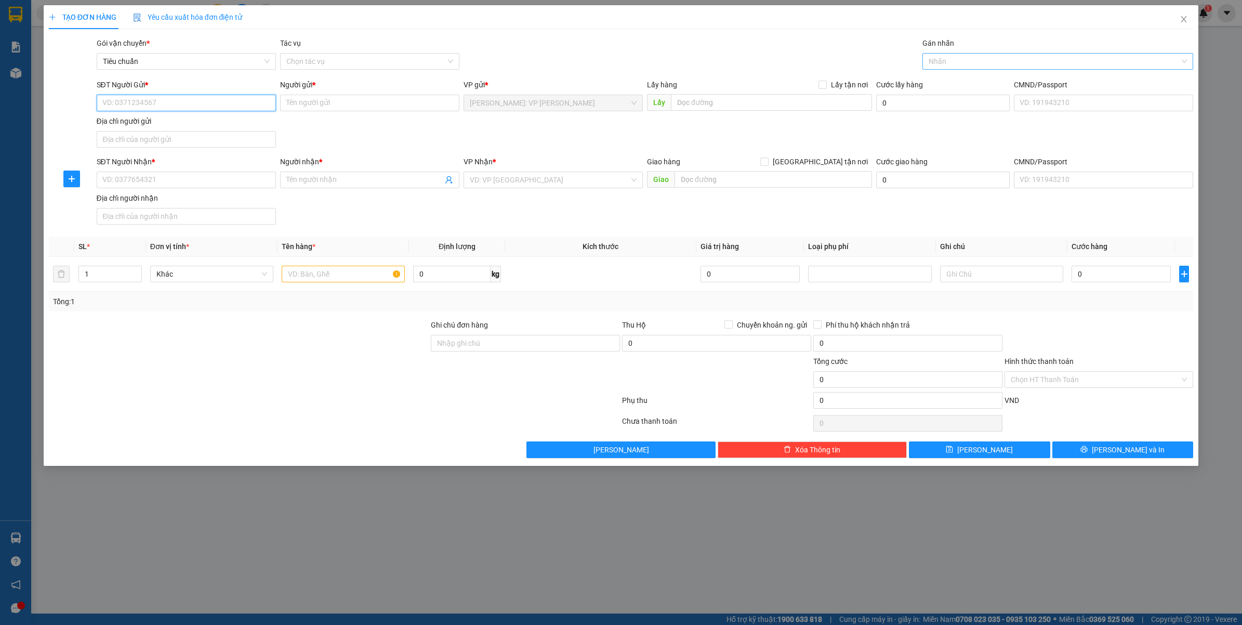
click at [953, 61] on div at bounding box center [1053, 61] width 256 height 12
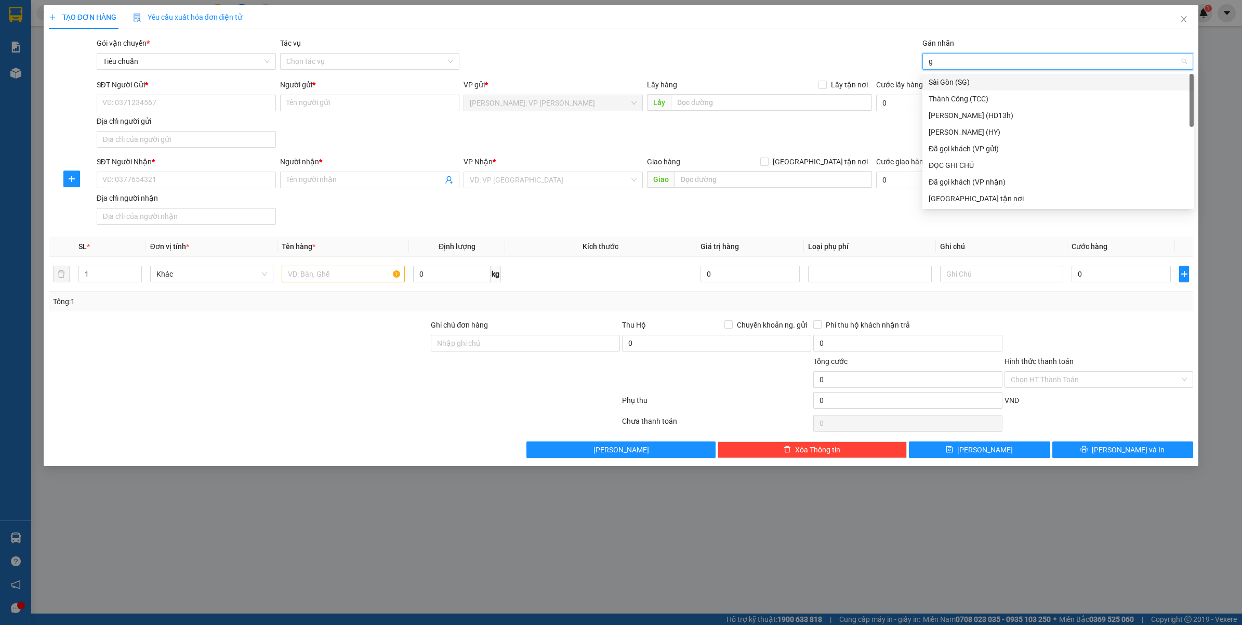
type input "gt"
type input "đa"
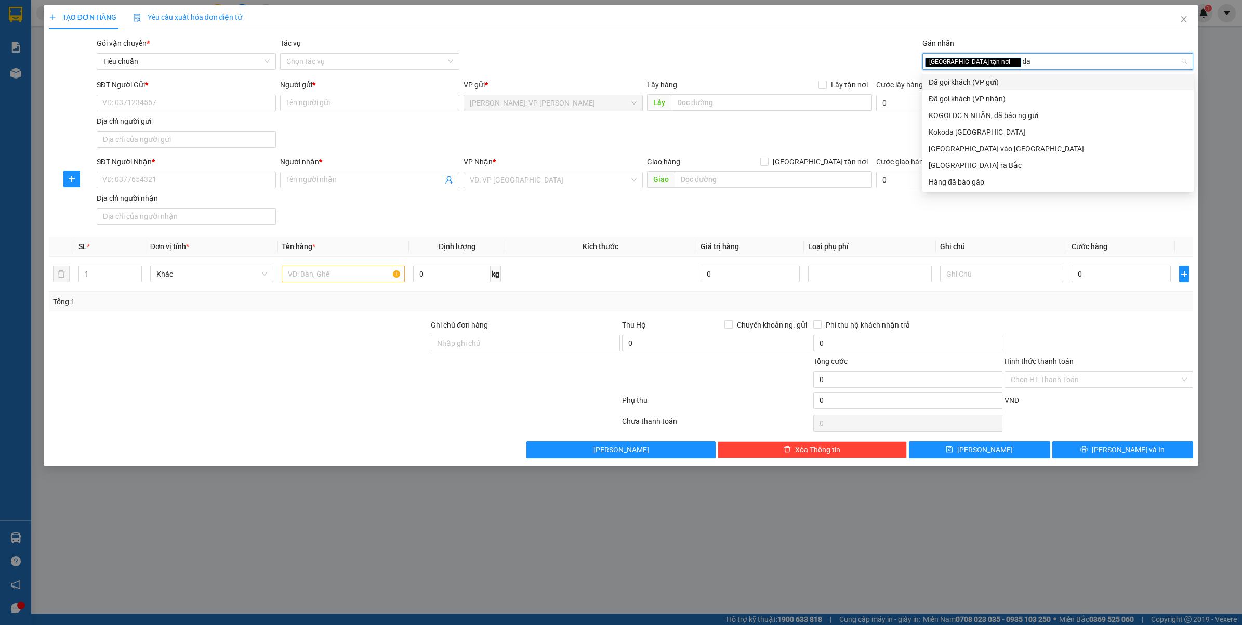
click at [955, 79] on div "Đã gọi khách (VP gửi)" at bounding box center [1058, 81] width 259 height 11
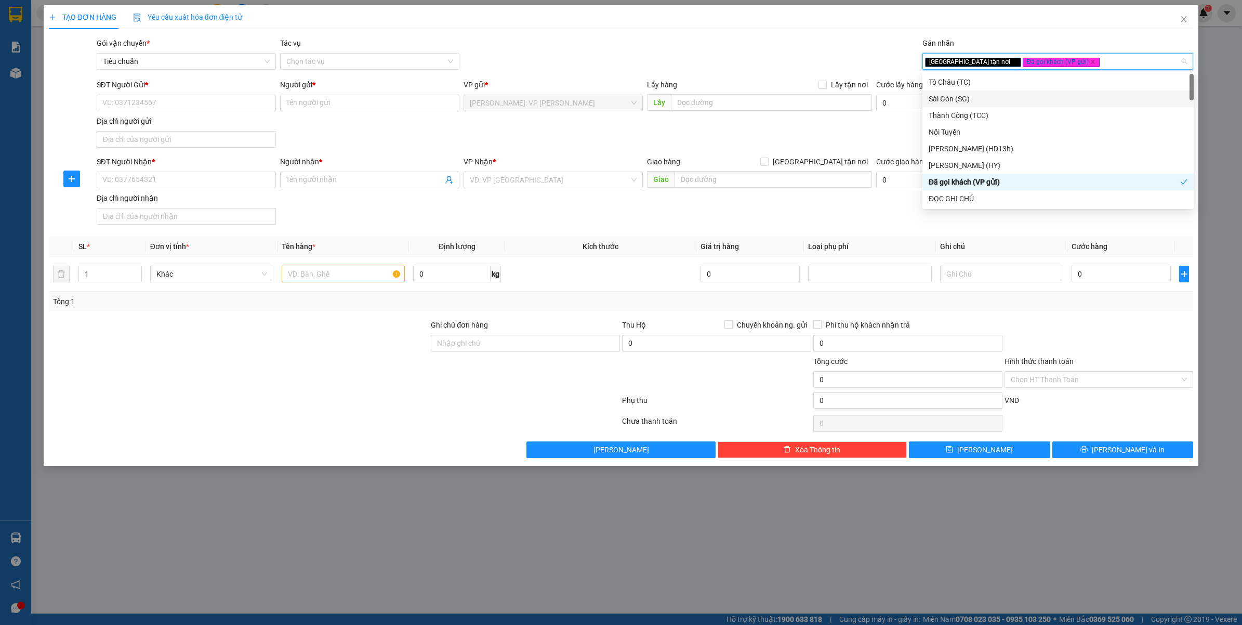
drag, startPoint x: 828, startPoint y: 160, endPoint x: 659, endPoint y: 178, distance: 170.5
click at [827, 160] on span "[GEOGRAPHIC_DATA] tận nơi" at bounding box center [820, 161] width 103 height 11
click at [768, 160] on input "[GEOGRAPHIC_DATA] tận nơi" at bounding box center [763, 160] width 7 height 7
checkbox input "true"
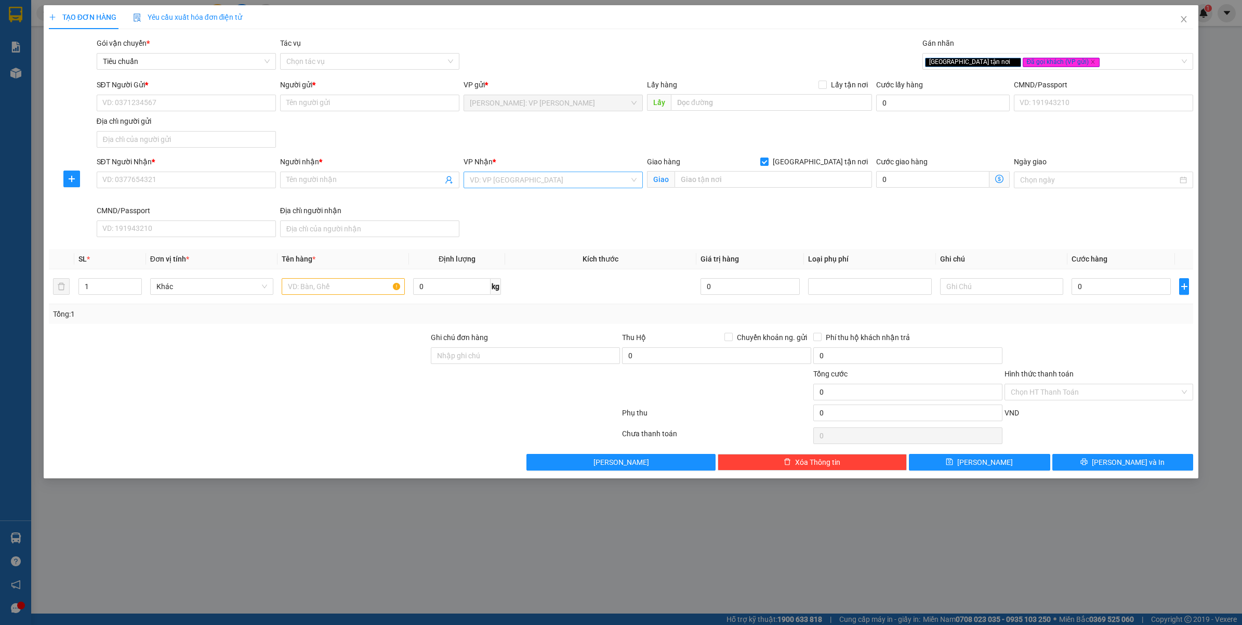
click at [564, 183] on input "search" at bounding box center [550, 180] width 160 height 16
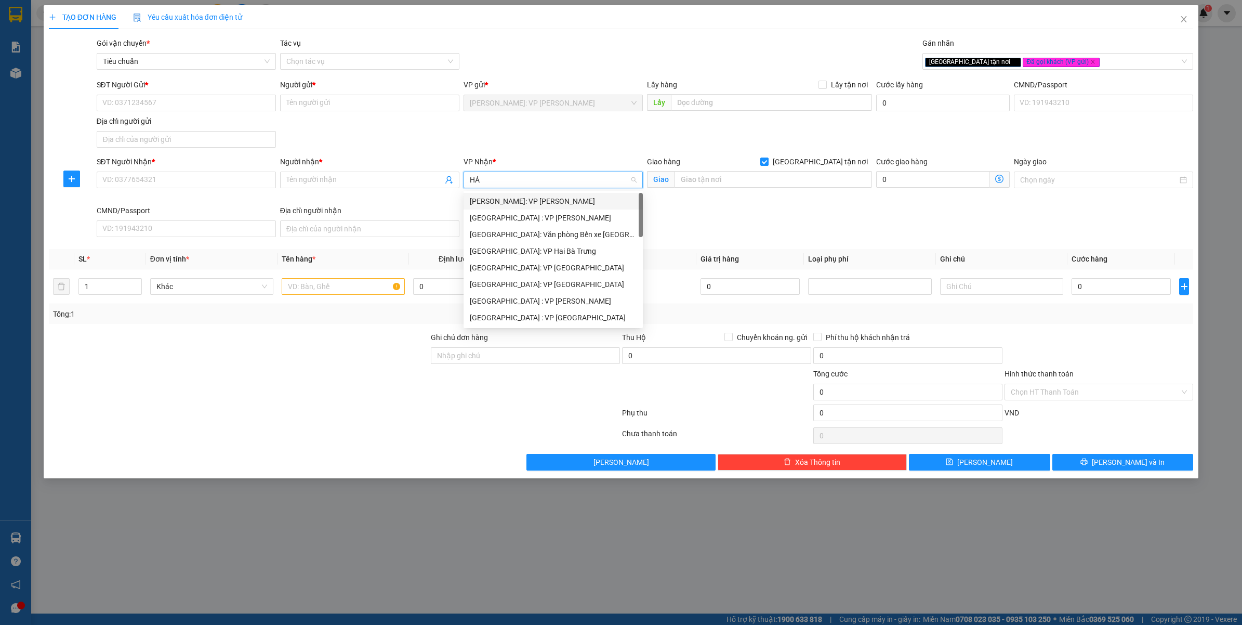
type input "HẢI"
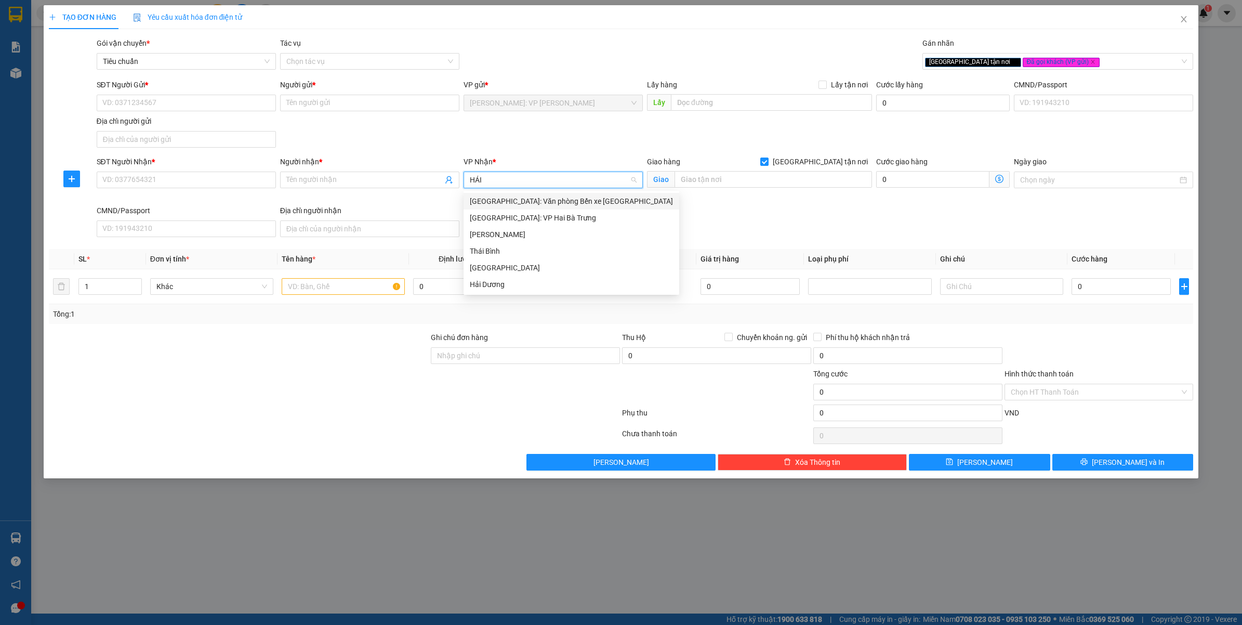
click at [571, 199] on div "[GEOGRAPHIC_DATA]: Văn phòng Bến xe [GEOGRAPHIC_DATA]" at bounding box center [571, 200] width 203 height 11
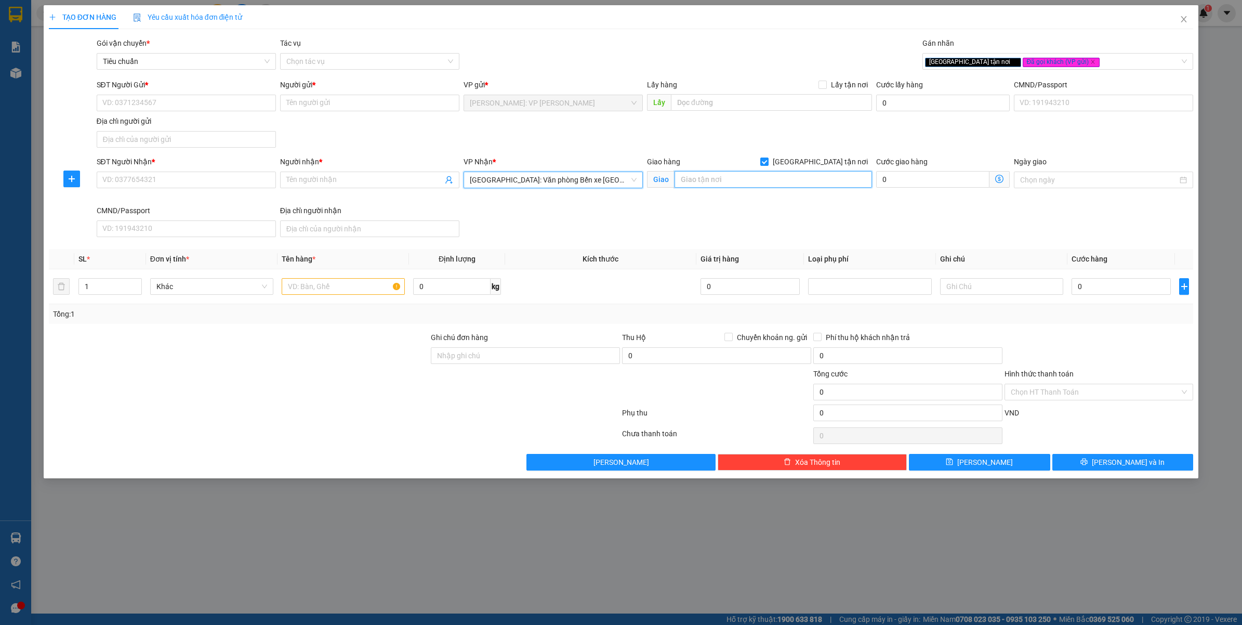
click at [692, 177] on input "text" at bounding box center [774, 179] width 198 height 17
type input "SỐ 49 Đ.HÙNG VƯƠNG - SỞ DẦU - HỒNG BÀNG - HẢI PHÒNG"
click at [622, 222] on div "SĐT Người Nhận * VD: 0377654321 Người nhận * Tên người nhận VP Nhận * Hải Phòng…" at bounding box center [645, 198] width 1101 height 85
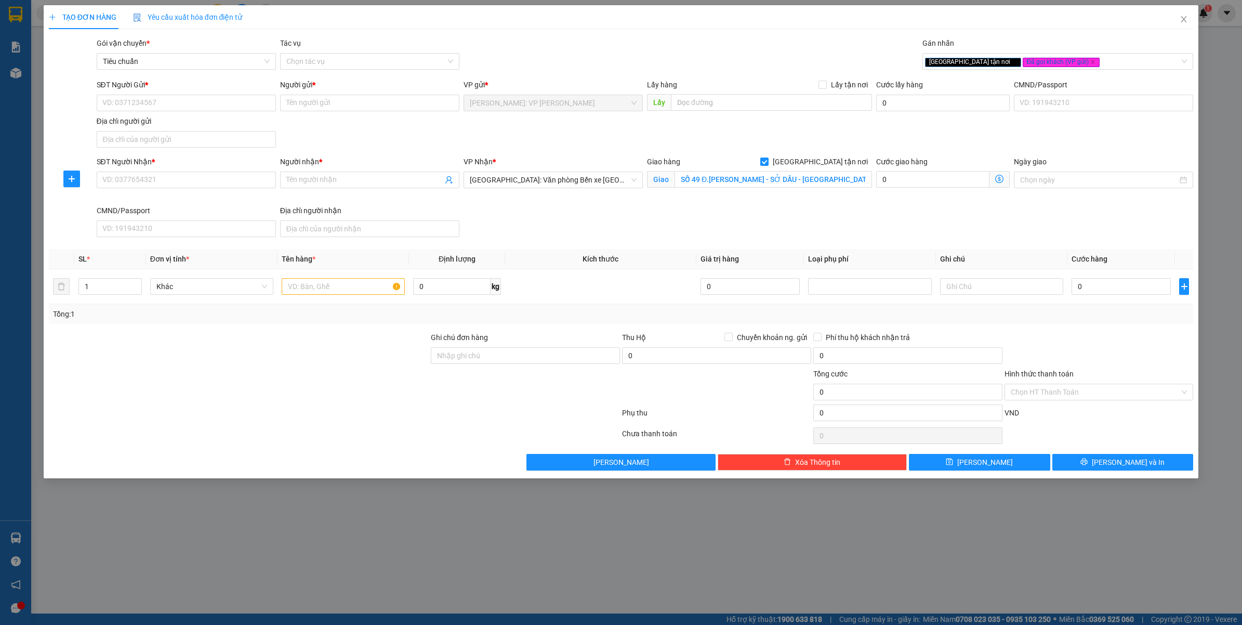
click at [234, 166] on div "SĐT Người Nhận *" at bounding box center [186, 161] width 179 height 11
click at [234, 172] on input "SĐT Người Nhận *" at bounding box center [186, 180] width 179 height 17
click at [232, 178] on input "SĐT Người Nhận *" at bounding box center [186, 180] width 179 height 17
click at [185, 178] on input "0969788386" at bounding box center [186, 180] width 179 height 17
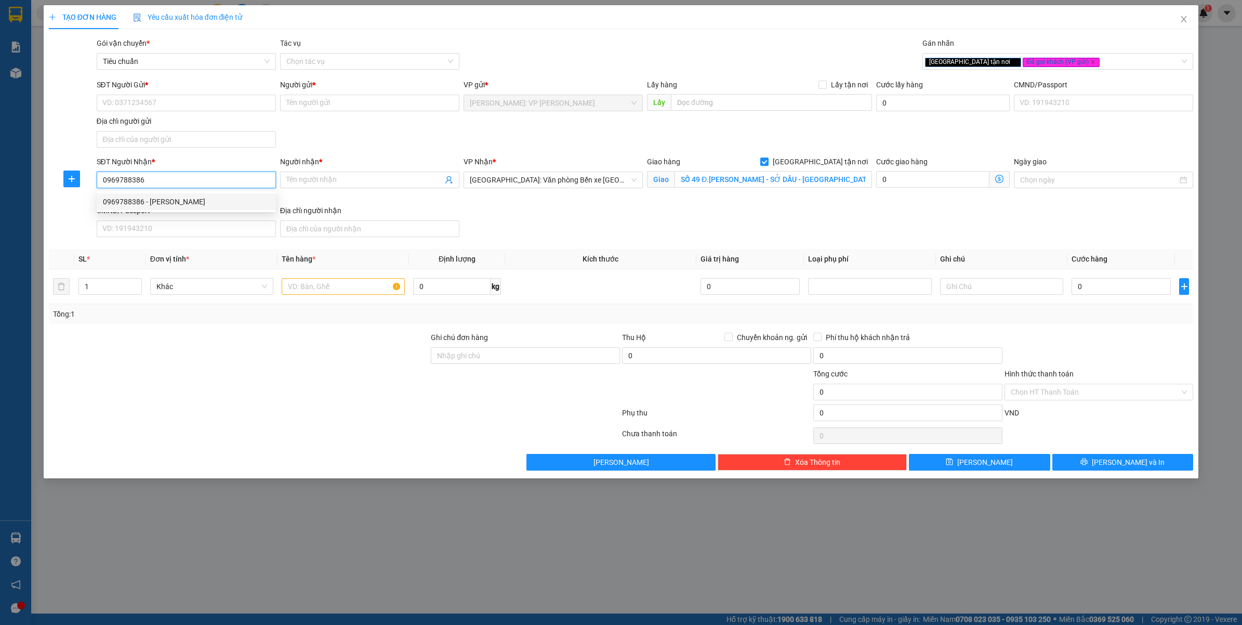
type input "0969788386"
click at [365, 180] on input "Người nhận *" at bounding box center [364, 179] width 156 height 11
type input "A MINH - cty MINH PHƯƠNG"
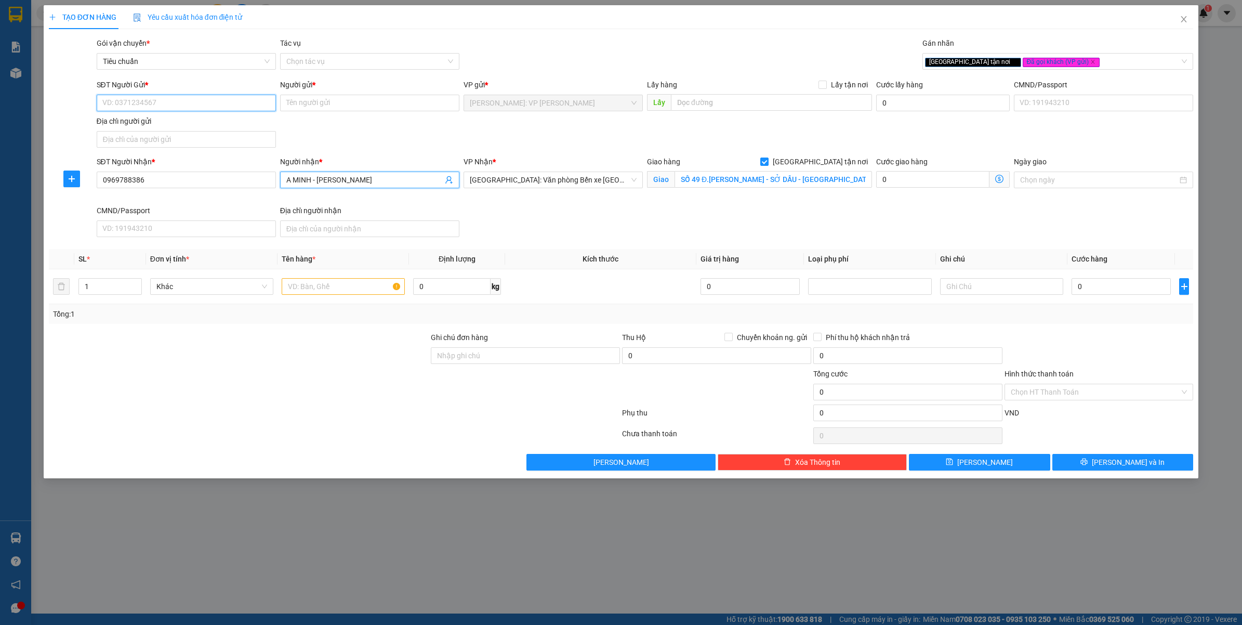
click at [146, 96] on input "SĐT Người Gửi *" at bounding box center [186, 103] width 179 height 17
click at [150, 97] on input "0932711558" at bounding box center [186, 103] width 179 height 17
type input "0932711558"
click at [336, 101] on input "Người gửi *" at bounding box center [369, 103] width 179 height 17
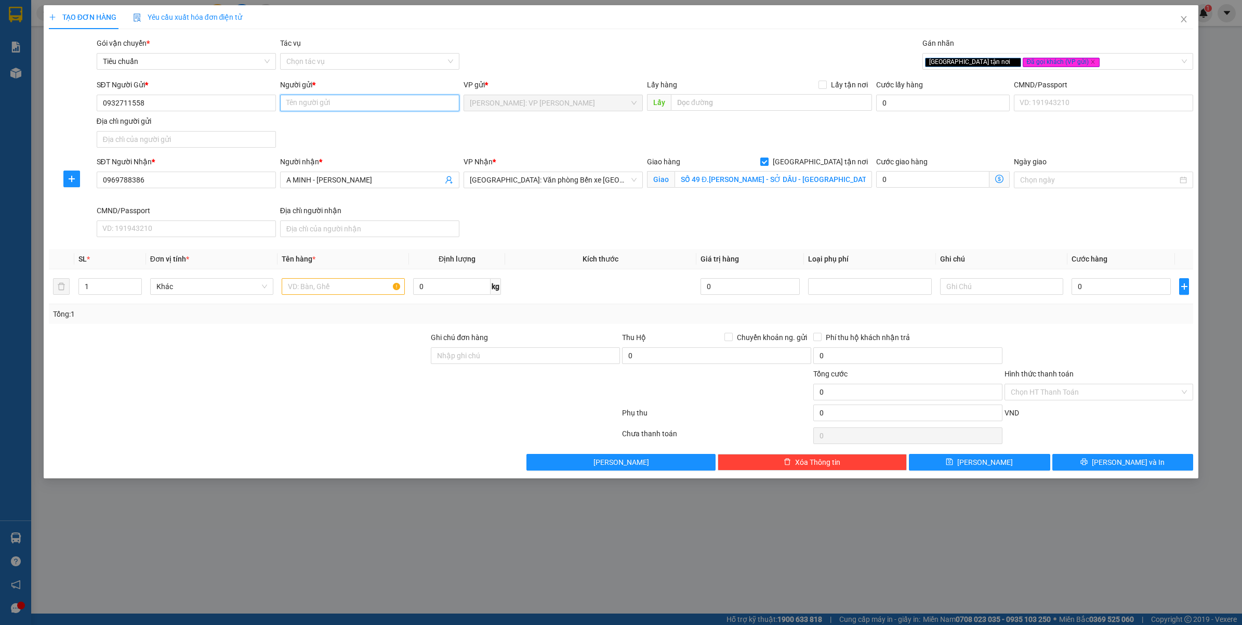
paste input "0942430788"
type input "0942430788 - PHỤ TÙNG XE NÂNG KIM NGƯU"
click at [412, 149] on div "SĐT Người Gửi * 0932711558 Người gửi * 0942430788 - PHỤ TÙNG XE NÂNG KIM NGƯU 0…" at bounding box center [645, 115] width 1101 height 73
click at [337, 289] on input "text" at bounding box center [343, 286] width 123 height 17
type input "1 KIỆN BỌC PE"
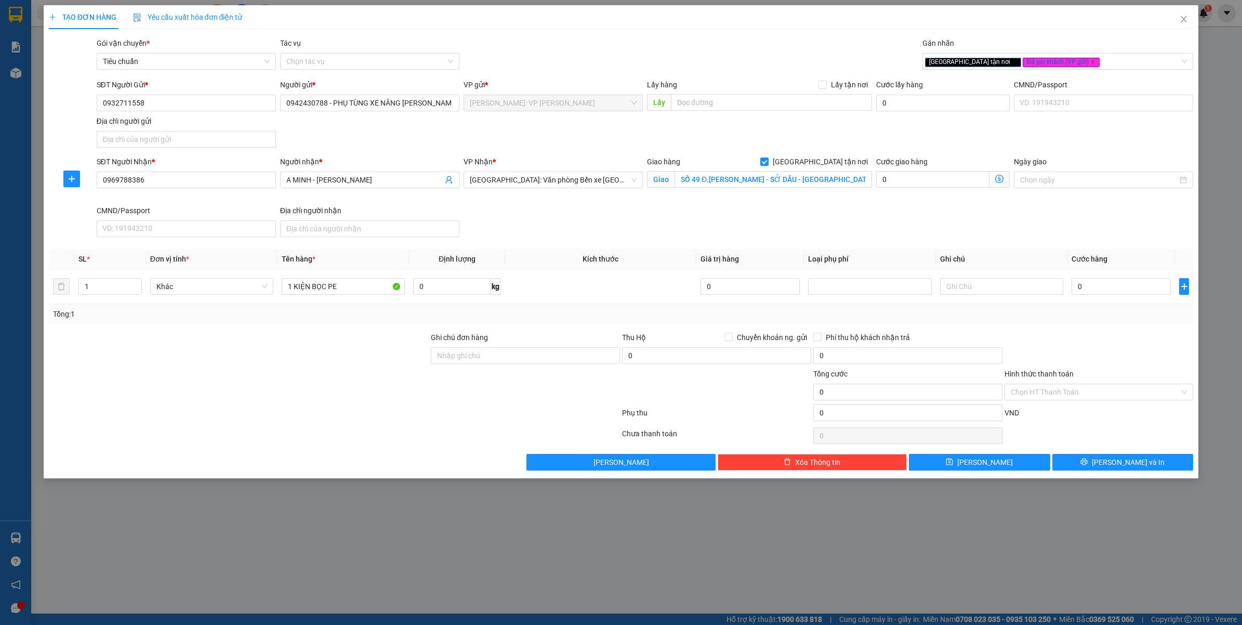
click at [263, 378] on div at bounding box center [239, 386] width 383 height 36
click at [529, 364] on input "Ghi chú đơn hàng" at bounding box center [525, 355] width 189 height 17
click at [362, 405] on div at bounding box center [334, 414] width 573 height 21
click at [498, 354] on input "Ghi chú đơn hàng" at bounding box center [525, 355] width 189 height 17
type input "VẬN CHUYỂN NHẸ TAY - HƯ VỠ KHÔNG ĐỀN"
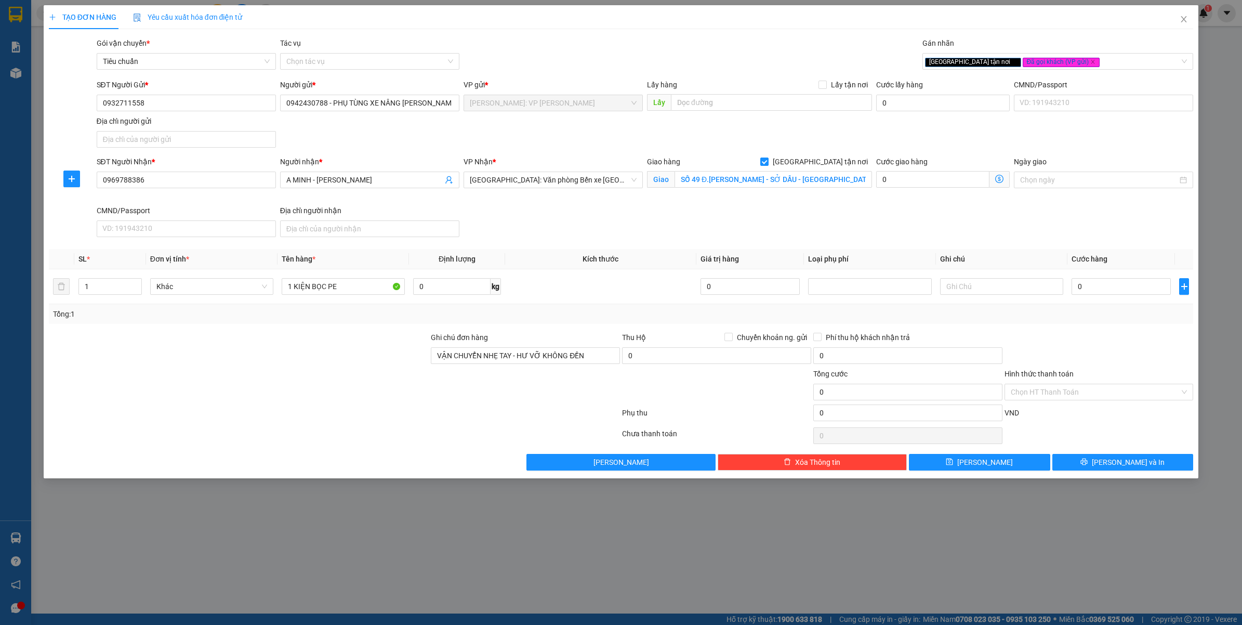
click at [421, 408] on div at bounding box center [334, 414] width 573 height 21
click at [1097, 294] on input "0" at bounding box center [1121, 286] width 99 height 17
type input "2"
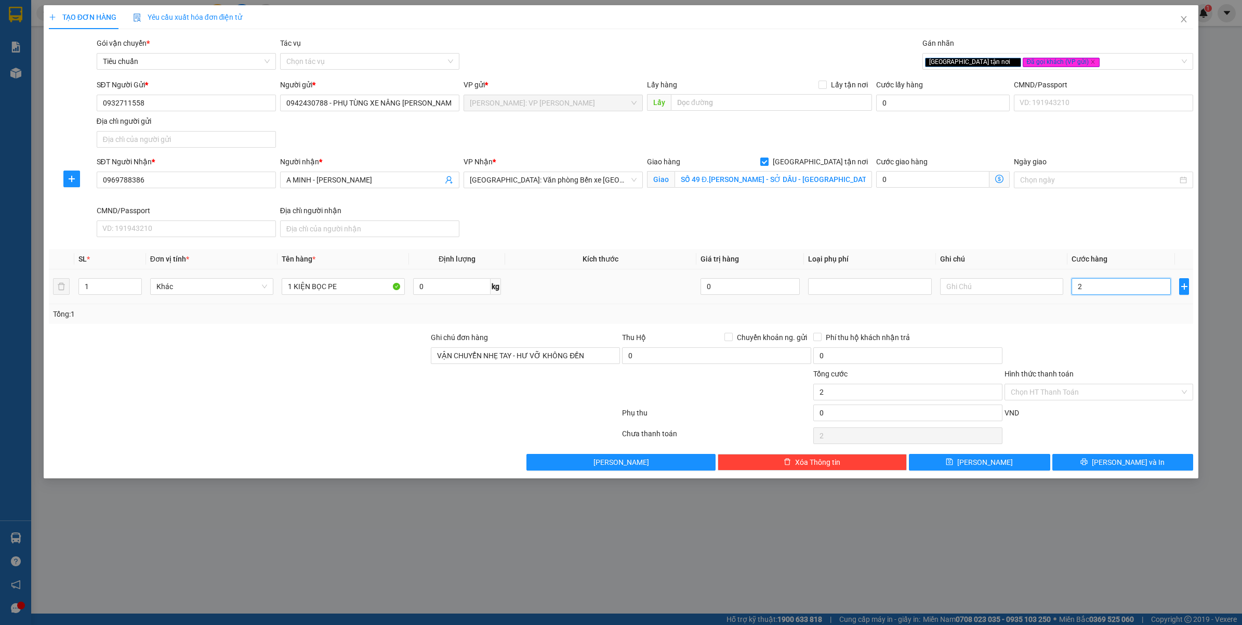
type input "26"
type input "260"
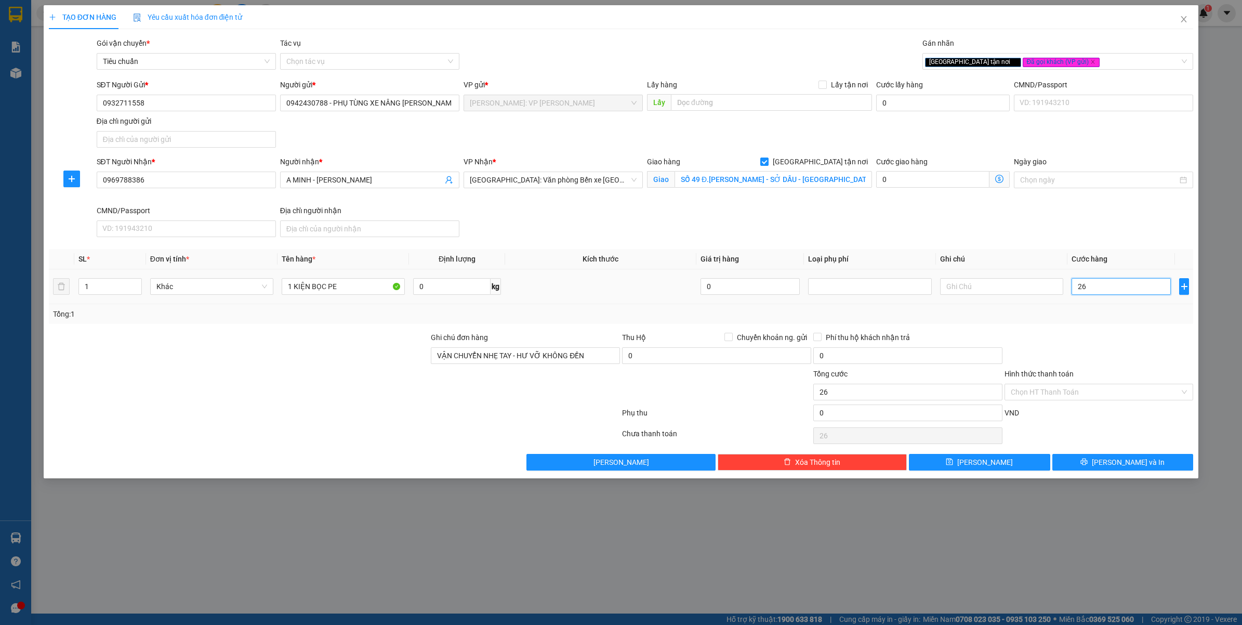
type input "260"
click at [1113, 324] on div "Tổng: 1" at bounding box center [621, 314] width 1145 height 20
type input "260.000"
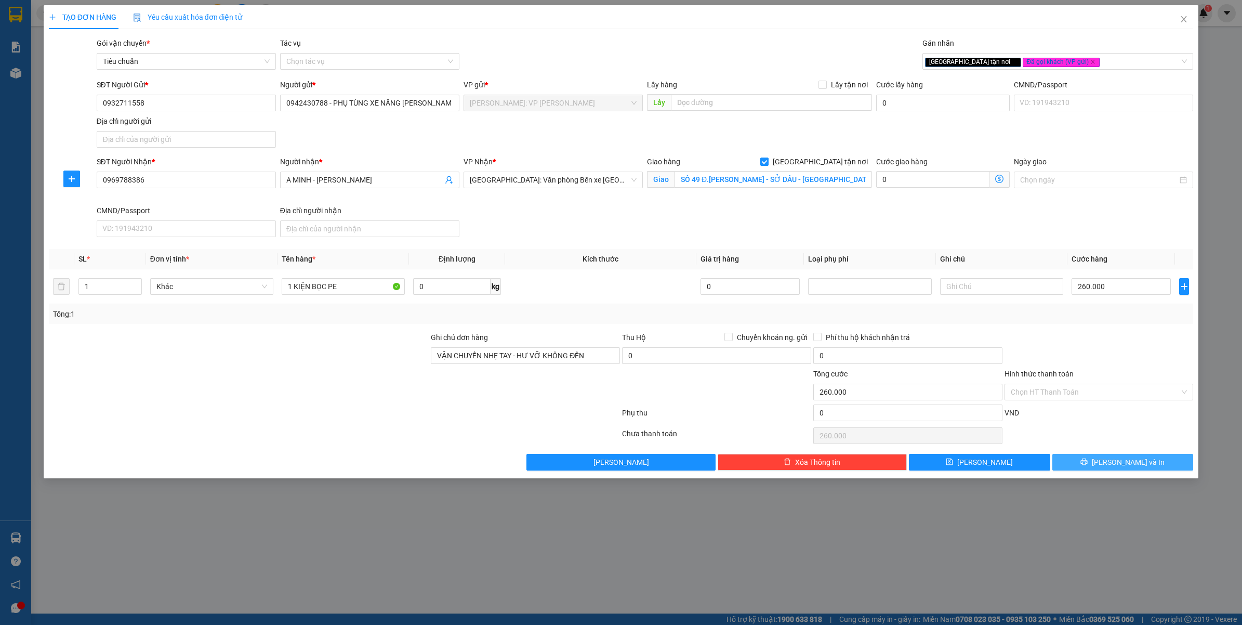
click at [1074, 464] on button "Lưu và In" at bounding box center [1123, 462] width 141 height 17
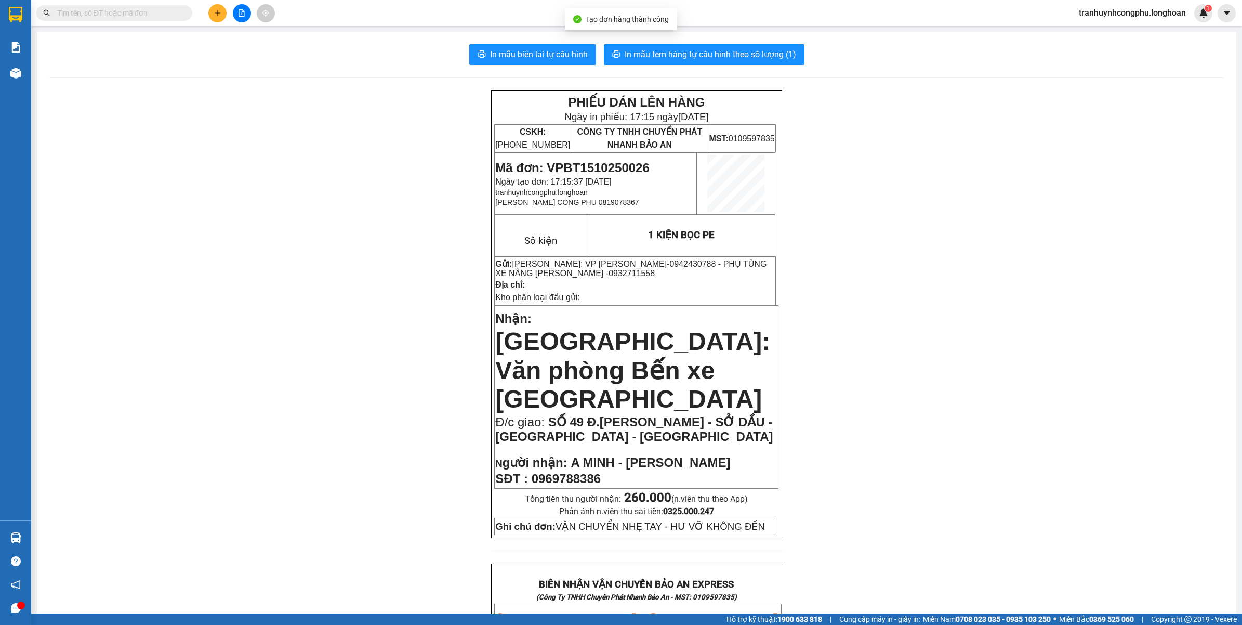
click at [590, 471] on span "0969788386" at bounding box center [566, 478] width 69 height 14
copy span "0969788386"
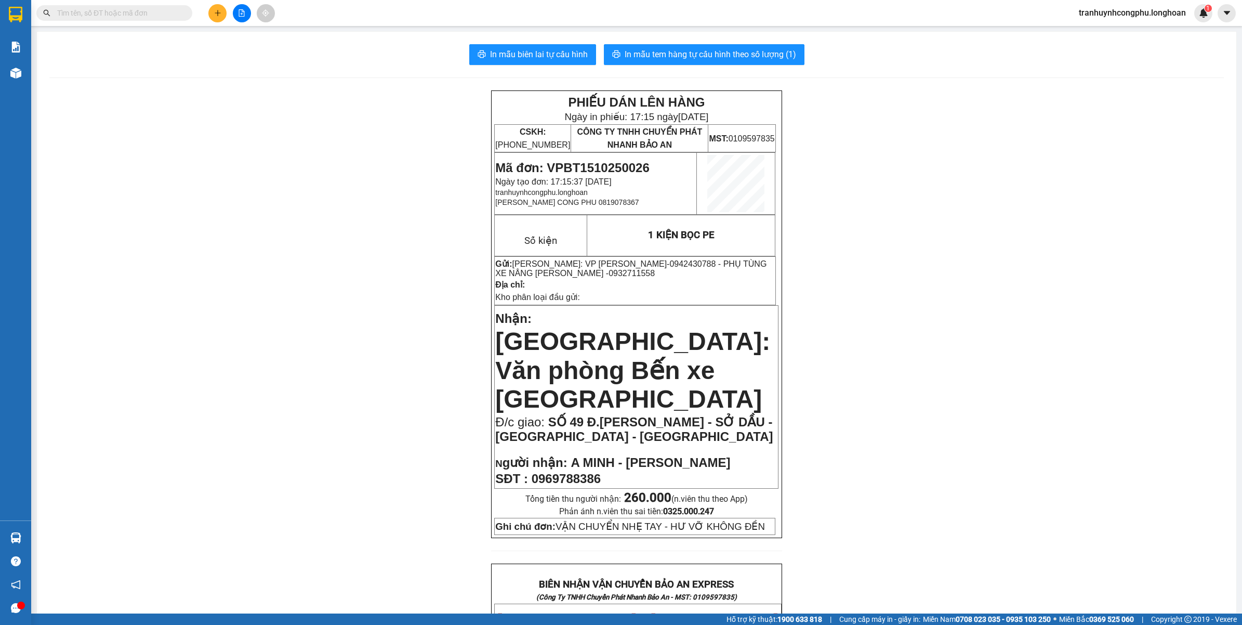
click at [741, 59] on span "In mẫu tem hàng tự cấu hình theo số lượng (1)" at bounding box center [711, 54] width 172 height 13
click at [646, 259] on span "0942430788 - PHỤ TÙNG XE NÂNG KIM NGƯU - 0932711558" at bounding box center [630, 268] width 271 height 18
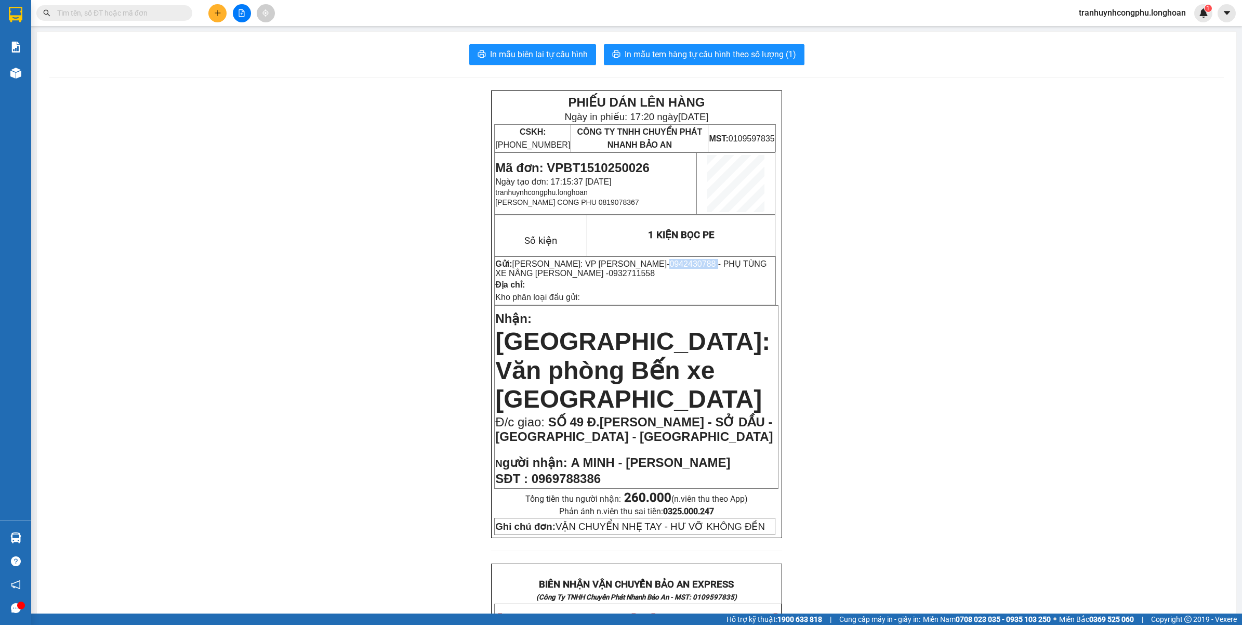
copy span "0942430788"
click at [660, 266] on span "0942430788 - PHỤ TÙNG XE NÂNG KIM NGƯU - 0932711558" at bounding box center [630, 268] width 271 height 18
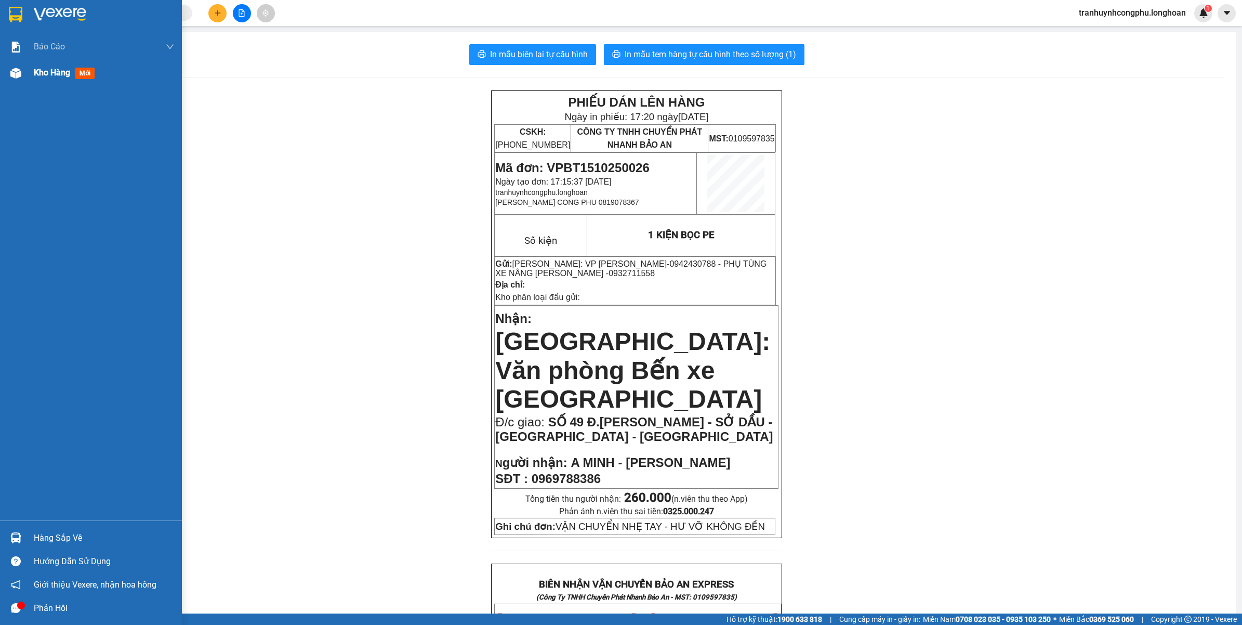
click at [37, 63] on div "Kho hàng mới" at bounding box center [104, 73] width 140 height 26
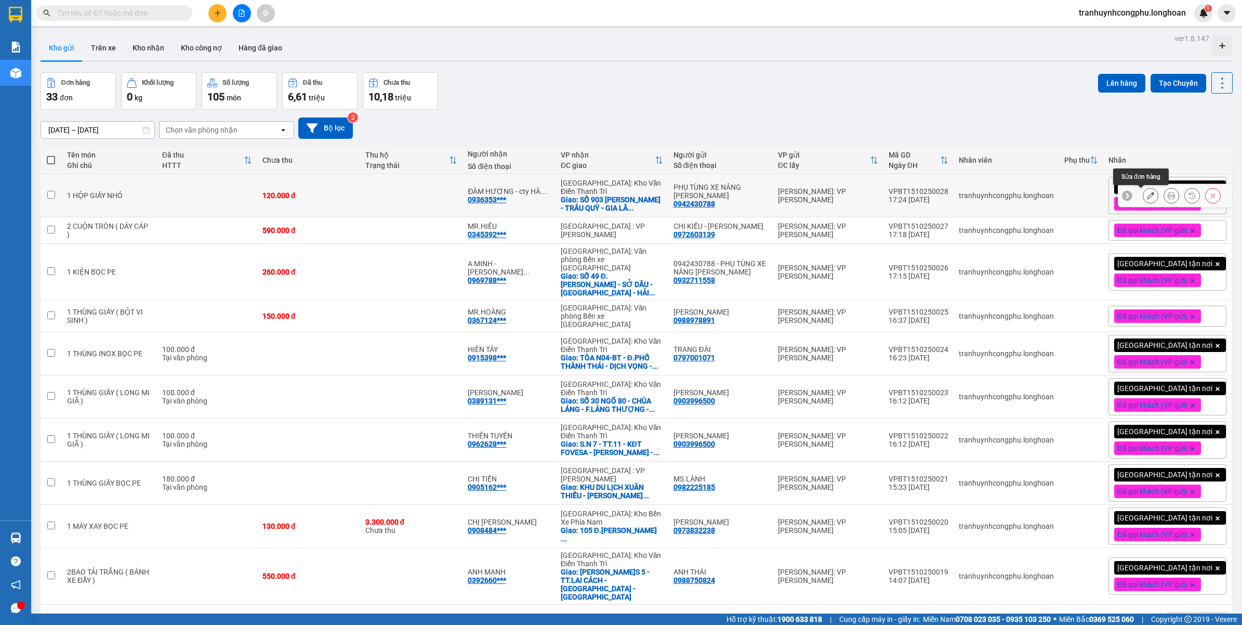
click at [1144, 201] on button at bounding box center [1151, 196] width 15 height 18
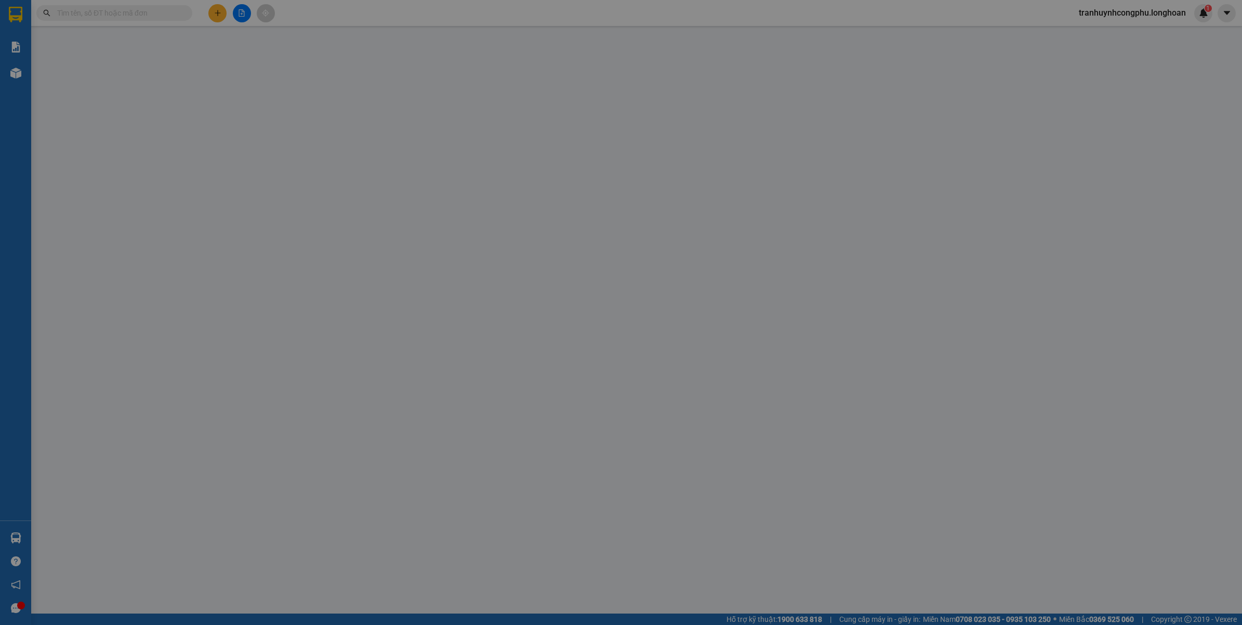
type input "0942430788"
type input "PHỤ TÙNG XE NÂNG KIM NGƯU"
type input "0936353882"
type input "ĐÀM HƯƠNG - cty HÀ MAI"
checkbox input "true"
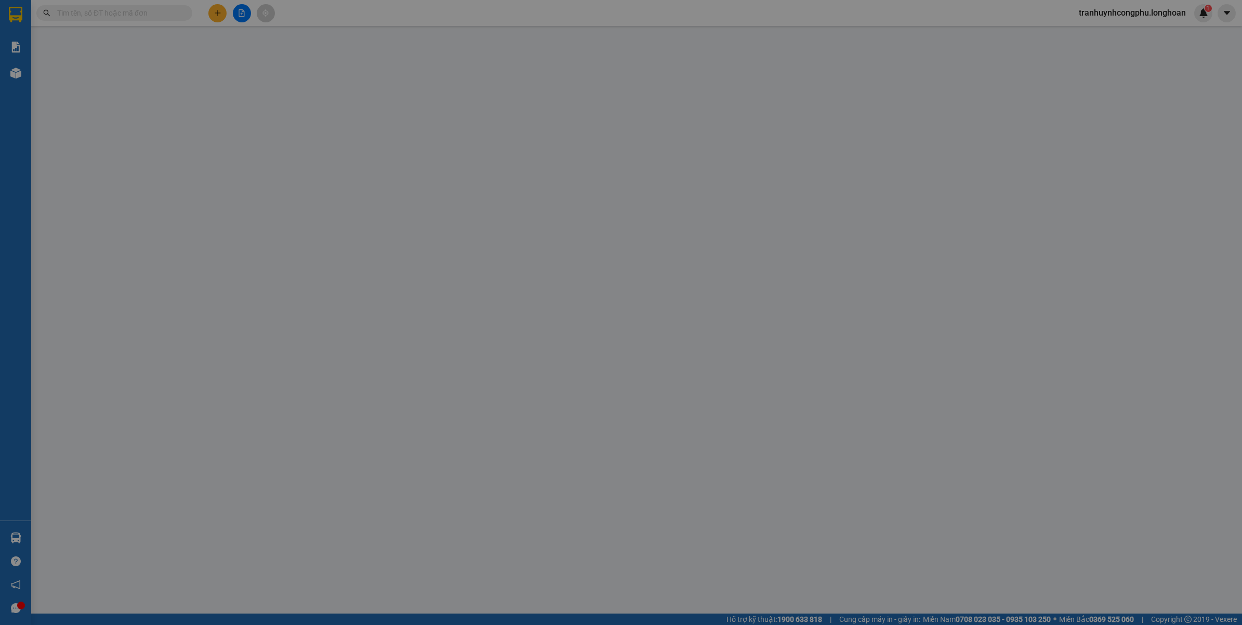
type input "SỐ 903 NGUYỄN ĐỨC THUẬN - TRÂU QUỲ - GIA LÂM - HÀ NỘI"
type input "VẬN CHUYỂN NHẸ TAY - HƯ VỠ KHÔNG ĐỀN"
type input "0"
type input "120.000"
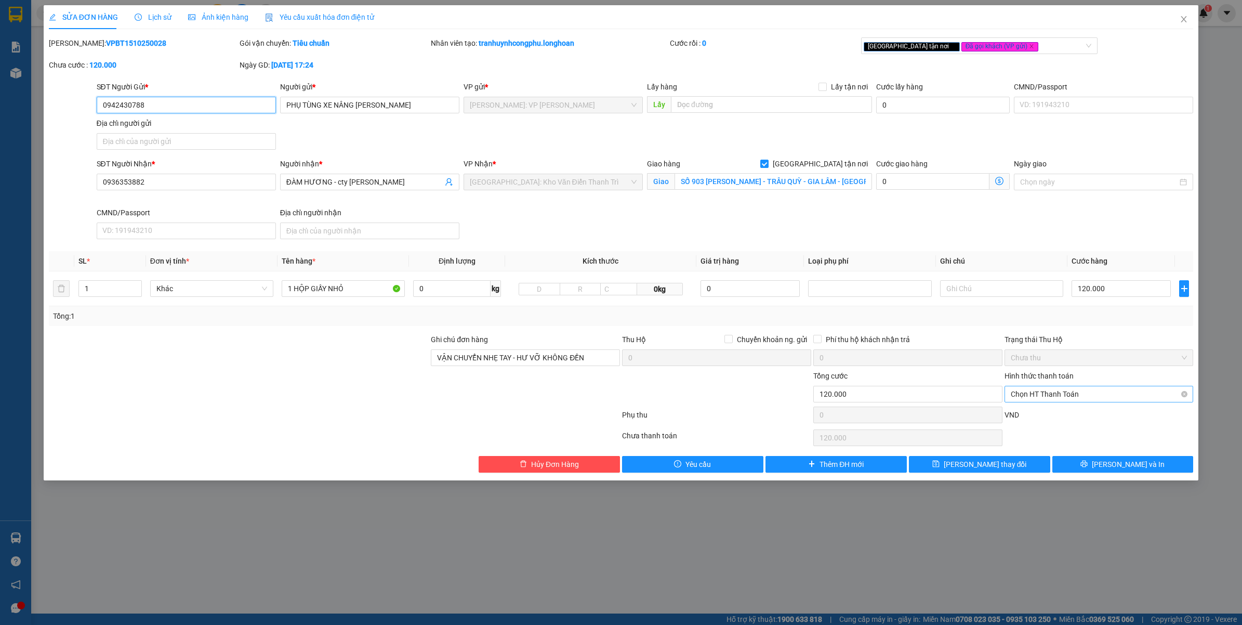
click at [1031, 389] on span "Chọn HT Thanh Toán" at bounding box center [1099, 394] width 177 height 16
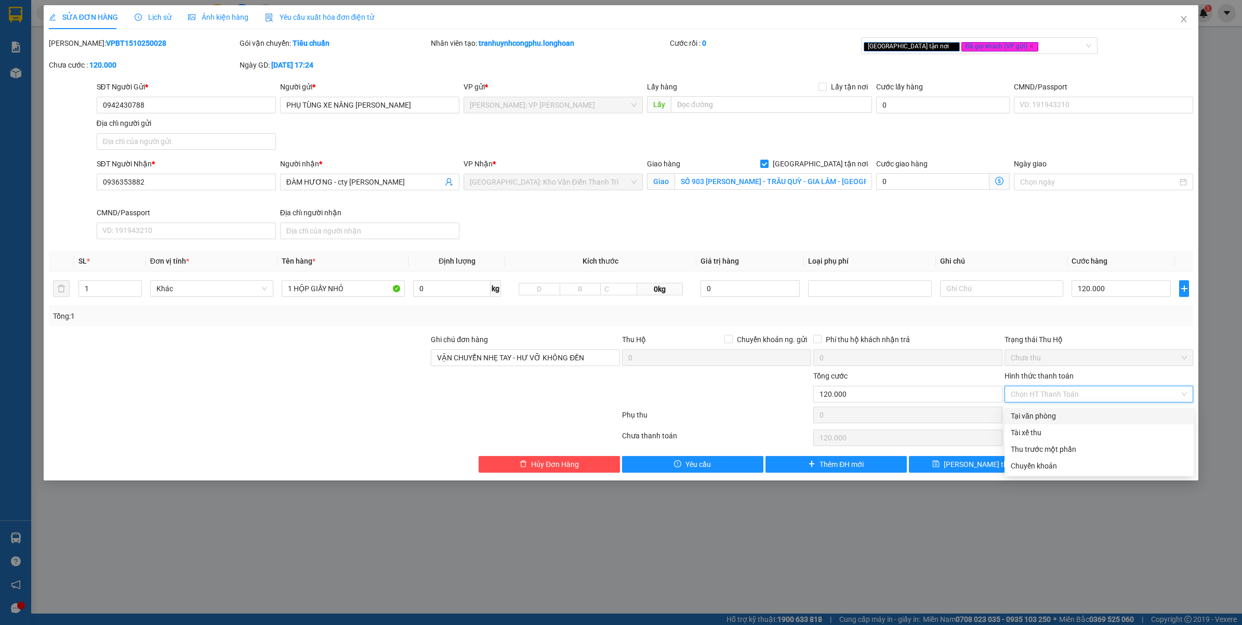
click at [1032, 408] on div "Tại văn phòng" at bounding box center [1099, 416] width 189 height 17
type input "0"
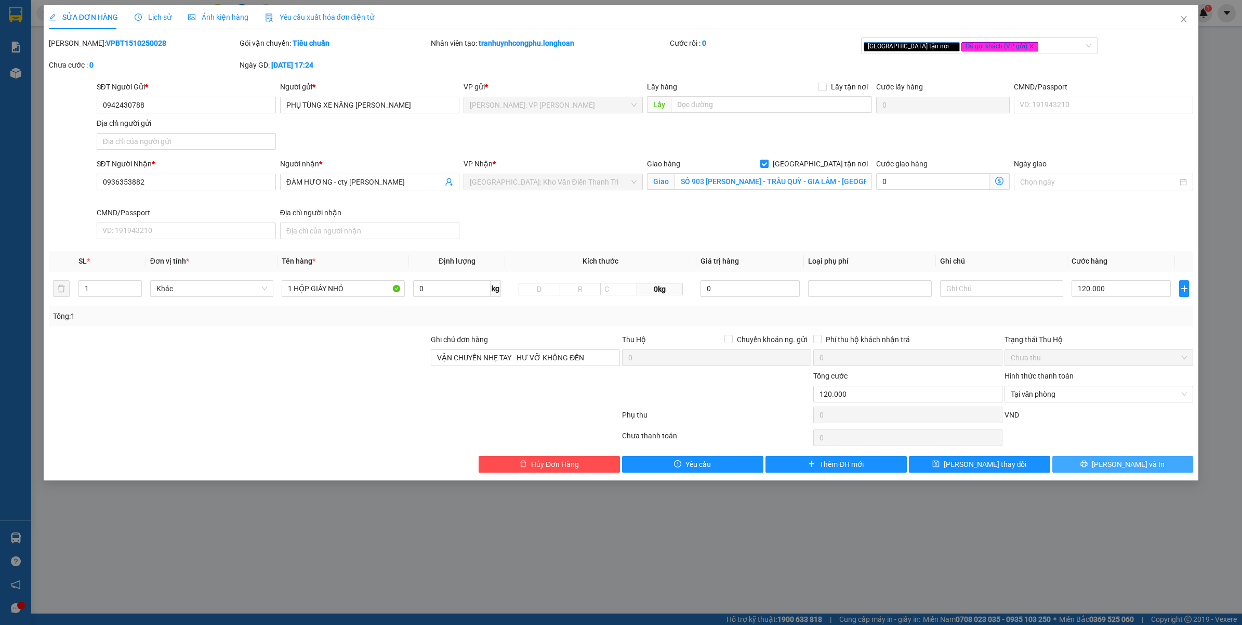
click at [1106, 470] on button "Lưu và In" at bounding box center [1123, 464] width 141 height 17
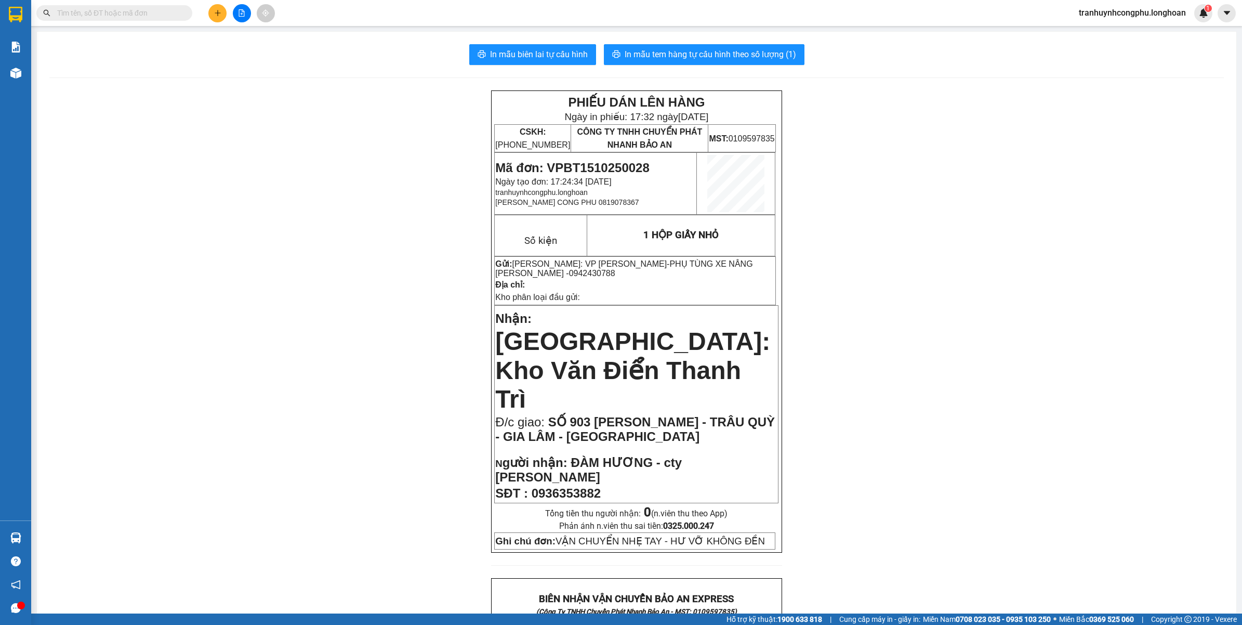
click at [271, 358] on div "PHIẾU DÁN LÊN HÀNG Ngày in phiếu: 17:32 ngày 15-10-2025 CSKH: 1900.06.88.33 CÔN…" at bounding box center [636, 632] width 1175 height 1085
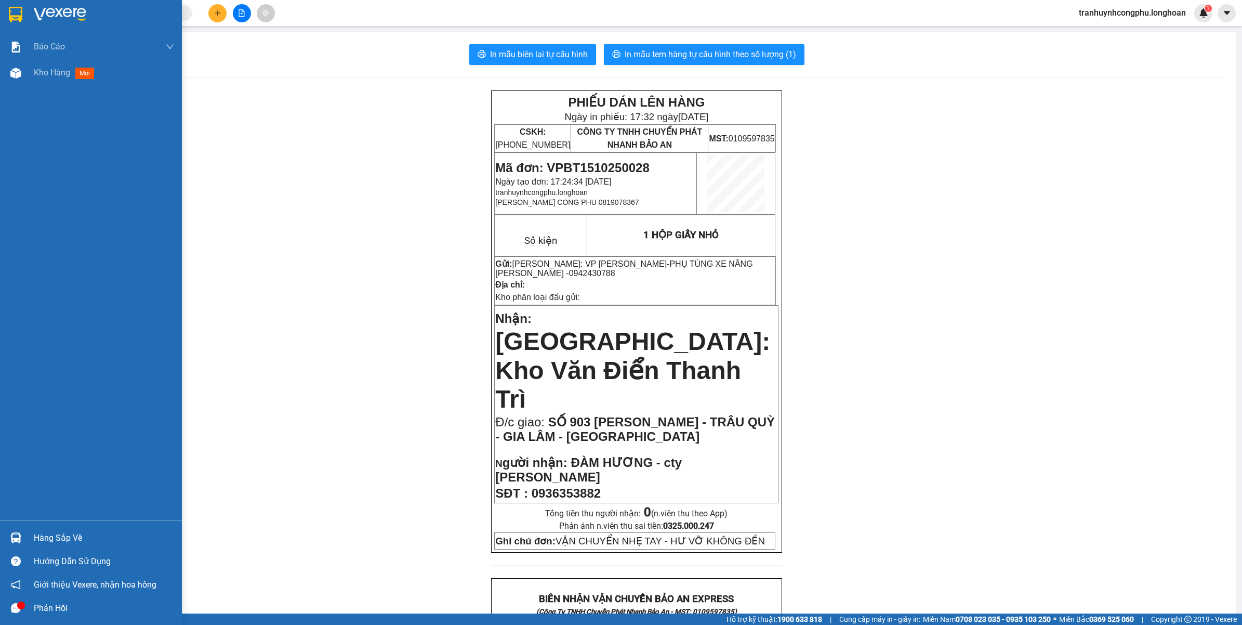
click at [35, 86] on div "Báo cáo 1. Báo cáo nộp tiền các vp 3. Doanh Thu theo VP Gửi (mới) 9. Thống kê đ…" at bounding box center [91, 277] width 182 height 487
click at [47, 70] on span "Kho hàng" at bounding box center [52, 73] width 36 height 10
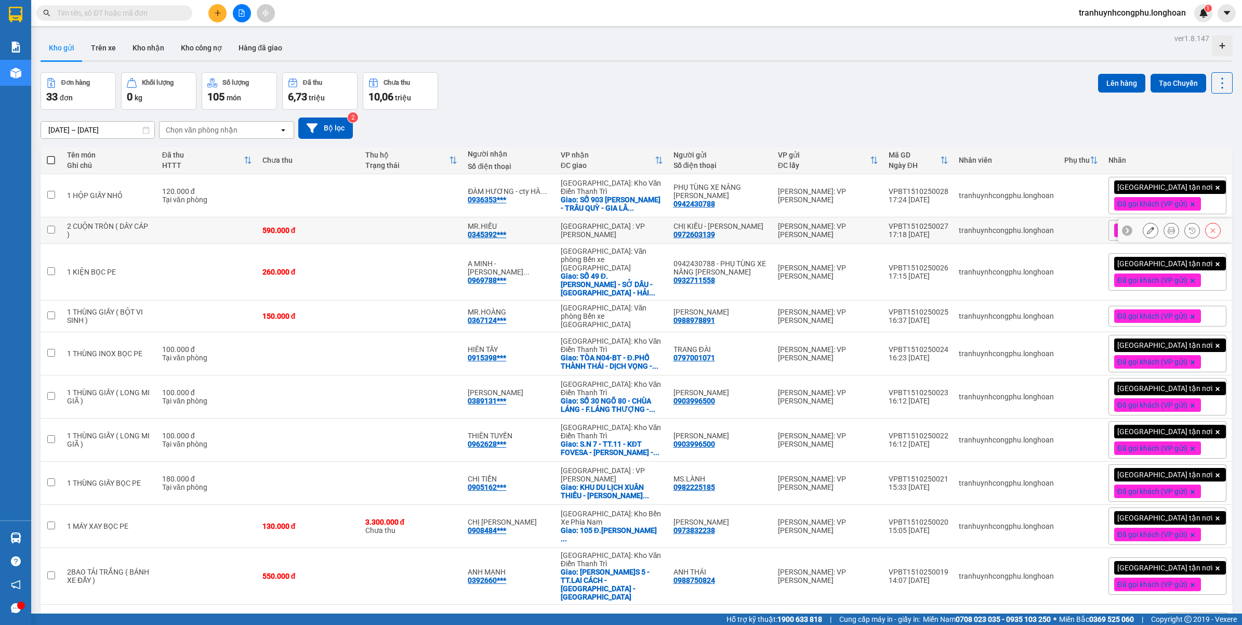
click at [1145, 237] on button at bounding box center [1151, 230] width 15 height 18
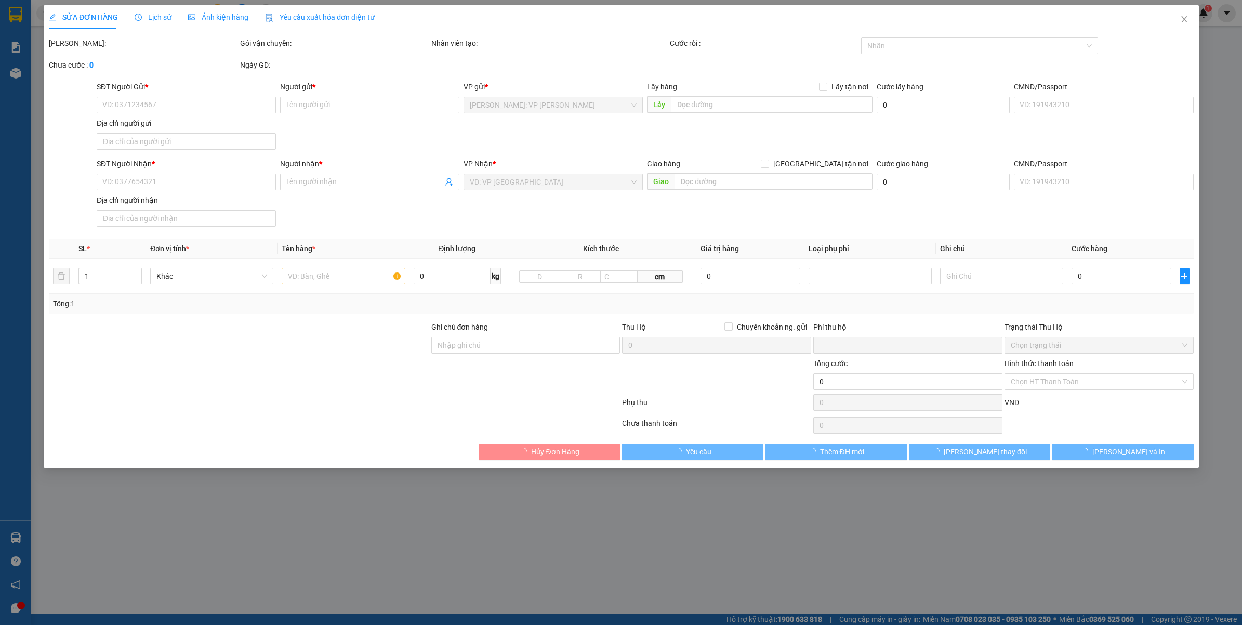
type input "0972603139"
type input "CHỊ KIỀU - cty CHÂU DUY PHÁT"
type input "0345392900"
type input "MR.HIẾU"
type input "VẬN CHUYỂN NHẸ TAY - HƯ VỠ KHÔNG ĐỀN"
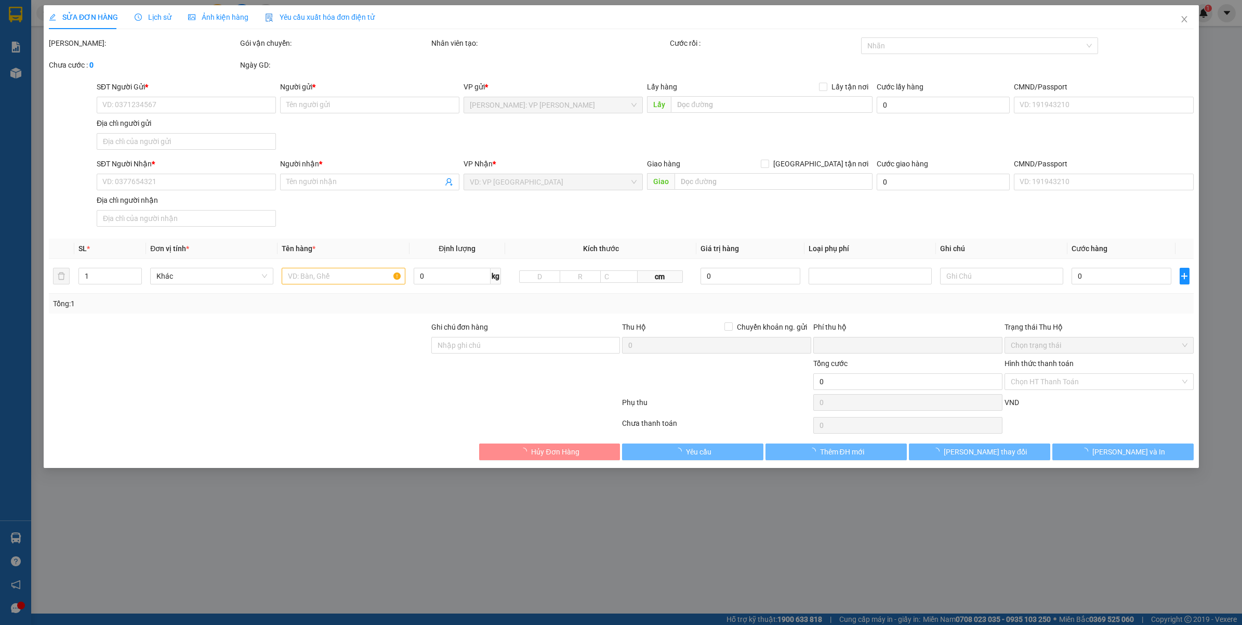
type input "0"
type input "590.000"
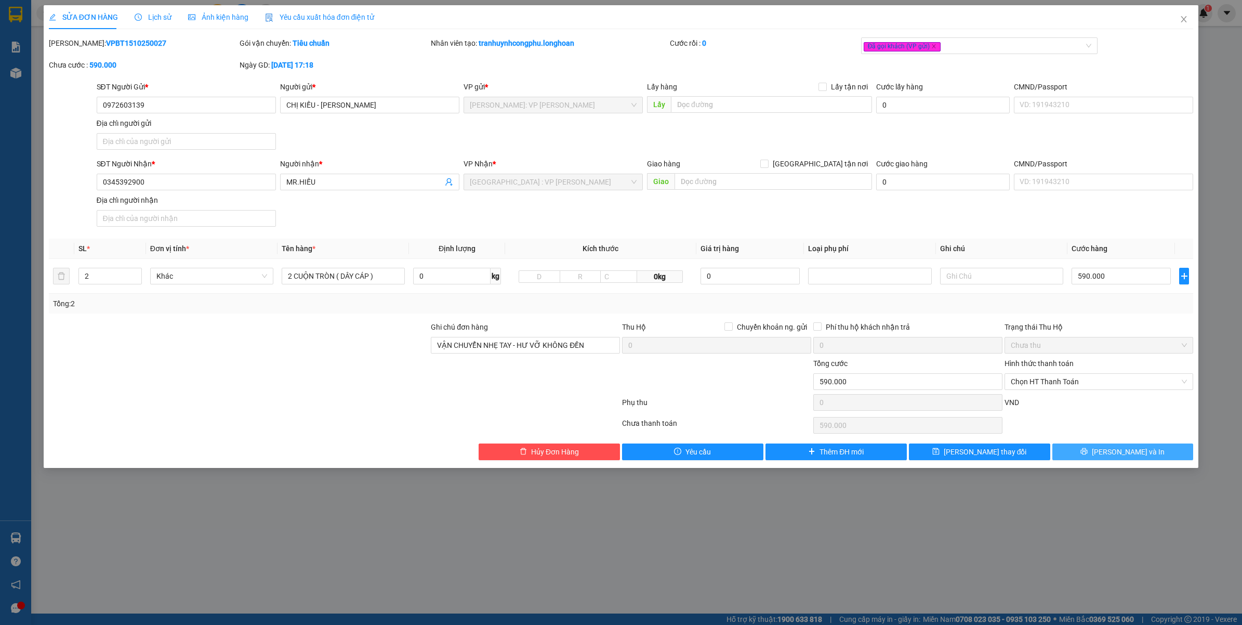
drag, startPoint x: 1107, startPoint y: 456, endPoint x: 1149, endPoint y: 504, distance: 64.1
click at [1088, 455] on icon "printer" at bounding box center [1084, 451] width 7 height 7
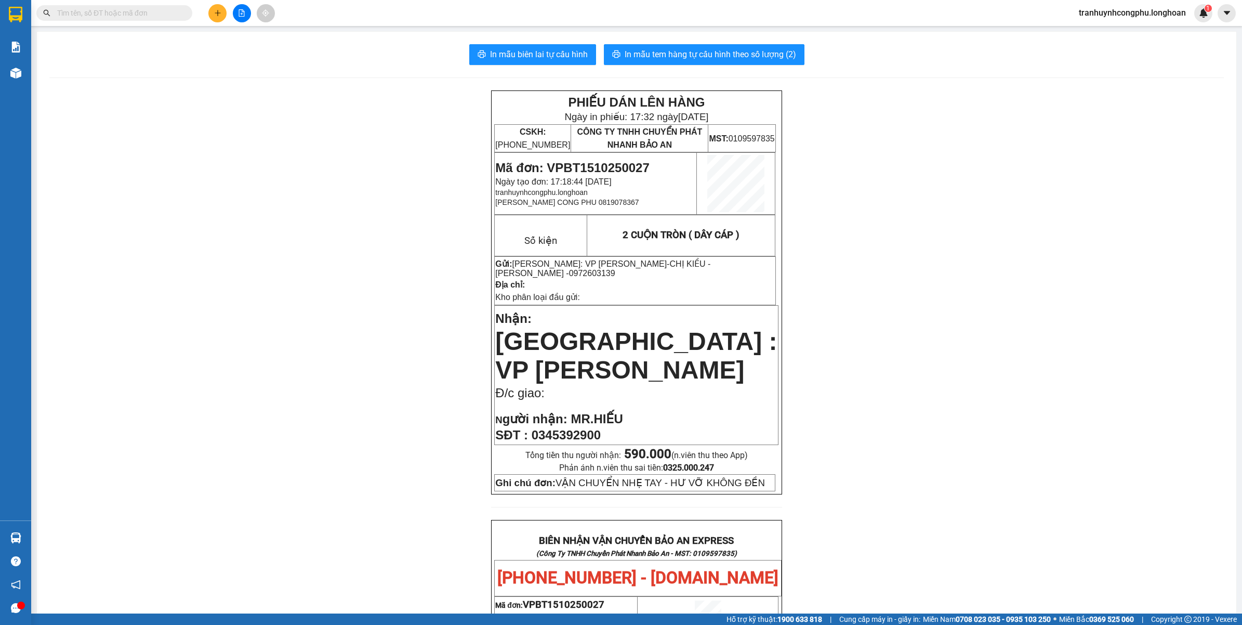
click at [584, 428] on span "0345392900" at bounding box center [566, 435] width 69 height 14
click at [838, 353] on div "PHIẾU DÁN LÊN HÀNG Ngày in phiếu: 17:32 ngày 15-10-2025 CSKH: 1900.06.88.33 CÔN…" at bounding box center [636, 588] width 1175 height 996
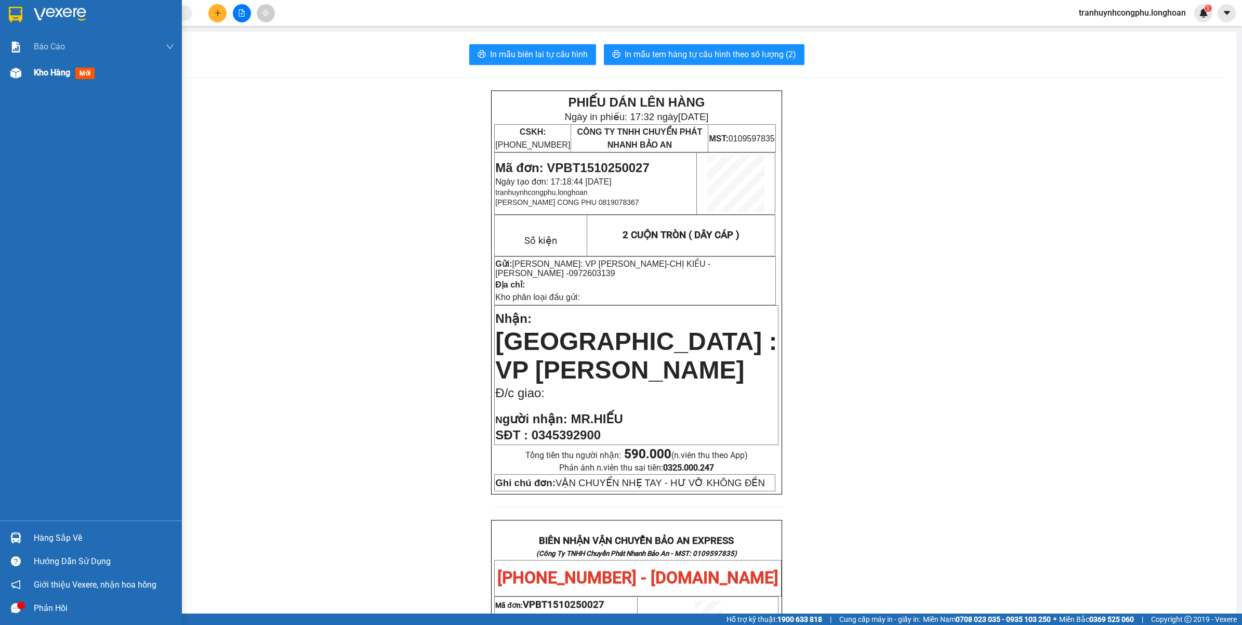
click at [27, 82] on div "Kho hàng mới" at bounding box center [91, 73] width 182 height 26
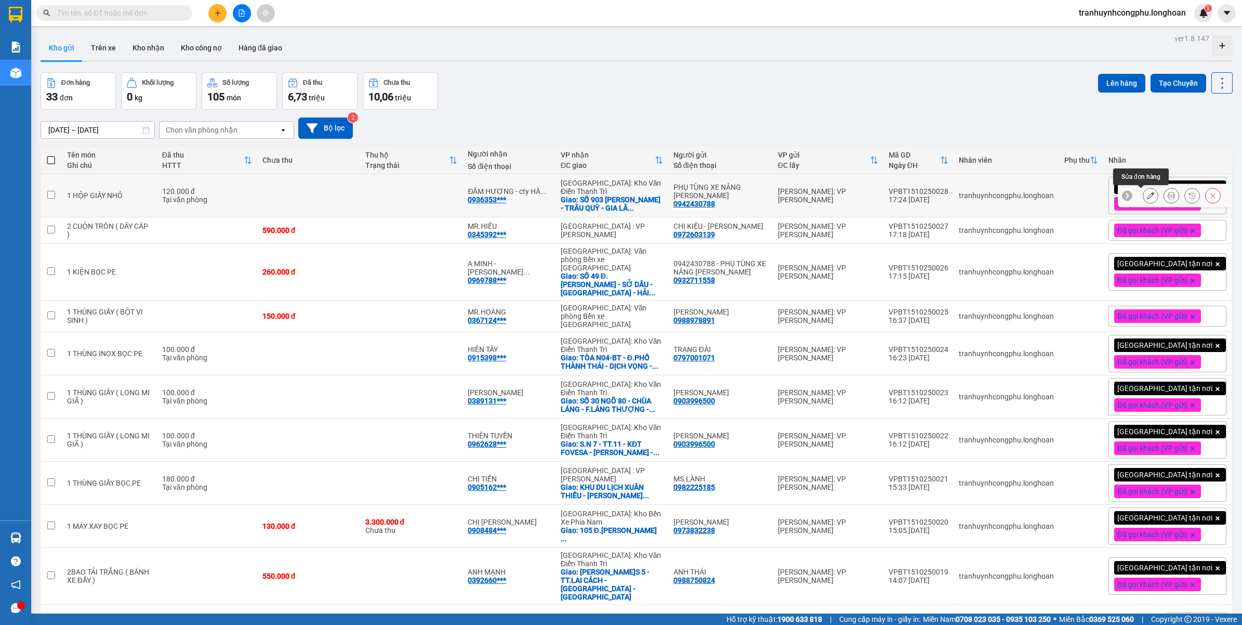
click at [1144, 196] on button at bounding box center [1151, 196] width 15 height 18
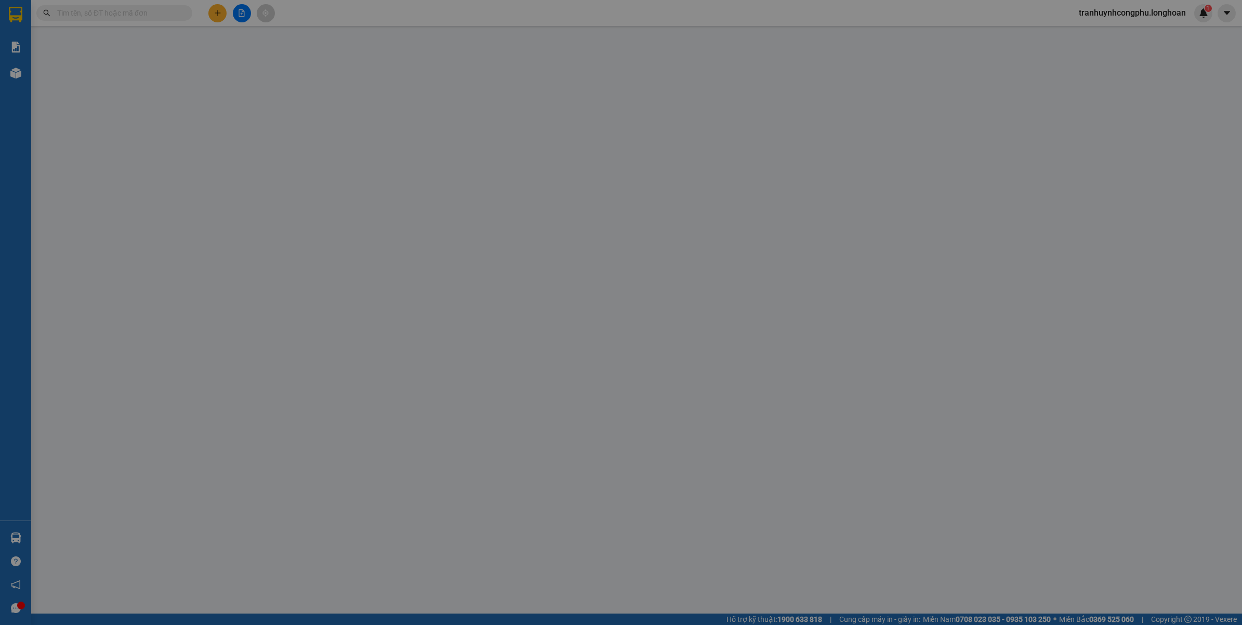
type input "0942430788"
type input "PHỤ TÙNG XE NÂNG KIM NGƯU"
type input "0936353882"
type input "ĐÀM HƯƠNG - cty HÀ MAI"
checkbox input "true"
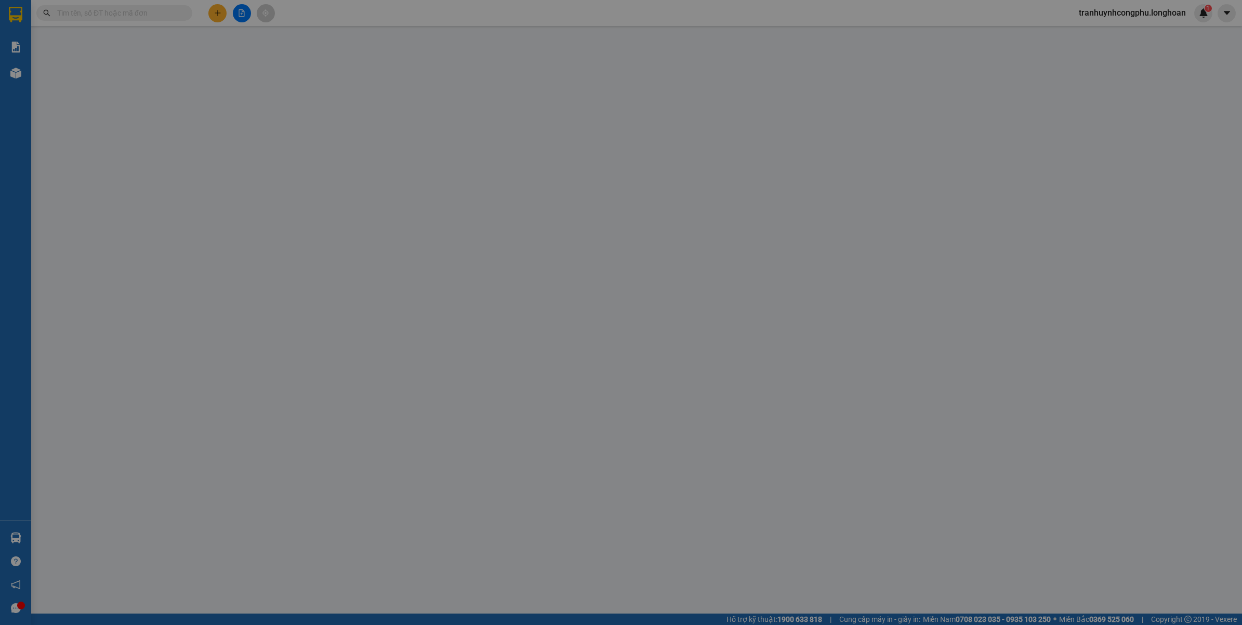
type input "SỐ 903 NGUYỄN ĐỨC THUẬN - TRÂU QUỲ - GIA LÂM - HÀ NỘI"
type input "VẬN CHUYỂN NHẸ TAY - HƯ VỠ KHÔNG ĐỀN"
type input "0"
type input "120.000"
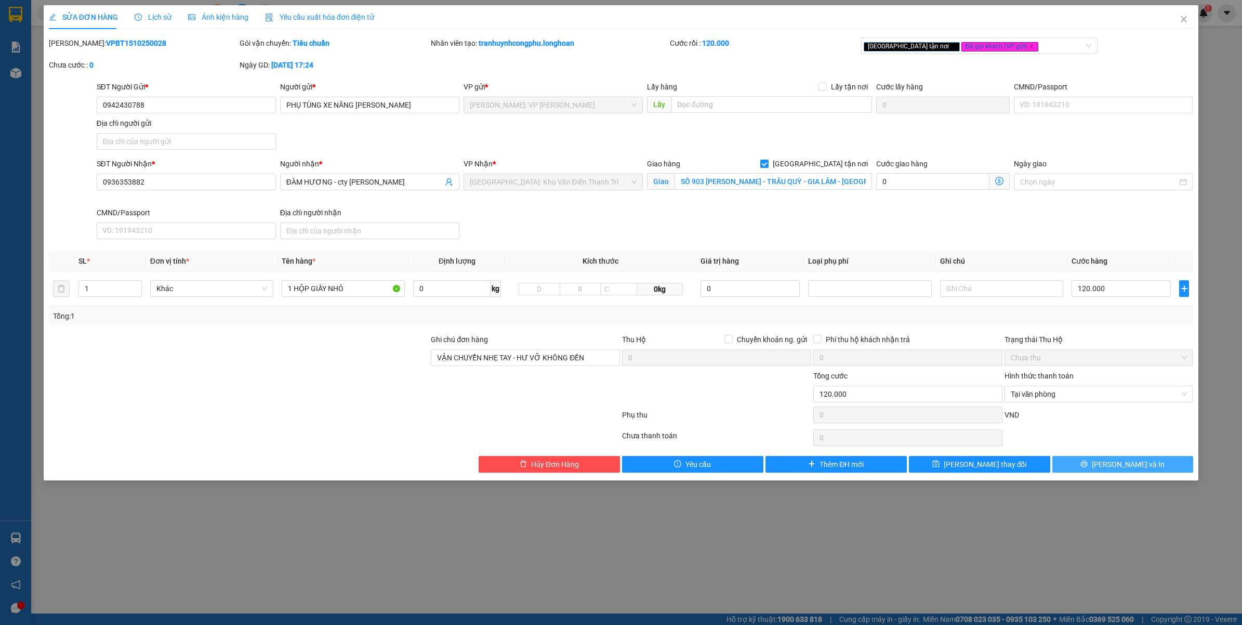
click at [1076, 463] on button "Lưu và In" at bounding box center [1123, 464] width 141 height 17
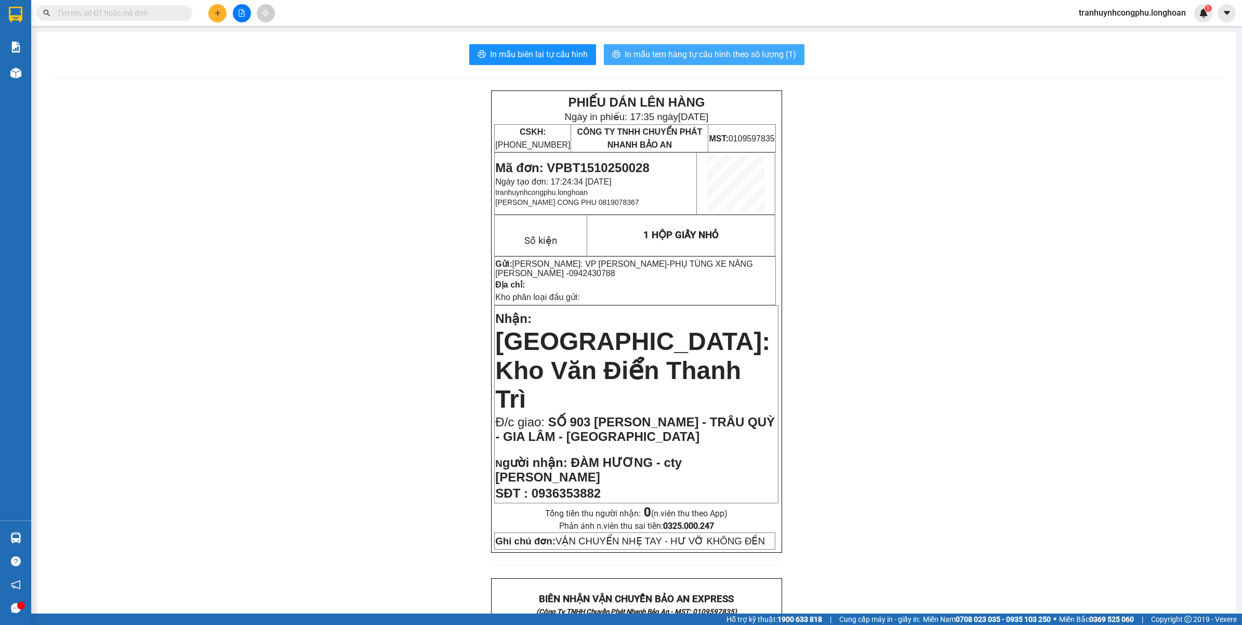
click at [737, 58] on span "In mẫu tem hàng tự cấu hình theo số lượng (1)" at bounding box center [711, 54] width 172 height 13
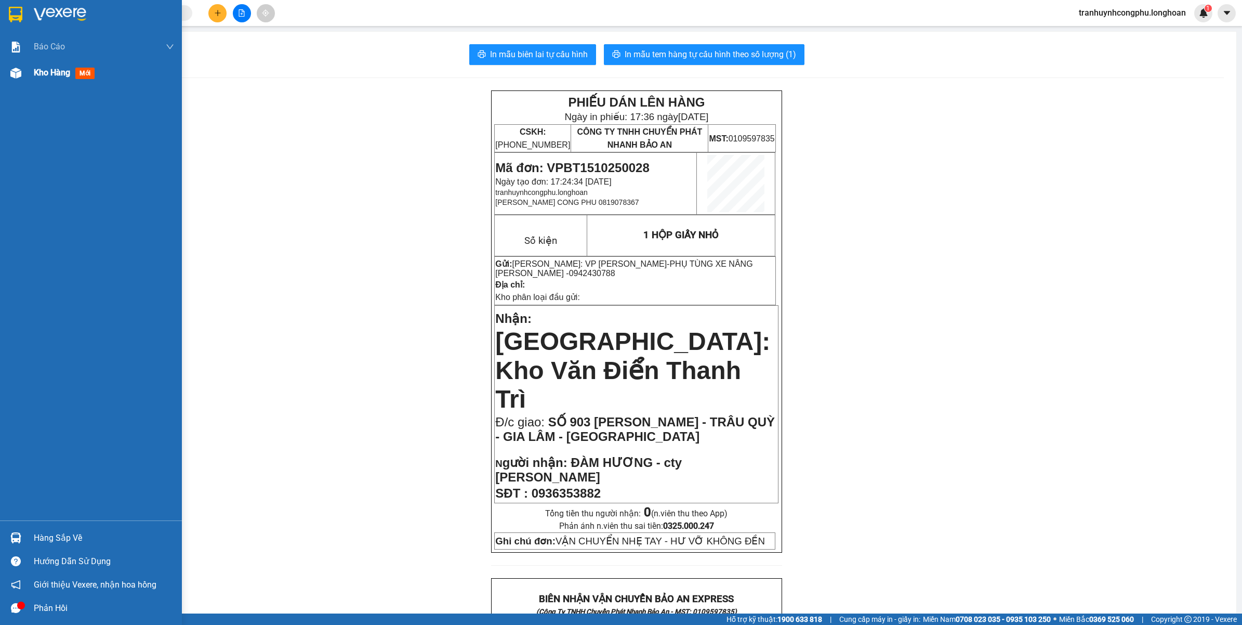
click at [13, 79] on div at bounding box center [16, 73] width 18 height 18
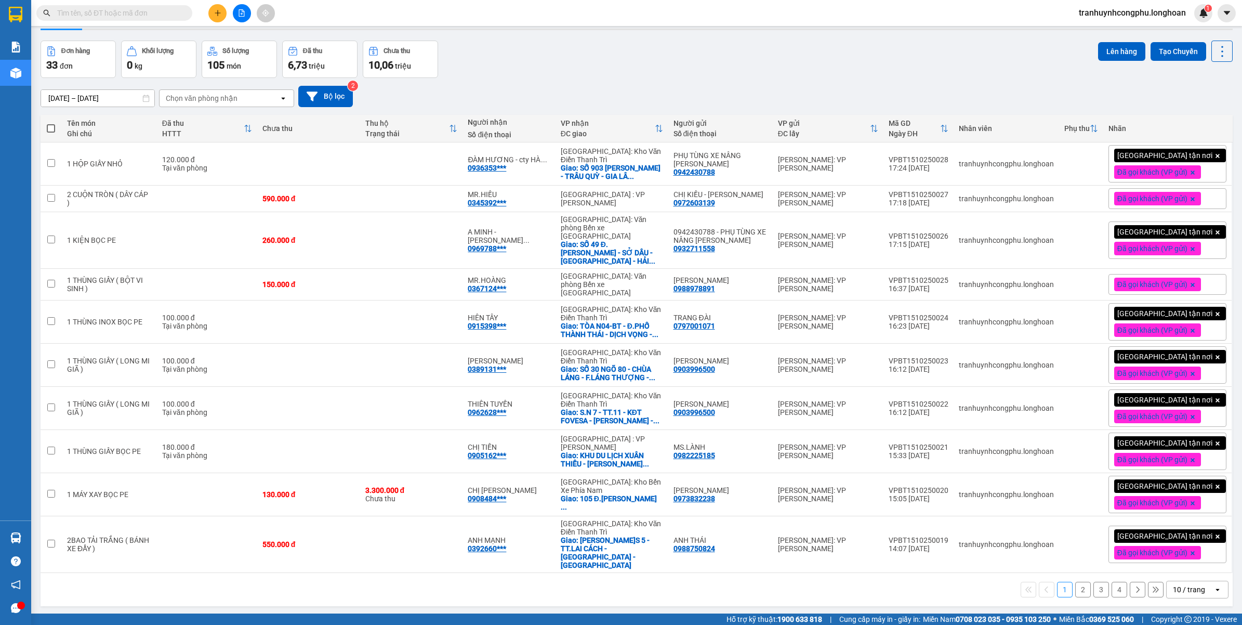
scroll to position [48, 0]
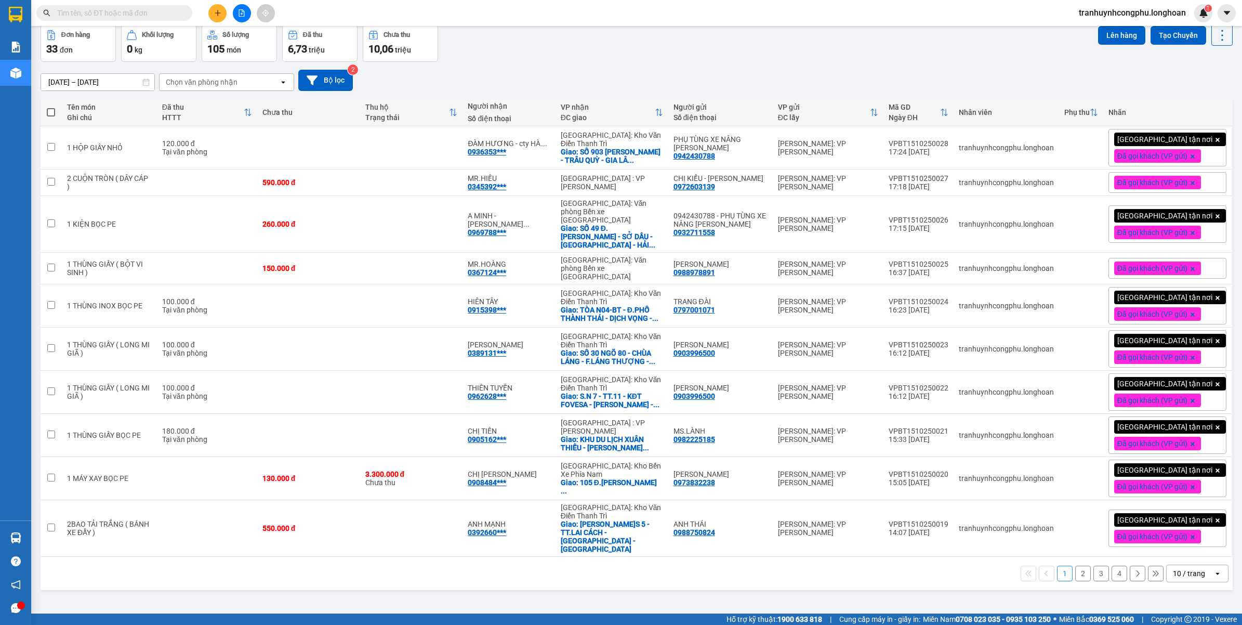
click at [1178, 568] on div "10 / trang" at bounding box center [1189, 573] width 32 height 10
click at [1171, 491] on div "50 / trang" at bounding box center [1188, 500] width 62 height 19
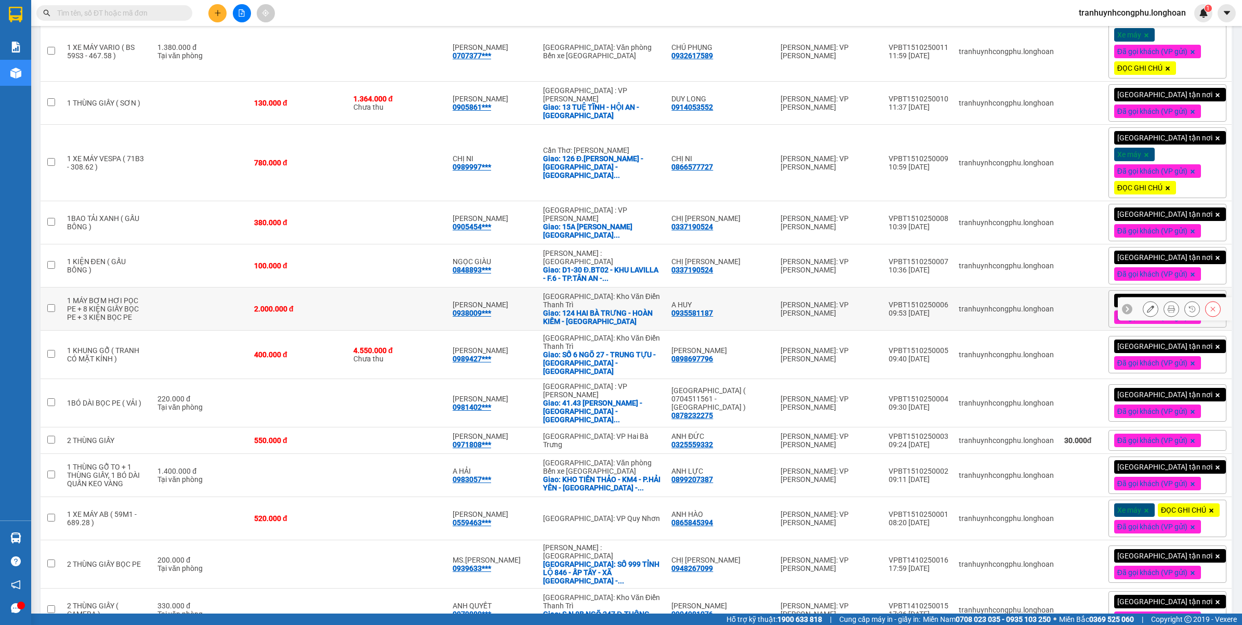
scroll to position [876, 0]
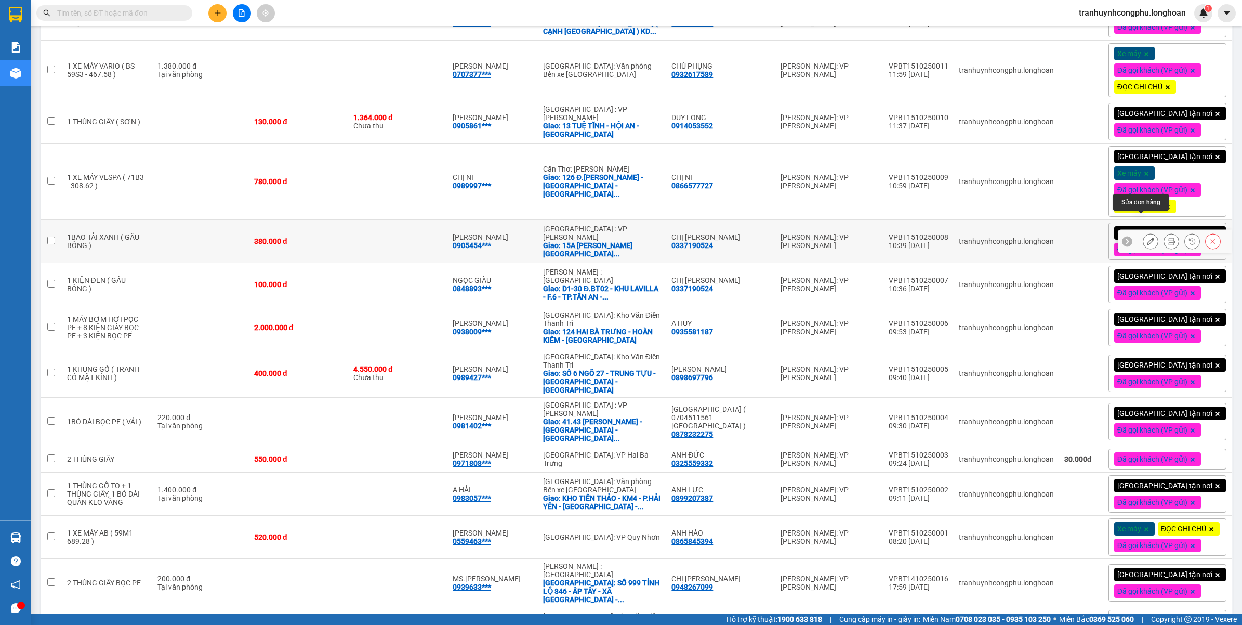
click at [1147, 238] on icon at bounding box center [1150, 241] width 7 height 7
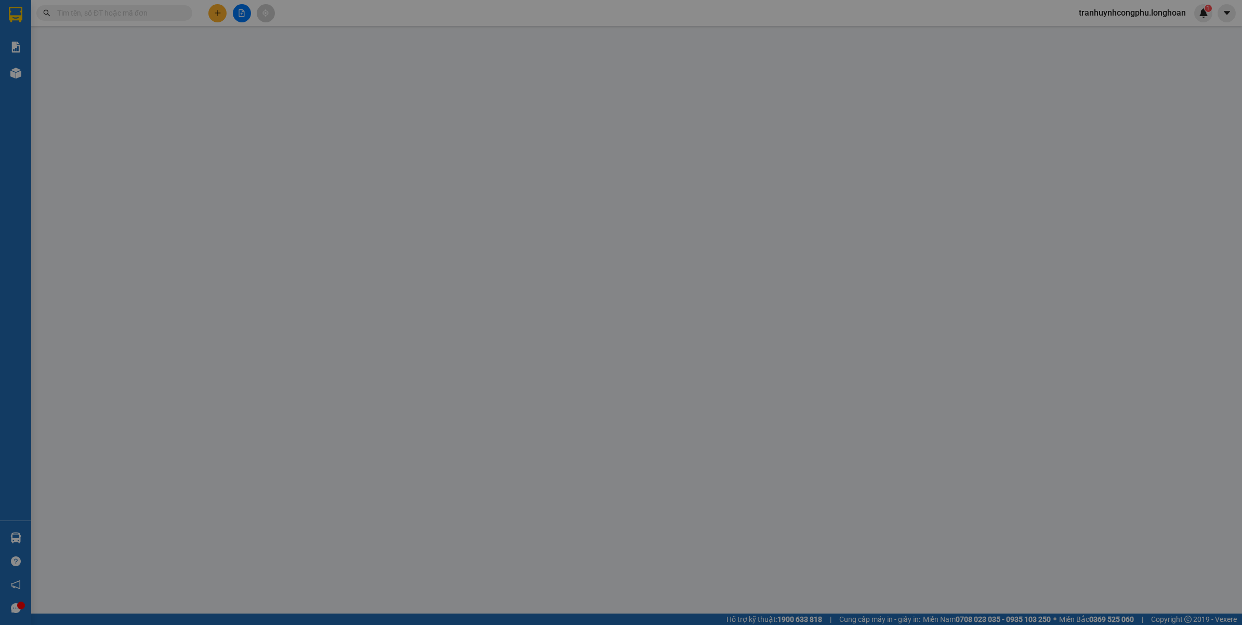
type input "0337190524"
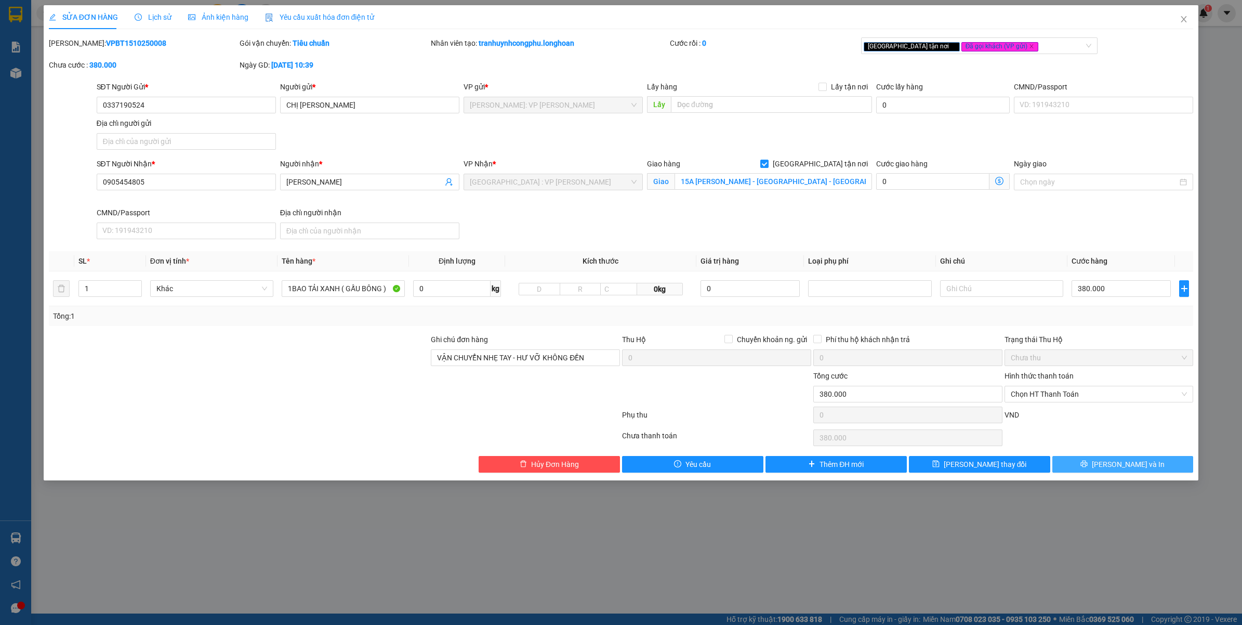
click at [1110, 468] on button "Lưu và In" at bounding box center [1123, 464] width 141 height 17
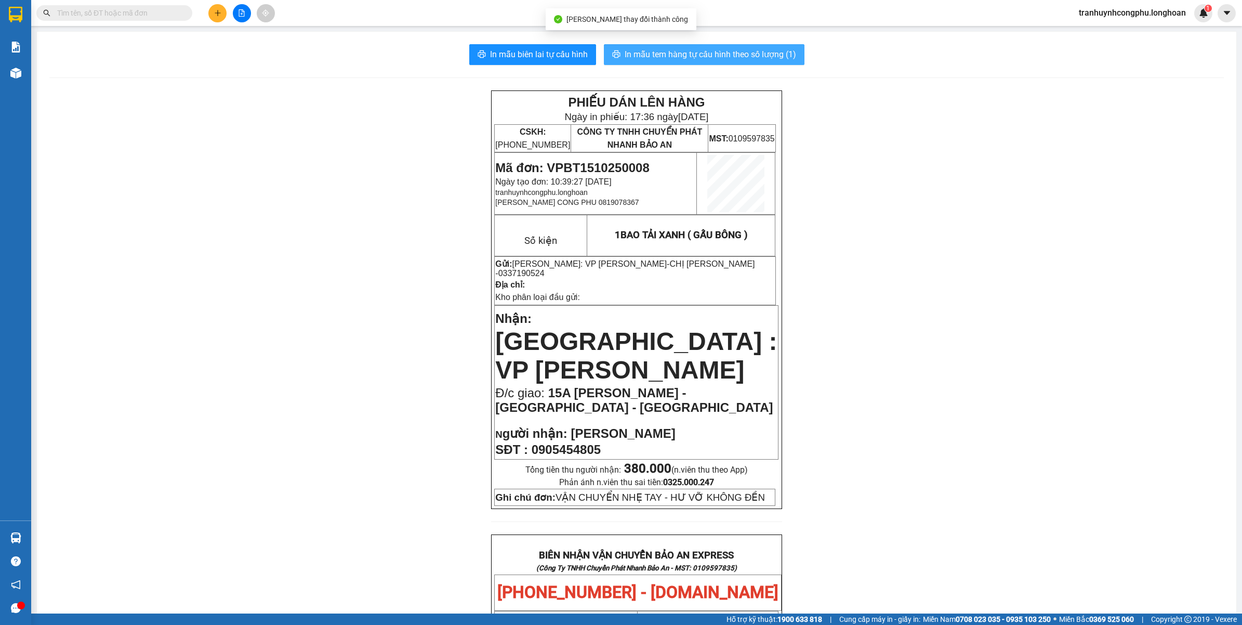
click at [747, 55] on span "In mẫu tem hàng tự cấu hình theo số lượng (1)" at bounding box center [711, 54] width 172 height 13
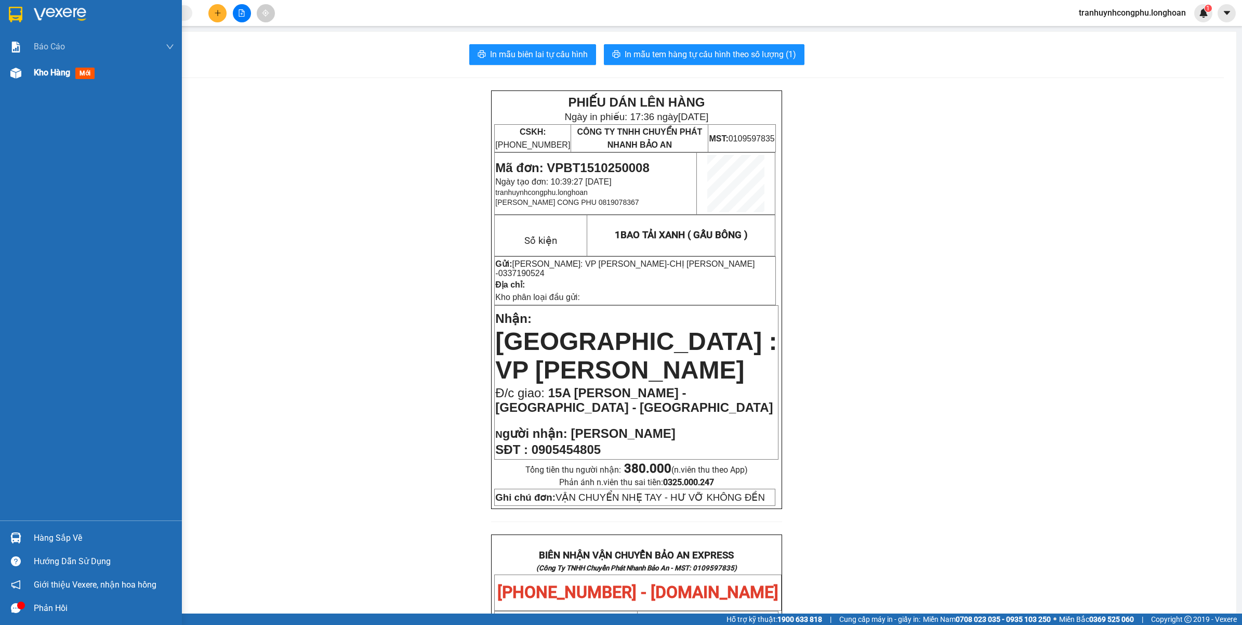
click at [21, 74] on div at bounding box center [16, 73] width 18 height 18
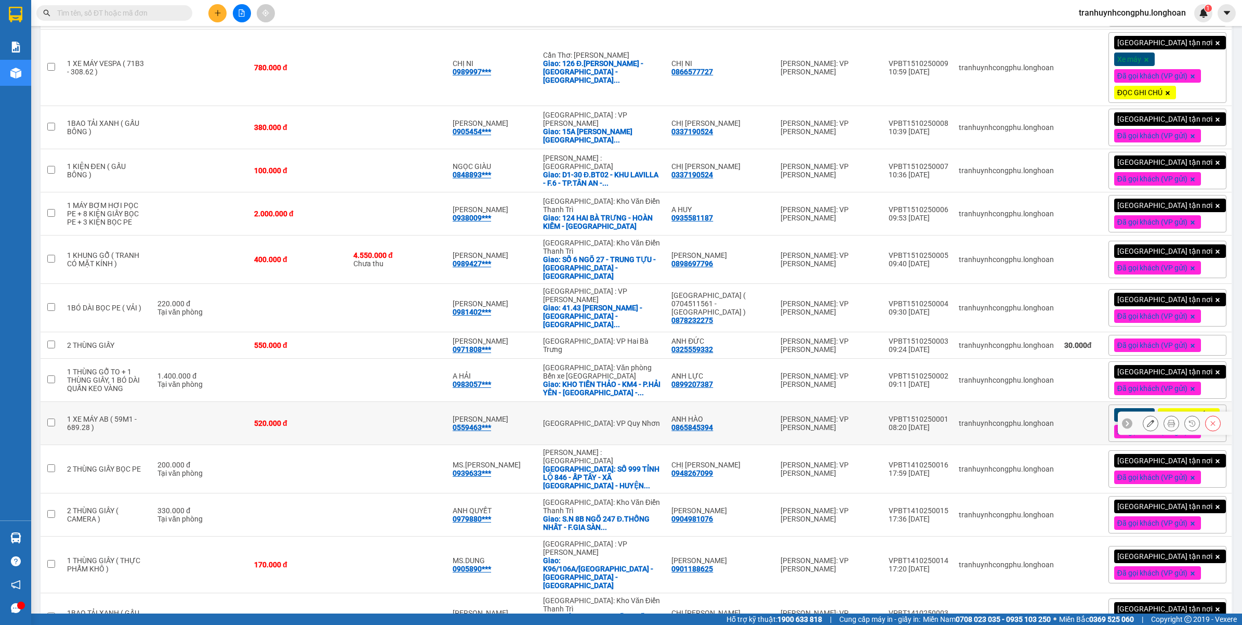
scroll to position [1076, 0]
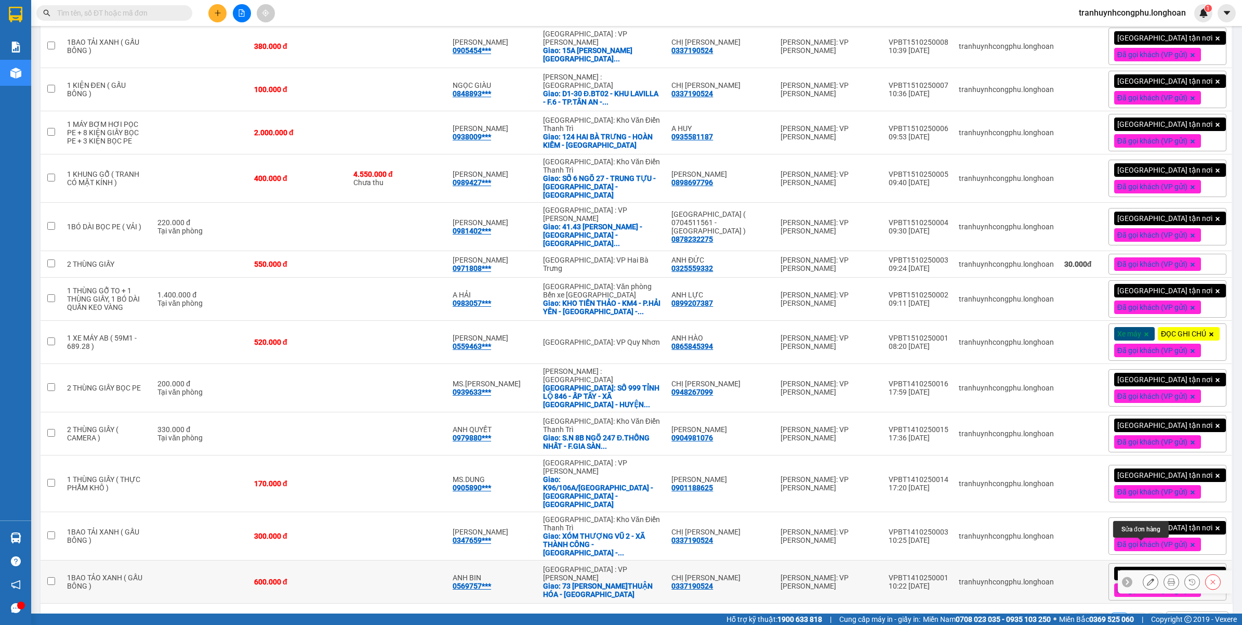
click at [1144, 573] on button at bounding box center [1151, 582] width 15 height 18
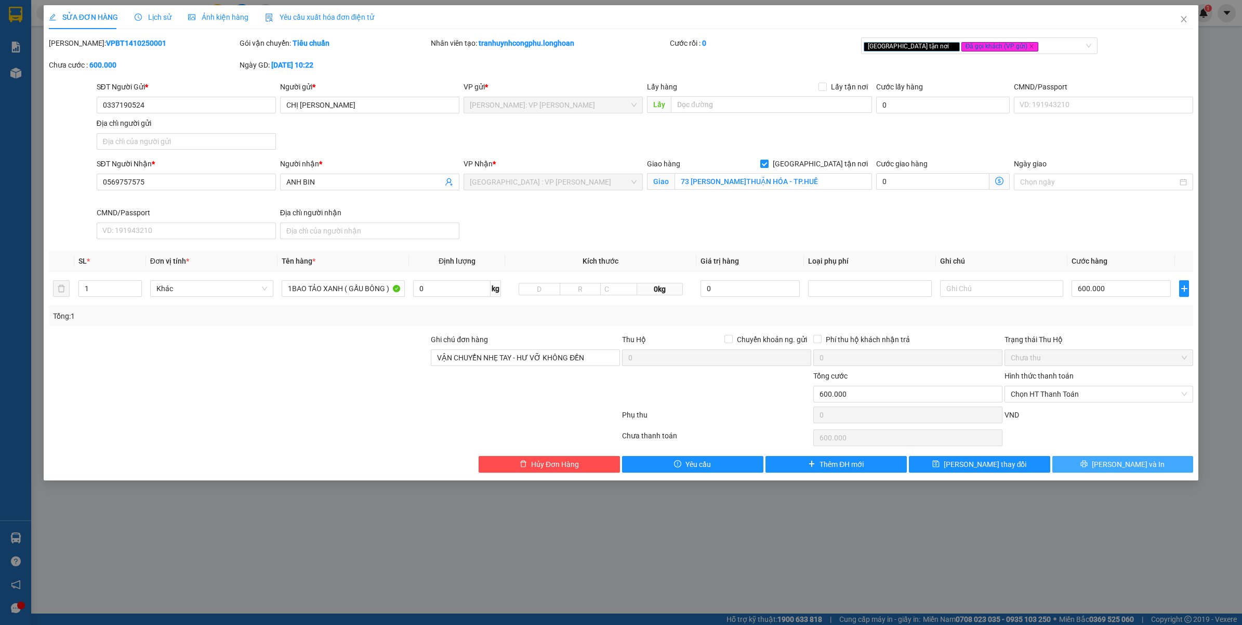
click at [1099, 468] on button "Lưu và In" at bounding box center [1123, 464] width 141 height 17
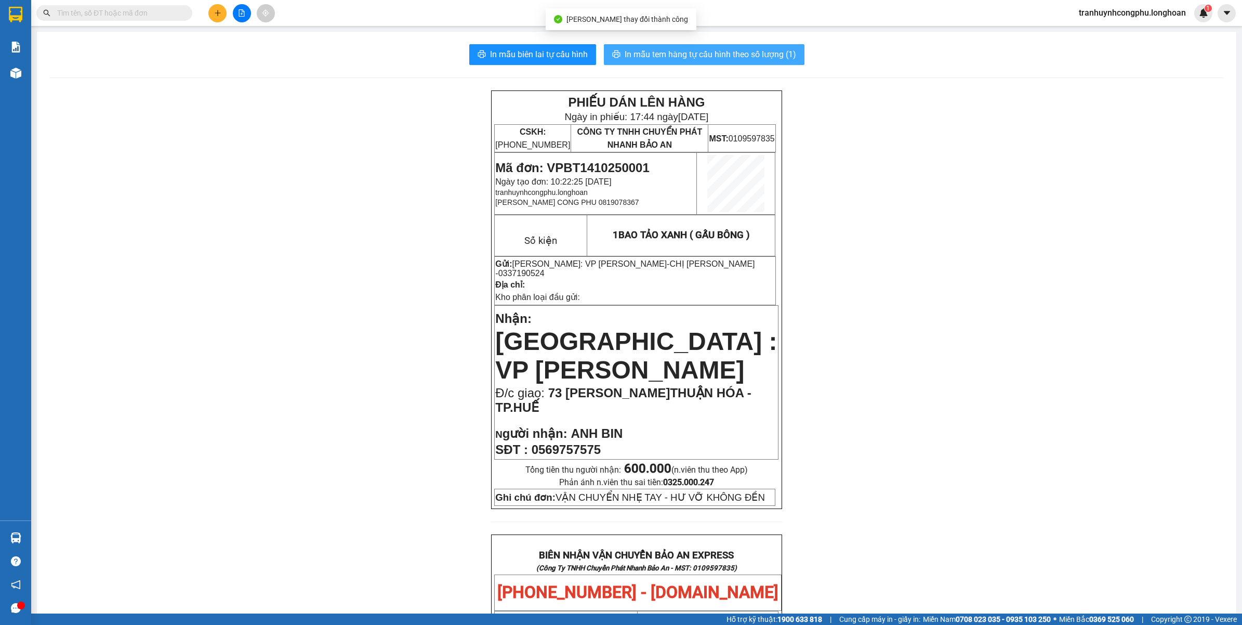
click at [689, 56] on span "In mẫu tem hàng tự cấu hình theo số lượng (1)" at bounding box center [711, 54] width 172 height 13
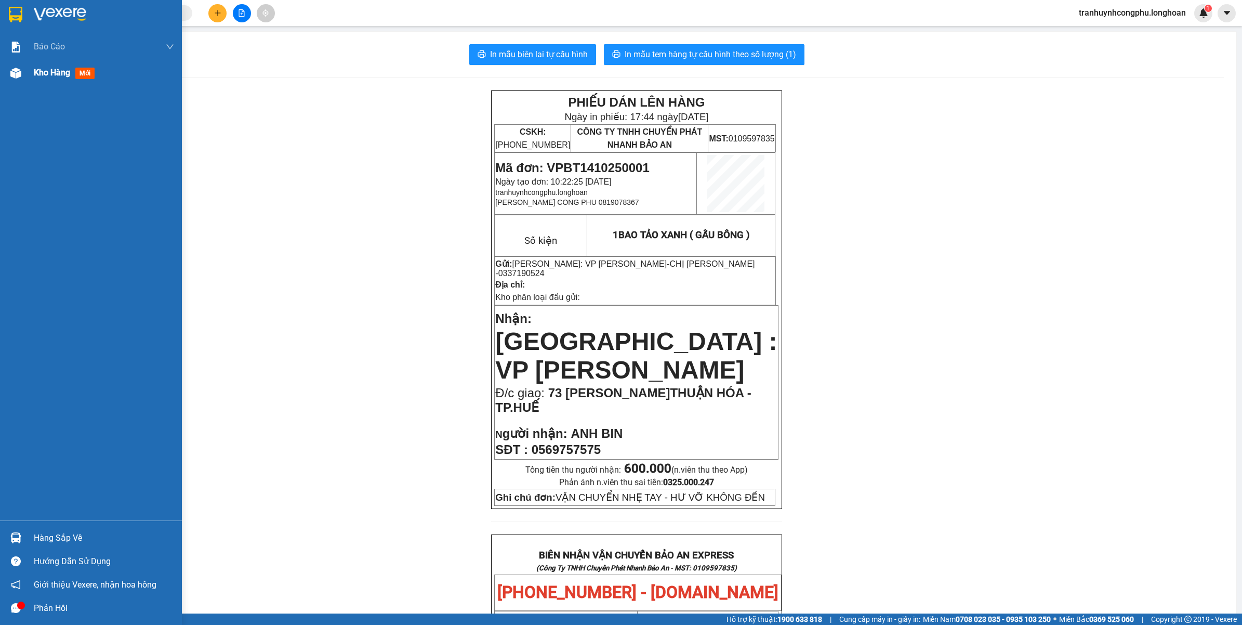
click at [11, 78] on img at bounding box center [15, 73] width 11 height 11
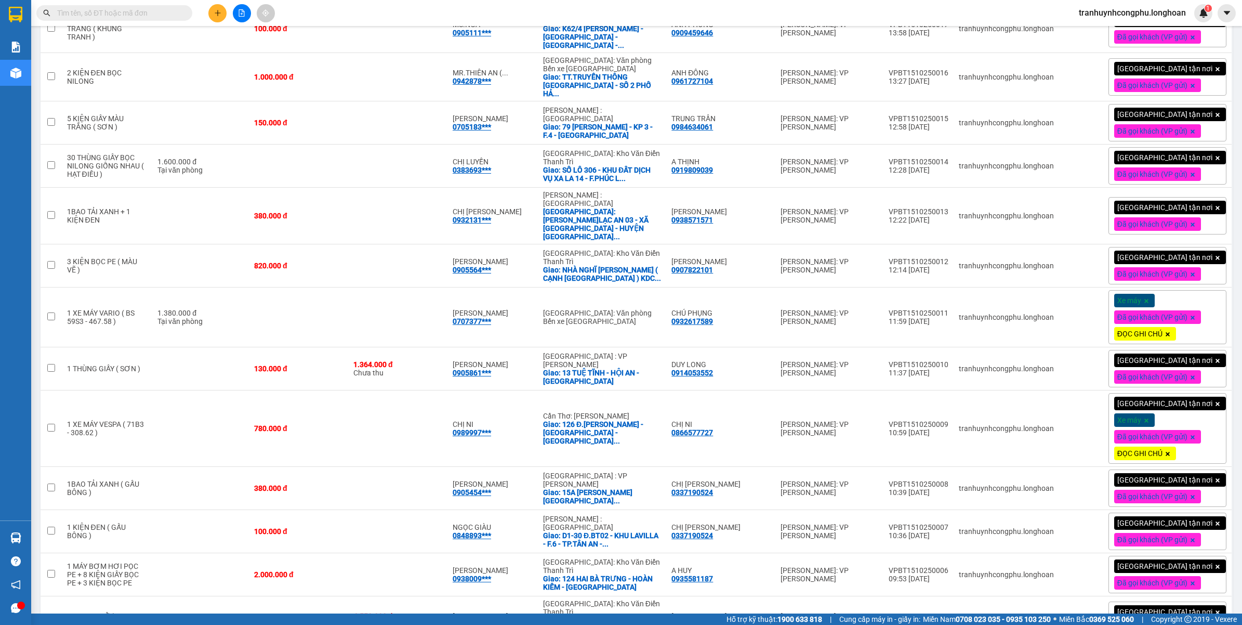
scroll to position [1076, 0]
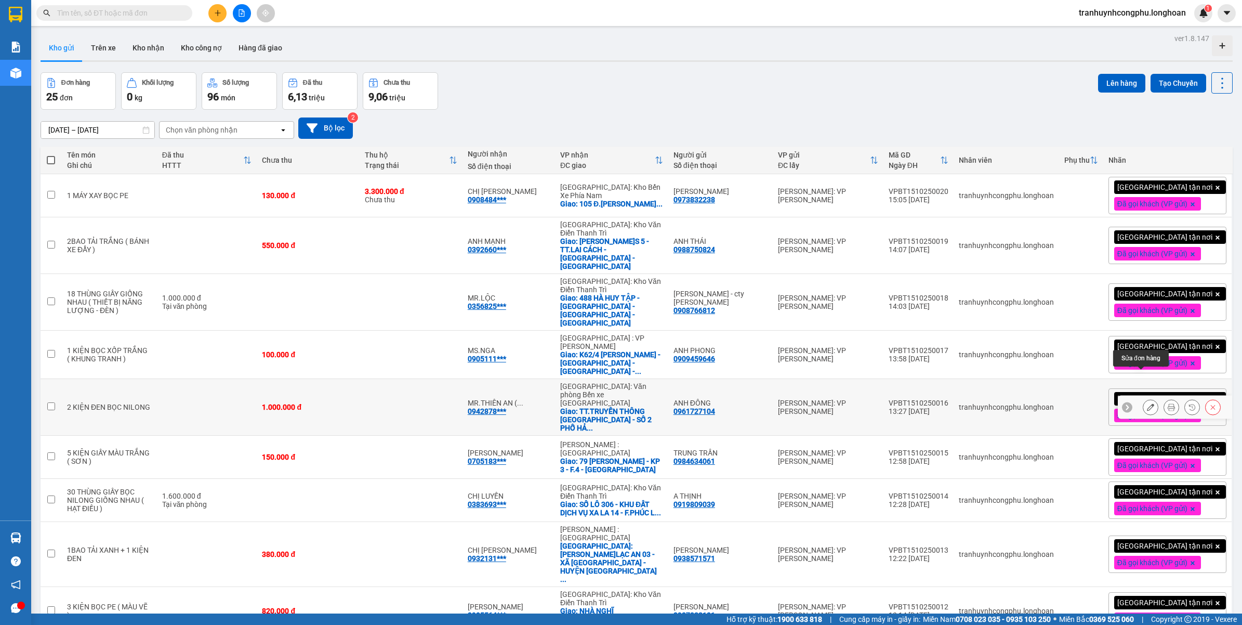
click at [1147, 403] on icon at bounding box center [1150, 406] width 7 height 7
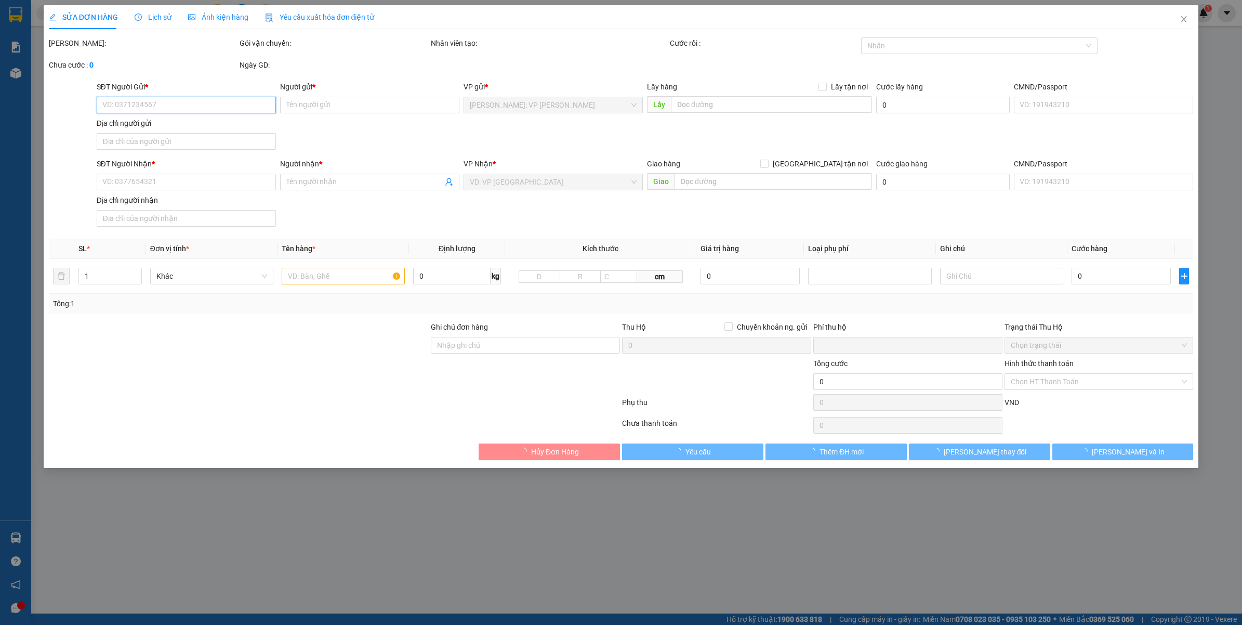
type input "0961727104"
type input "ANH ĐÔNG"
type input "0942878735"
type input "MR.THIÊN AN ( 0902590541/DUY )"
checkbox input "true"
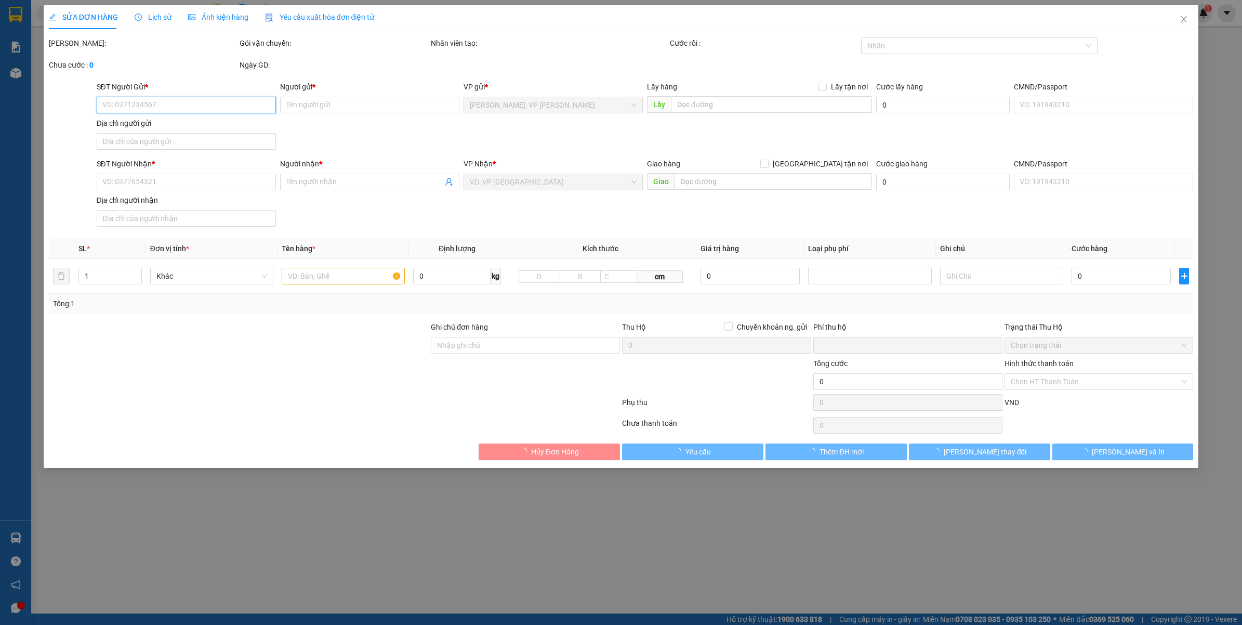
type input "TT.TRUYỀN THÔNG QUẢNG NINH - SỐ 2 PHỐ HẢI LONG - F.HỒNG HẢI - TP.HẠ LONG - QUẢN…"
type input "VẬN CHUYỂN NHẸ TAY - HƯ VỠ KHÔNG ĐỀN"
type input "0"
type input "1.000.000"
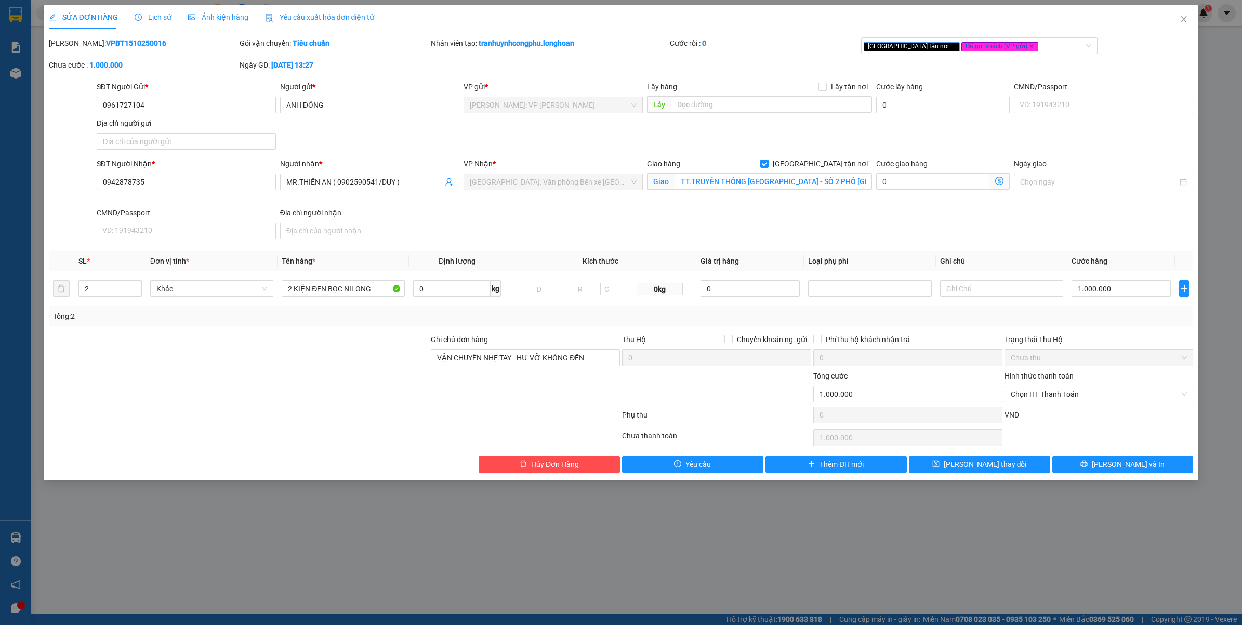
click at [117, 39] on b "VPBT1510250016" at bounding box center [136, 43] width 60 height 8
copy b "VPBT1510250016"
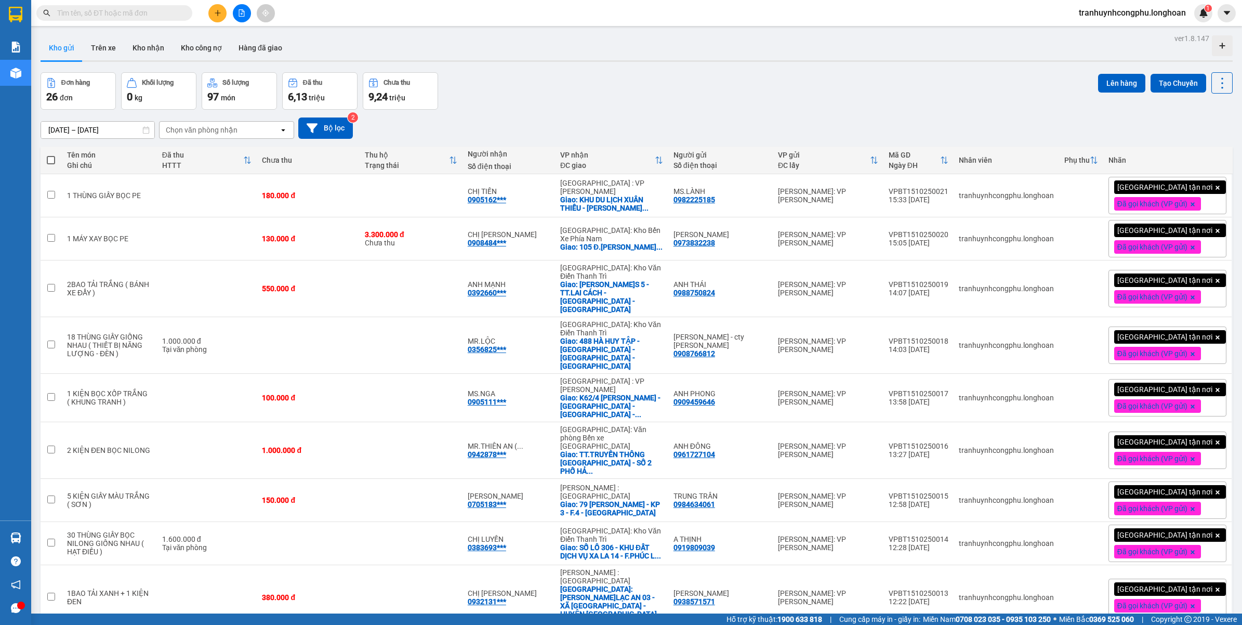
click at [224, 21] on div at bounding box center [242, 13] width 78 height 18
click at [219, 16] on icon "plus" at bounding box center [217, 12] width 7 height 7
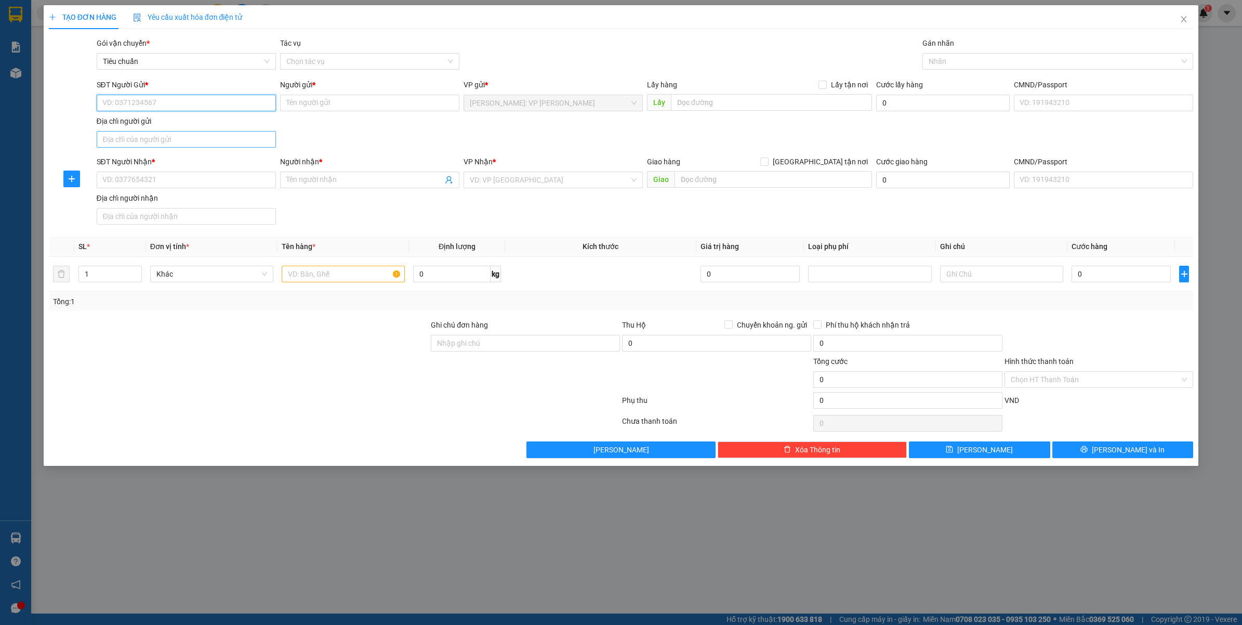
paste input "0903996500"
type input "0903996500"
click at [174, 122] on div "0903996500 - TRẦN THỊ THU HIỀN" at bounding box center [186, 124] width 167 height 11
type input "TRẦN THỊ THU HIỀN"
type input "0903996500"
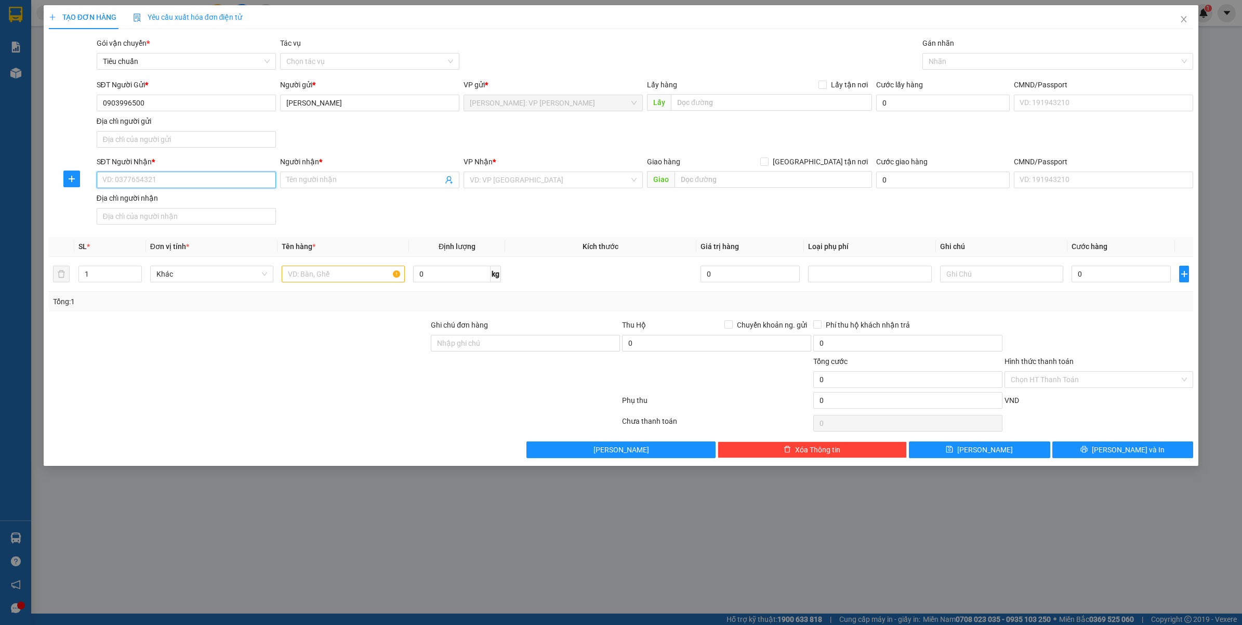
click at [178, 185] on input "SĐT Người Nhận *" at bounding box center [186, 180] width 179 height 17
click at [179, 218] on div "0389131271 - TĂNG MỸ LINH" at bounding box center [186, 218] width 167 height 11
type input "0389131271"
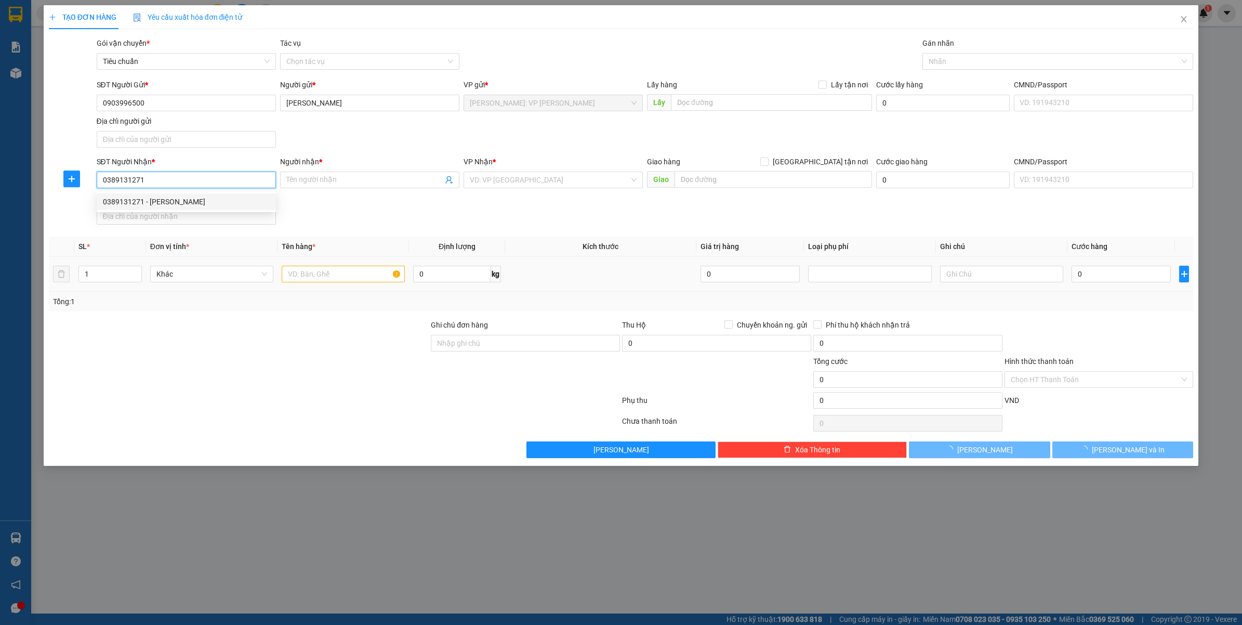
type input "TĂNG MỸ LINH"
checkbox input "true"
type input "SỐ 30 NGÕ 80 - CHÙA LÁNG - F.LÁNG THƯỢNG - ĐỐNG ĐA - HÀ NỘI"
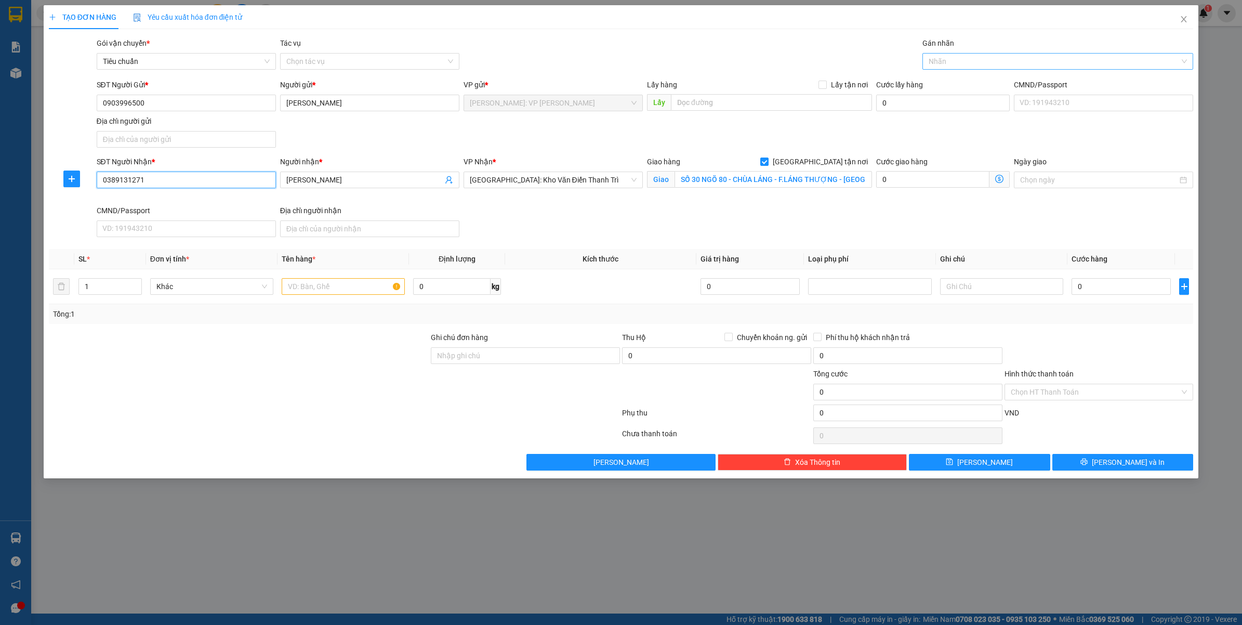
click at [969, 65] on div at bounding box center [1053, 61] width 256 height 12
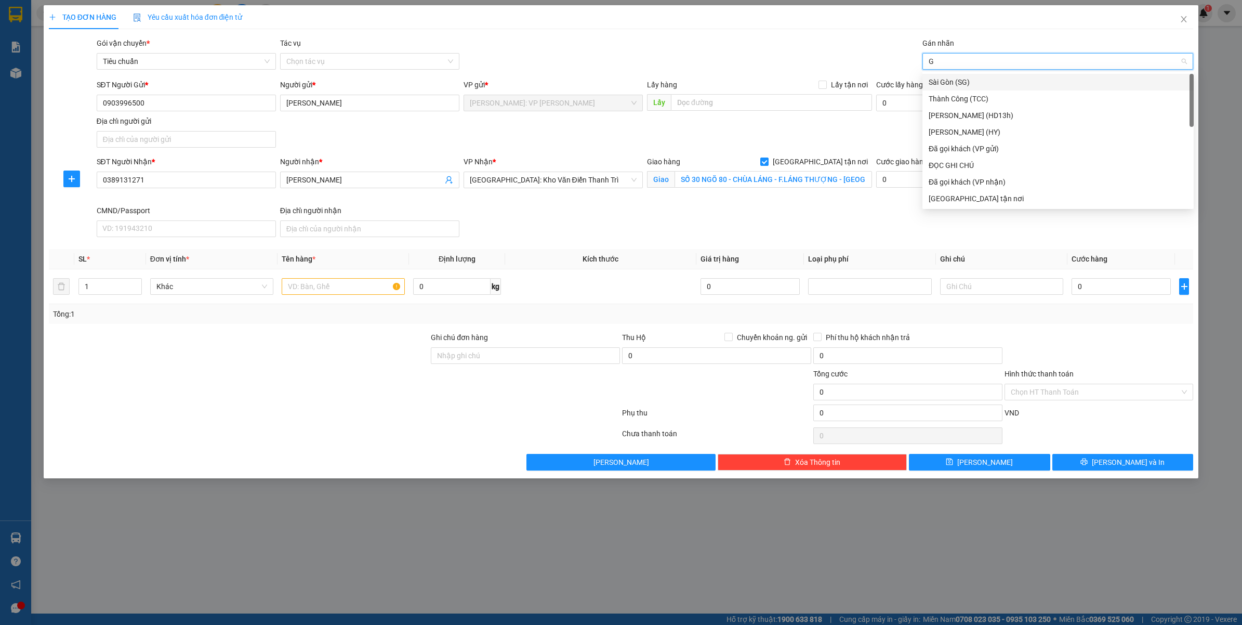
type input "GT"
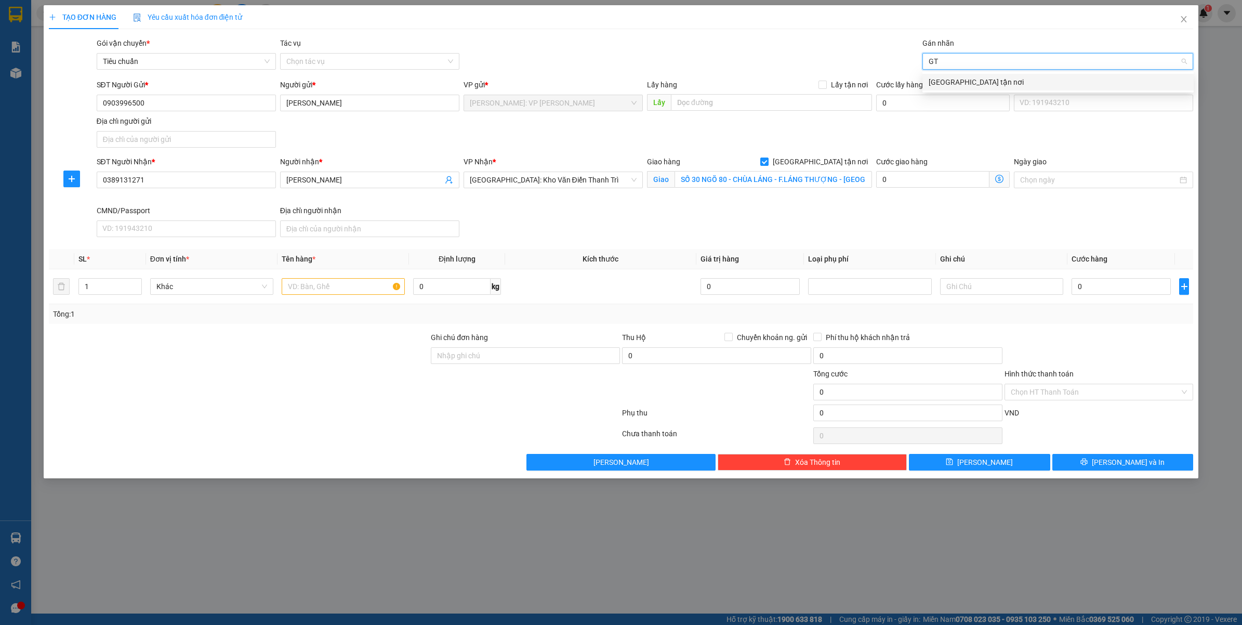
click at [953, 81] on div "[GEOGRAPHIC_DATA] tận nơi" at bounding box center [1058, 81] width 259 height 11
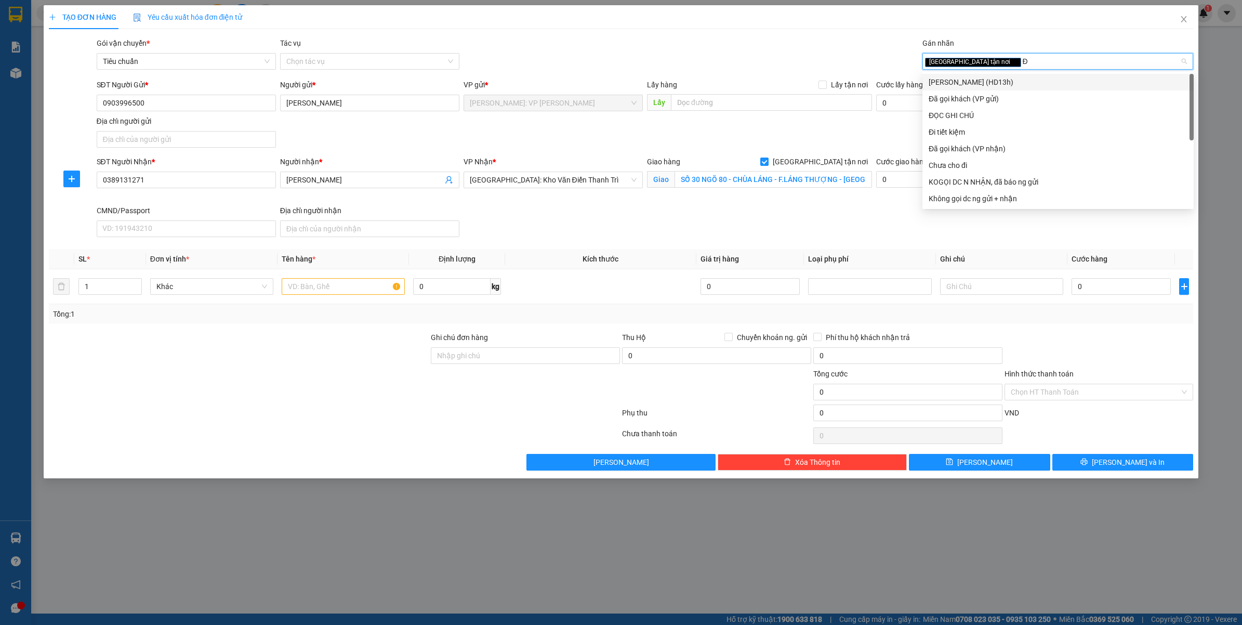
type input "ĐA"
click at [953, 81] on div "Đã gọi khách (VP gửi)" at bounding box center [1058, 81] width 259 height 11
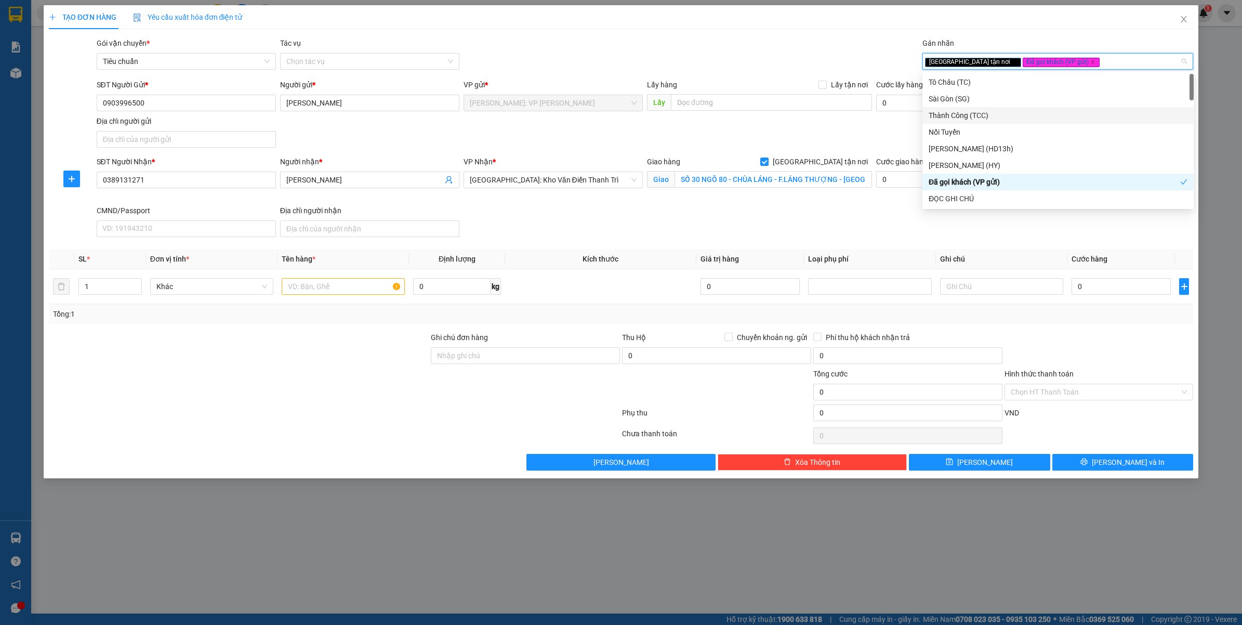
click at [767, 215] on div "SĐT Người Nhận * 0389131271 Người nhận * TĂNG MỸ LINH VP Nhận * Hà Nội: Kho Văn…" at bounding box center [645, 198] width 1101 height 85
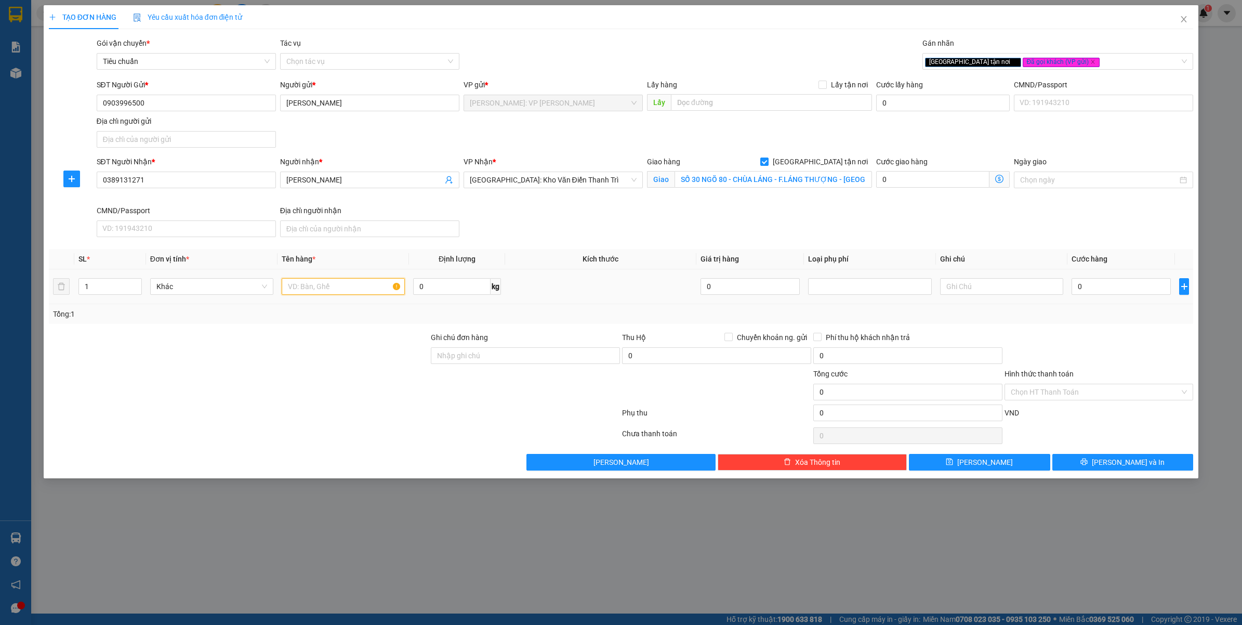
click at [306, 282] on input "text" at bounding box center [343, 286] width 123 height 17
paste input "1 THÙNG GIẤY ( LONG MI GIÃ )"
type input "1 THÙNG GIẤY ( LONG MI GIÃ )"
click at [294, 405] on form "Ghi chú đơn hàng Thu Hộ Chuyển khoản ng. gửi 0 Phí thu hộ khách nhận trả 0 Tổng…" at bounding box center [621, 379] width 1145 height 94
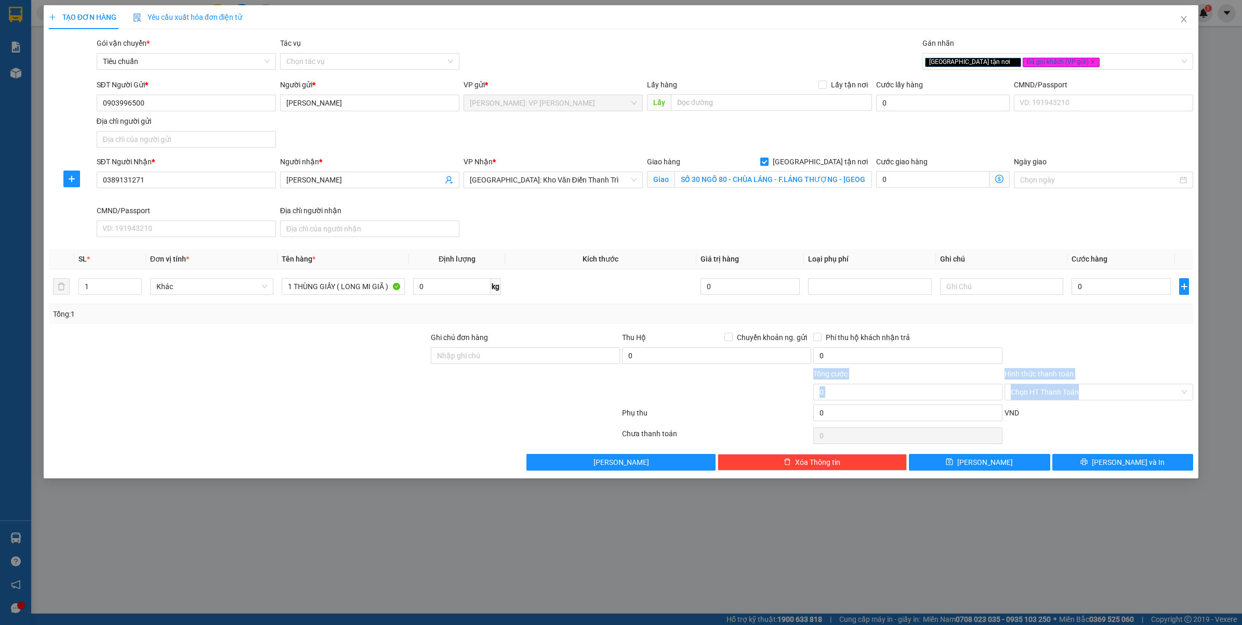
scroll to position [0, 0]
drag, startPoint x: 294, startPoint y: 405, endPoint x: 219, endPoint y: 435, distance: 80.5
click at [219, 435] on div at bounding box center [334, 435] width 573 height 21
click at [481, 354] on input "Ghi chú đơn hàng" at bounding box center [525, 355] width 189 height 17
type input "VẬN CHUYỂN NHẸ TAY - HƯ VỠ KHÔNG ĐỀN"
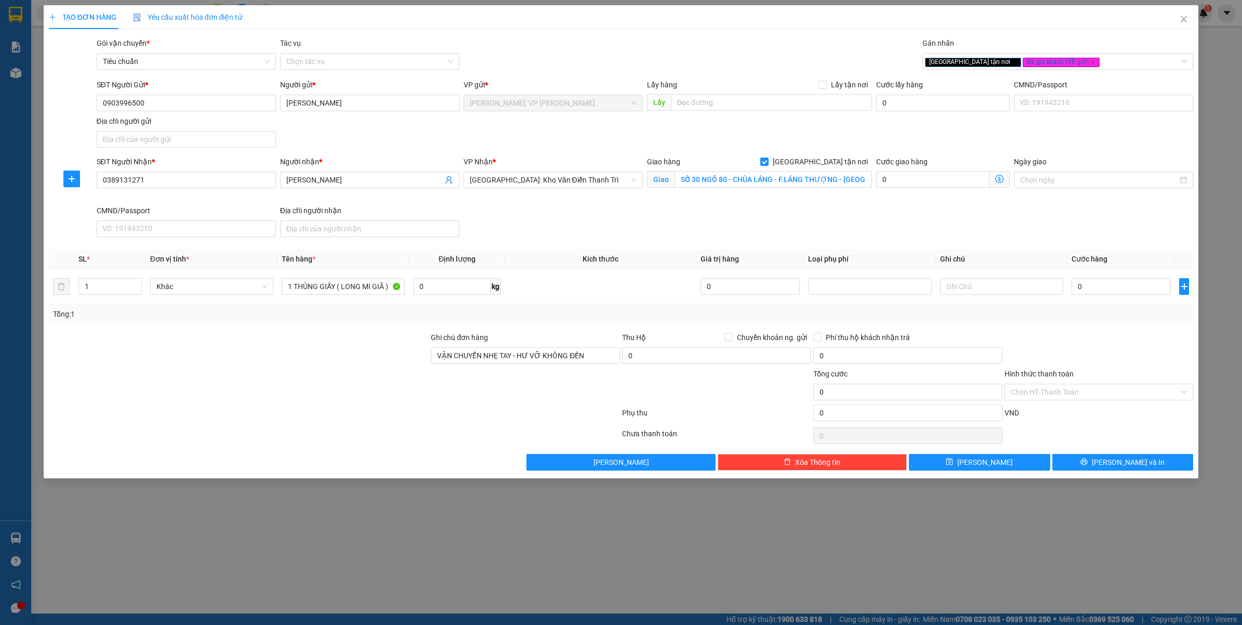
click at [283, 405] on div at bounding box center [334, 414] width 573 height 21
click at [1105, 289] on input "0" at bounding box center [1121, 286] width 99 height 17
type input "1"
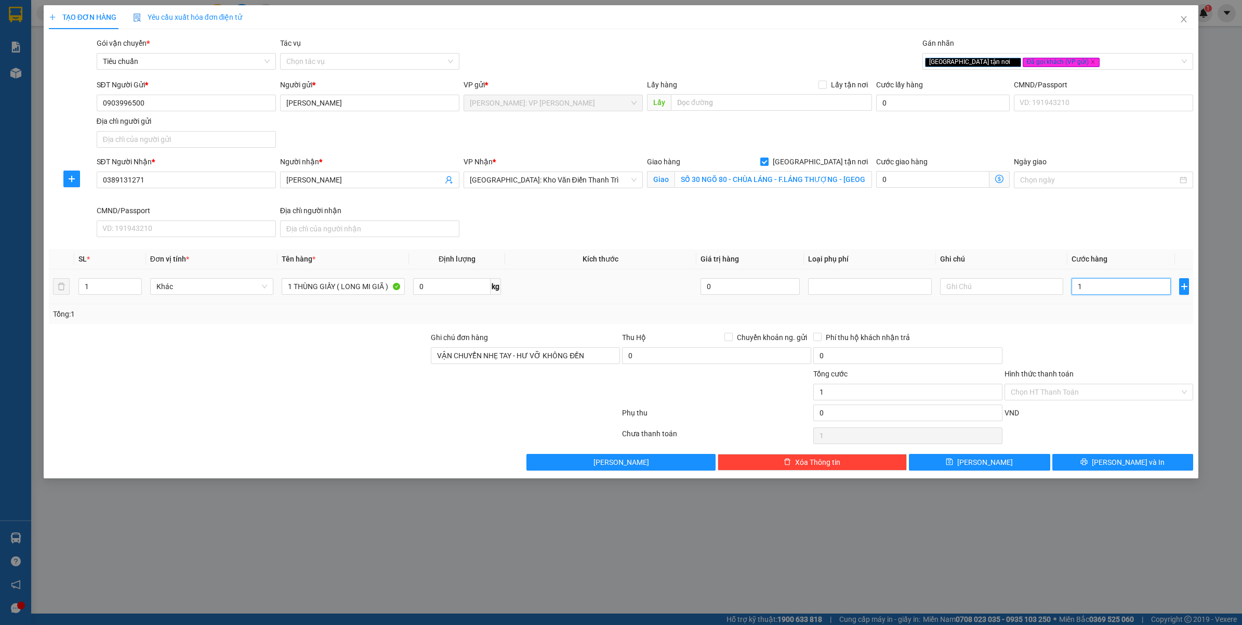
type input "10"
type input "100"
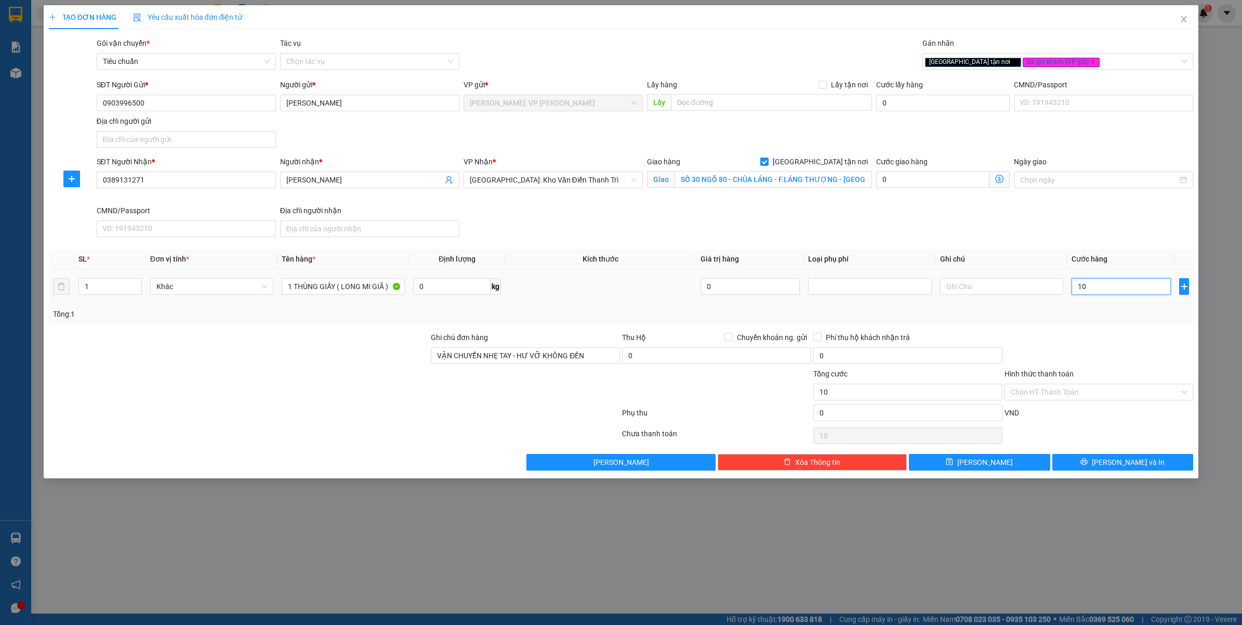
type input "100"
click at [1089, 323] on div "Tổng: 1" at bounding box center [621, 314] width 1145 height 20
type input "100.000"
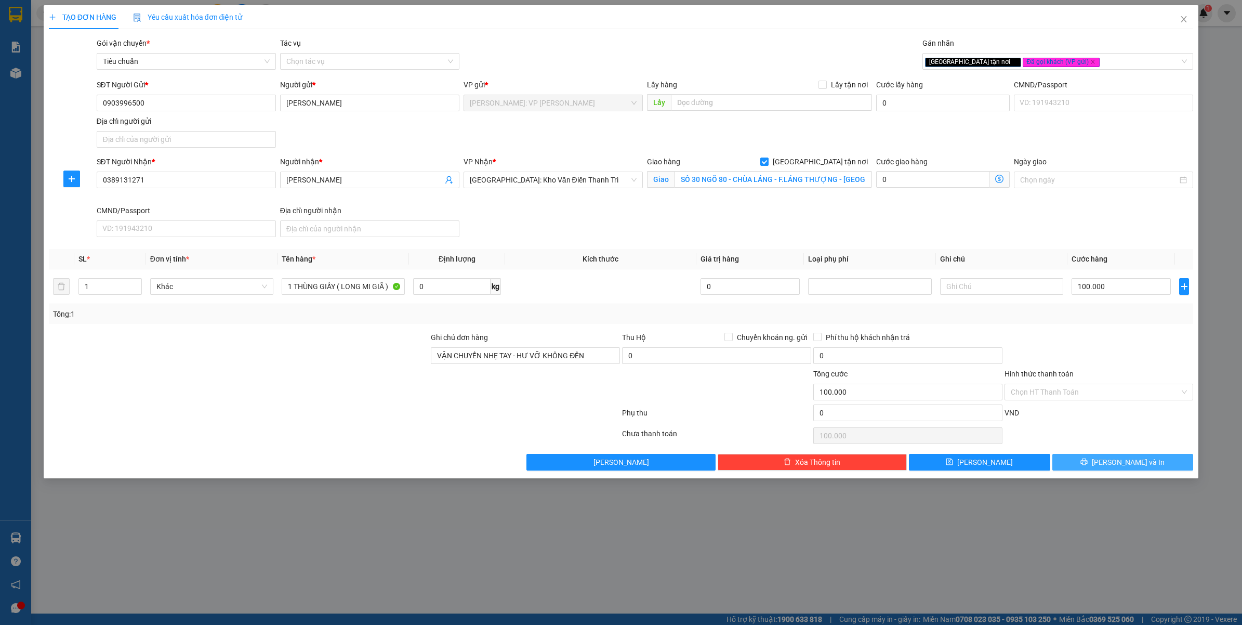
click at [1078, 466] on button "Lưu và In" at bounding box center [1123, 462] width 141 height 17
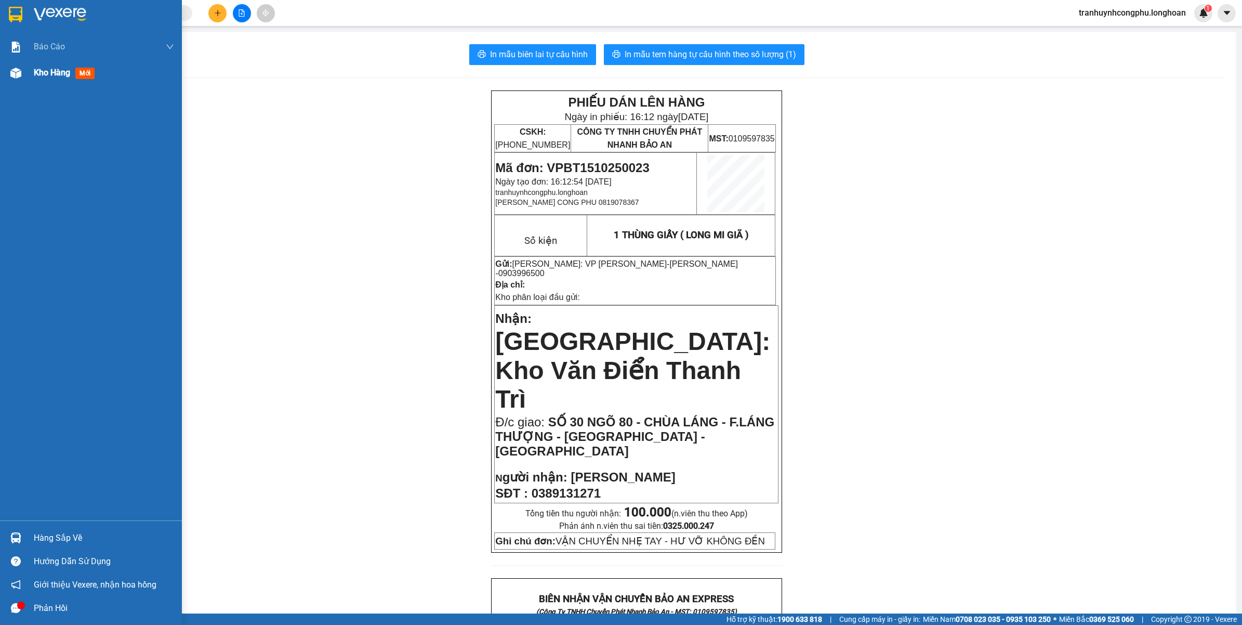
drag, startPoint x: 22, startPoint y: 81, endPoint x: 61, endPoint y: 4, distance: 86.9
click at [22, 82] on div "Kho hàng mới" at bounding box center [91, 73] width 182 height 26
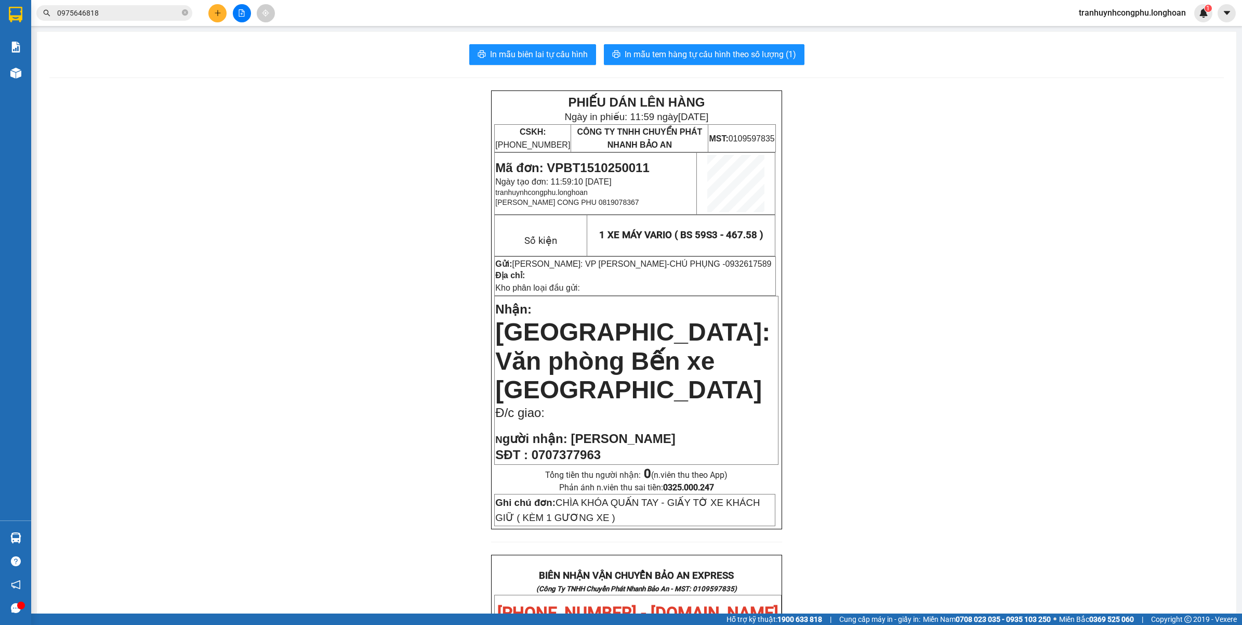
scroll to position [504, 0]
